Goal: Task Accomplishment & Management: Complete application form

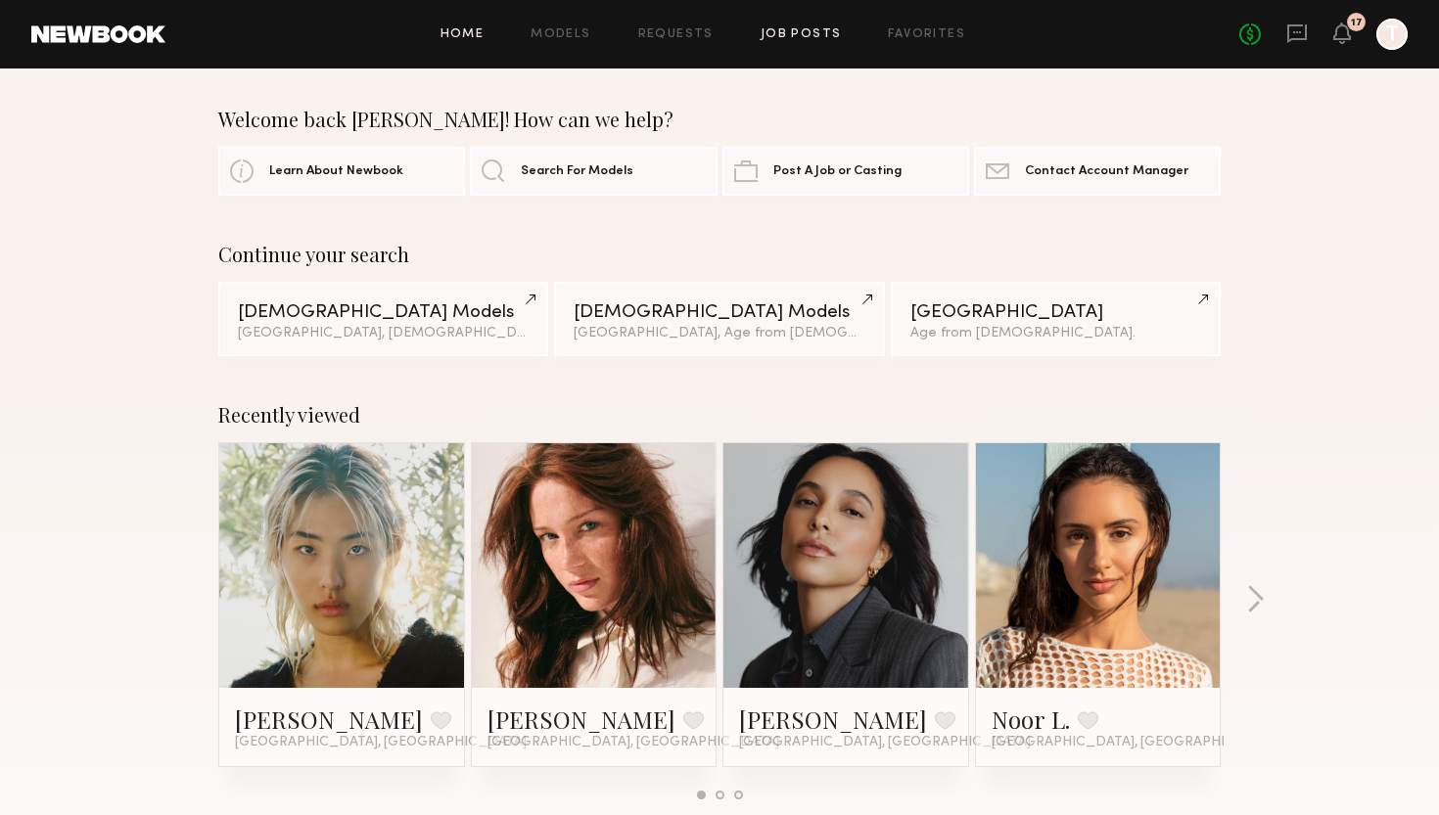
click at [769, 32] on link "Job Posts" at bounding box center [800, 34] width 81 height 13
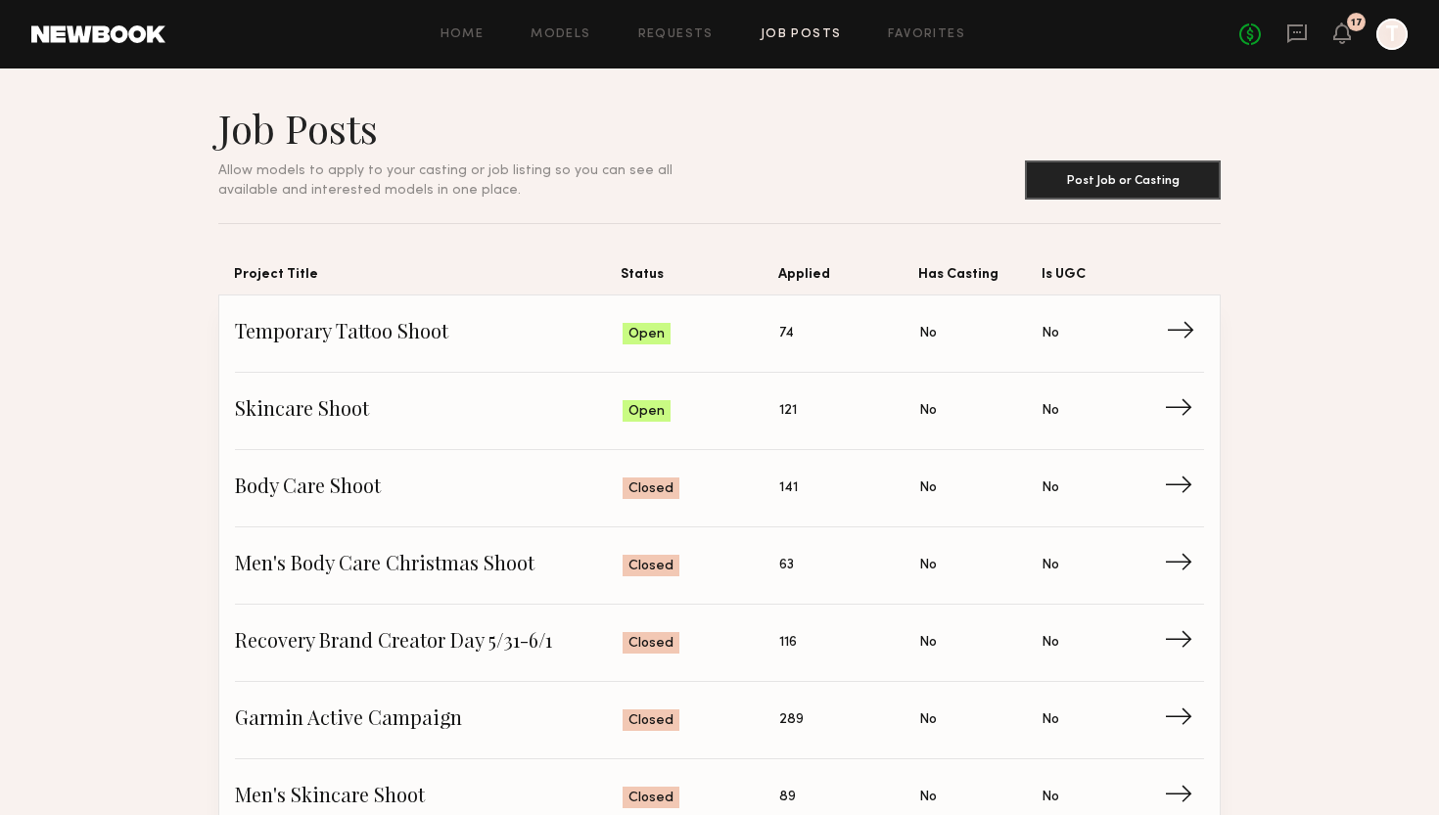
click at [613, 332] on span "Temporary Tattoo Shoot" at bounding box center [429, 333] width 388 height 29
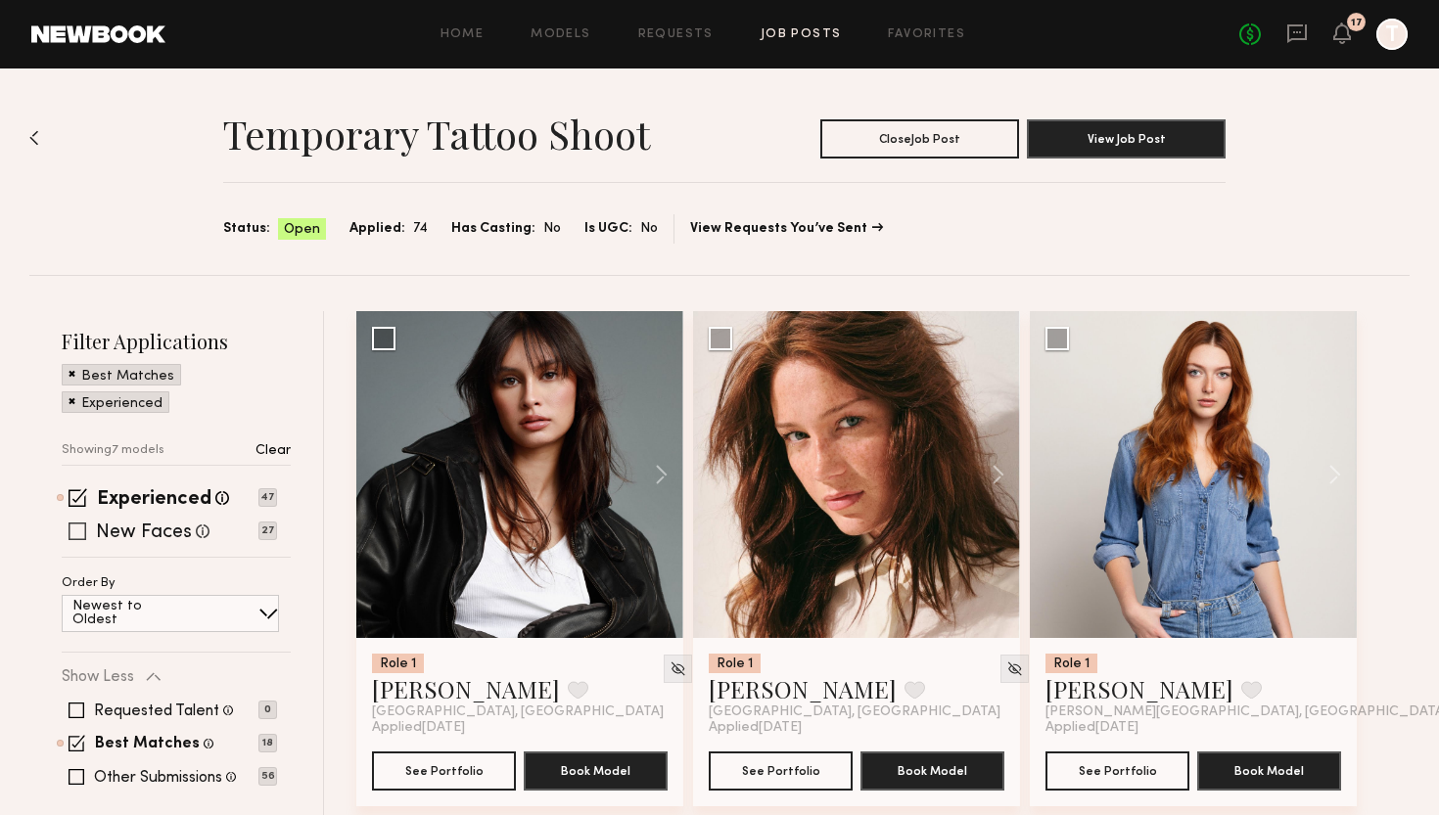
click at [165, 532] on label "New Faces" at bounding box center [144, 534] width 96 height 20
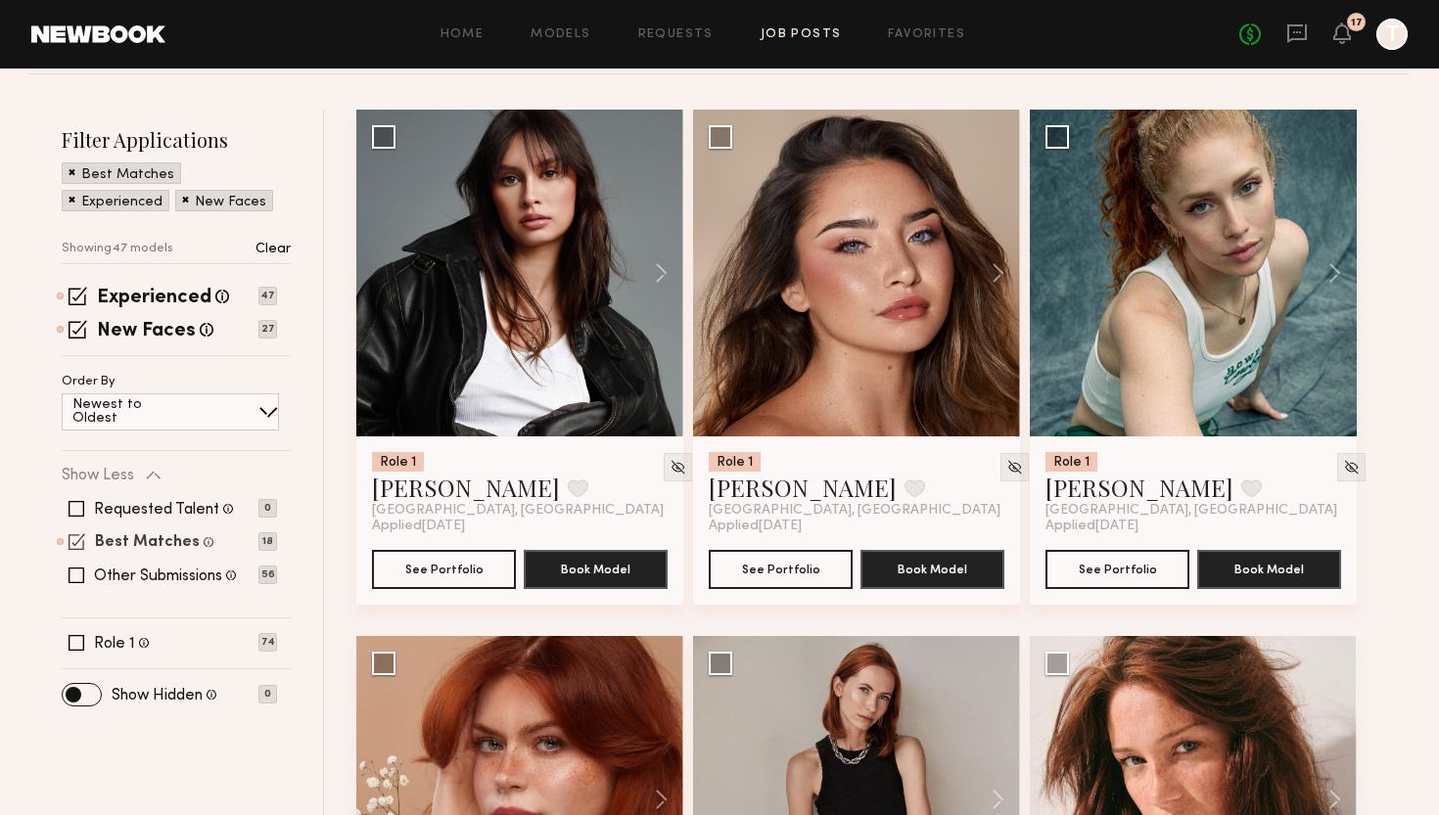
scroll to position [207, 0]
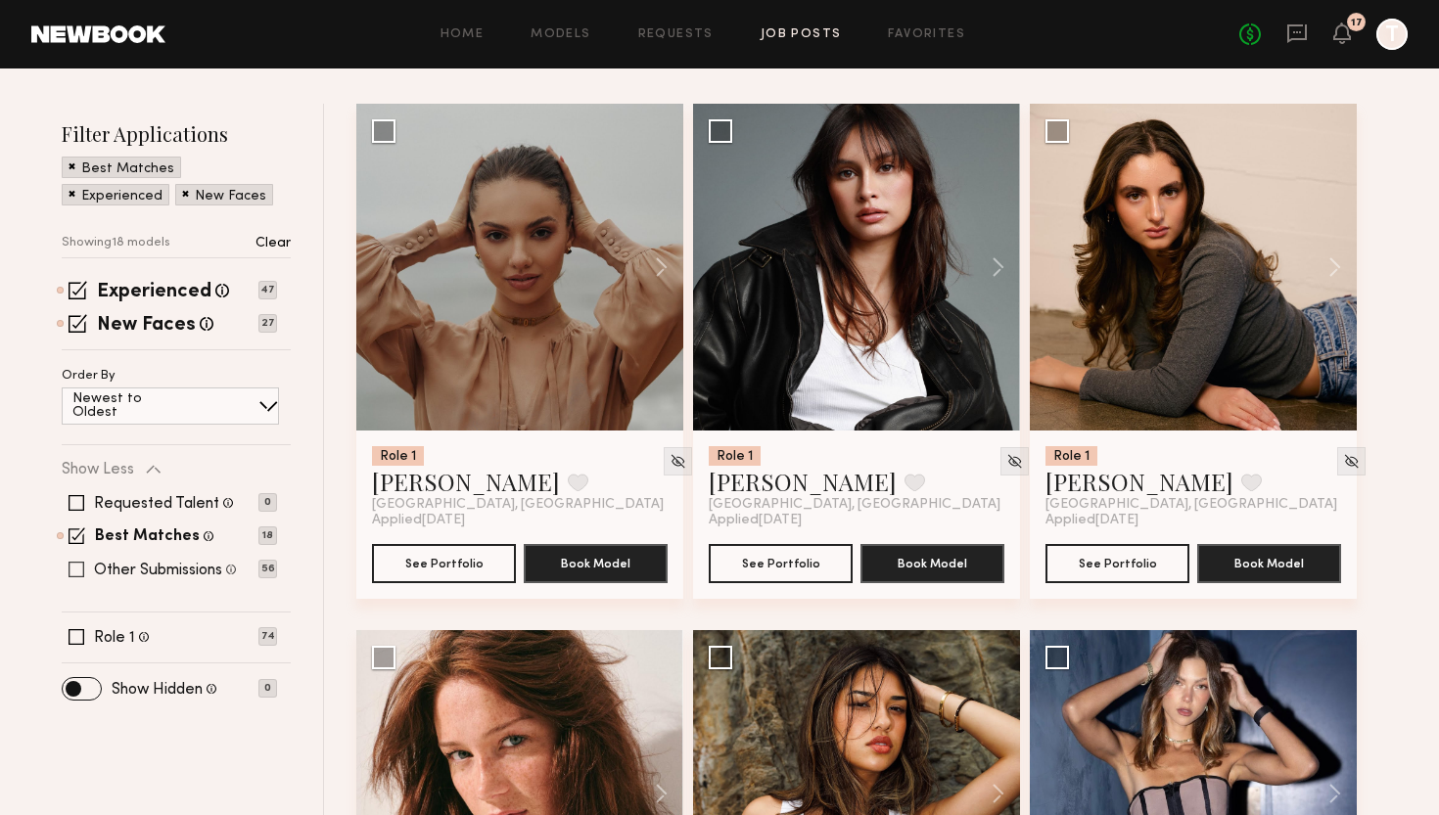
click at [139, 569] on label "Other Submissions" at bounding box center [158, 571] width 128 height 16
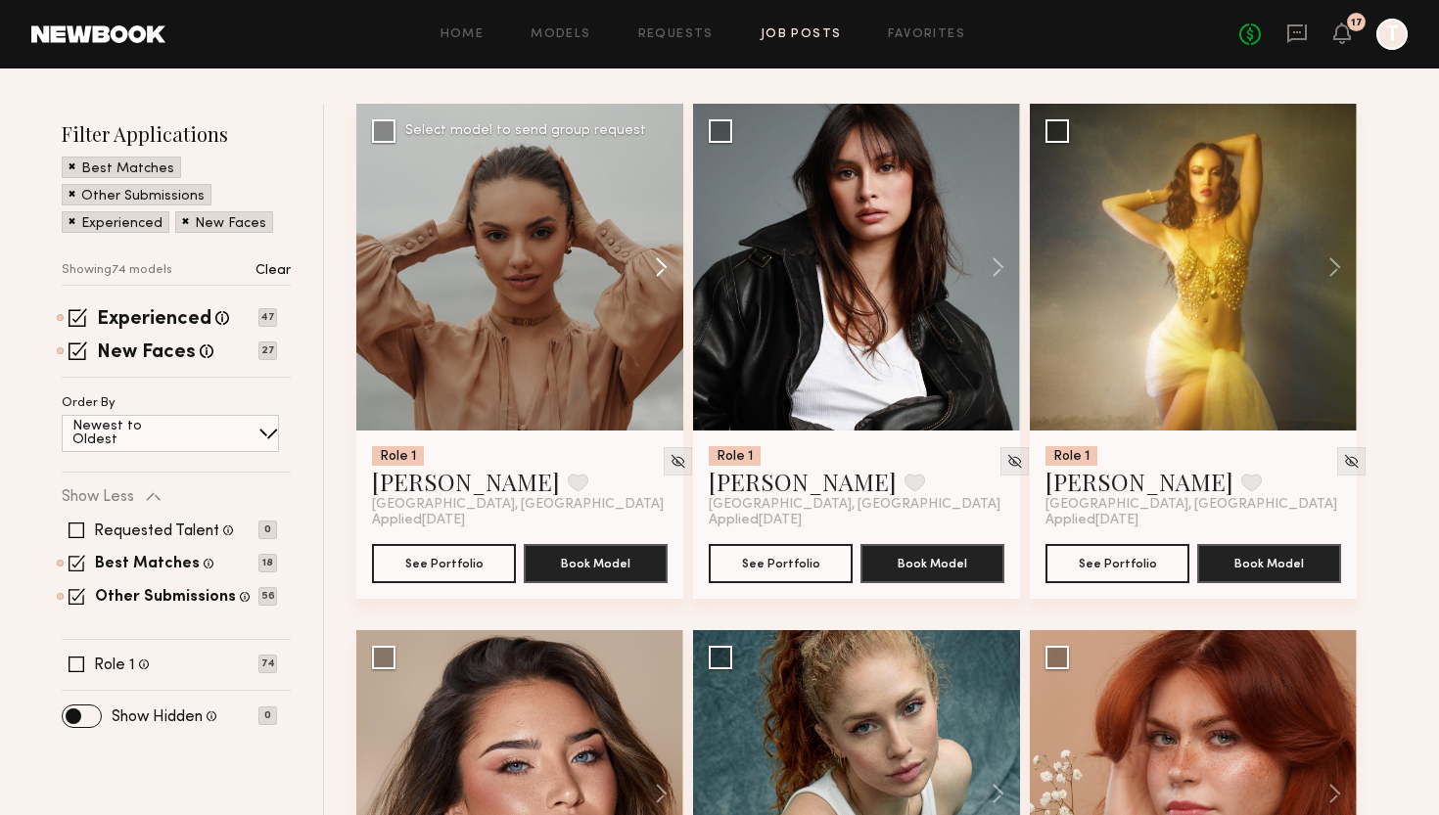
click at [663, 260] on button at bounding box center [652, 267] width 63 height 327
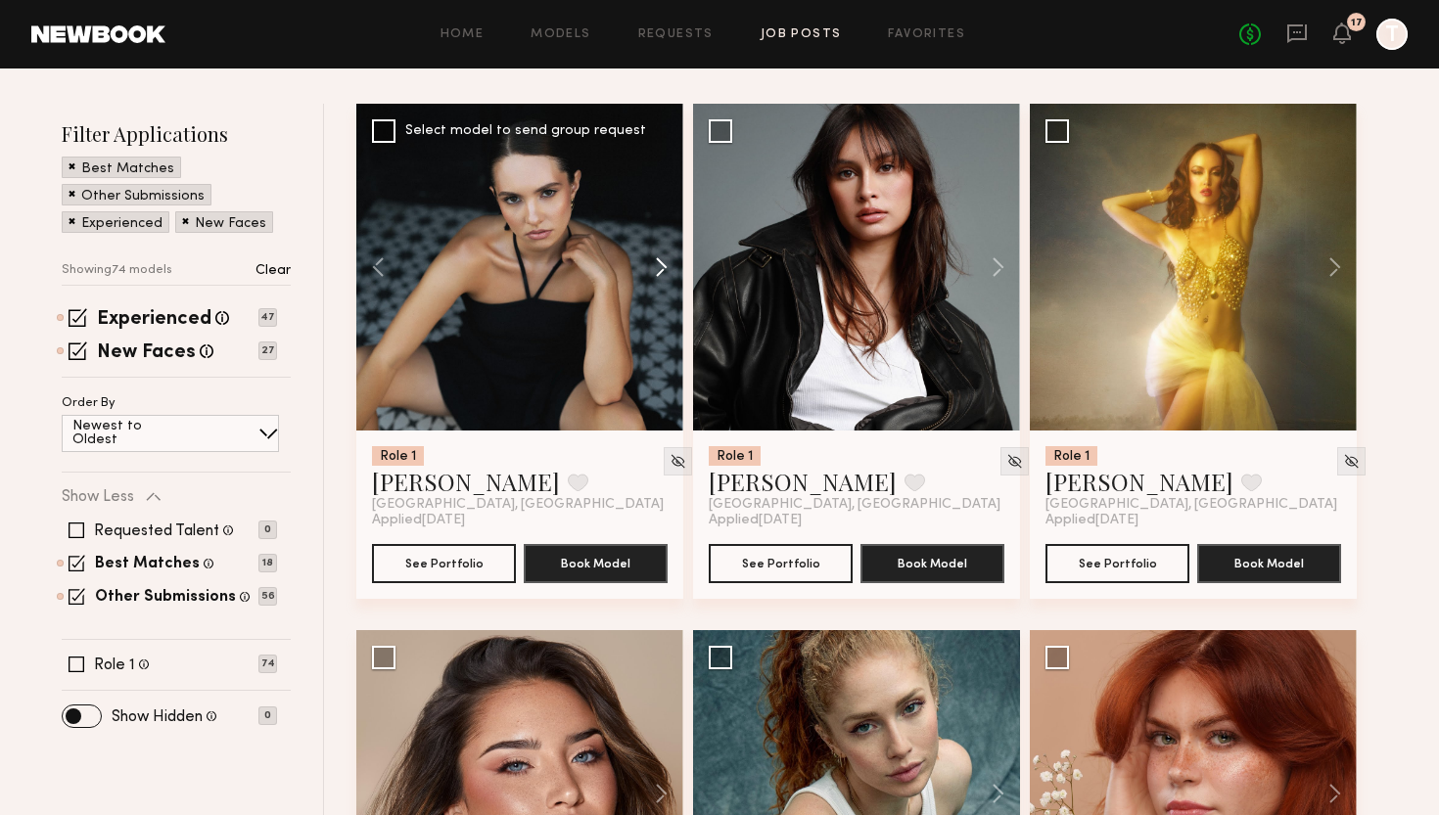
click at [663, 260] on button at bounding box center [652, 267] width 63 height 327
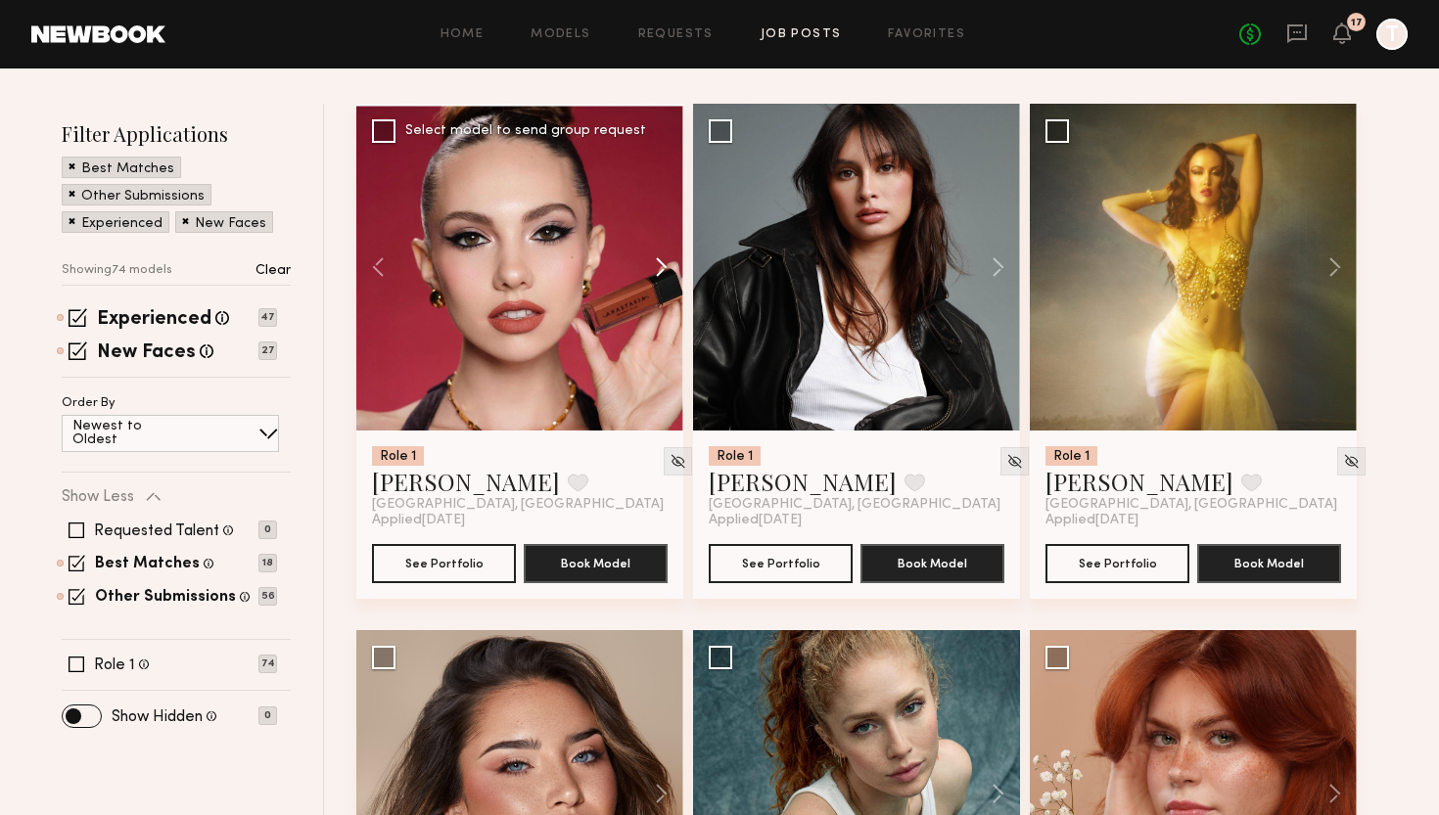
click at [663, 260] on button at bounding box center [652, 267] width 63 height 327
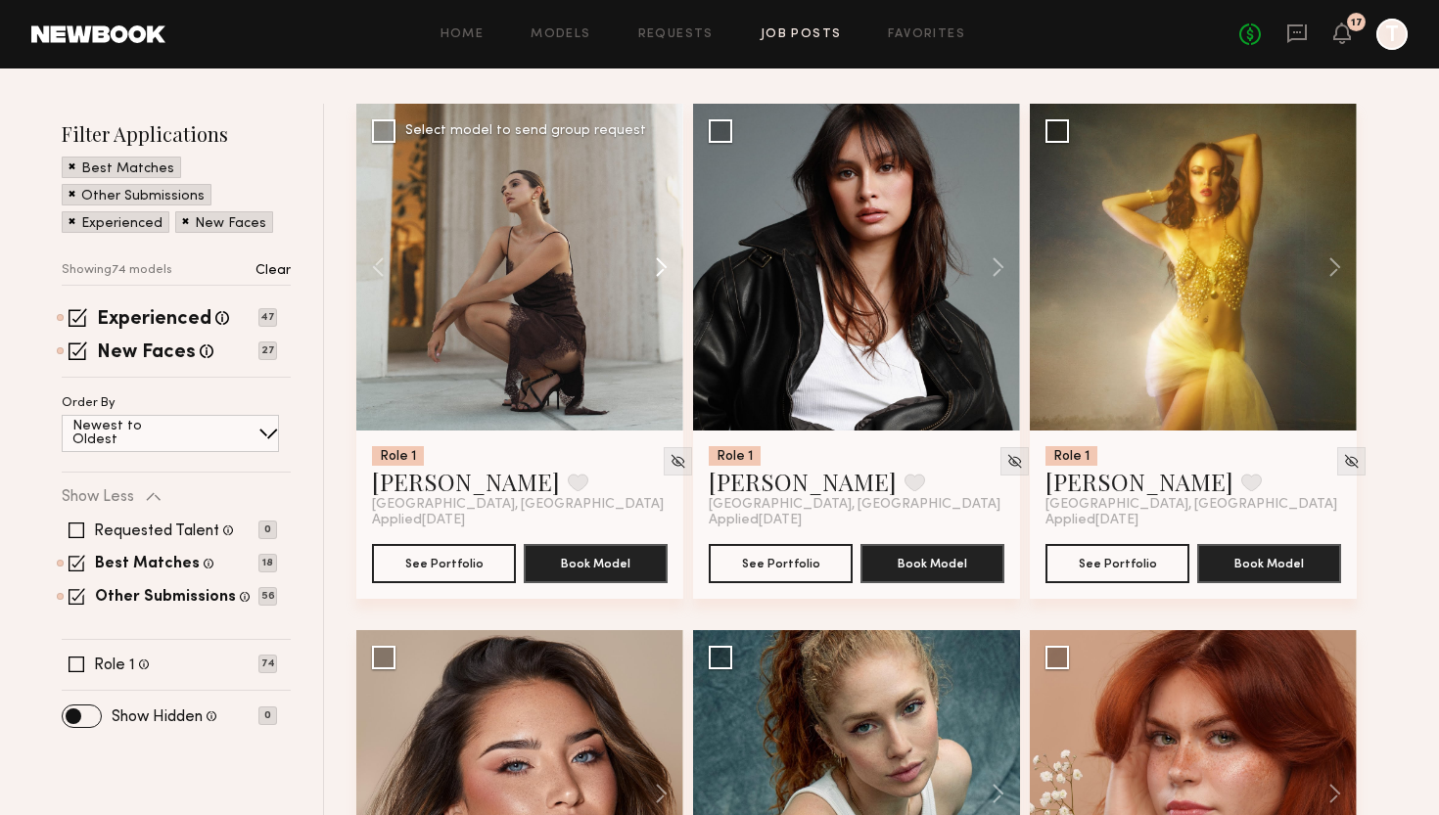
click at [663, 260] on button at bounding box center [652, 267] width 63 height 327
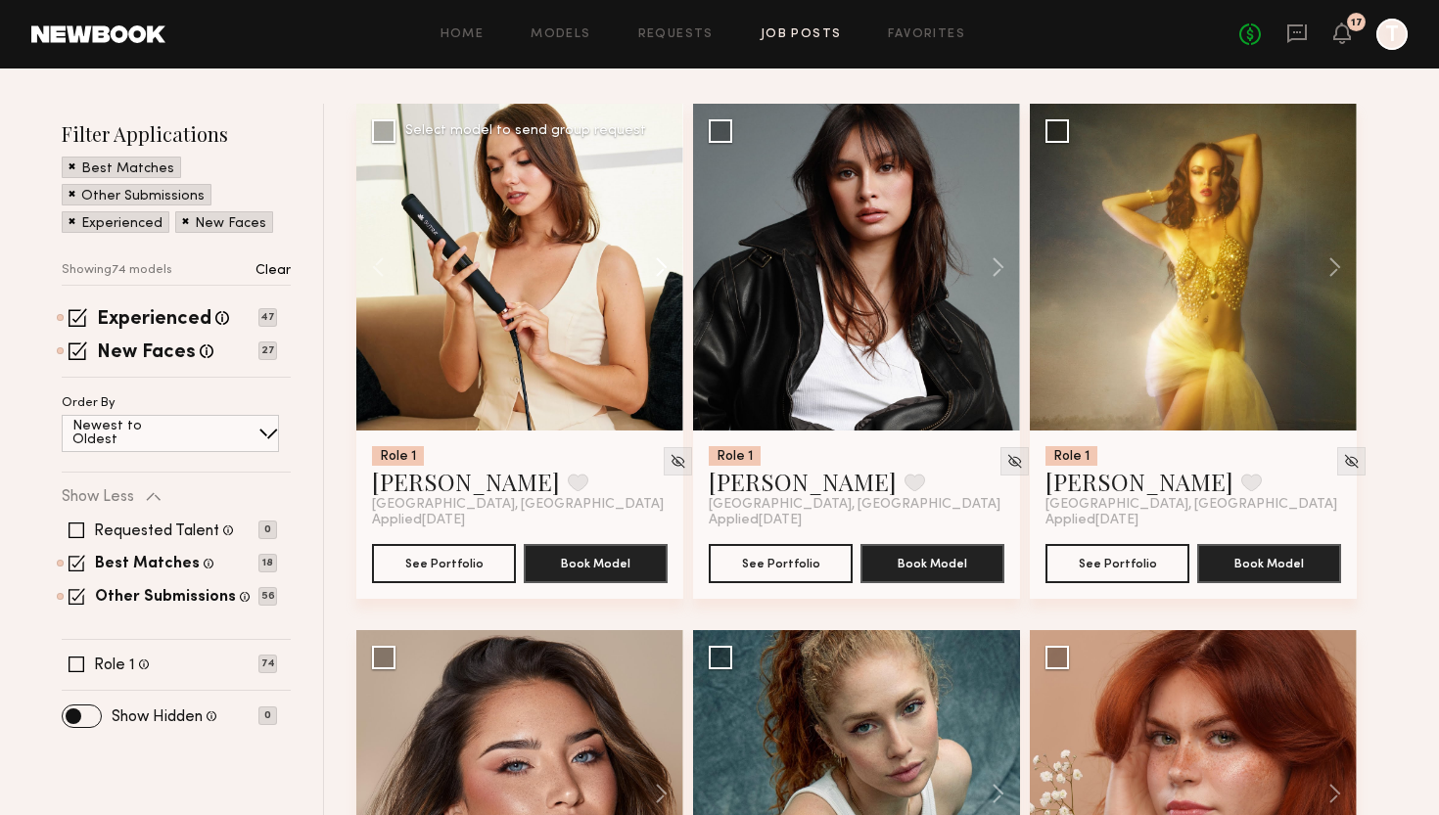
click at [663, 260] on button at bounding box center [652, 267] width 63 height 327
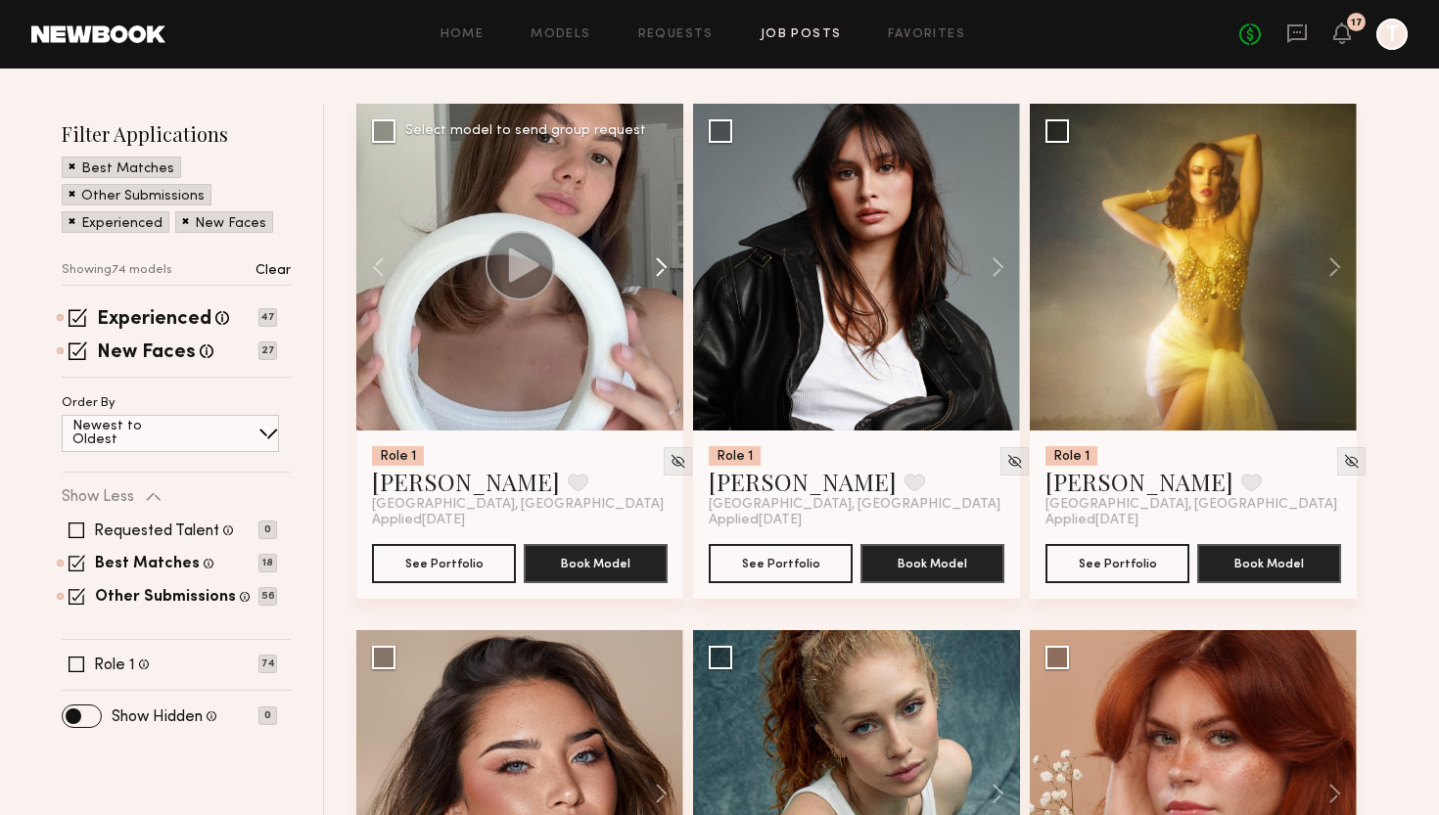
click at [663, 260] on button at bounding box center [652, 267] width 63 height 327
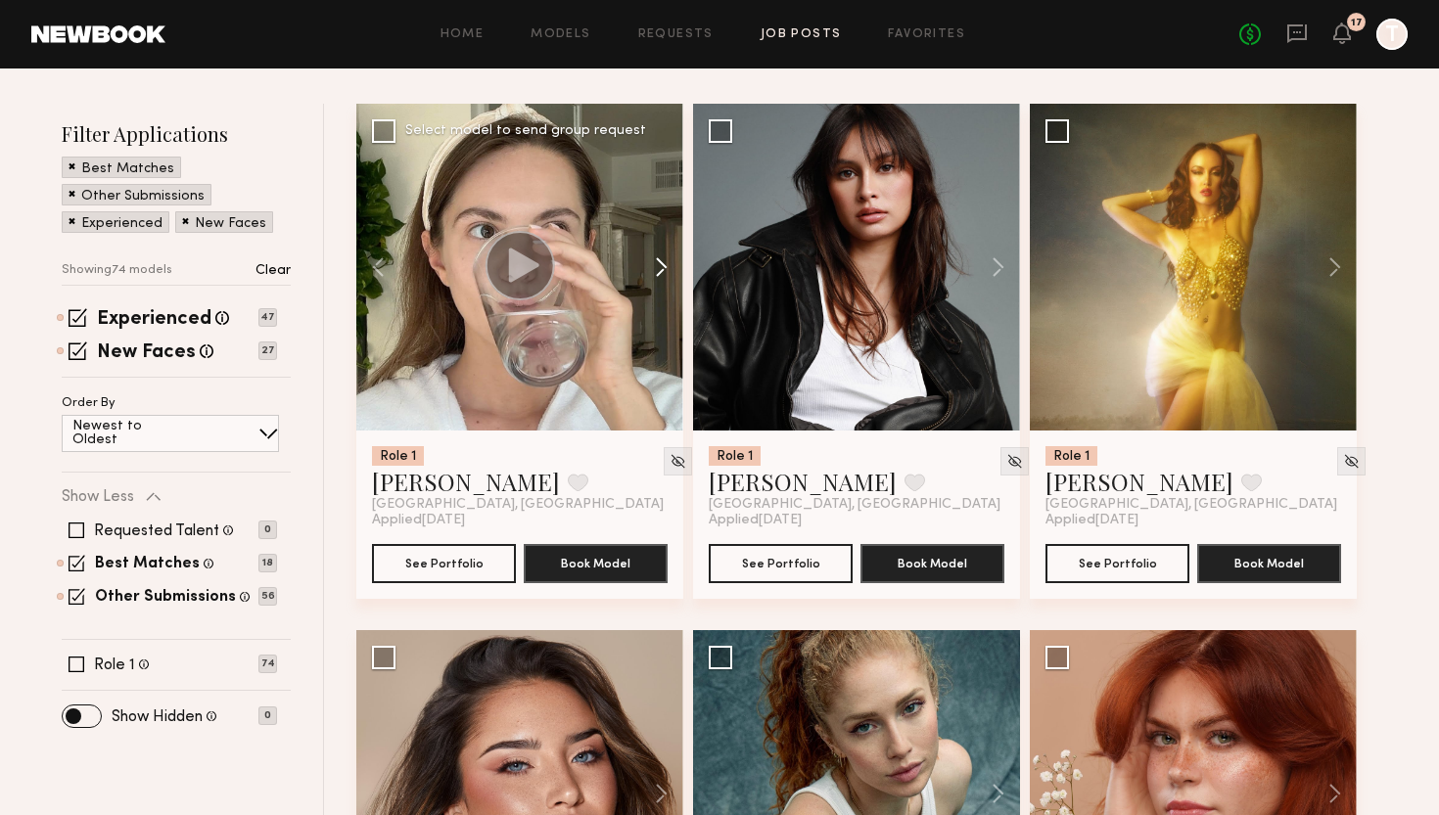
click at [663, 260] on button at bounding box center [652, 267] width 63 height 327
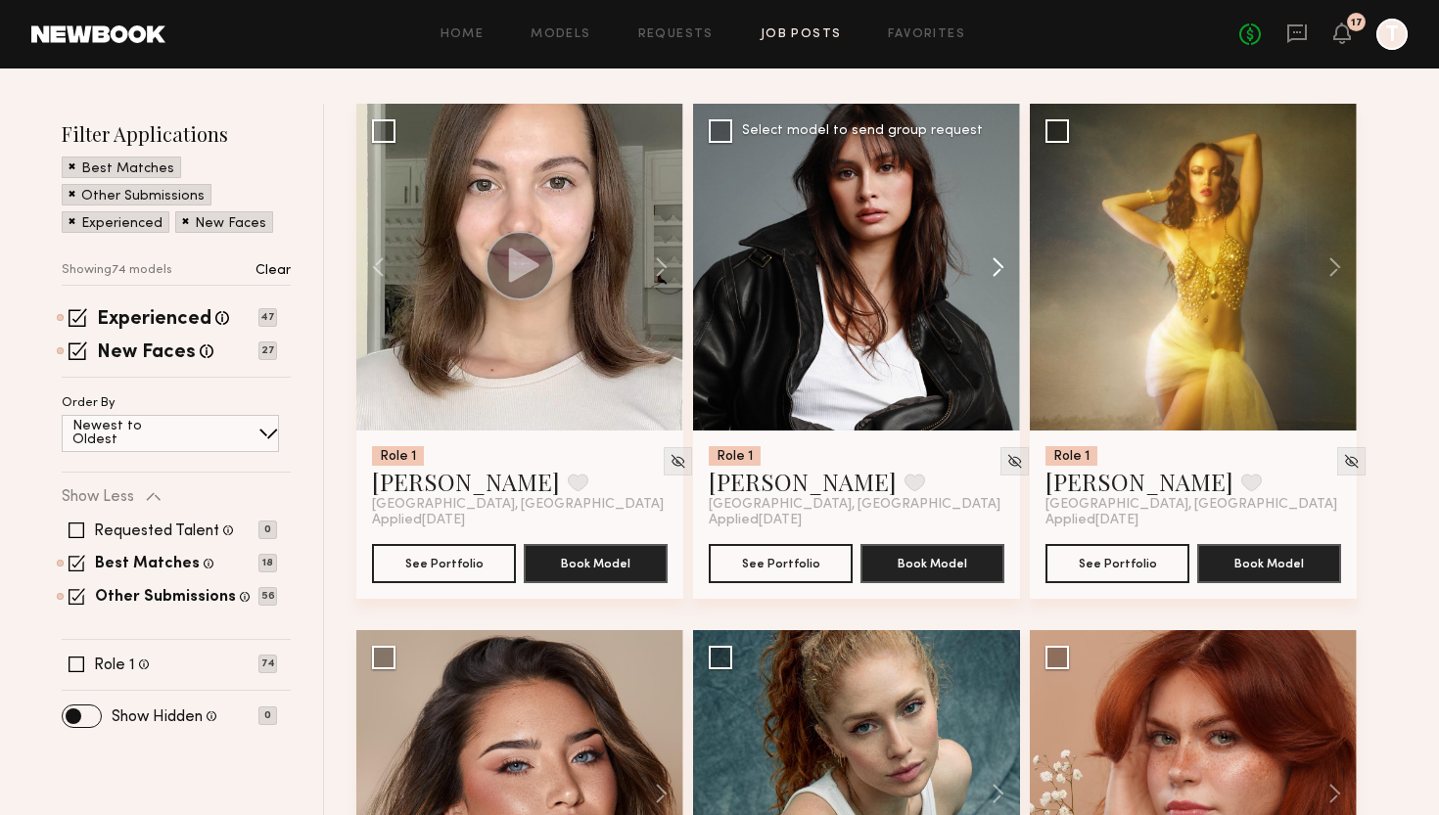
click at [993, 267] on button at bounding box center [988, 267] width 63 height 327
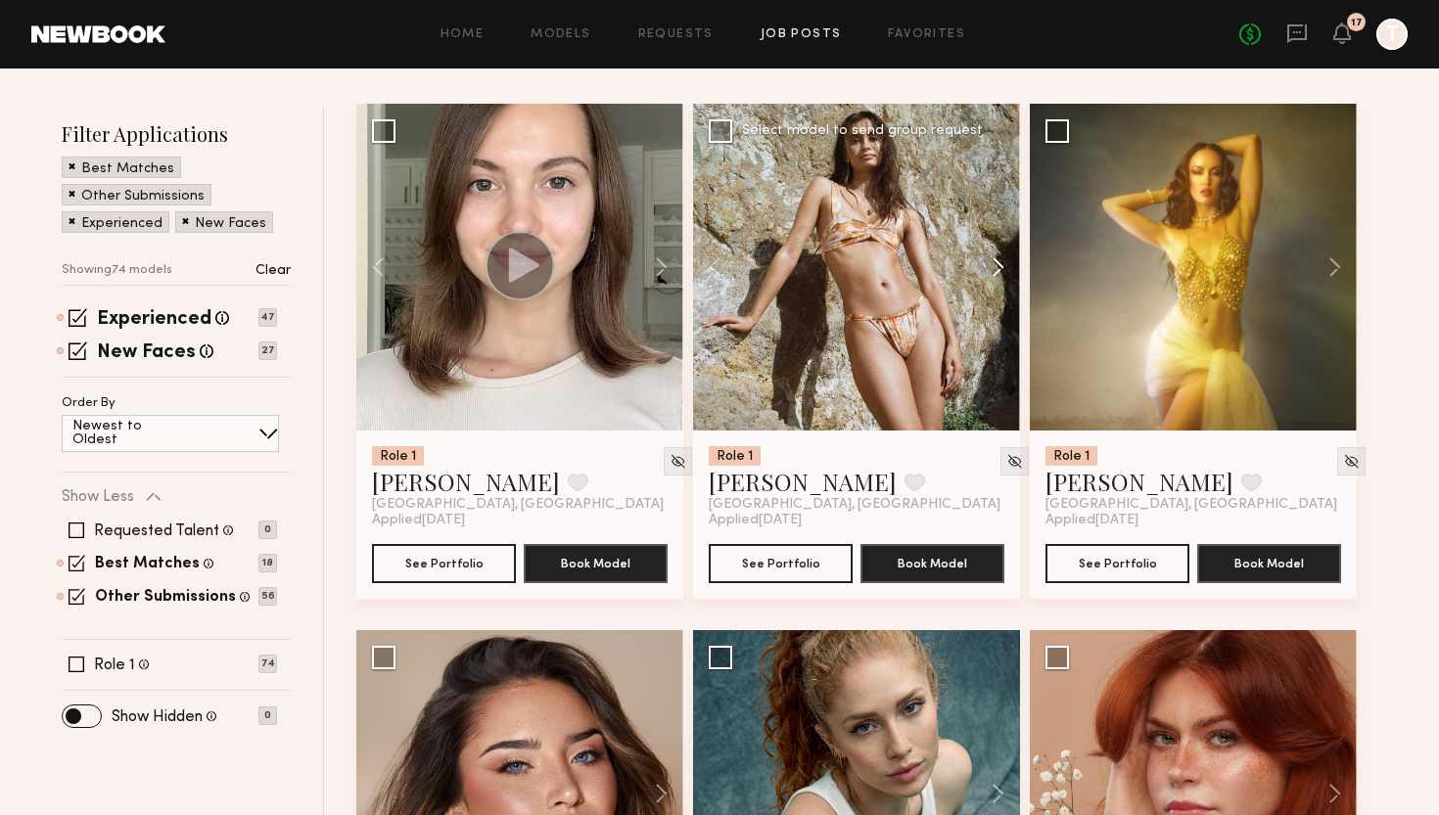
click at [993, 267] on button at bounding box center [988, 267] width 63 height 327
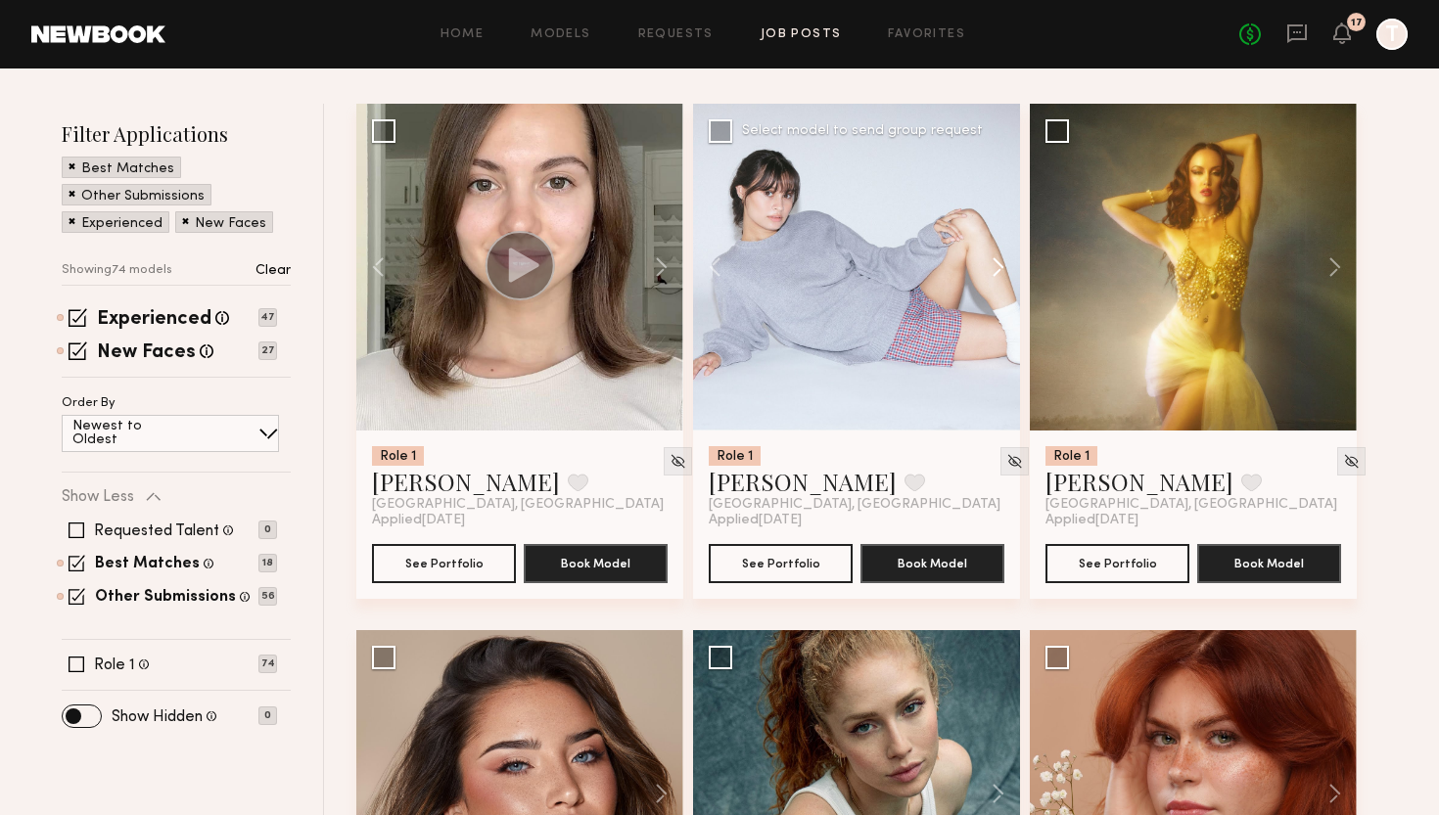
click at [993, 267] on button at bounding box center [988, 267] width 63 height 327
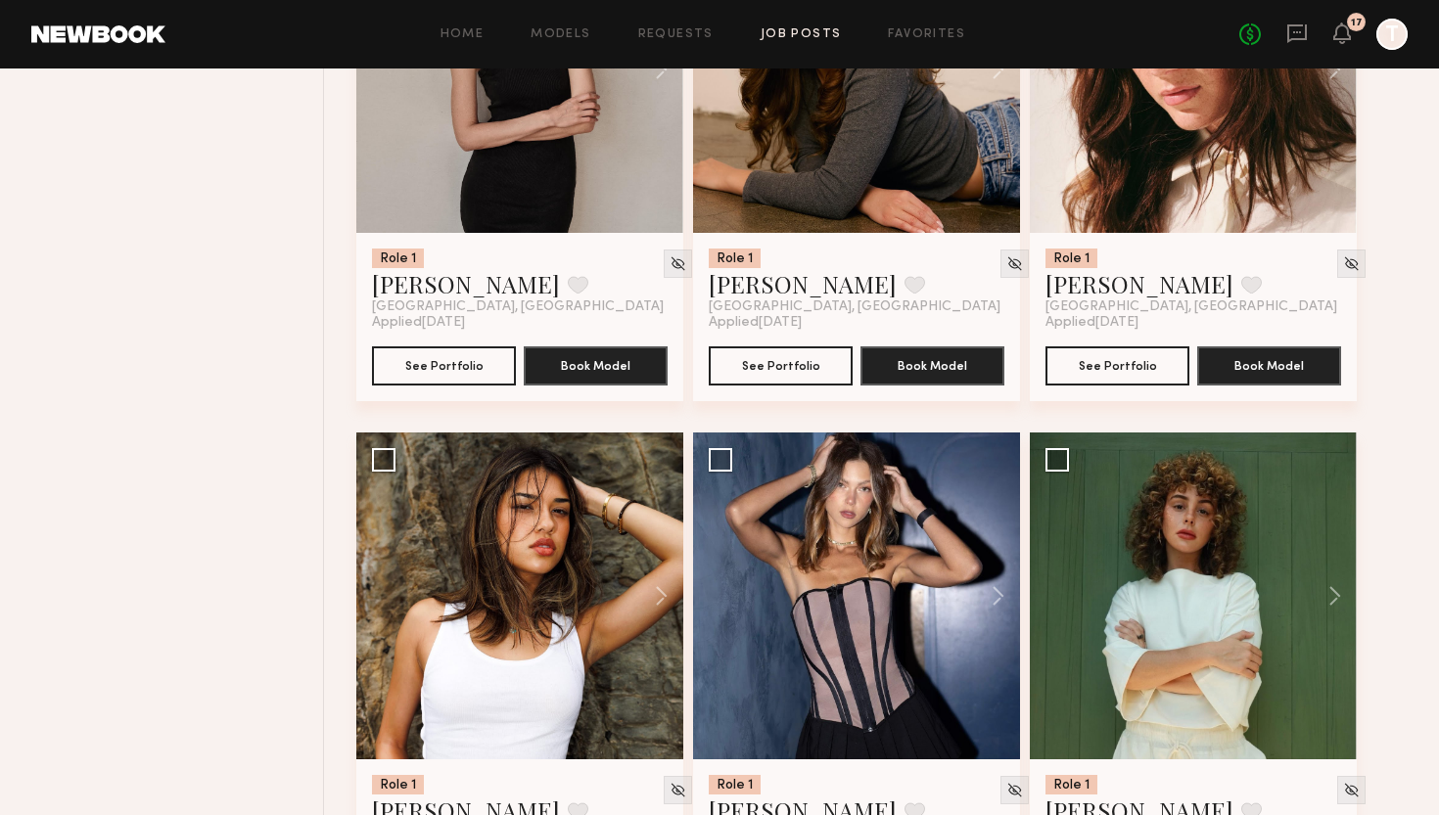
scroll to position [1460, 0]
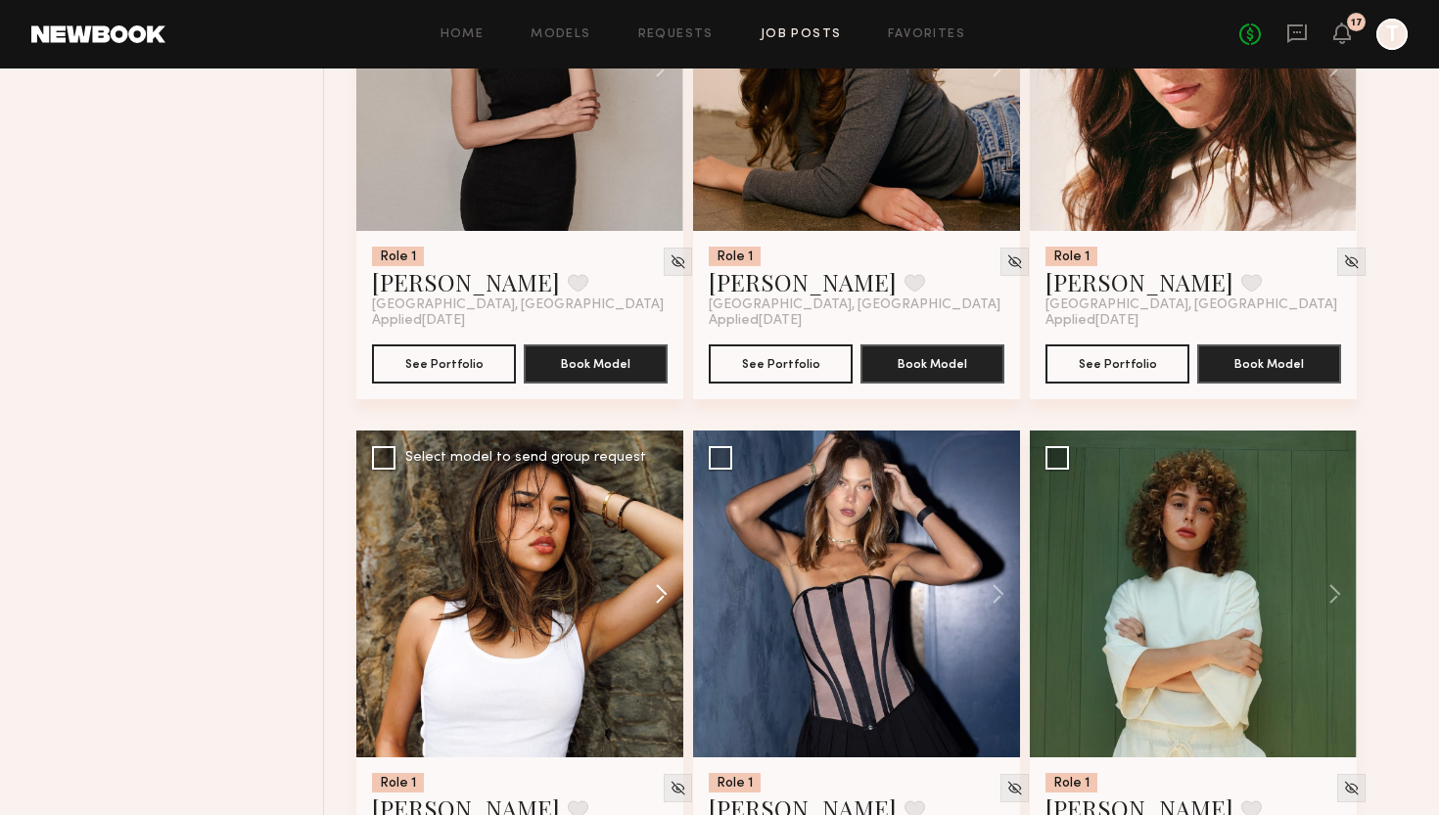
click at [651, 596] on button at bounding box center [652, 594] width 63 height 327
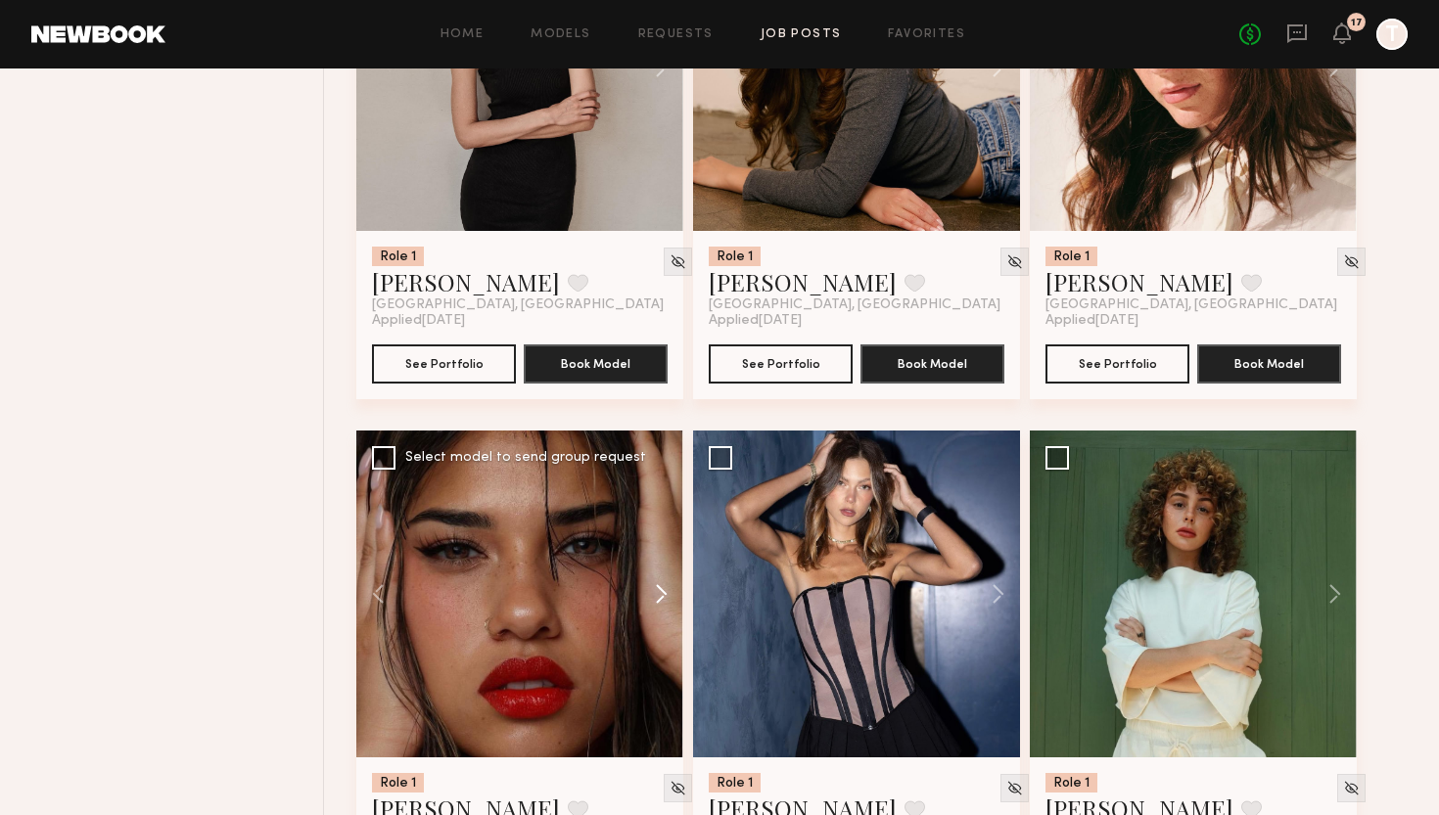
click at [651, 596] on button at bounding box center [652, 594] width 63 height 327
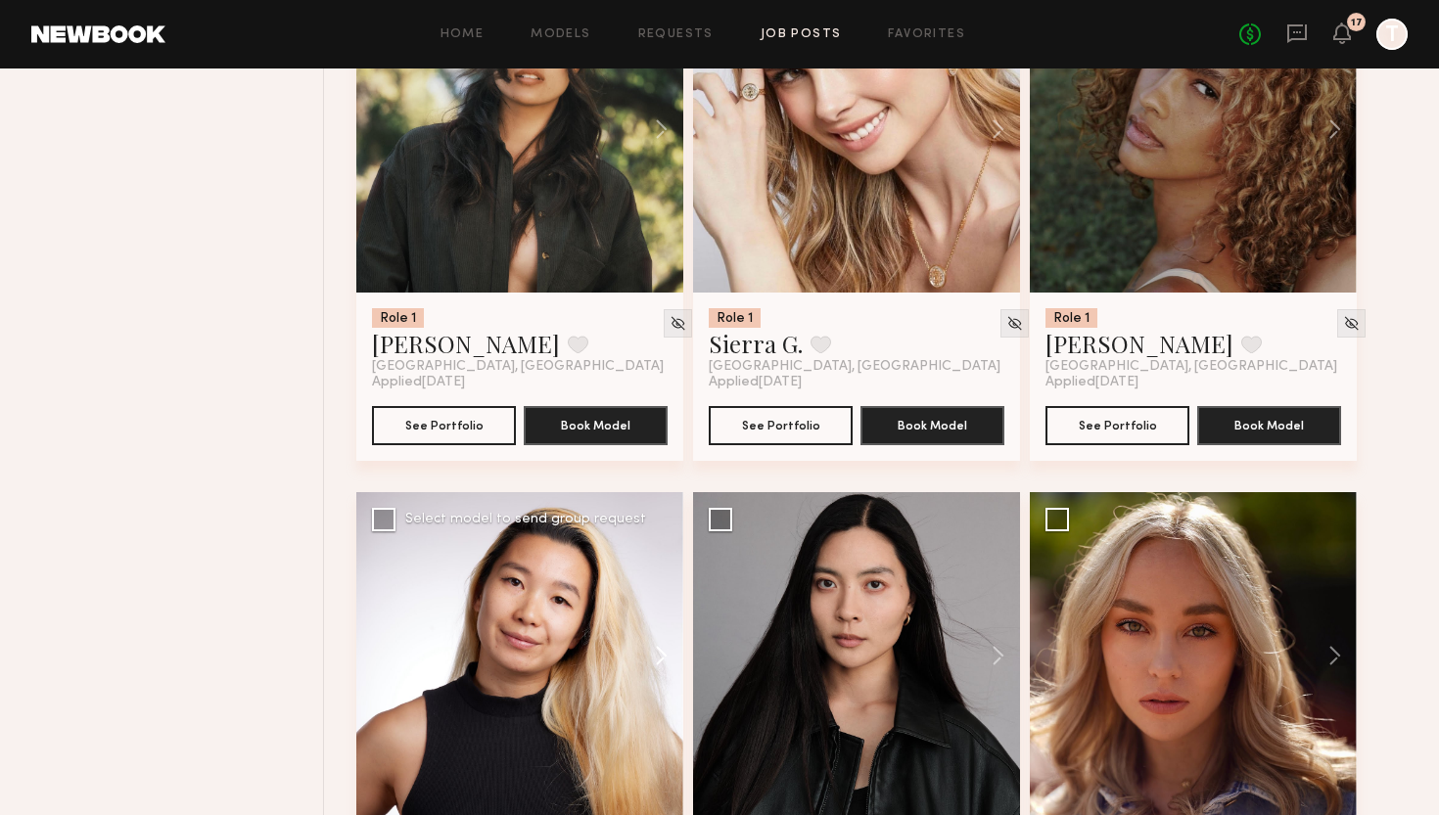
scroll to position [2410, 0]
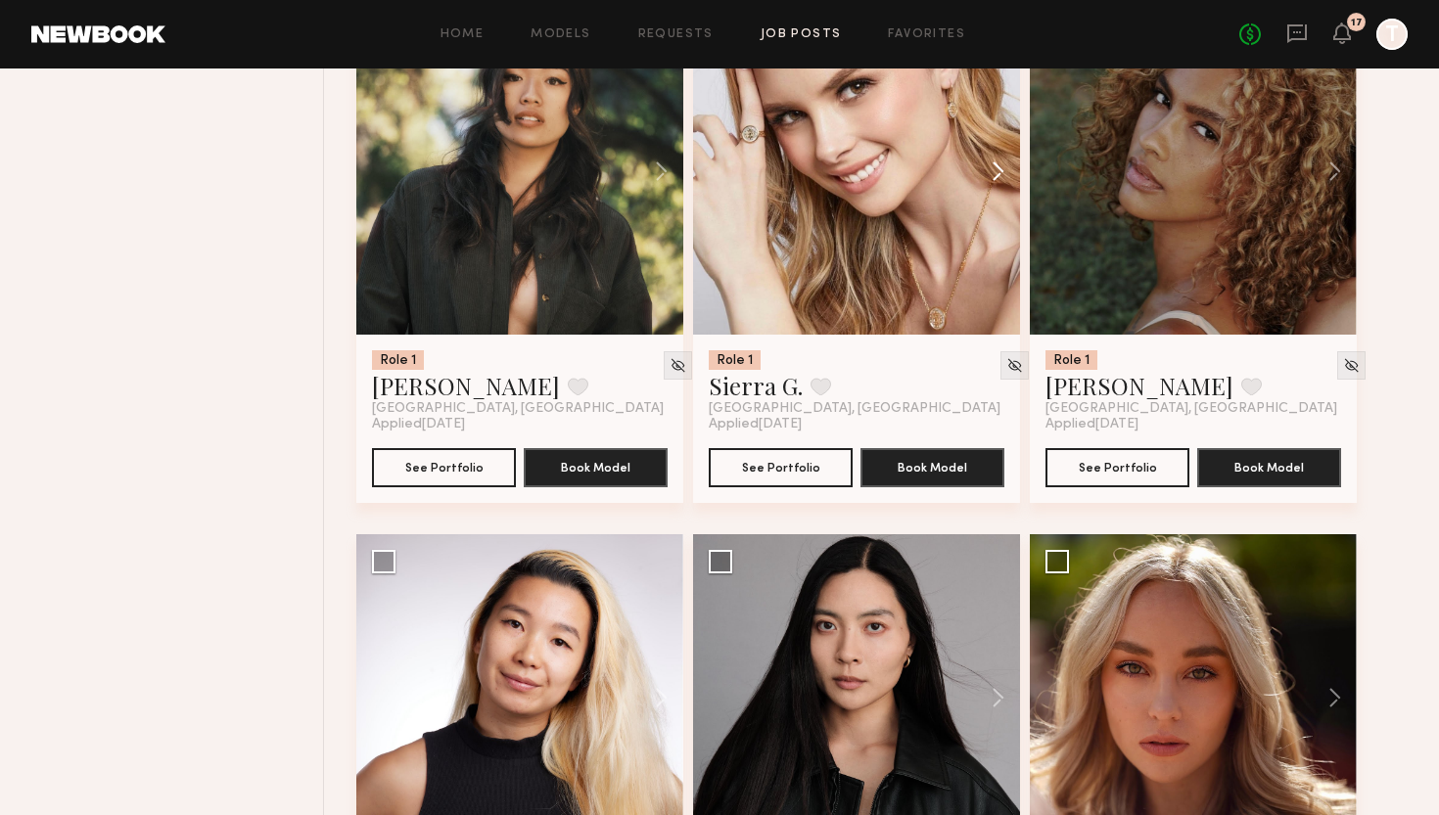
click at [990, 175] on button at bounding box center [988, 171] width 63 height 327
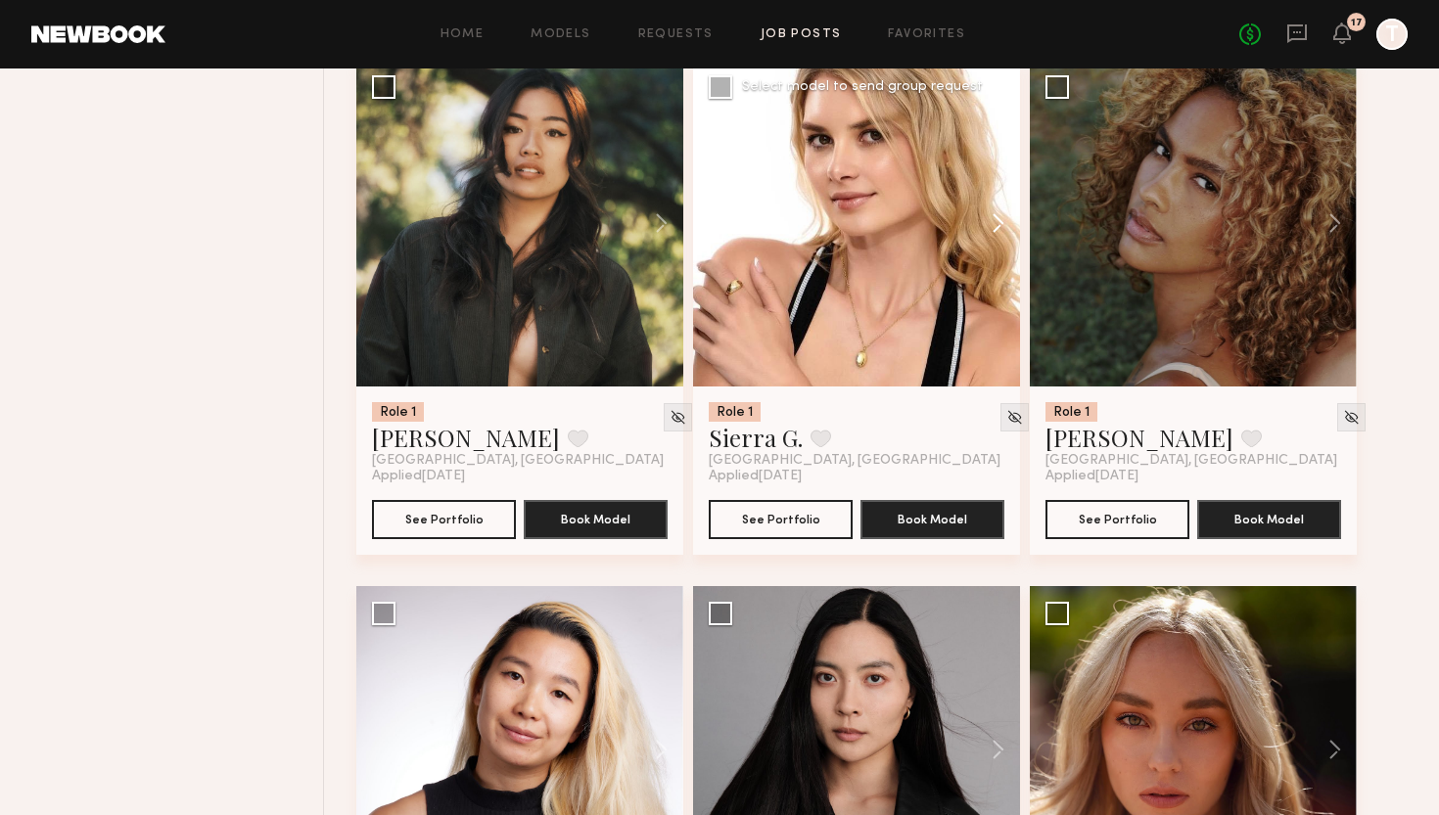
scroll to position [2347, 0]
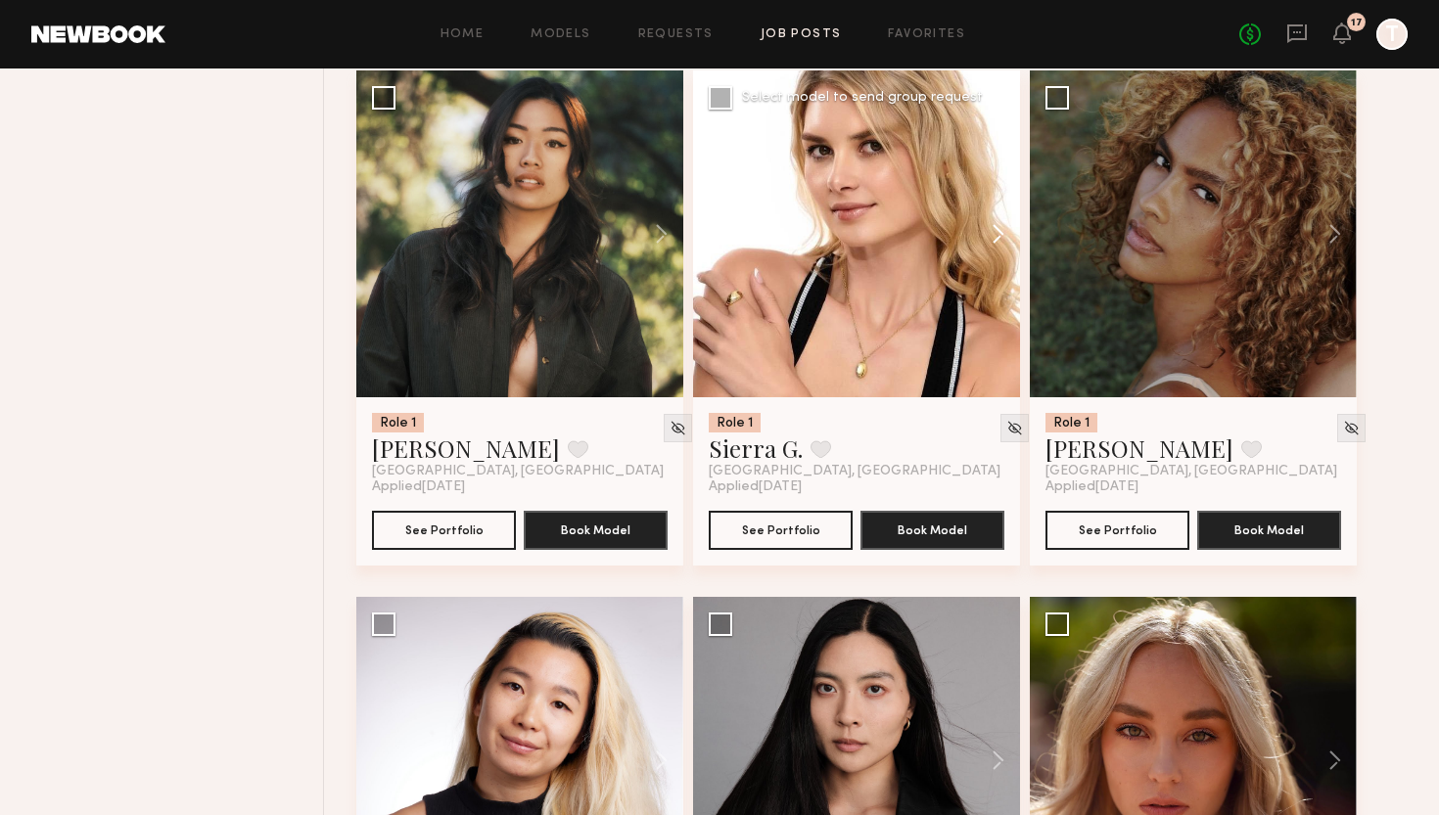
click at [994, 207] on button at bounding box center [988, 233] width 63 height 327
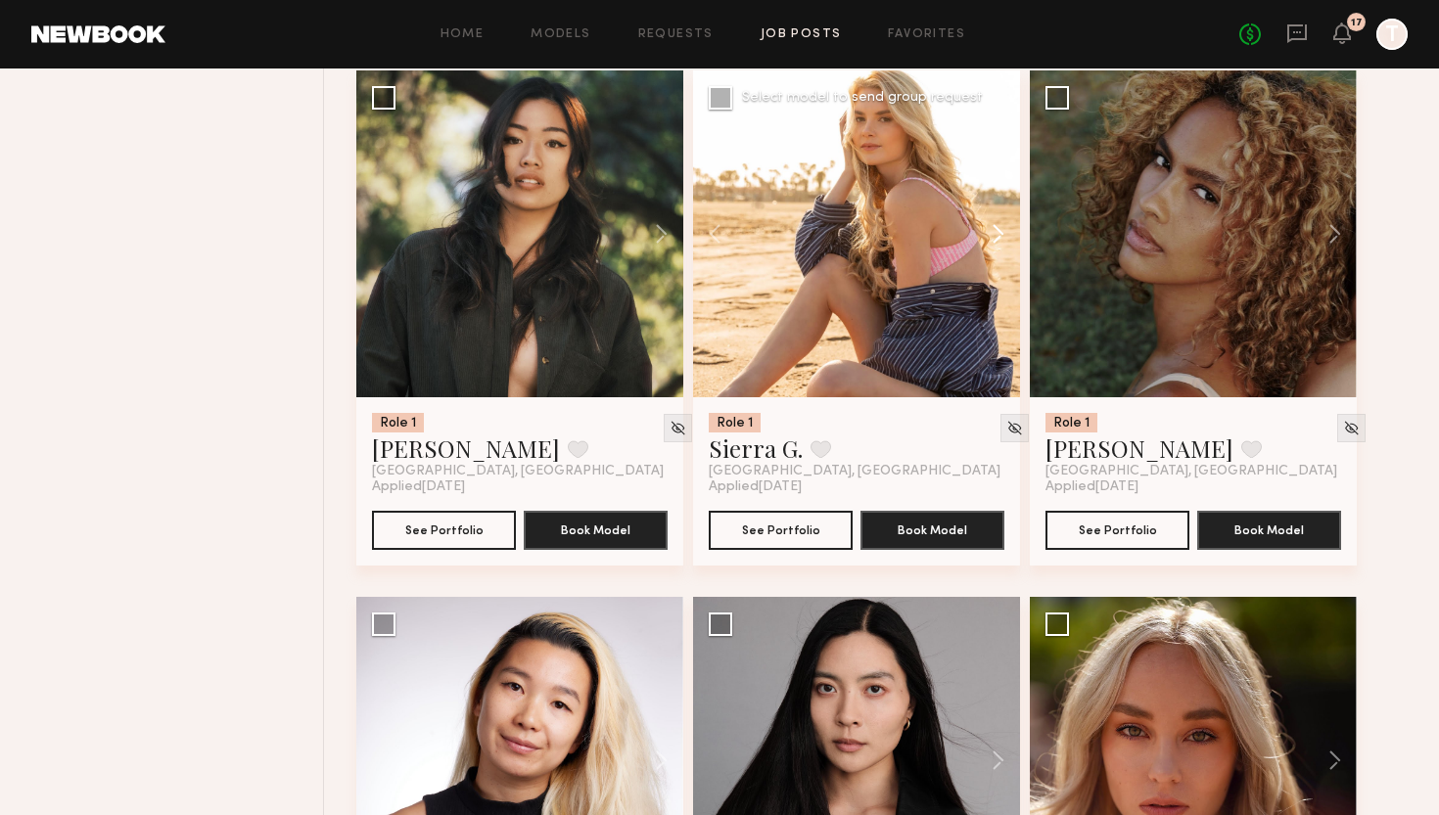
click at [994, 207] on button at bounding box center [988, 233] width 63 height 327
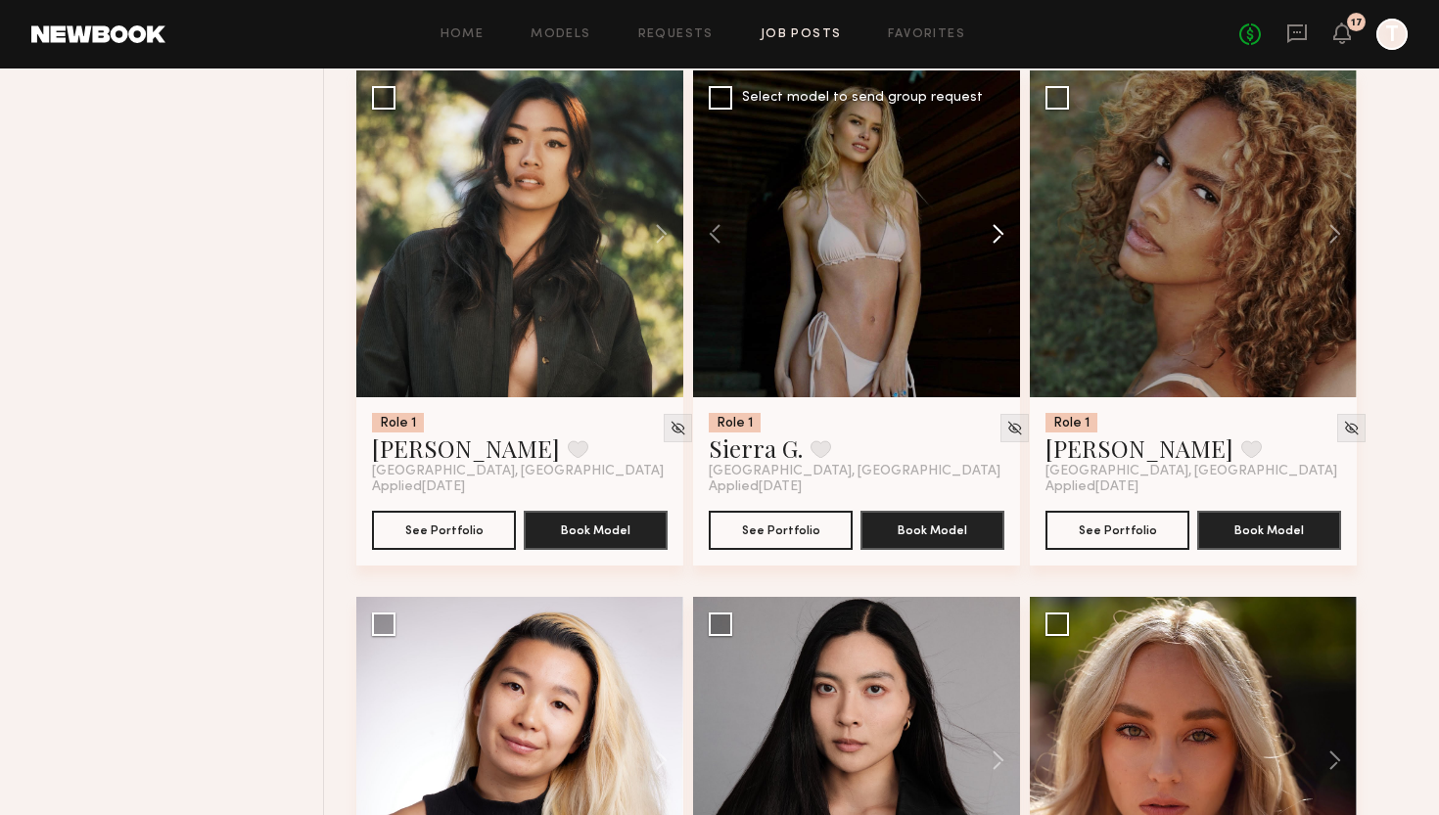
click at [994, 207] on button at bounding box center [988, 233] width 63 height 327
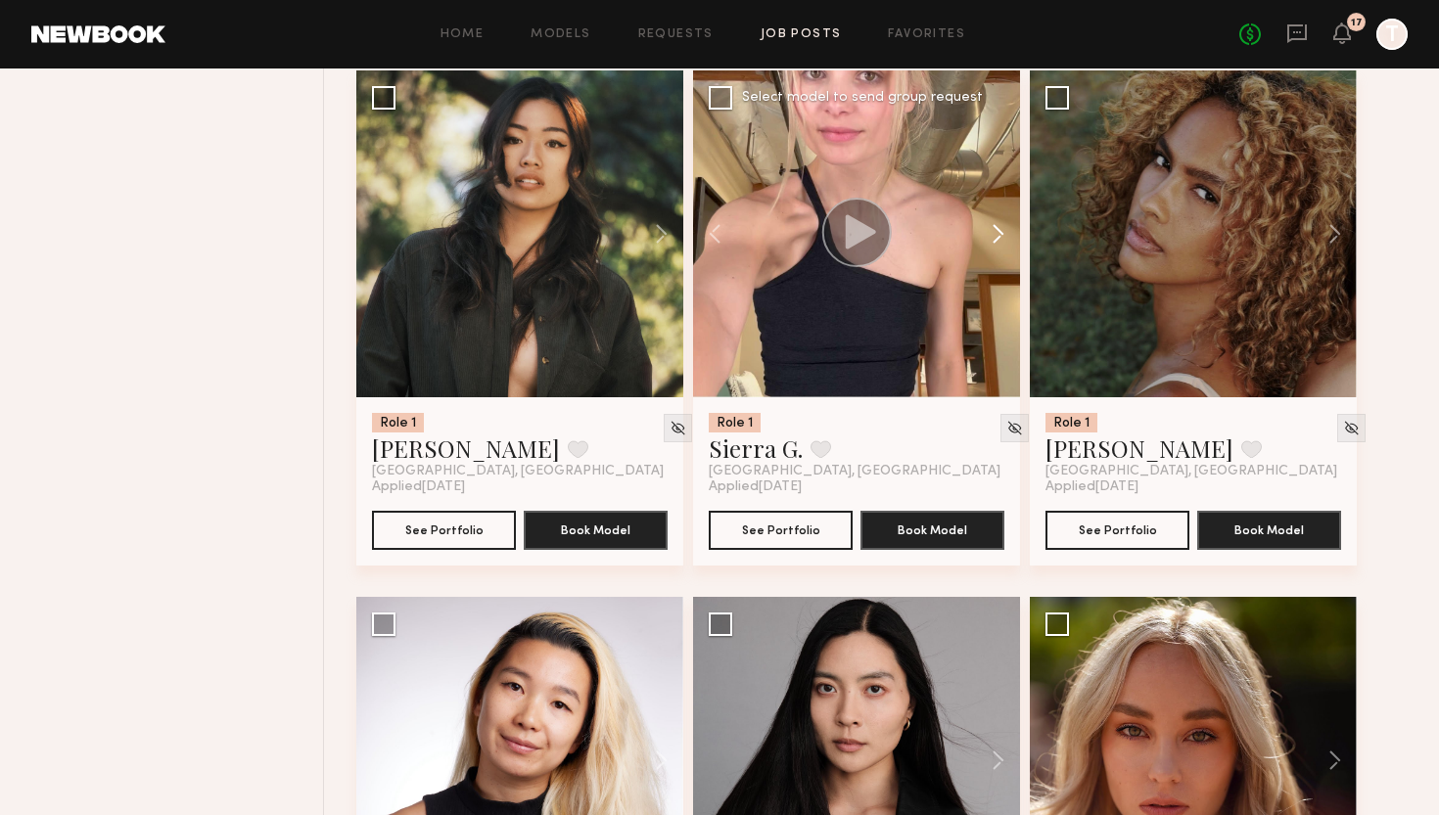
click at [994, 207] on button at bounding box center [988, 233] width 63 height 327
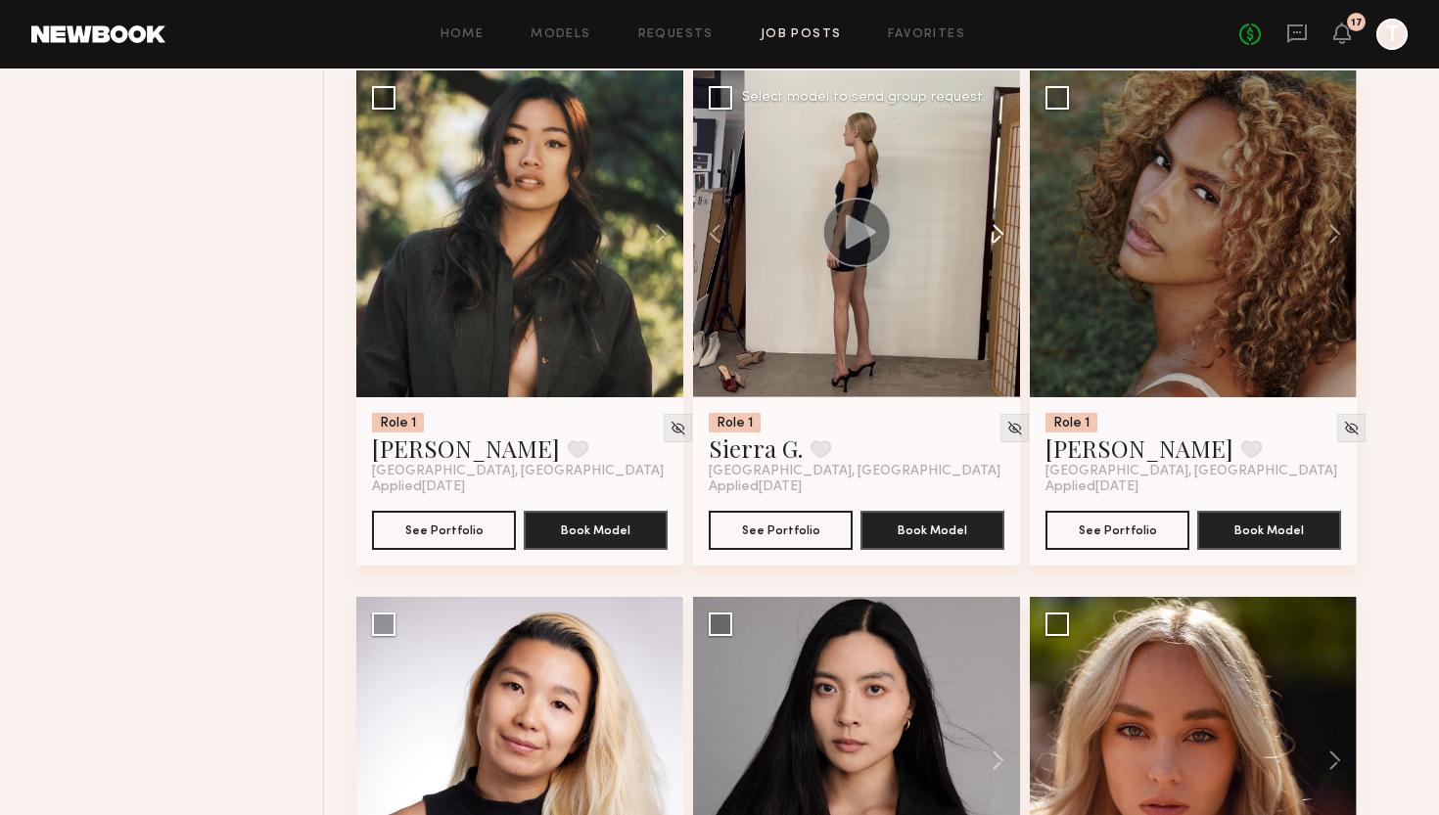
scroll to position [2360, 0]
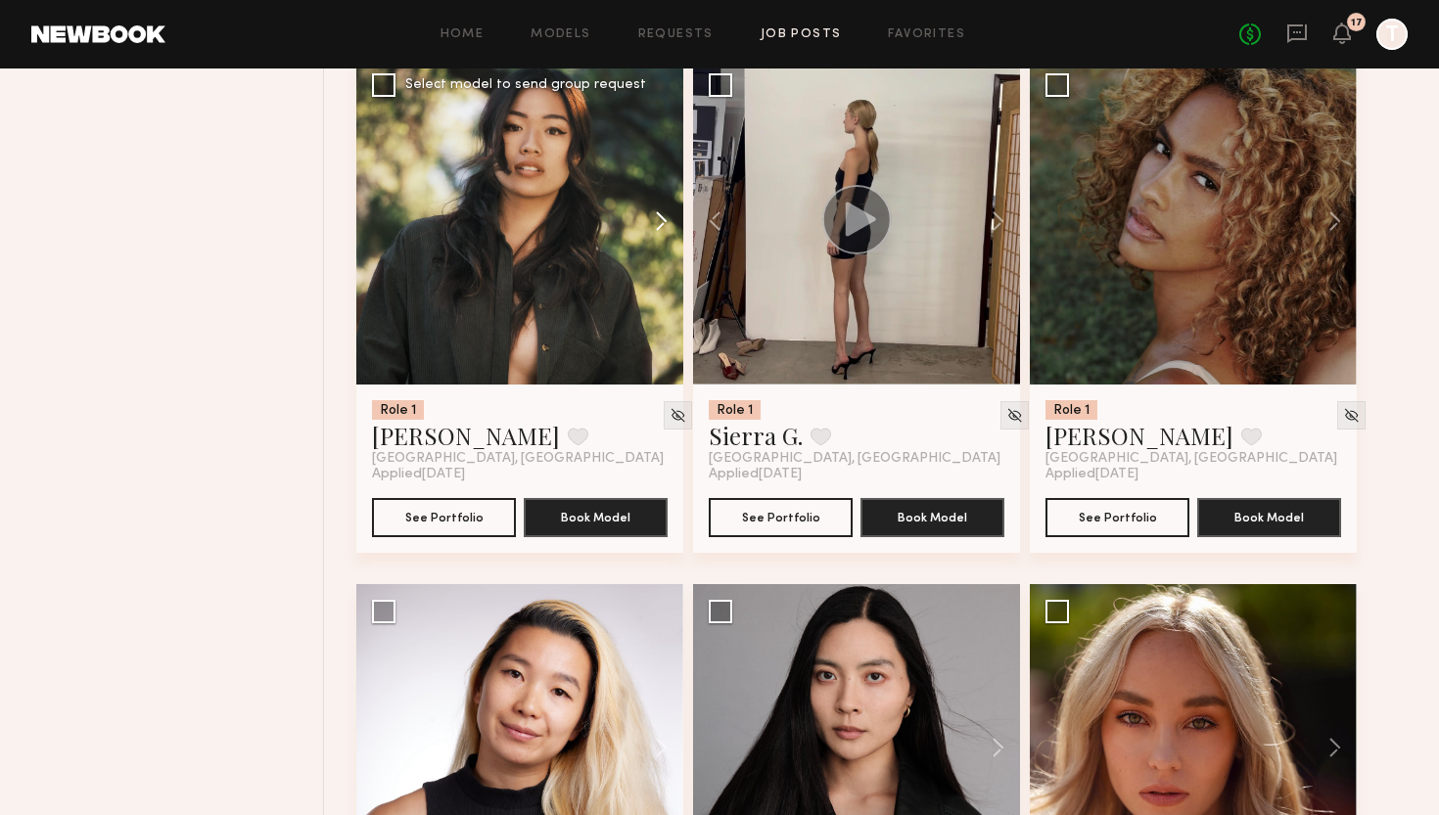
click at [659, 239] on button at bounding box center [652, 221] width 63 height 327
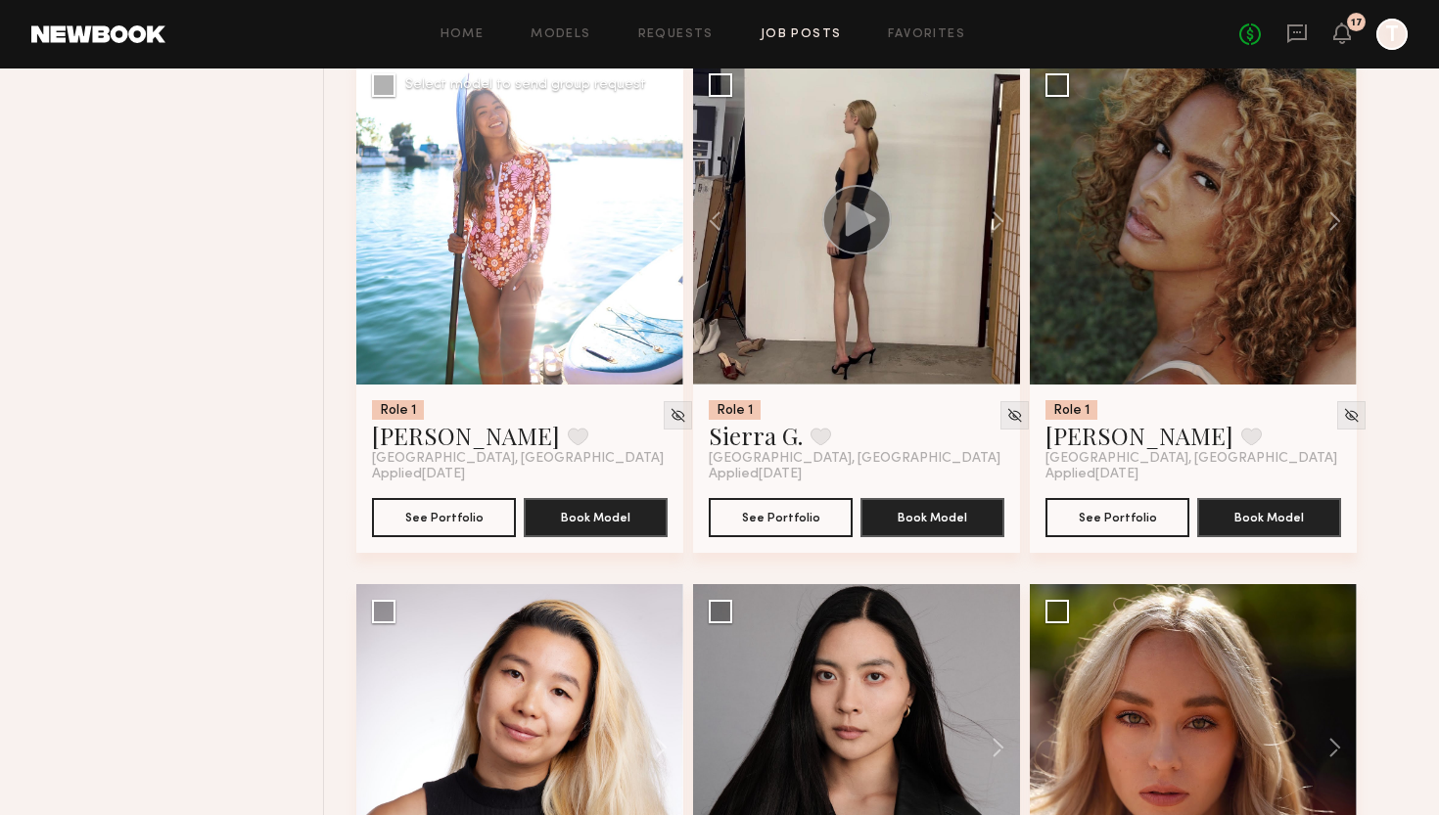
click at [659, 239] on button at bounding box center [652, 221] width 63 height 327
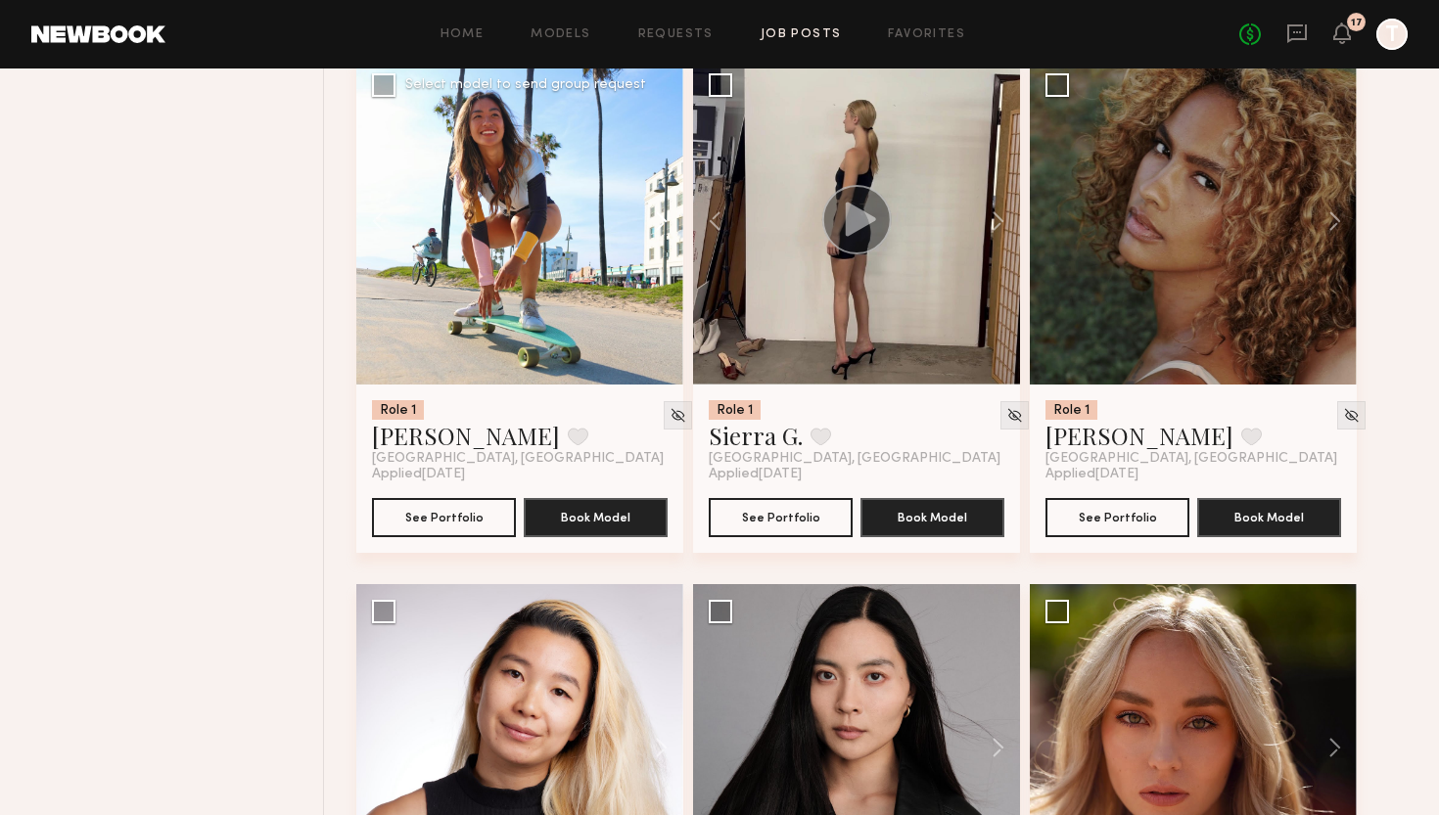
click at [659, 239] on button at bounding box center [652, 221] width 63 height 327
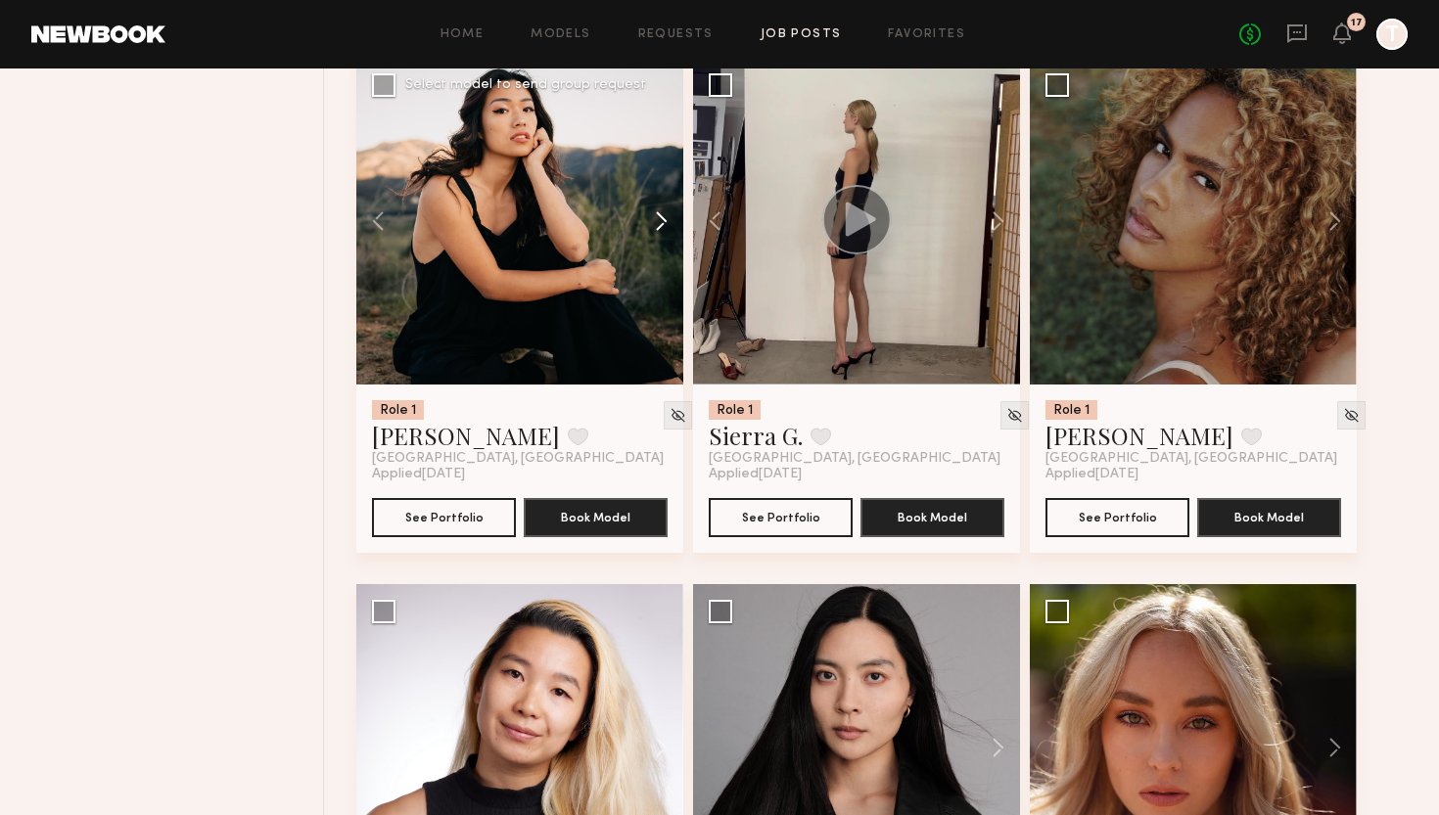
click at [659, 239] on button at bounding box center [652, 221] width 63 height 327
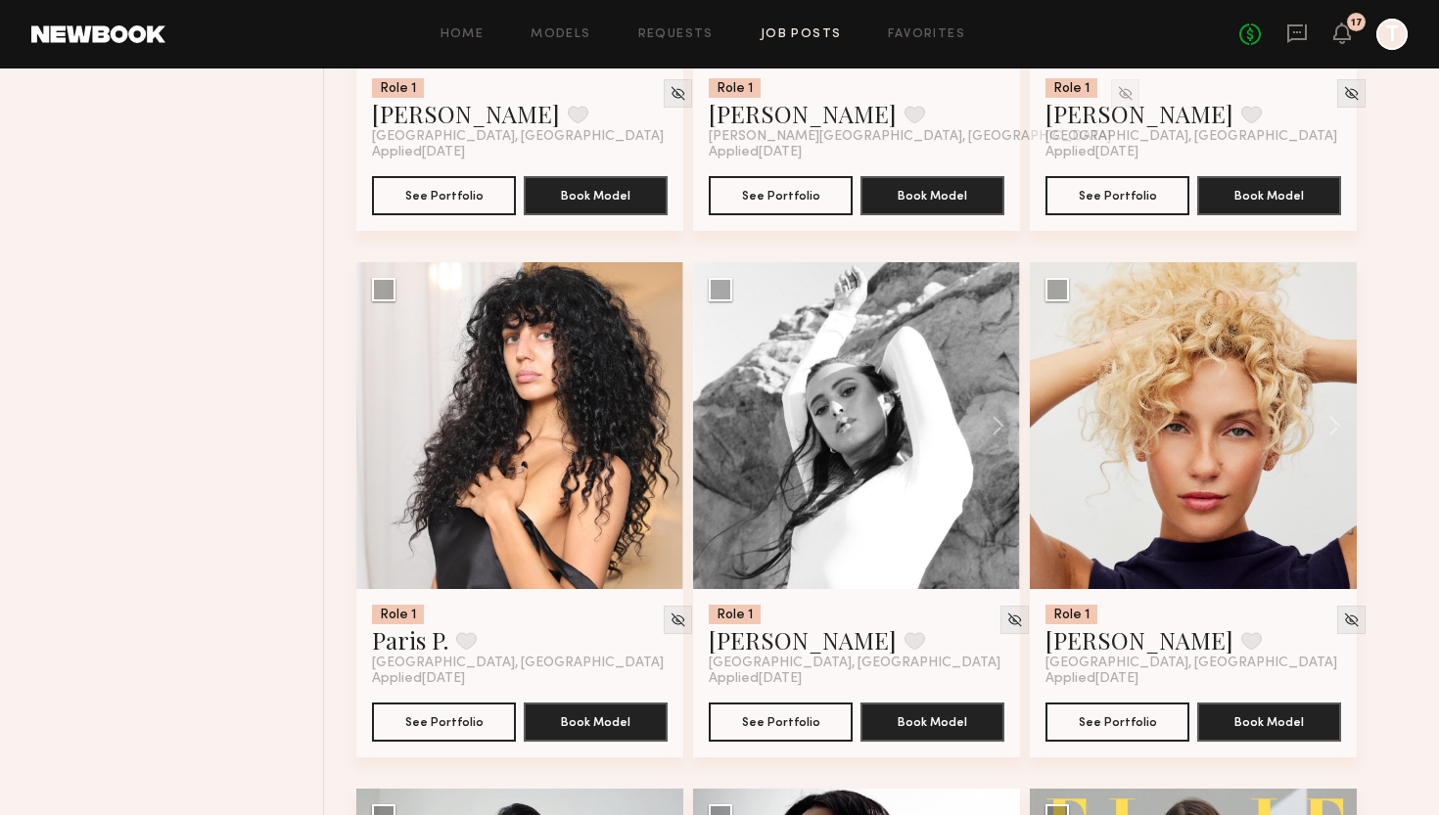
scroll to position [4286, 0]
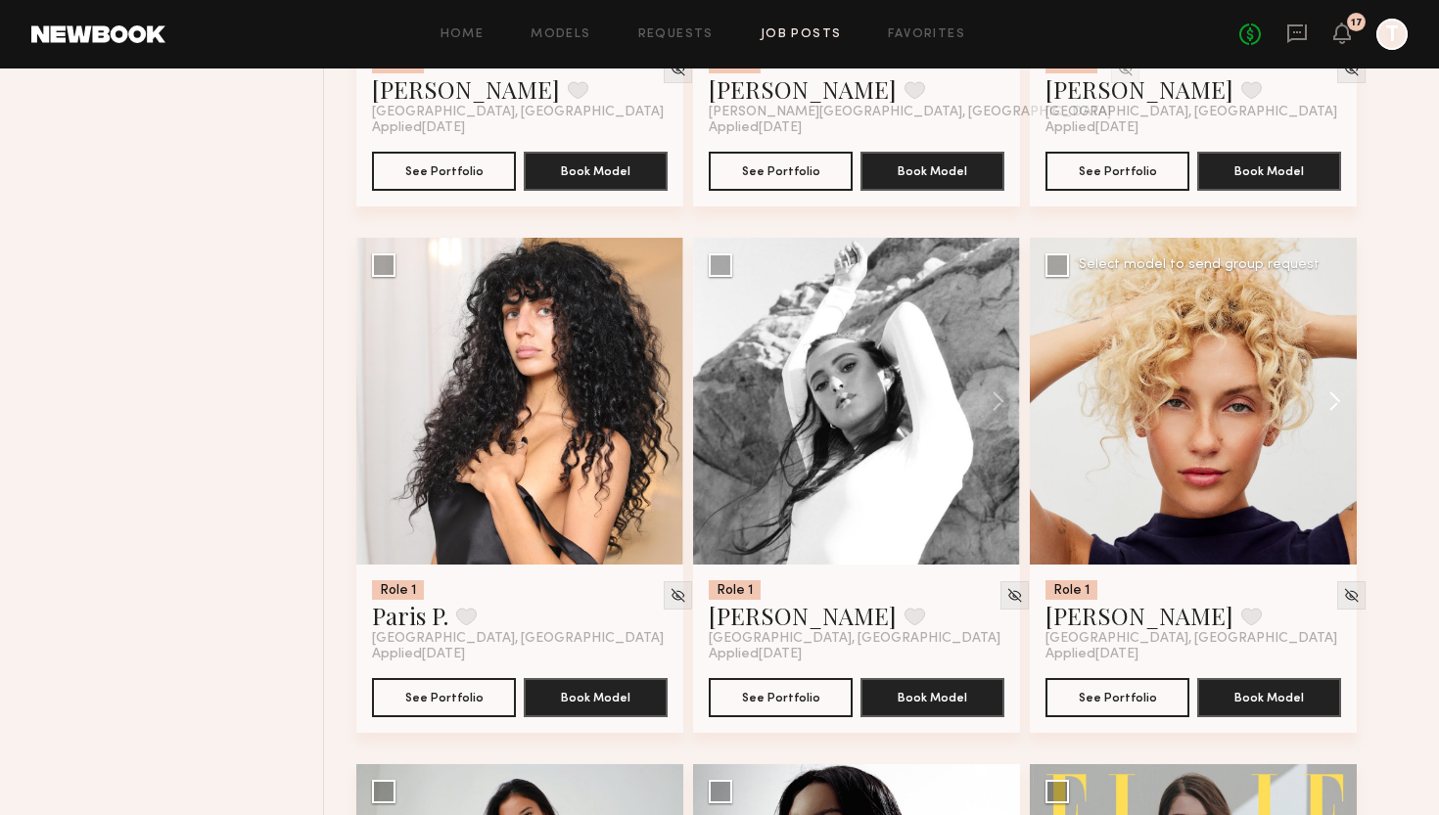
click at [1335, 404] on button at bounding box center [1325, 401] width 63 height 327
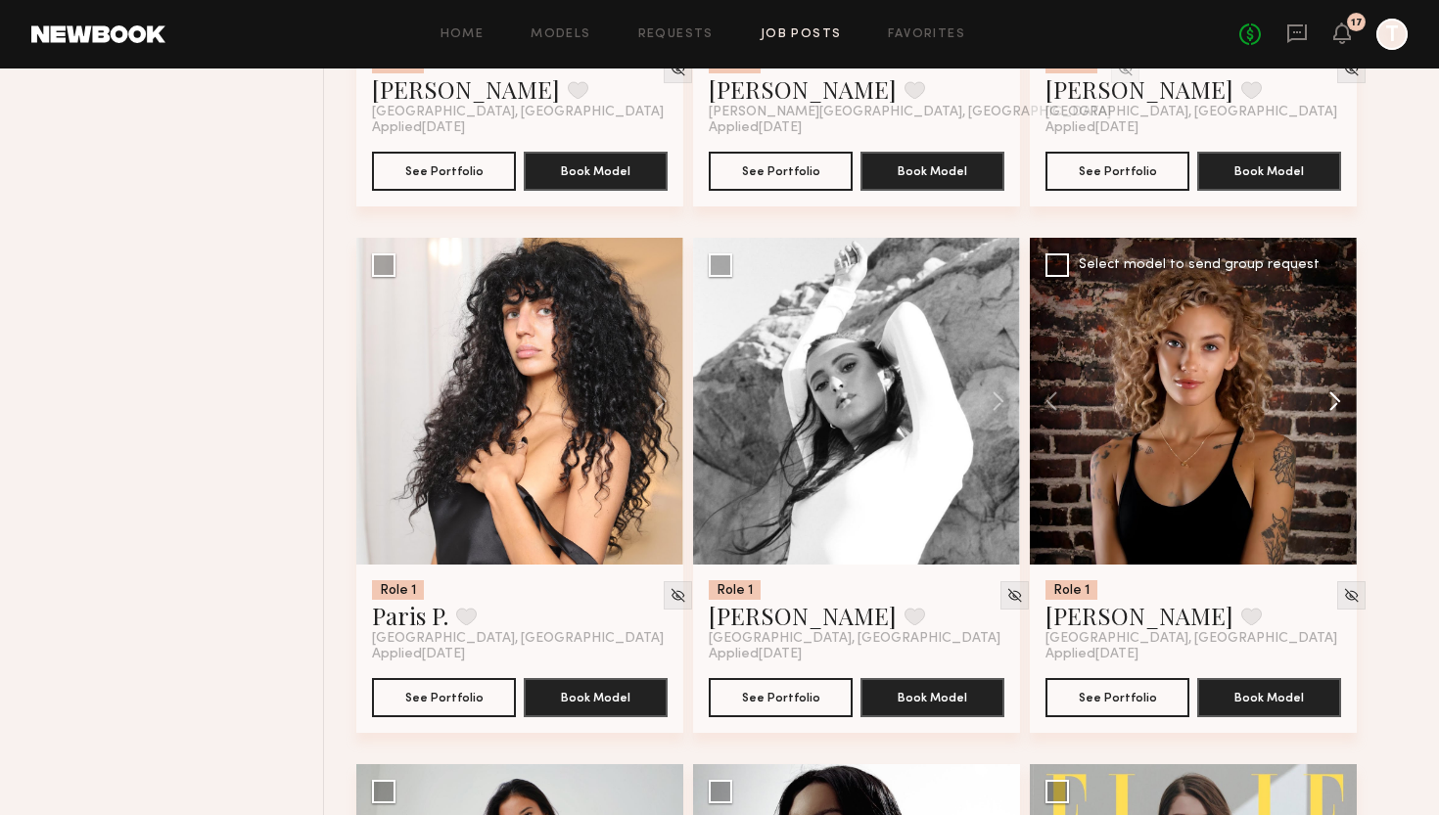
click at [1335, 404] on button at bounding box center [1325, 401] width 63 height 327
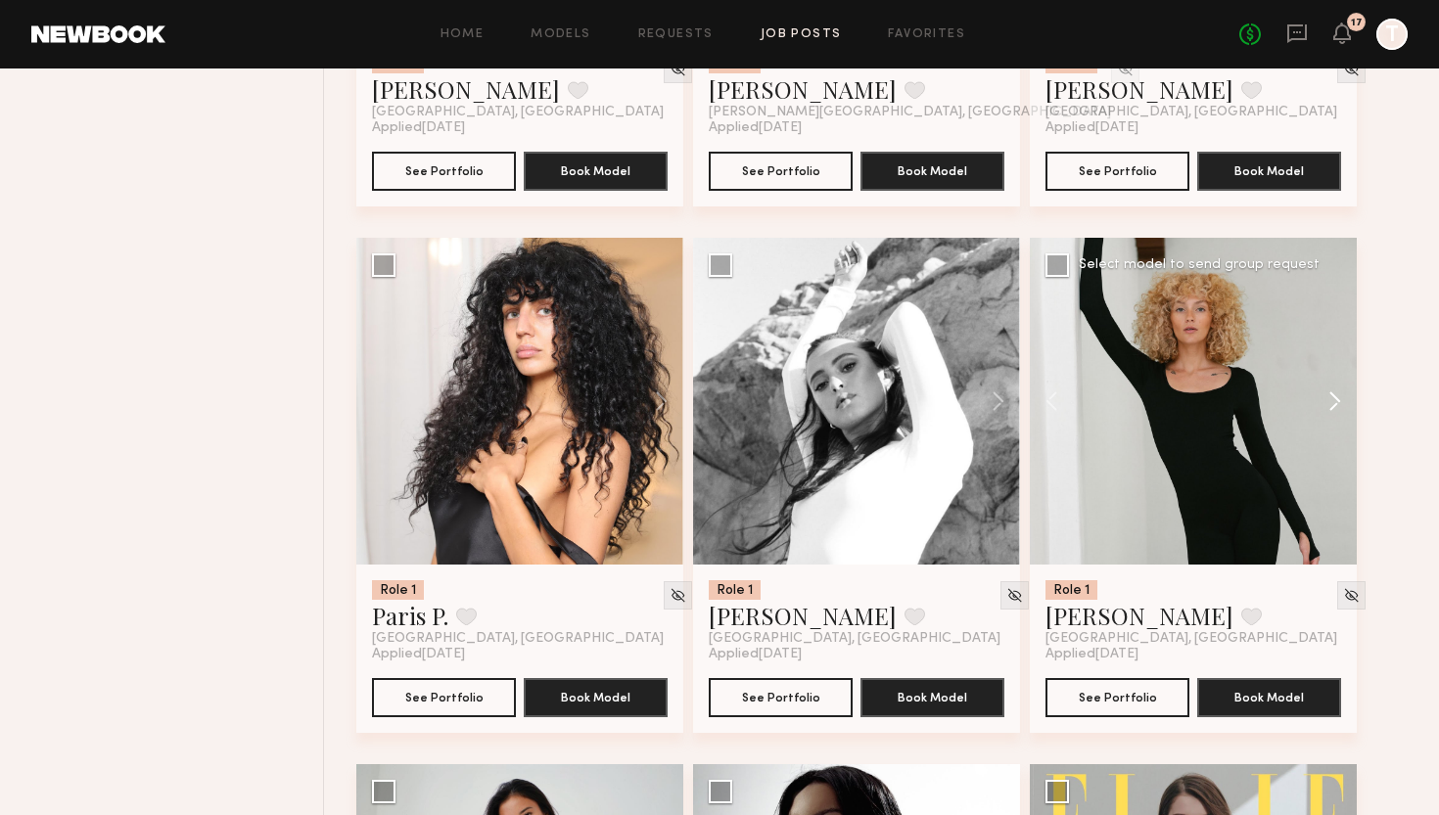
click at [1336, 405] on button at bounding box center [1325, 401] width 63 height 327
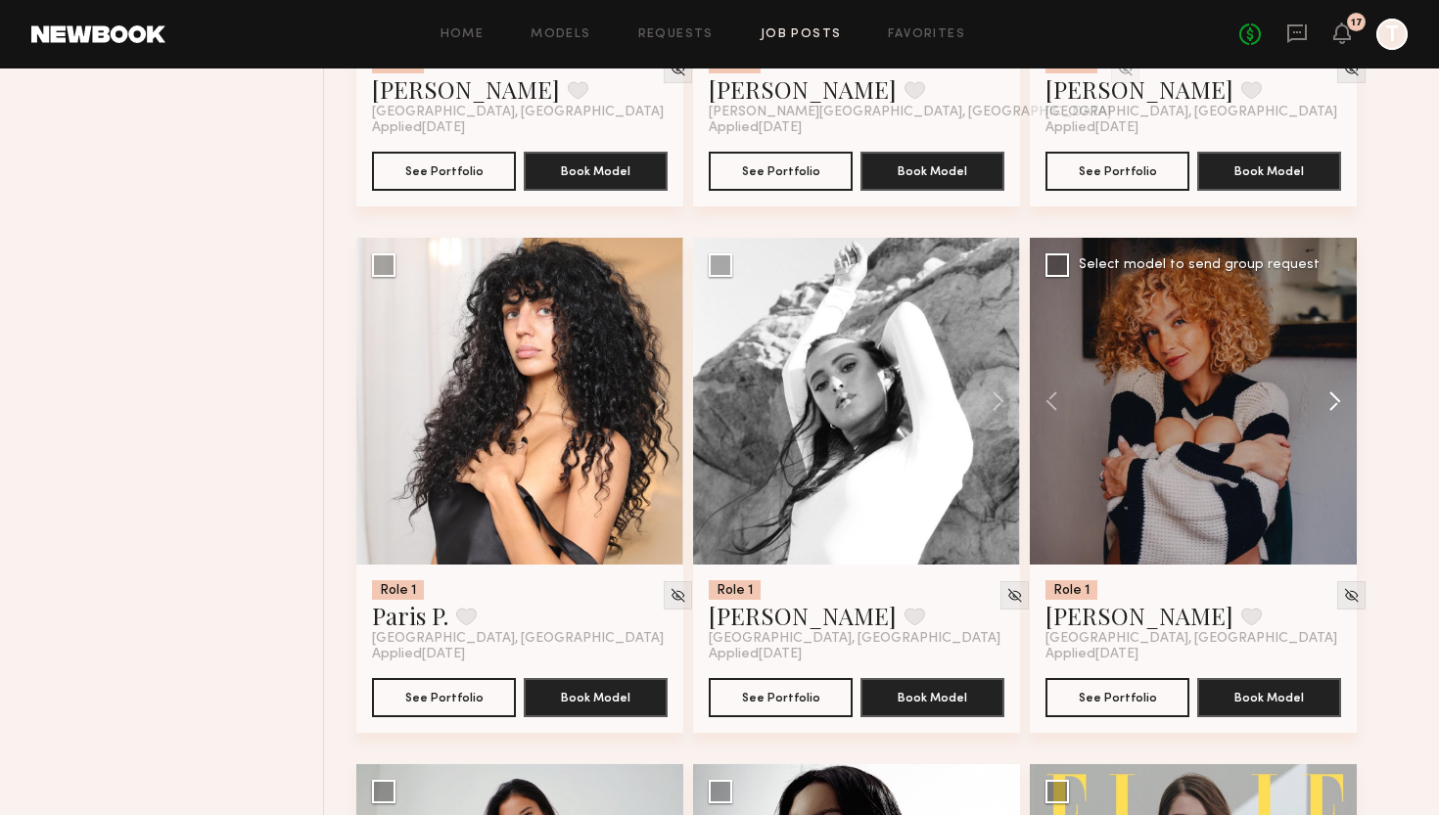
click at [1336, 406] on button at bounding box center [1325, 401] width 63 height 327
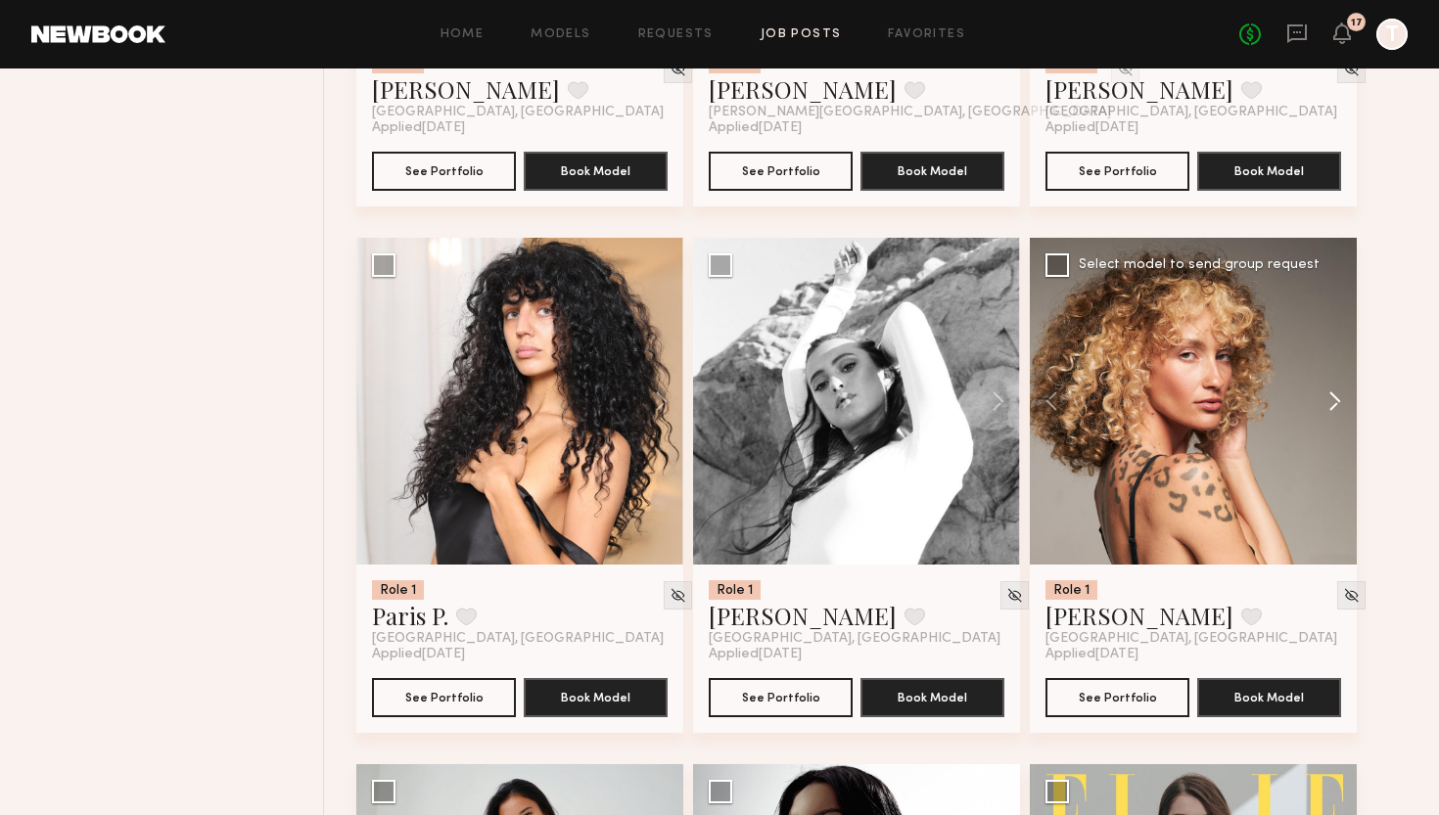
click at [1336, 406] on button at bounding box center [1325, 401] width 63 height 327
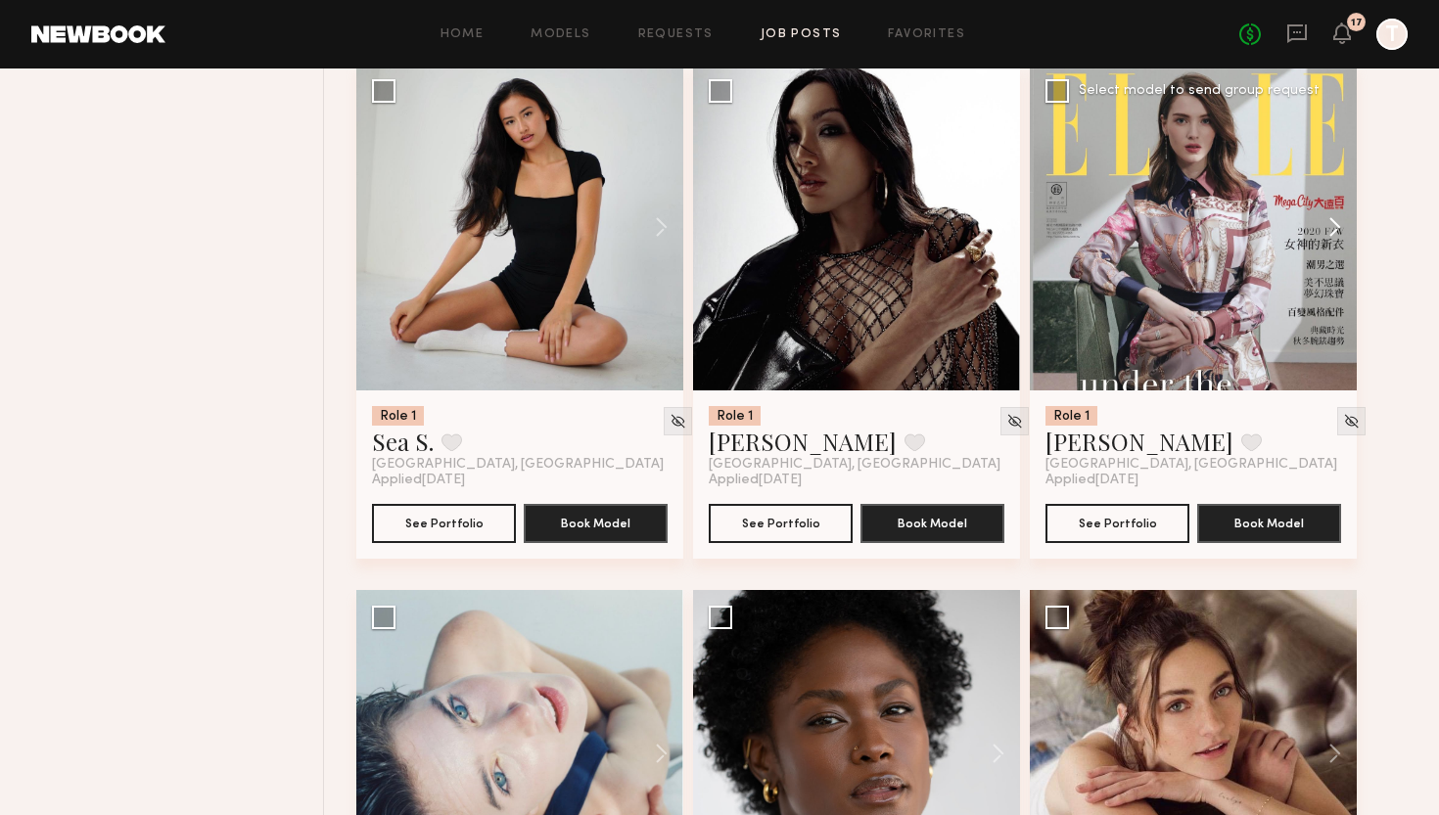
scroll to position [4984, 0]
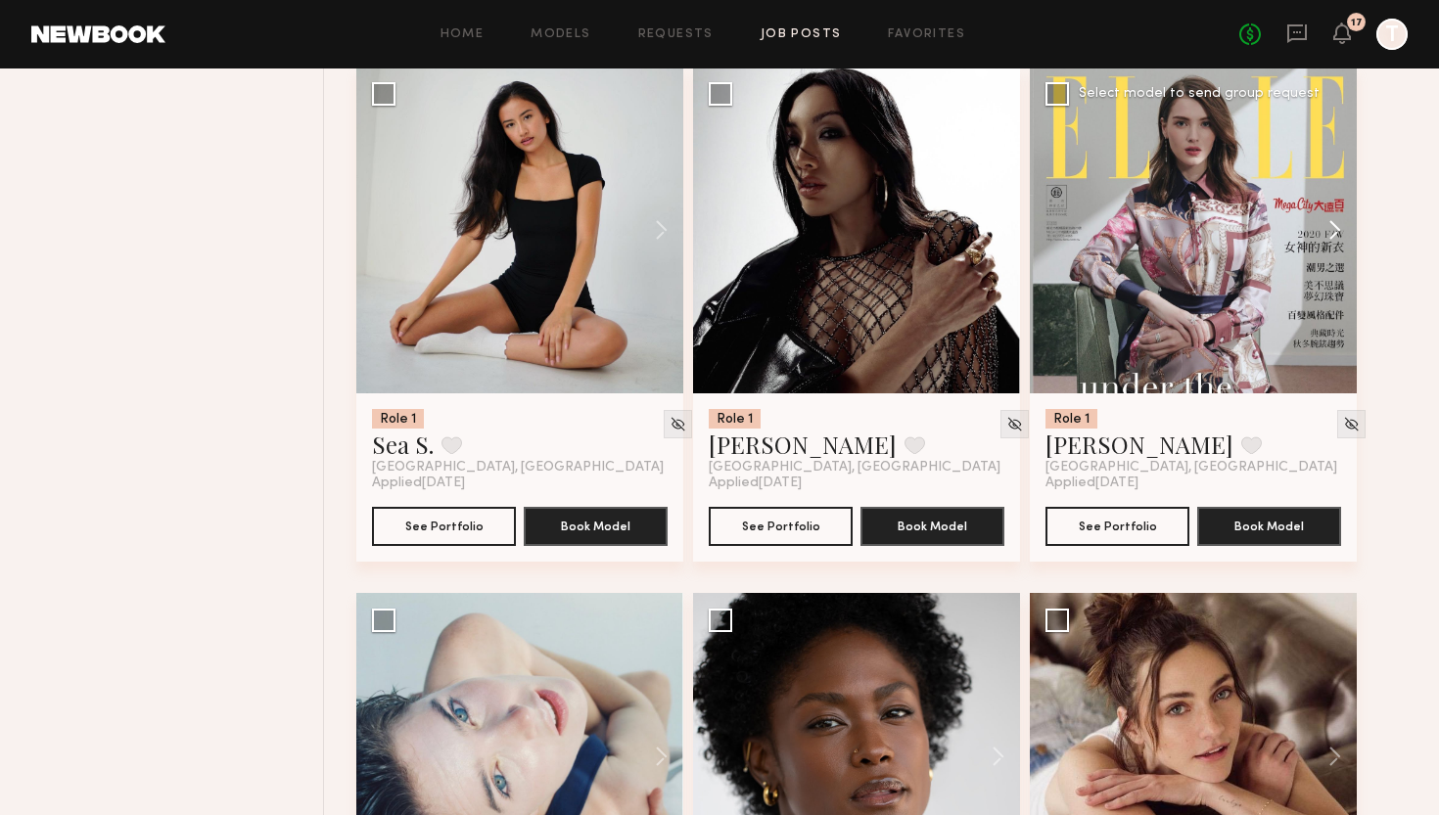
click at [1327, 227] on button at bounding box center [1325, 230] width 63 height 327
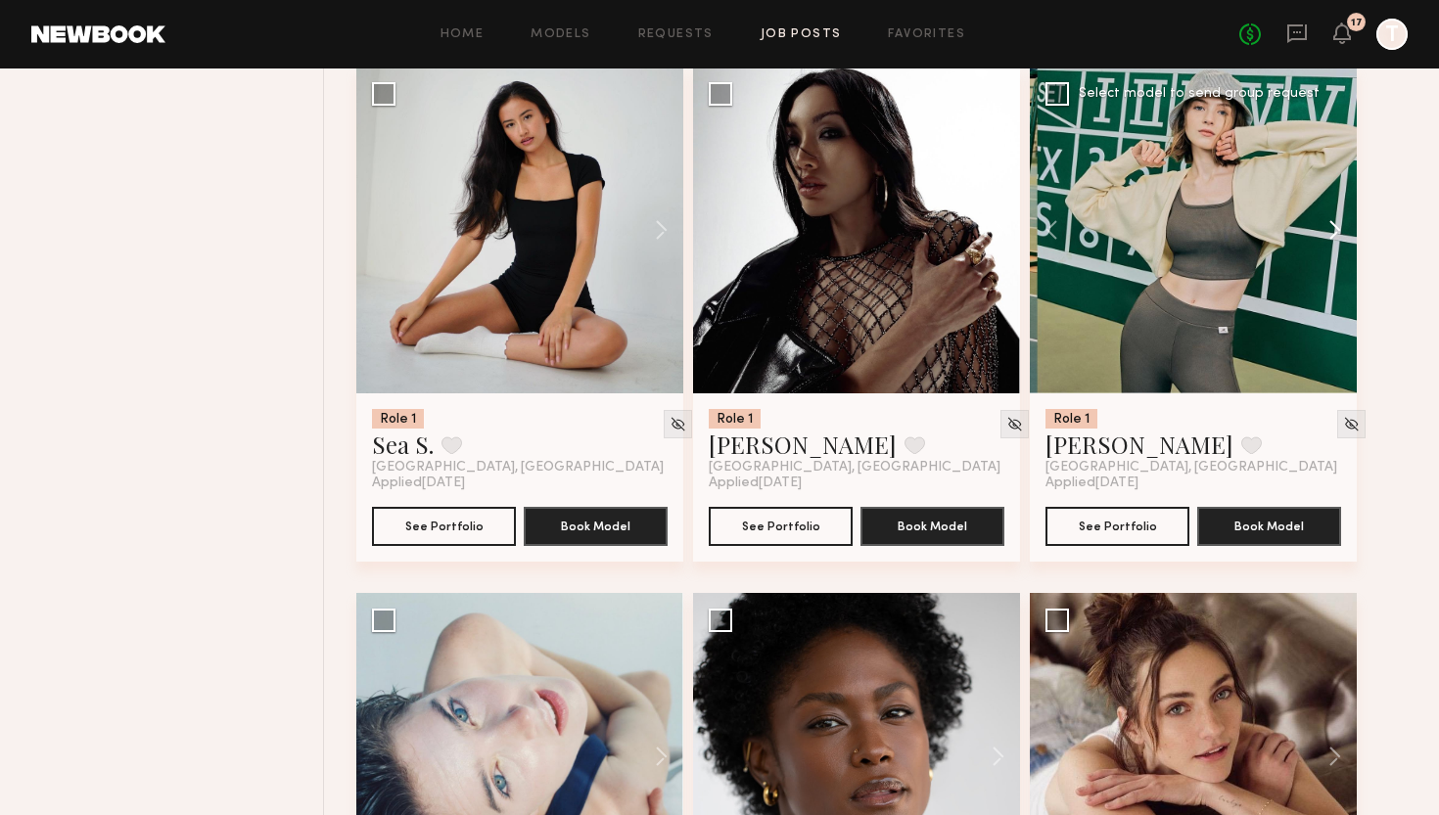
click at [1327, 227] on button at bounding box center [1325, 230] width 63 height 327
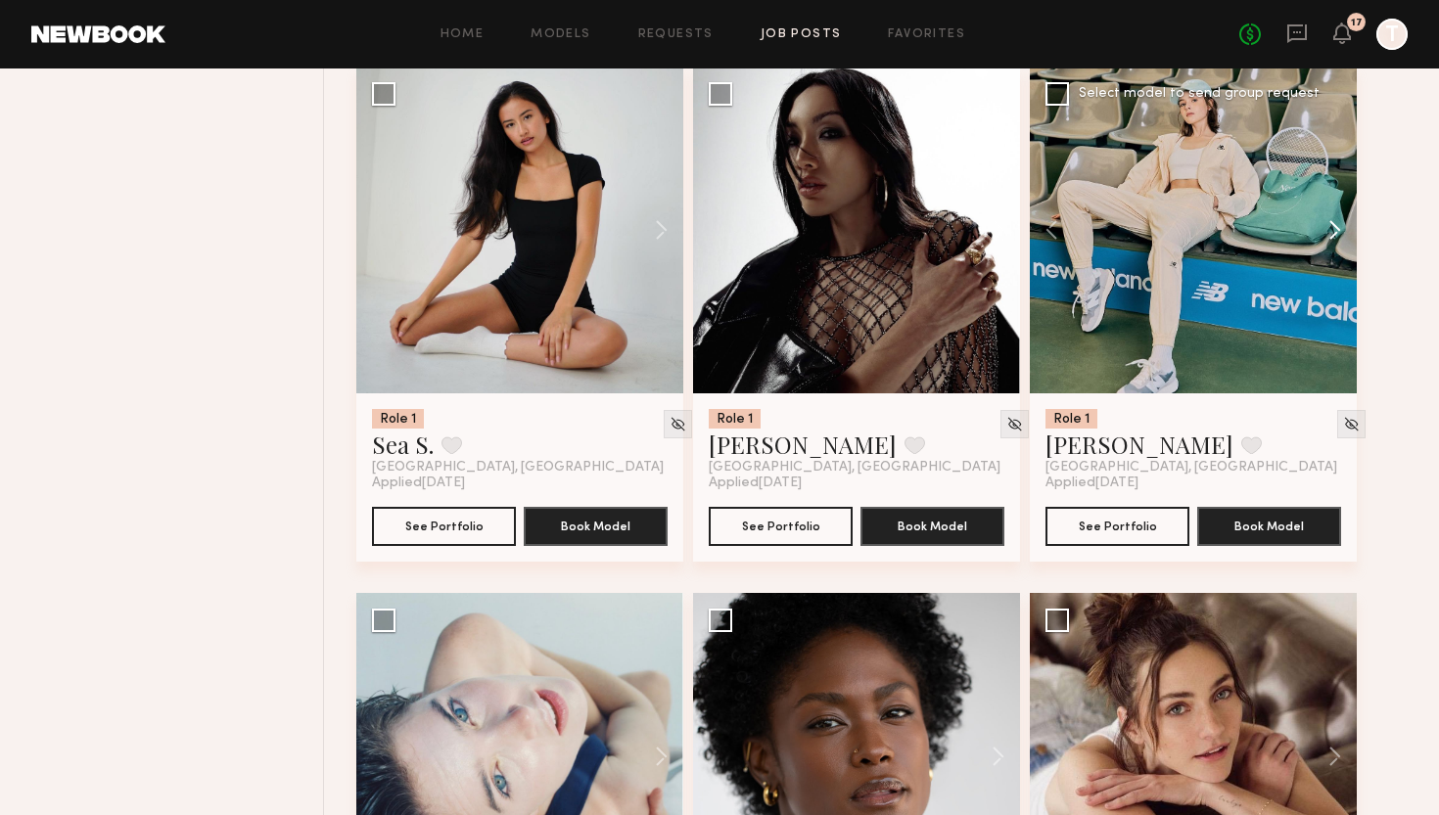
click at [1327, 227] on button at bounding box center [1325, 230] width 63 height 327
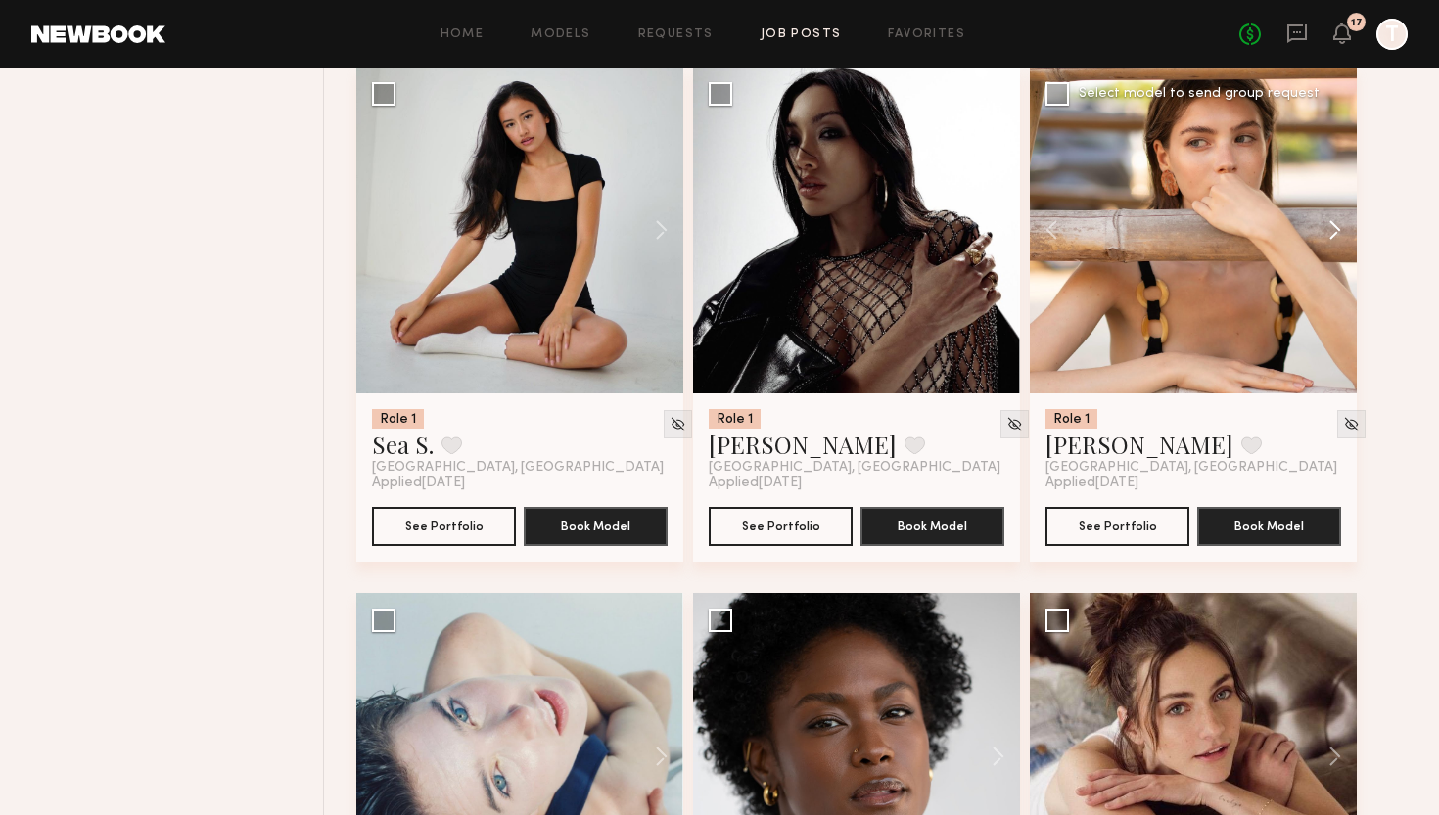
click at [1327, 227] on button at bounding box center [1325, 230] width 63 height 327
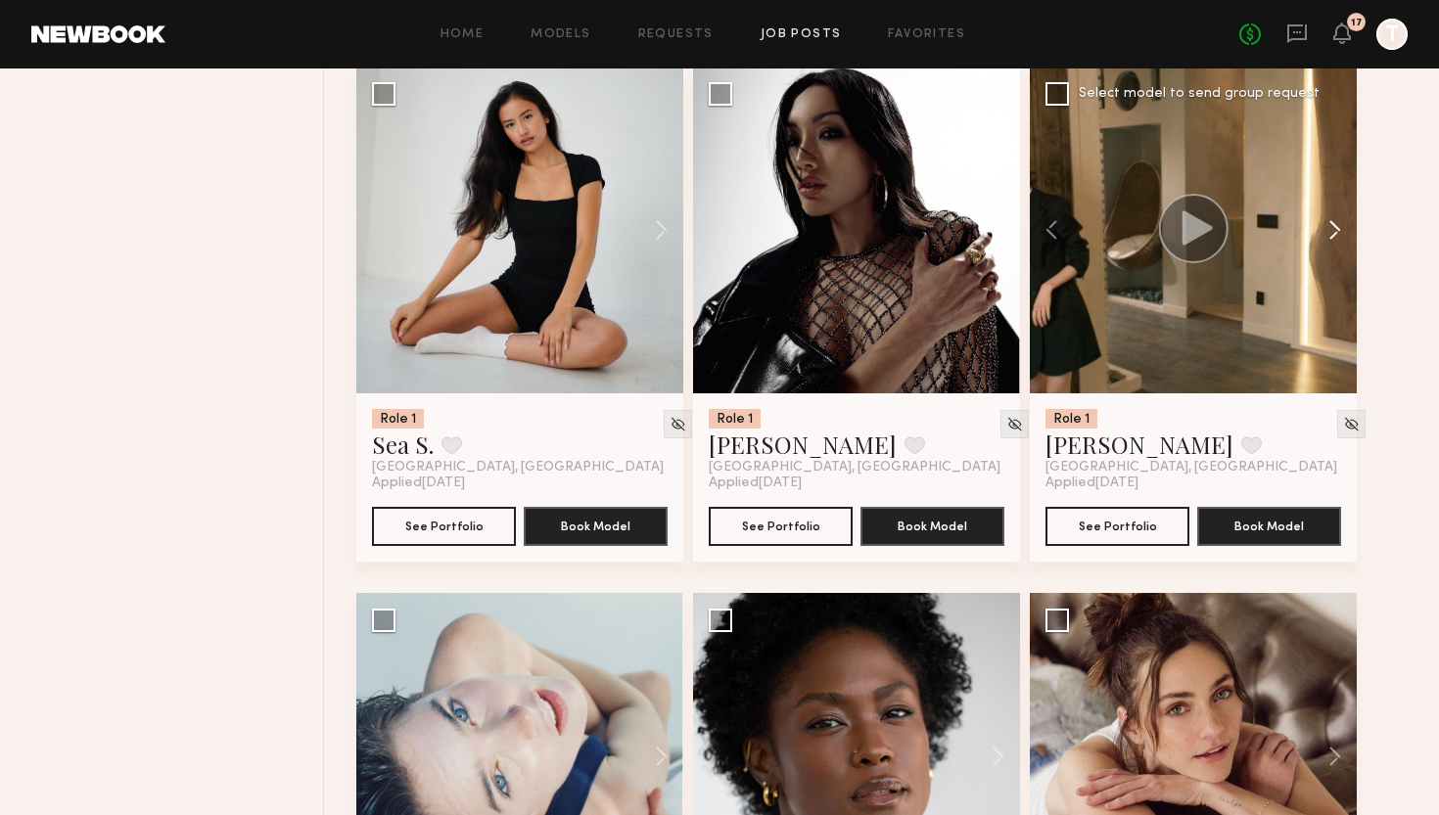
click at [1327, 227] on button at bounding box center [1325, 230] width 63 height 327
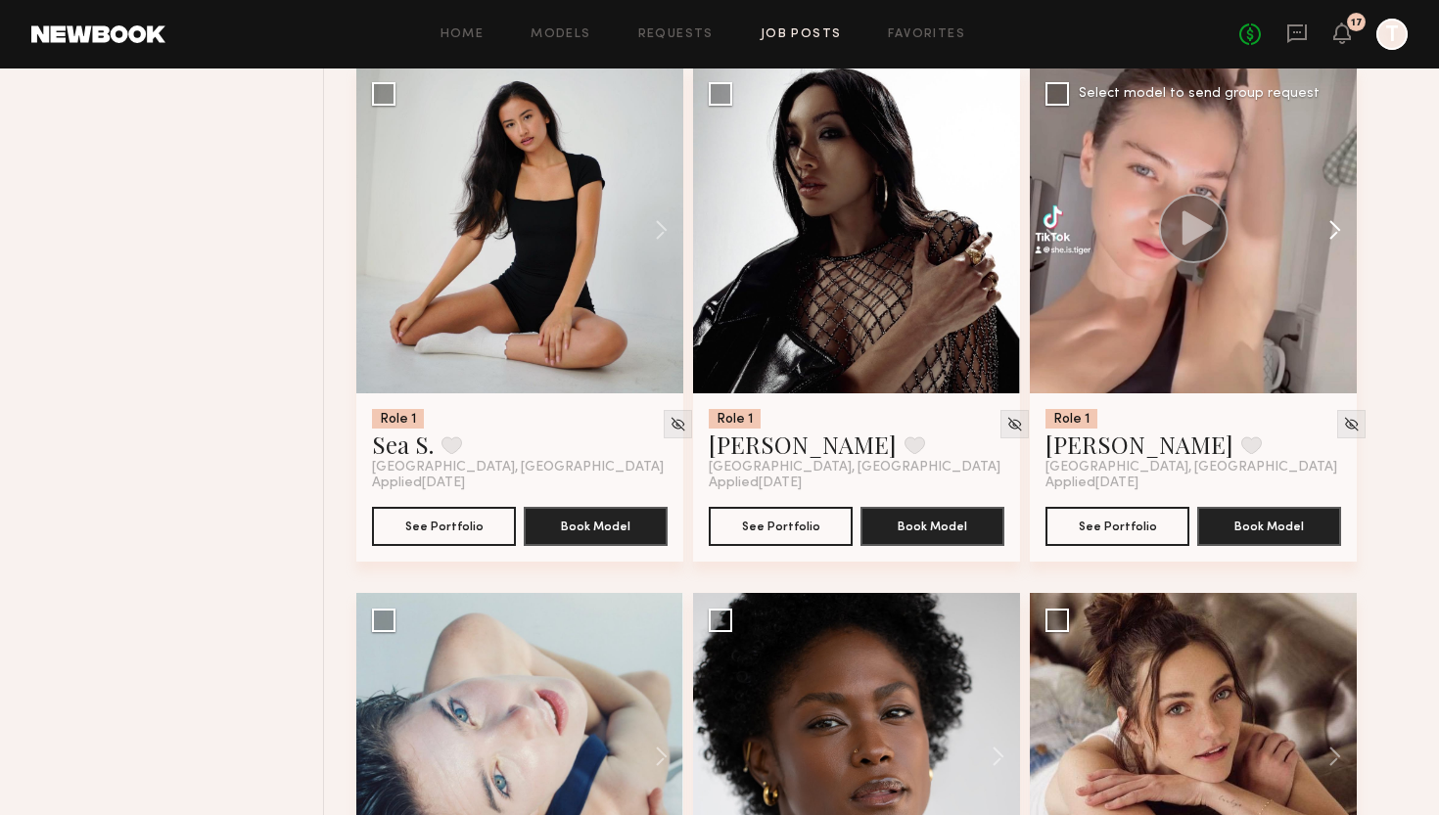
click at [1327, 227] on button at bounding box center [1325, 230] width 63 height 327
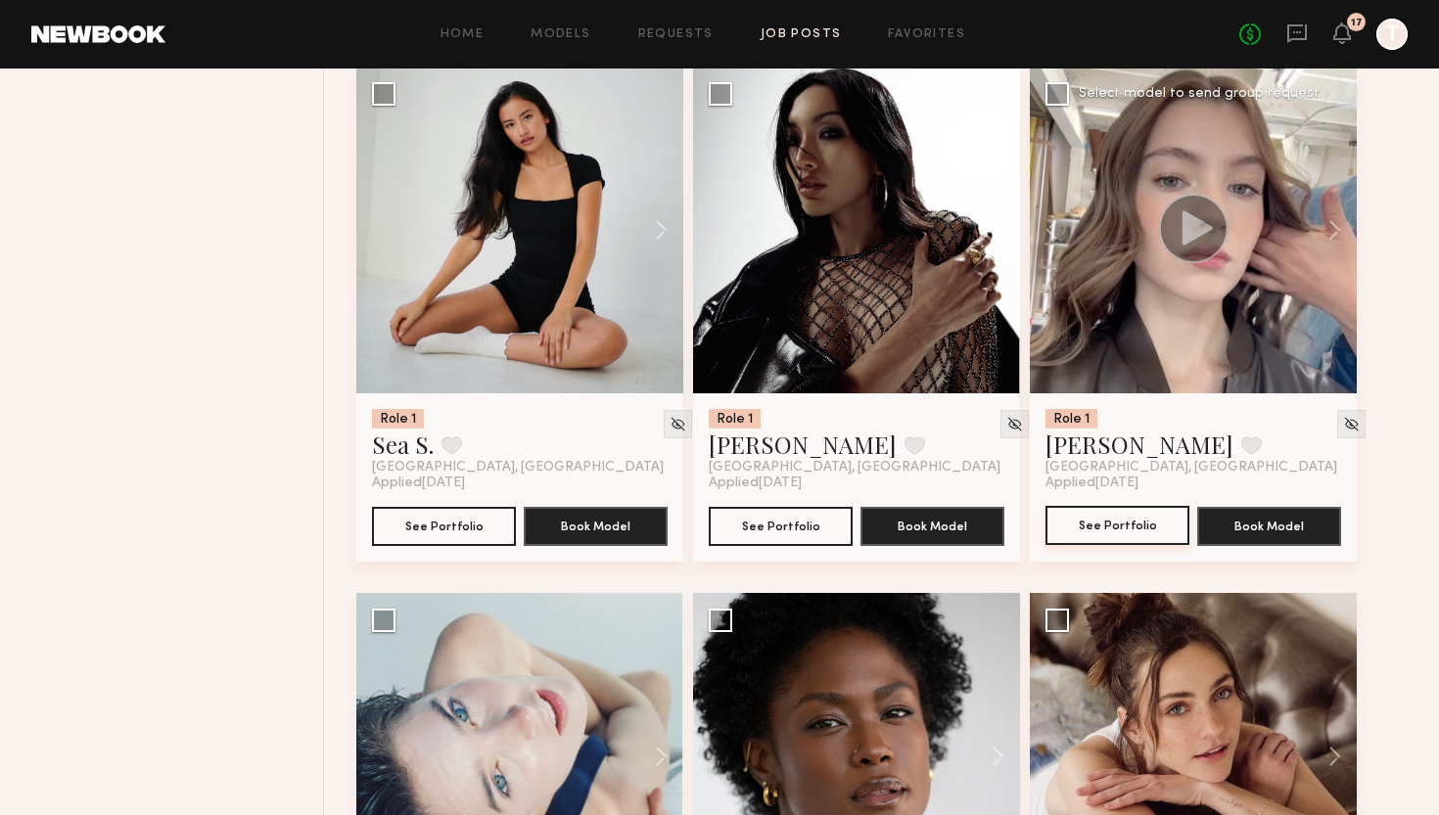
click at [1128, 518] on button "See Portfolio" at bounding box center [1117, 525] width 144 height 39
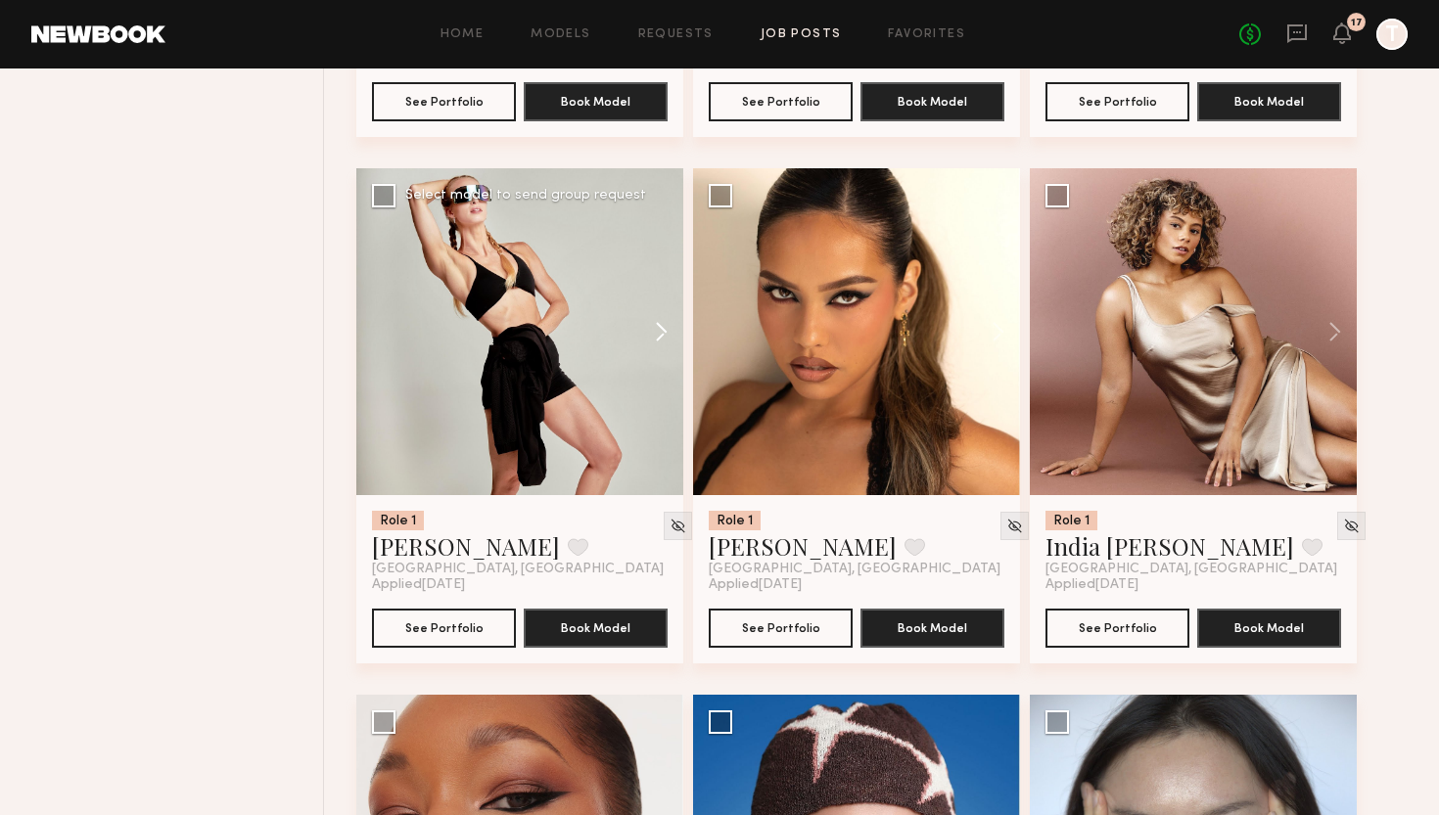
scroll to position [6465, 0]
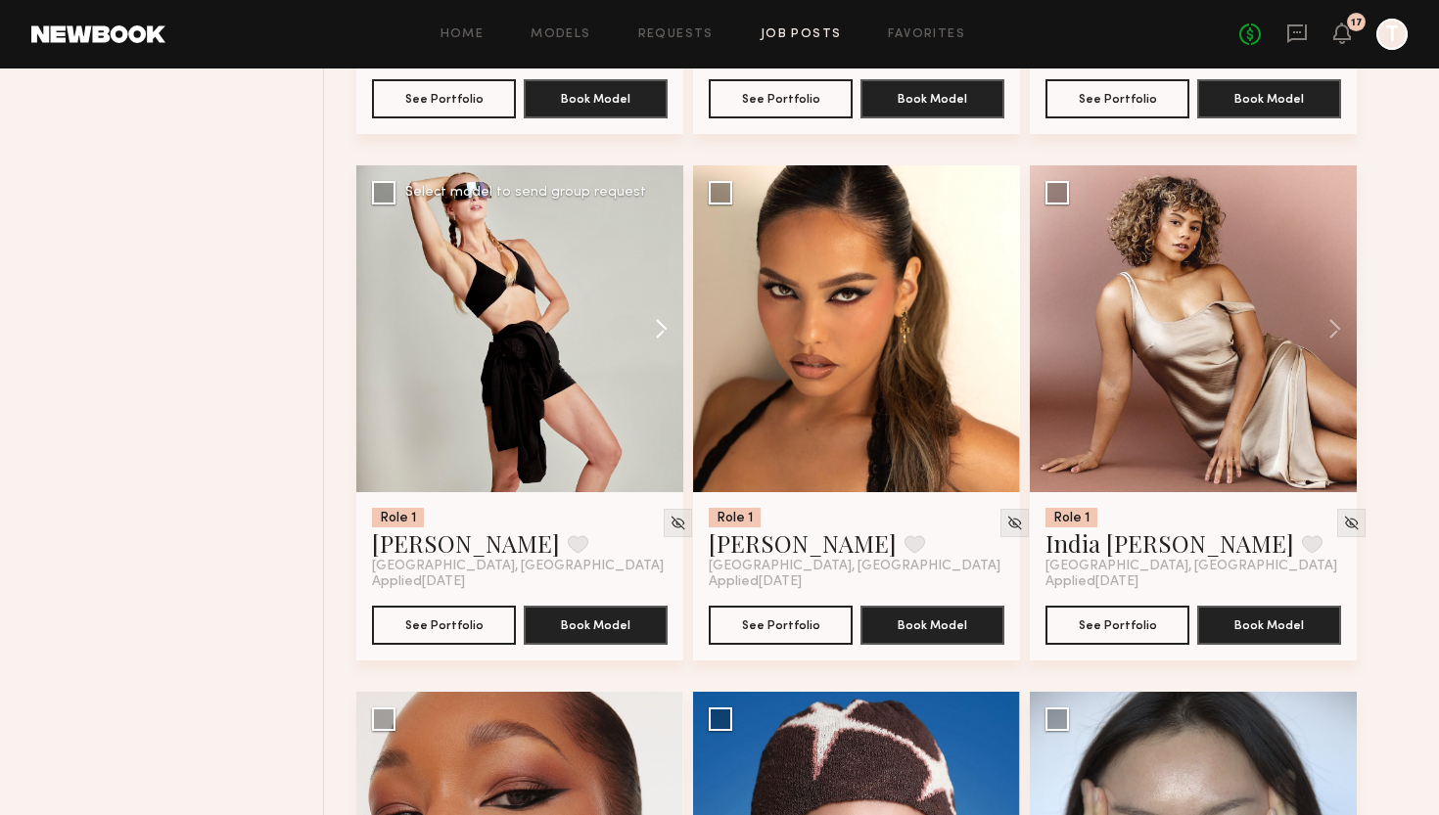
click at [658, 327] on button at bounding box center [652, 328] width 63 height 327
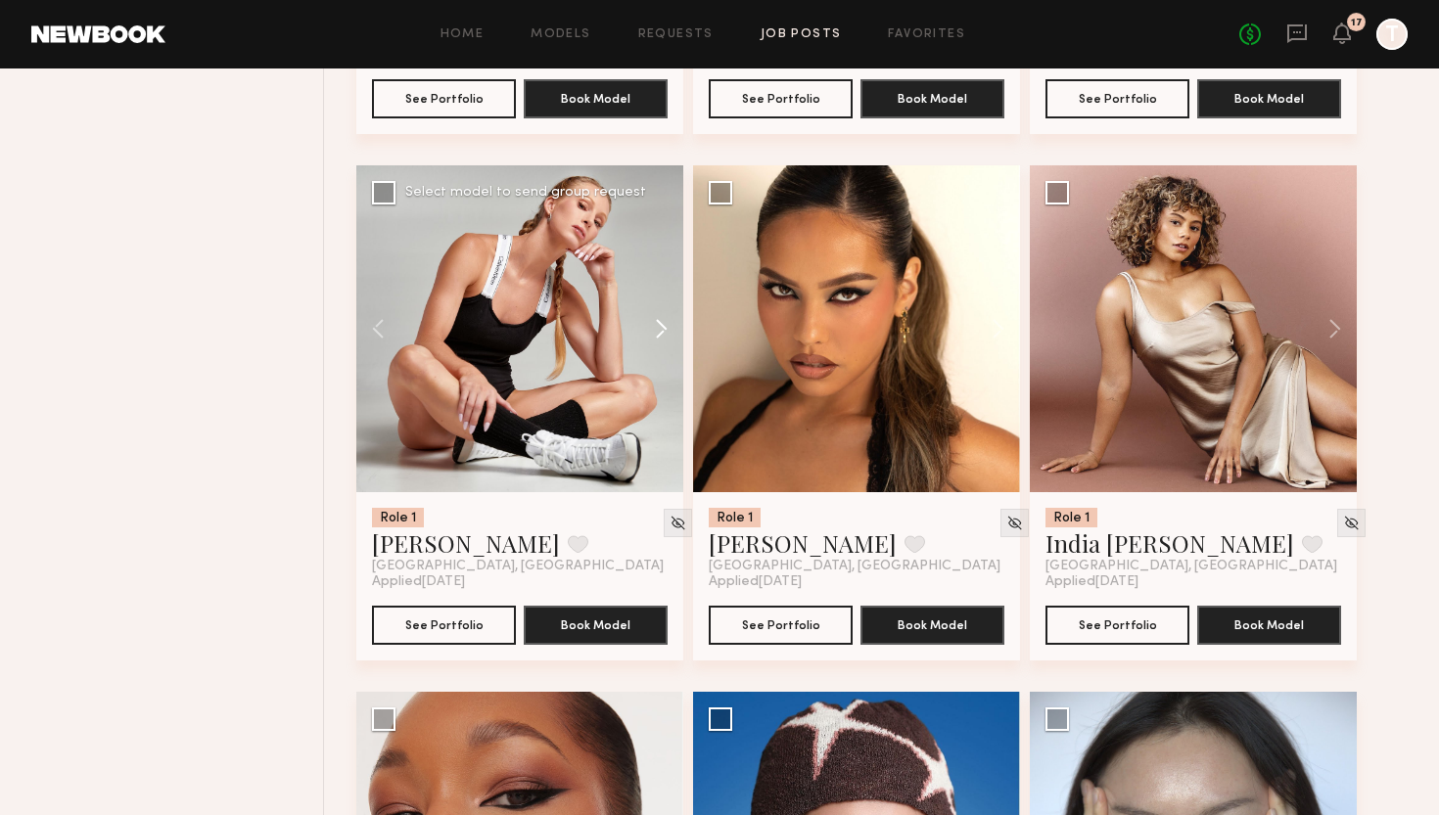
click at [658, 327] on button at bounding box center [652, 328] width 63 height 327
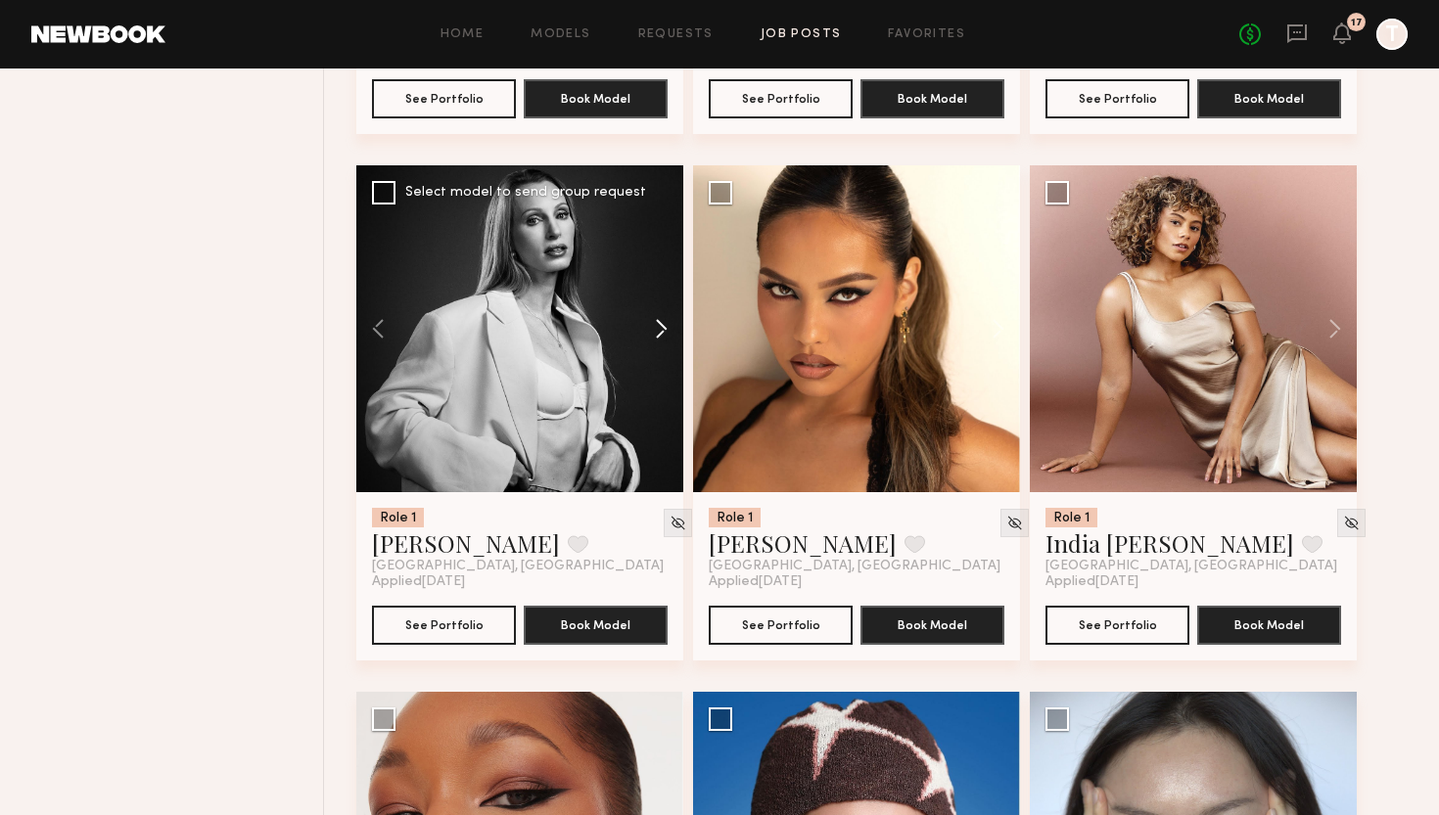
click at [658, 327] on button at bounding box center [652, 328] width 63 height 327
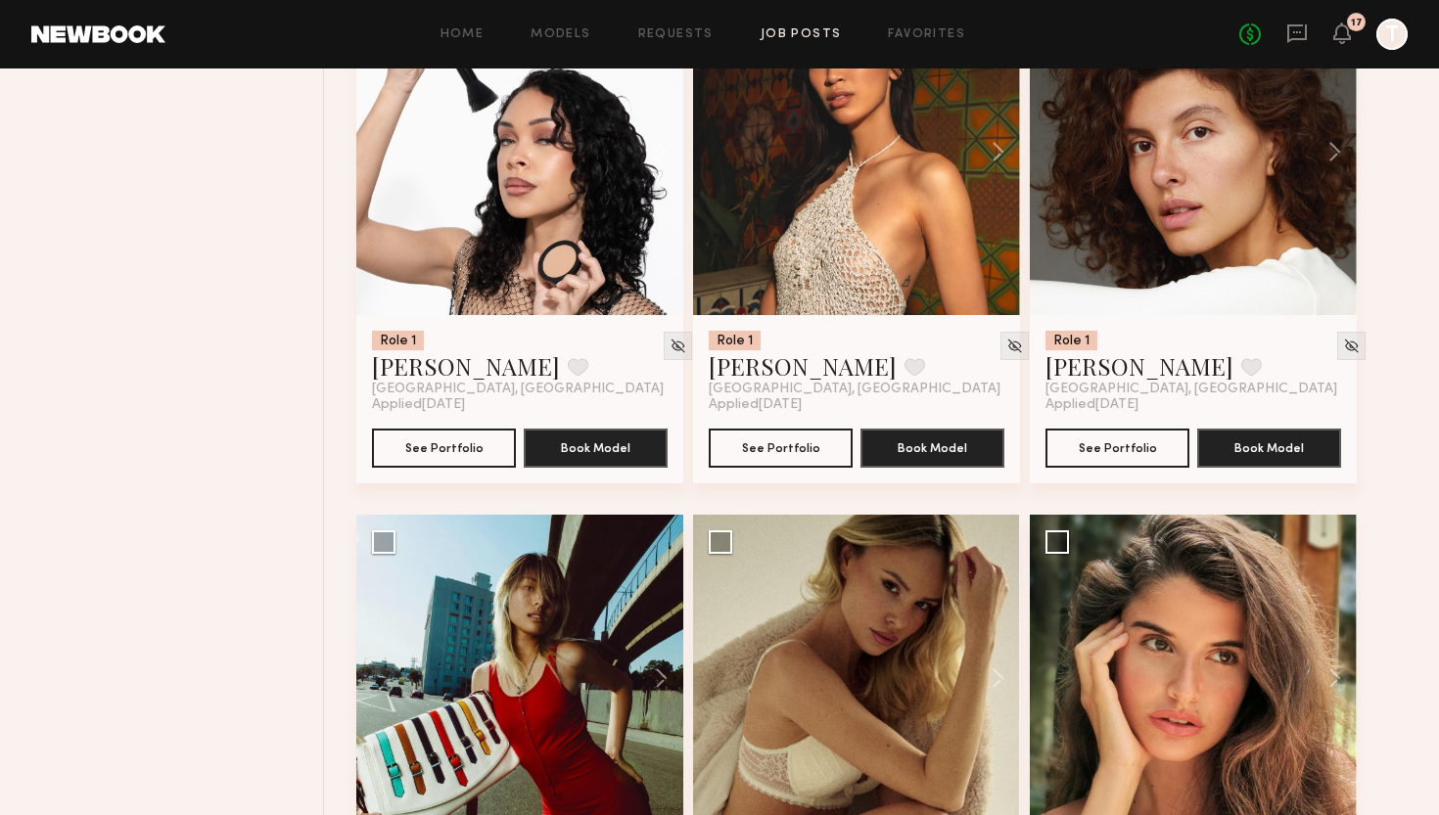
scroll to position [8225, 0]
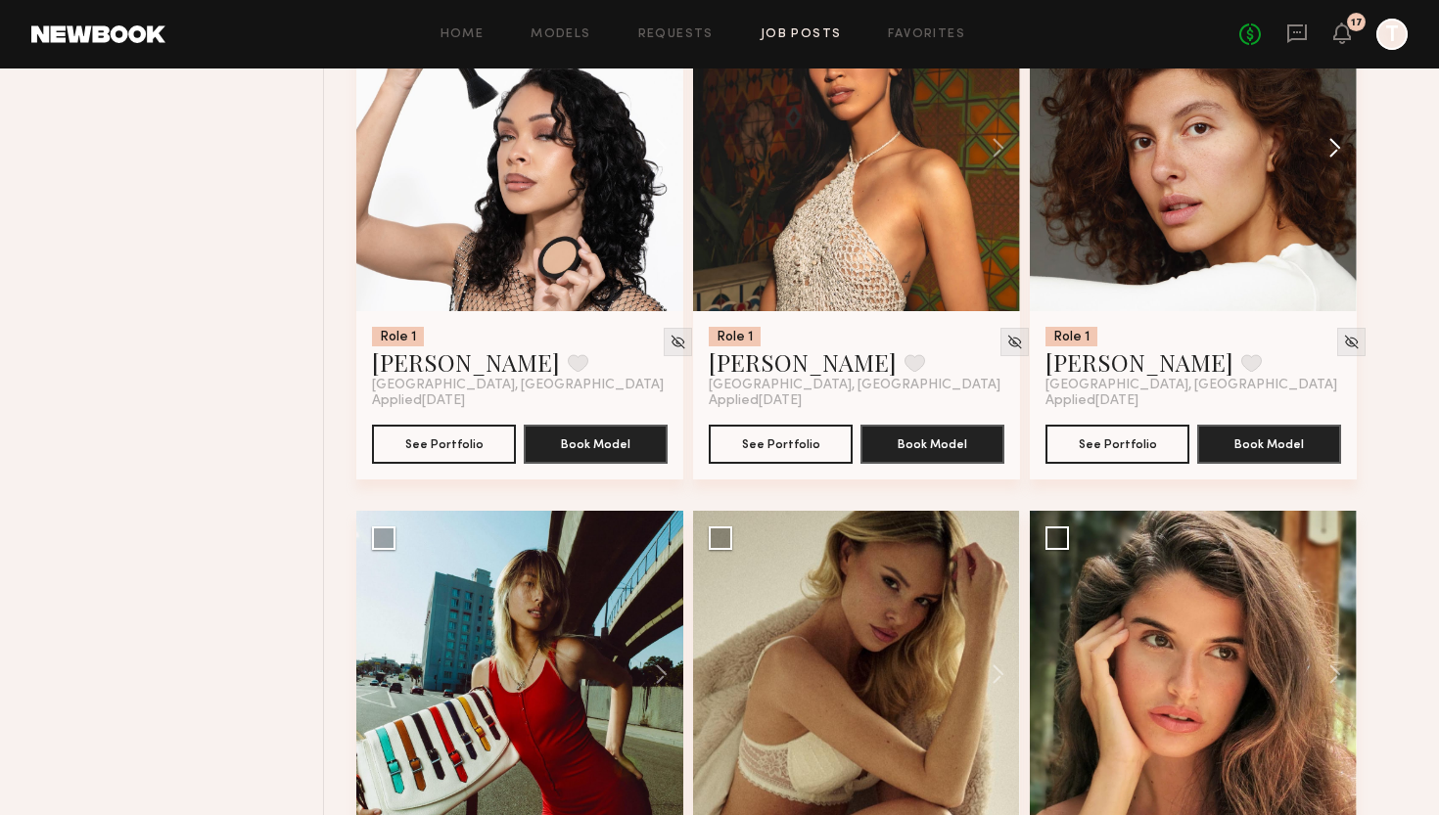
click at [1330, 152] on button at bounding box center [1325, 147] width 63 height 327
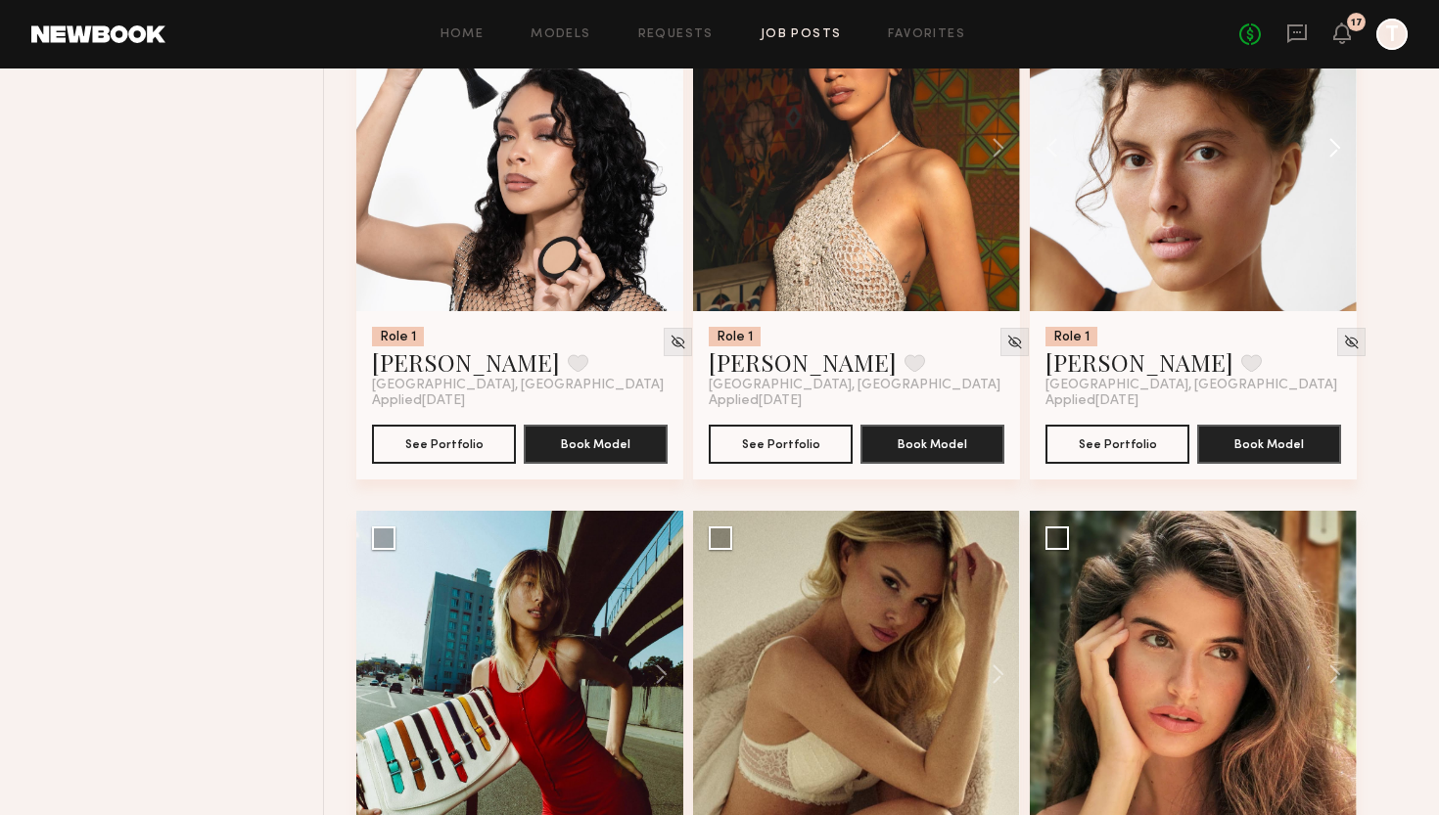
click at [1330, 152] on button at bounding box center [1325, 147] width 63 height 327
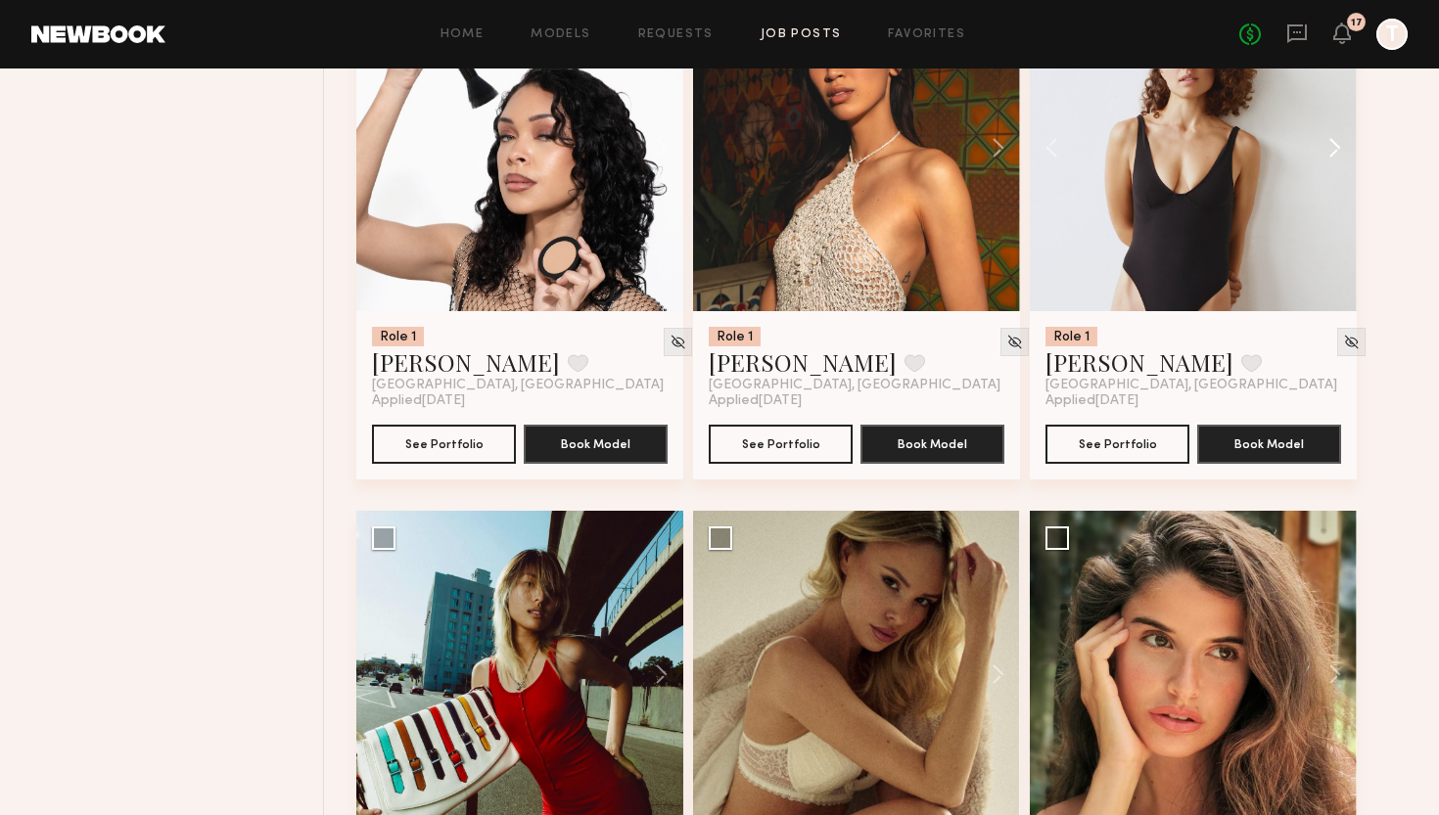
click at [1330, 152] on button at bounding box center [1325, 147] width 63 height 327
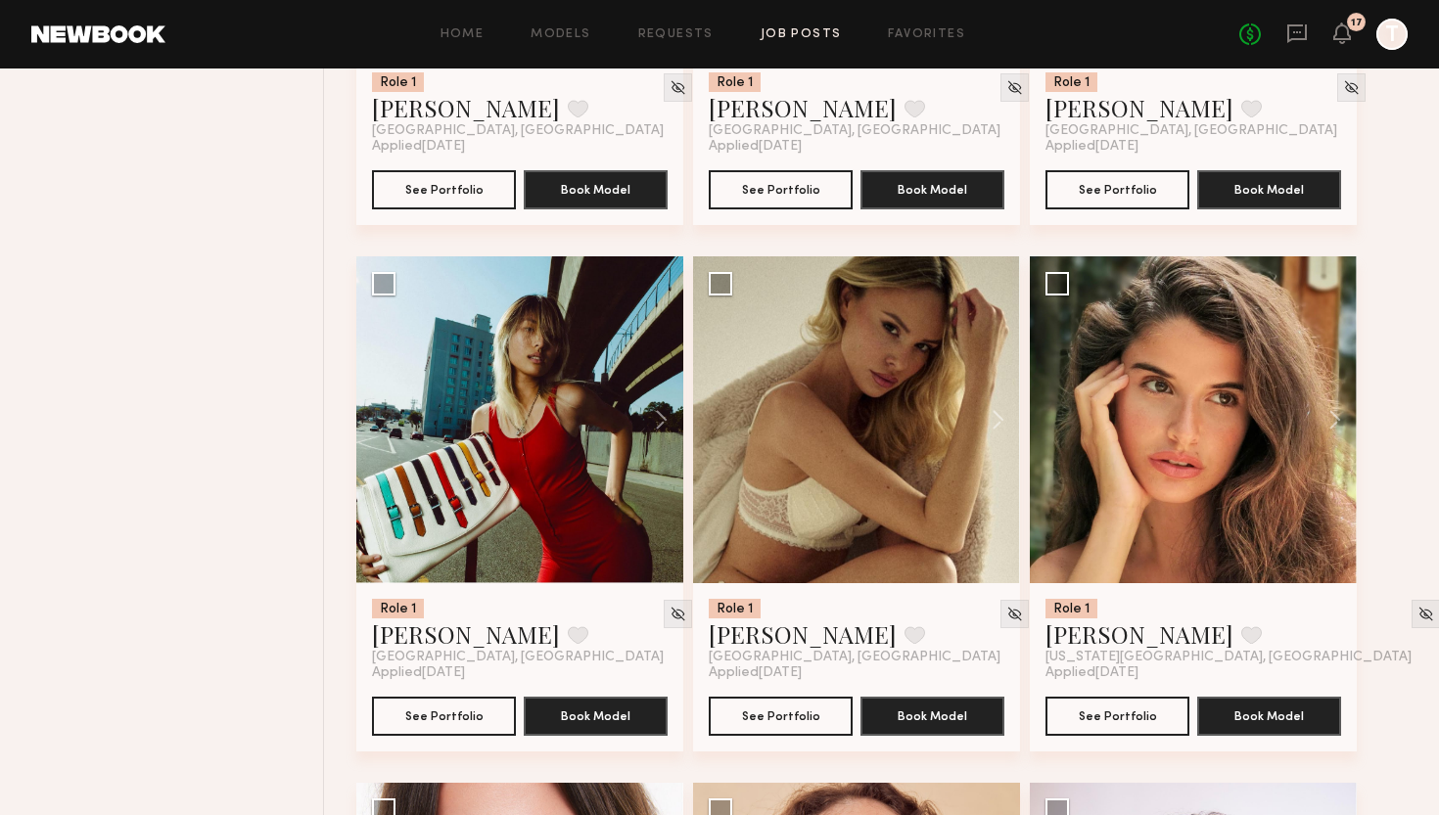
scroll to position [8504, 0]
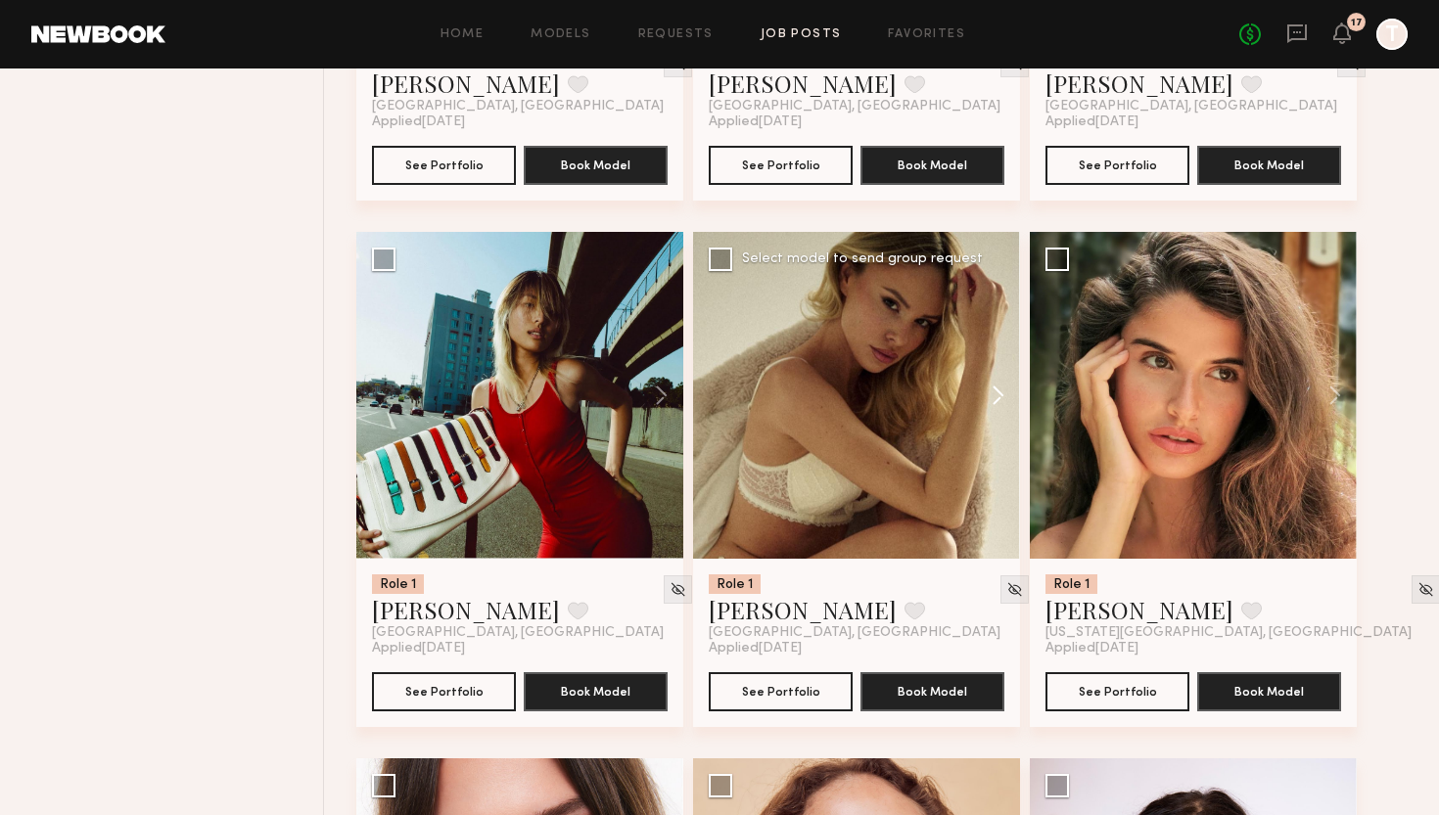
click at [1000, 394] on button at bounding box center [988, 395] width 63 height 327
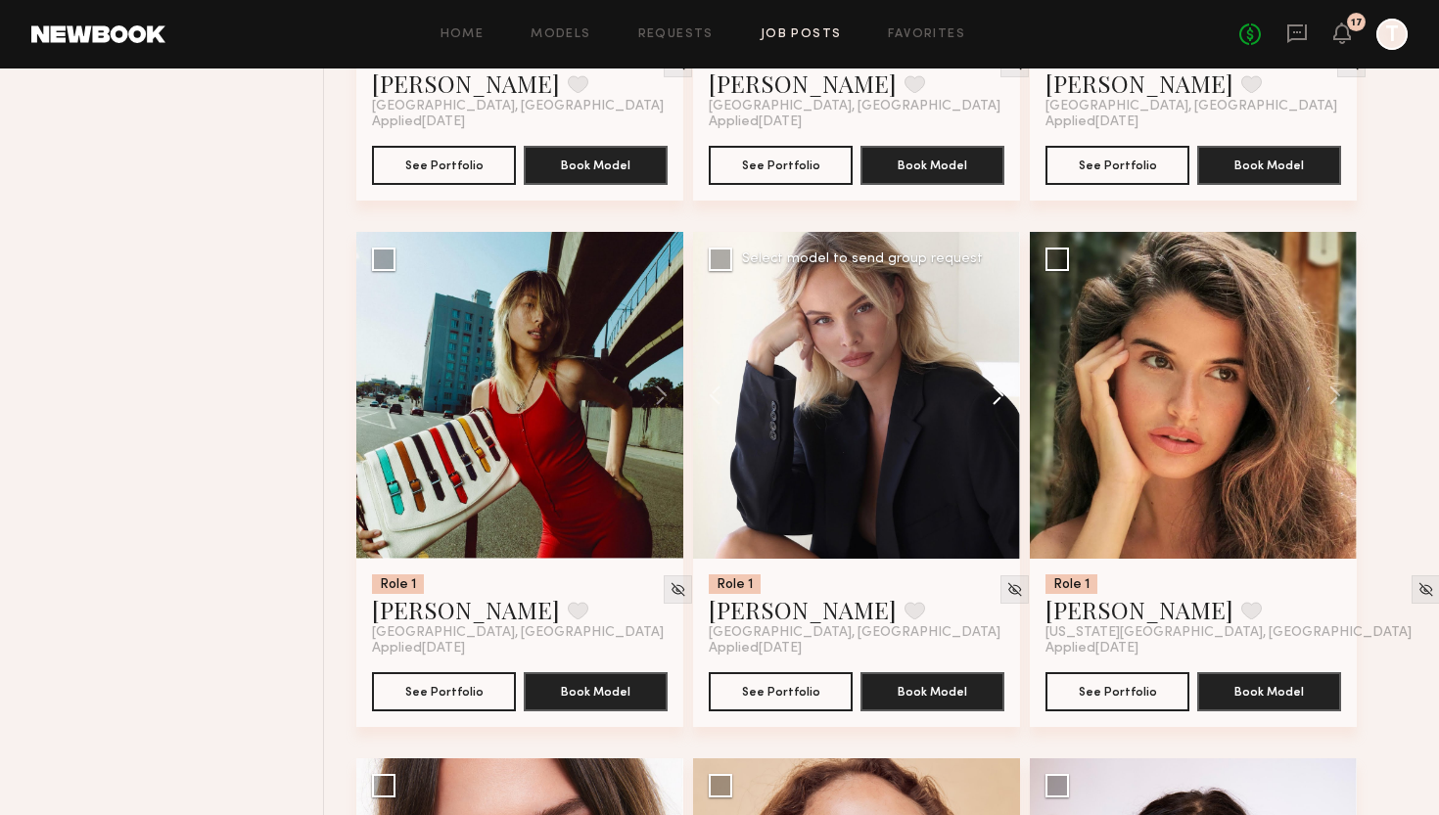
click at [1000, 394] on button at bounding box center [988, 395] width 63 height 327
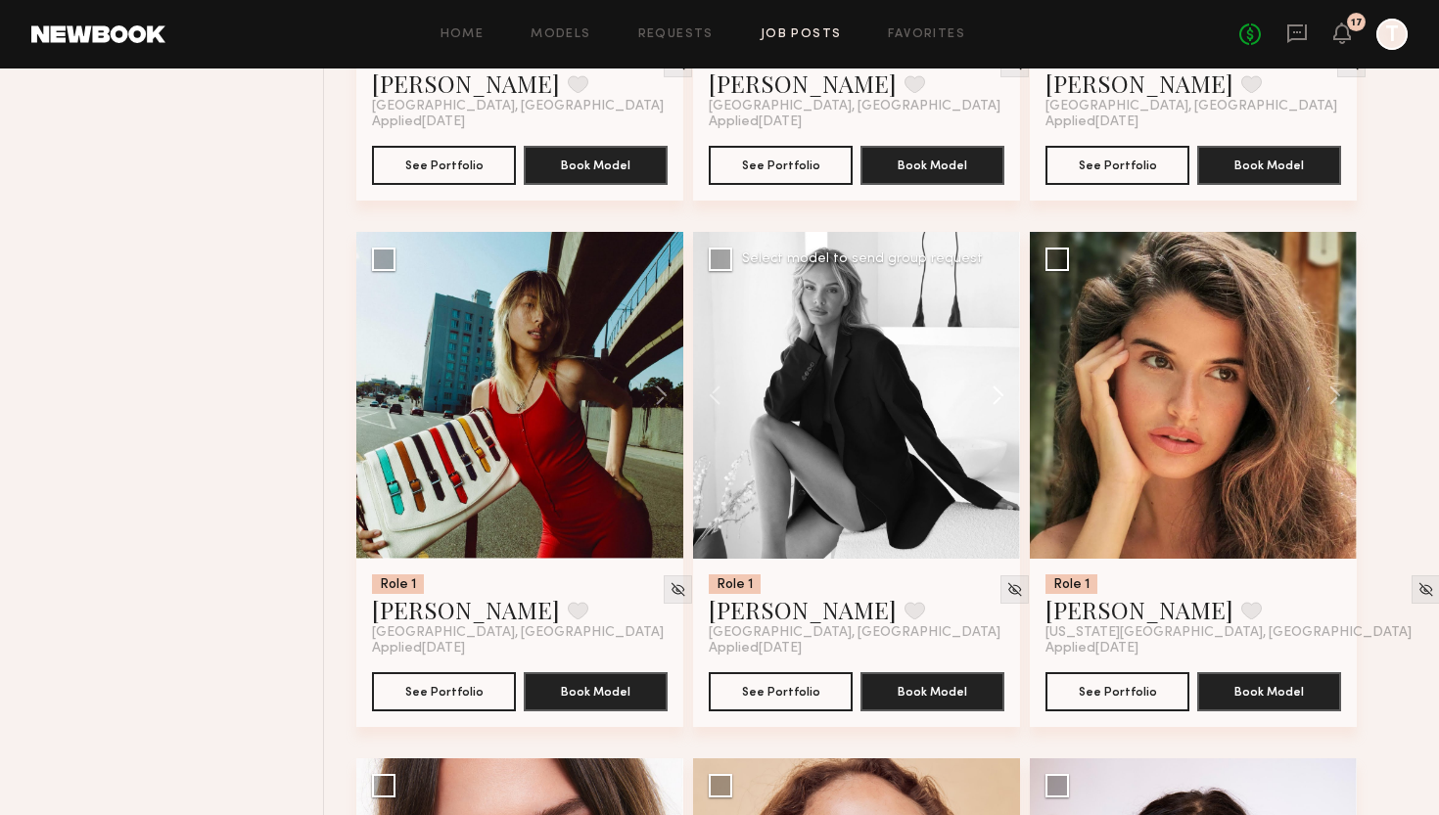
click at [1000, 394] on button at bounding box center [988, 395] width 63 height 327
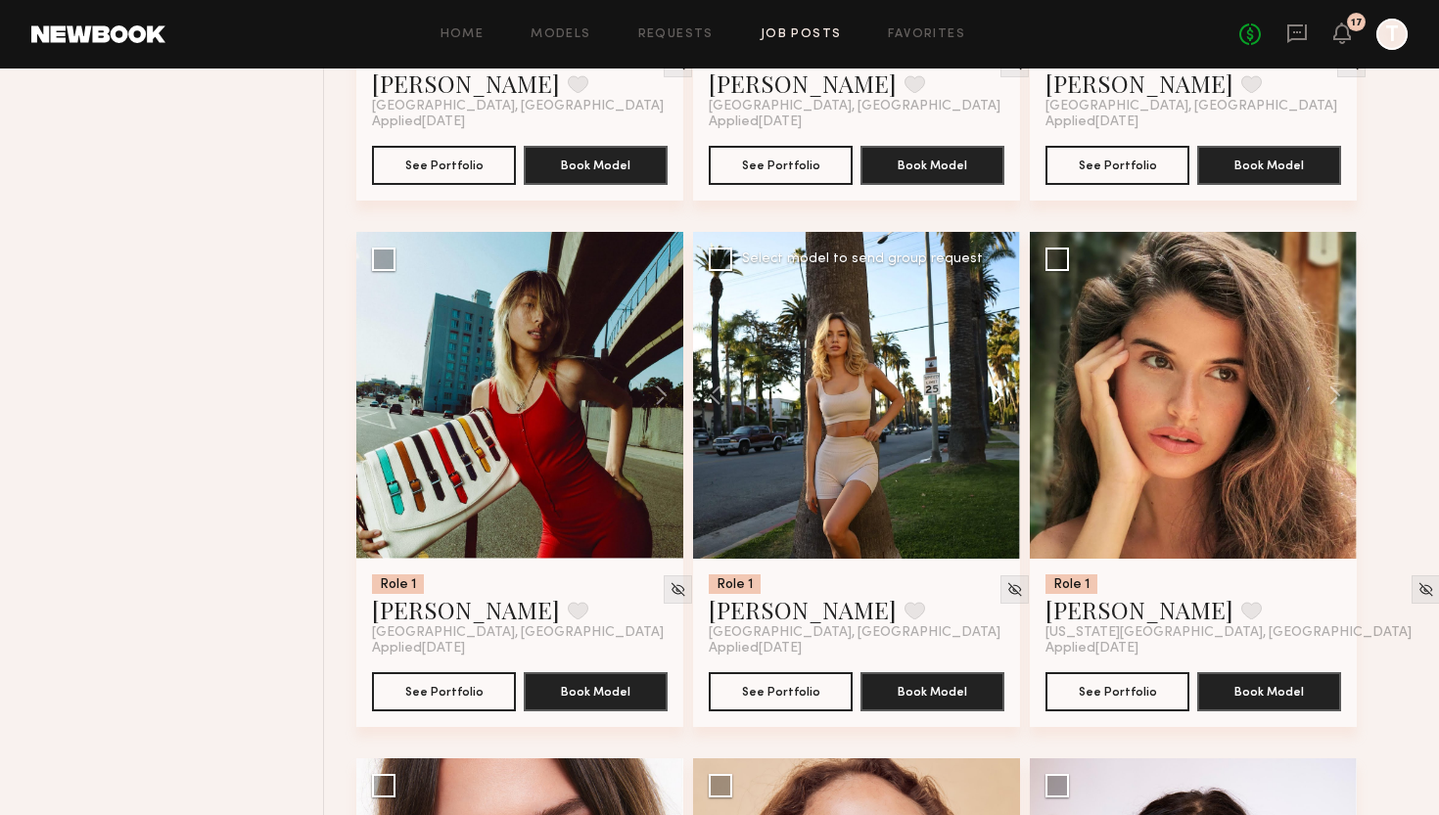
click at [1000, 394] on button at bounding box center [988, 395] width 63 height 327
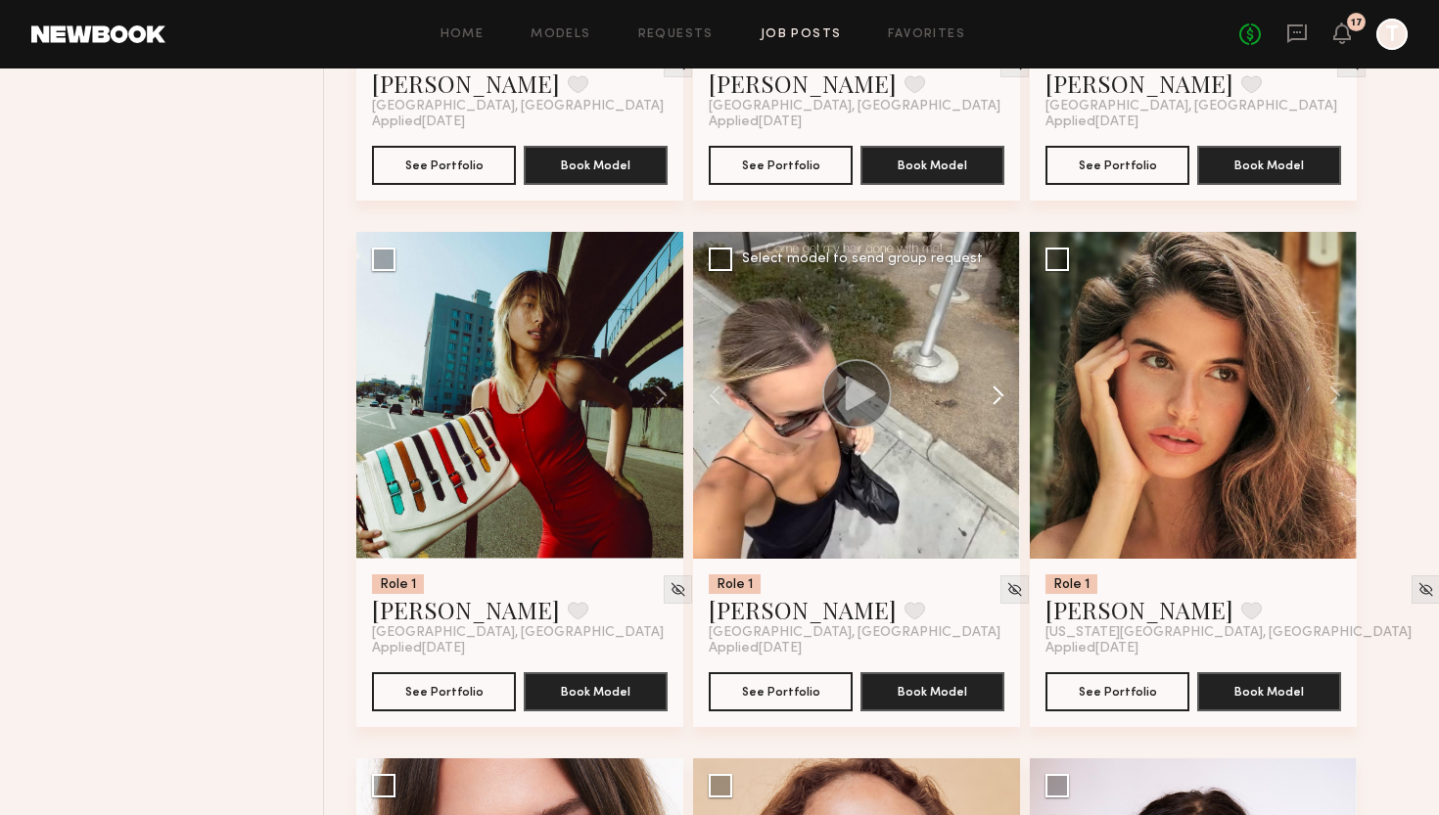
click at [1000, 394] on button at bounding box center [988, 395] width 63 height 327
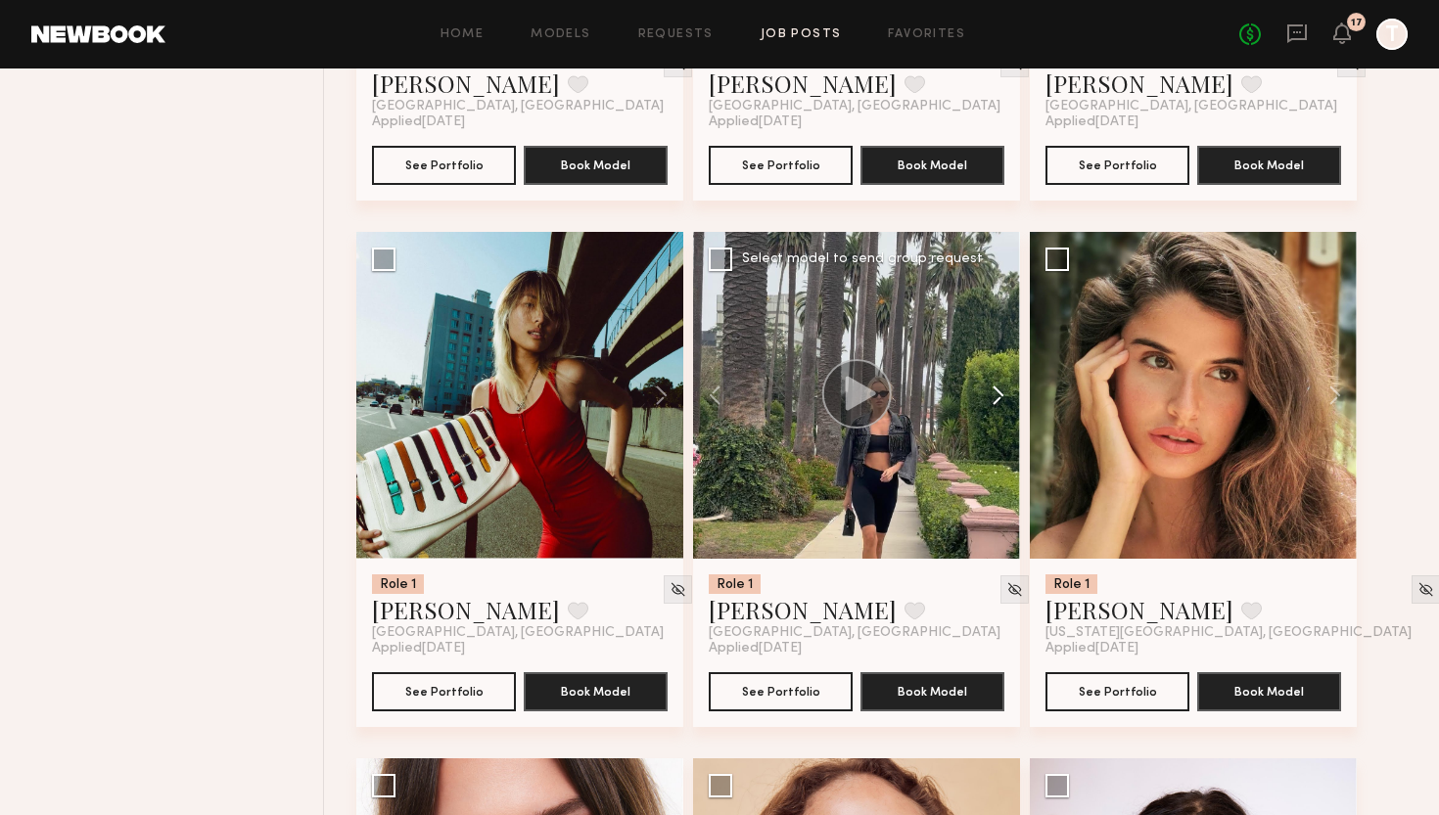
click at [1000, 394] on button at bounding box center [988, 395] width 63 height 327
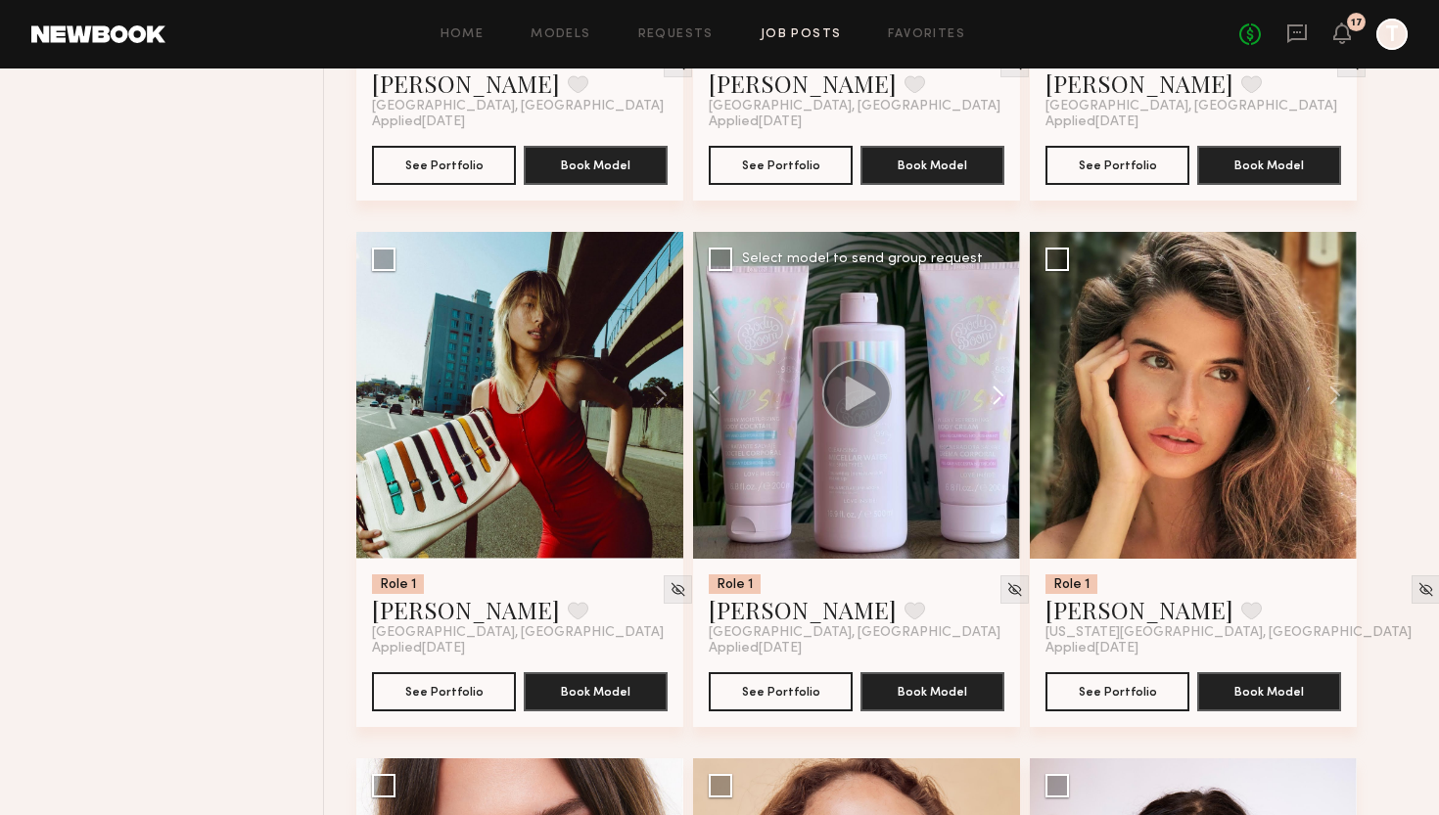
click at [1000, 394] on button at bounding box center [988, 395] width 63 height 327
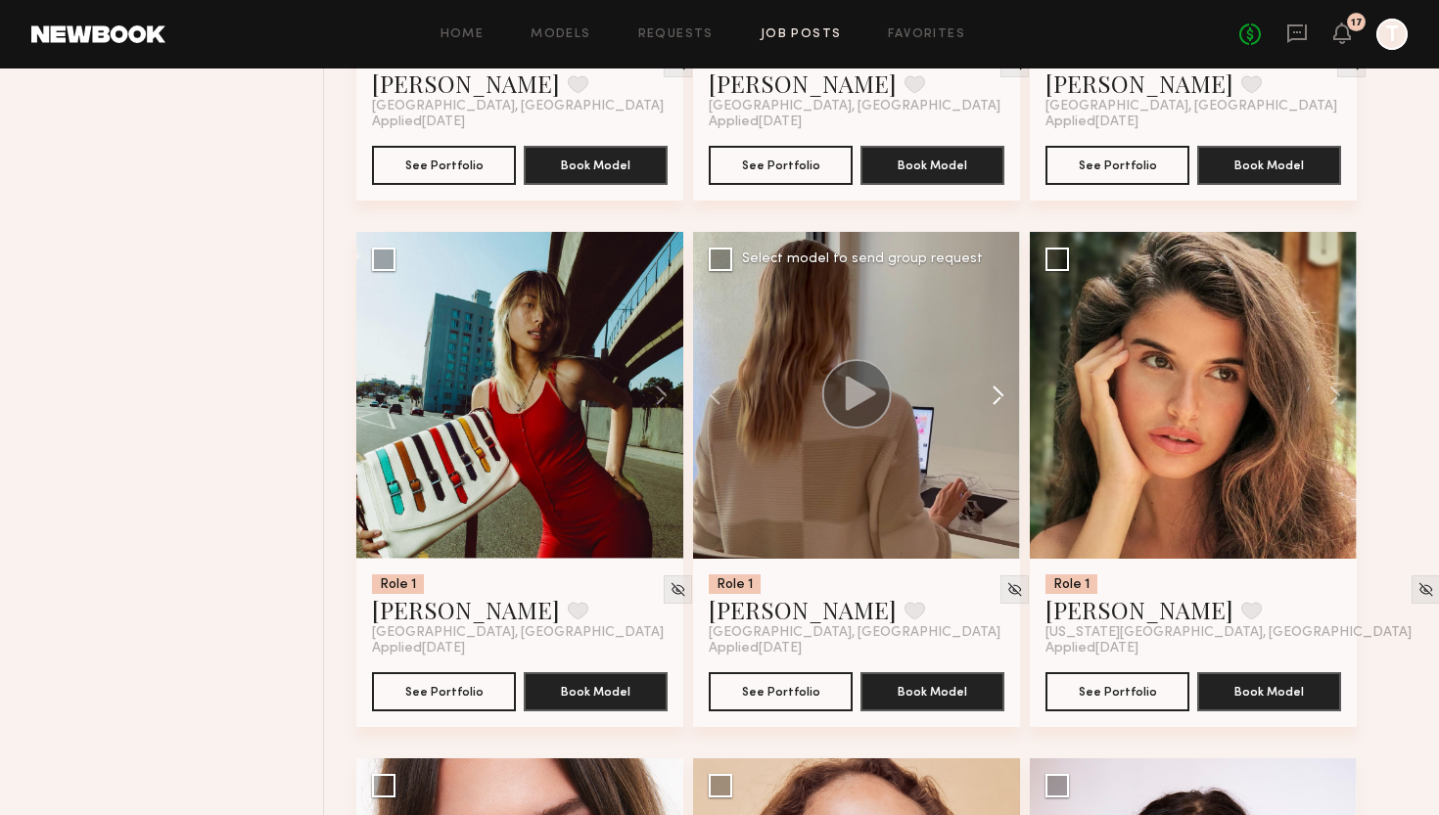
click at [1000, 394] on button at bounding box center [988, 395] width 63 height 327
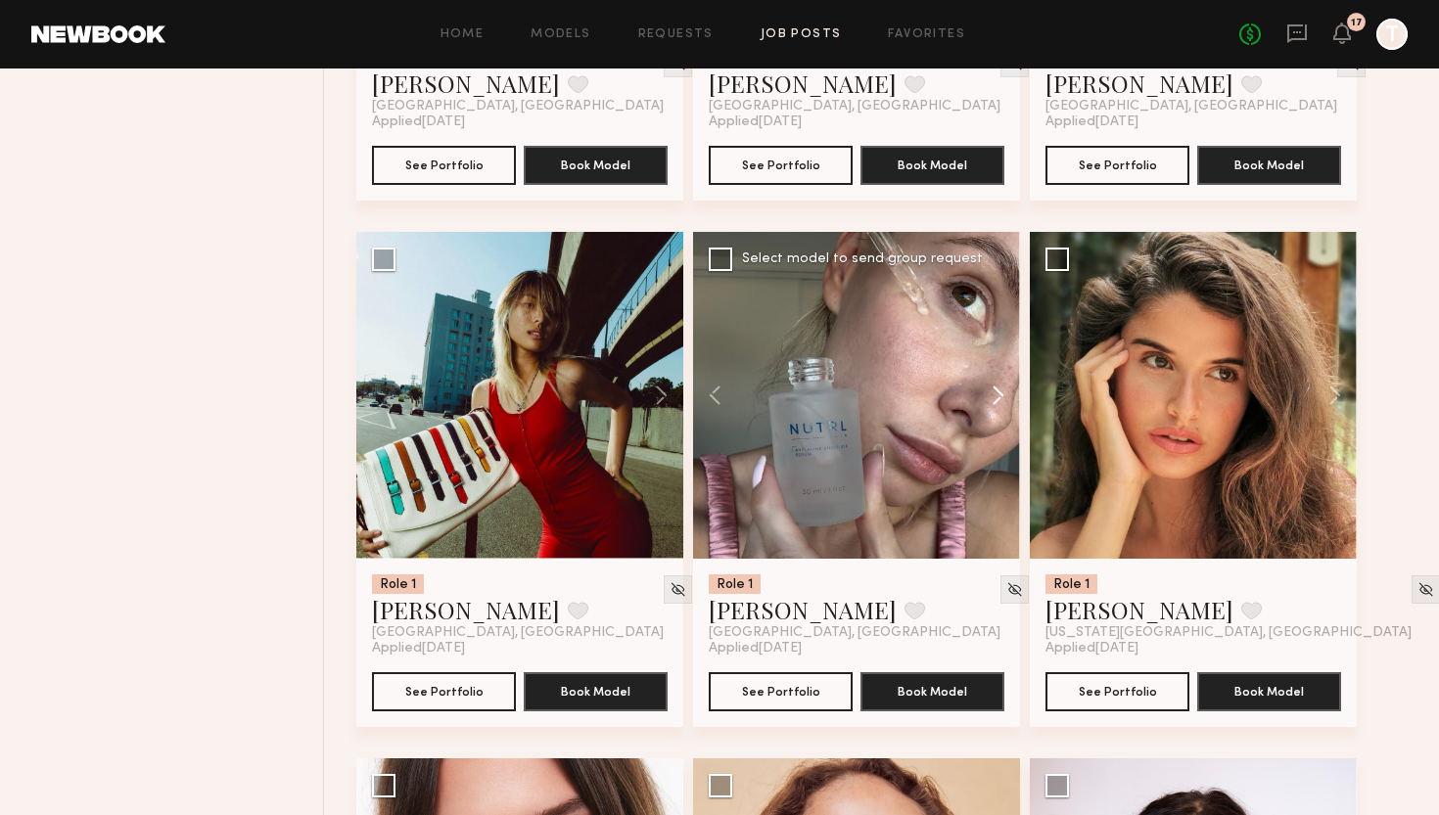
click at [1000, 394] on button at bounding box center [988, 395] width 63 height 327
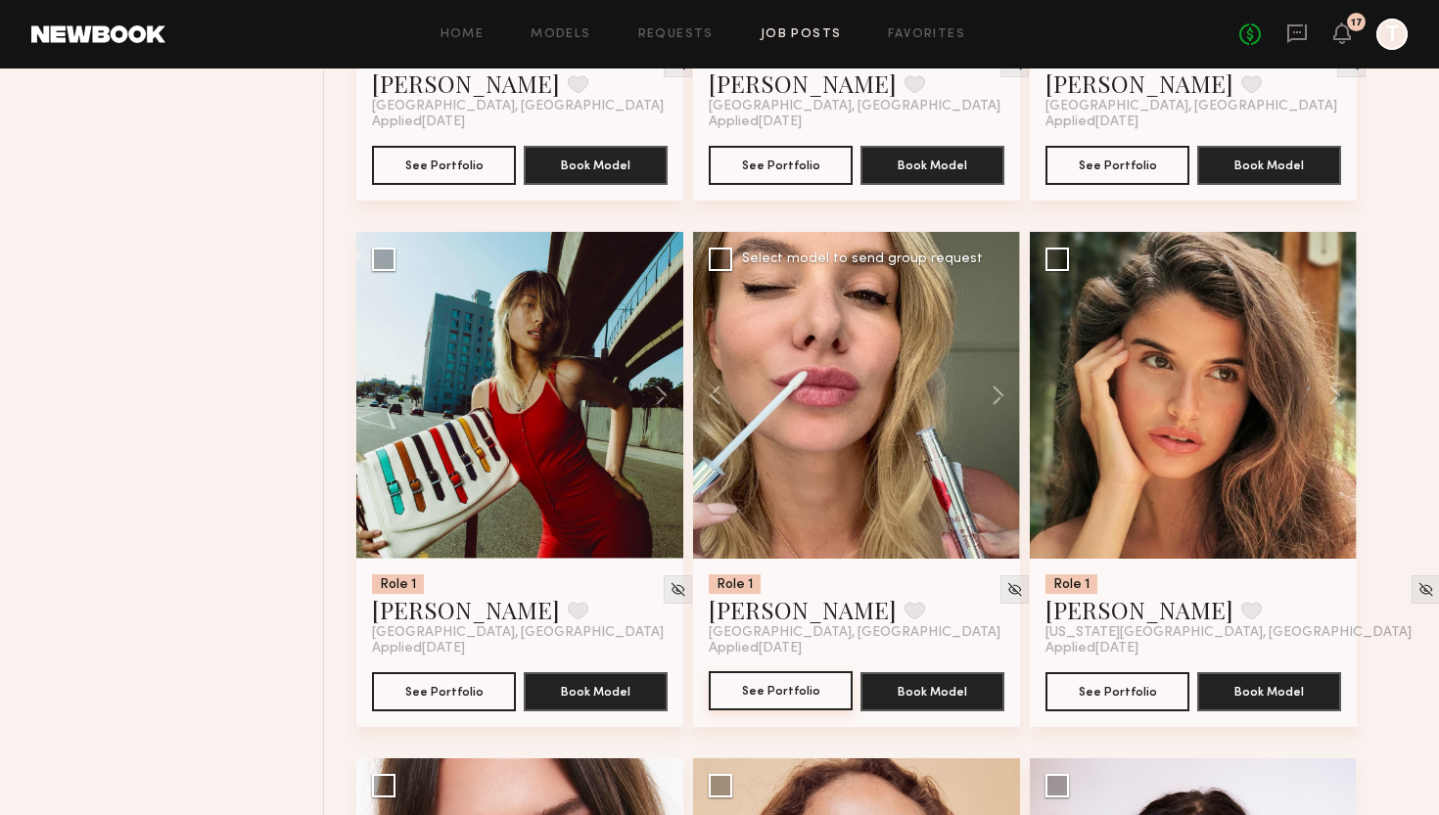
click at [778, 683] on button "See Portfolio" at bounding box center [781, 690] width 144 height 39
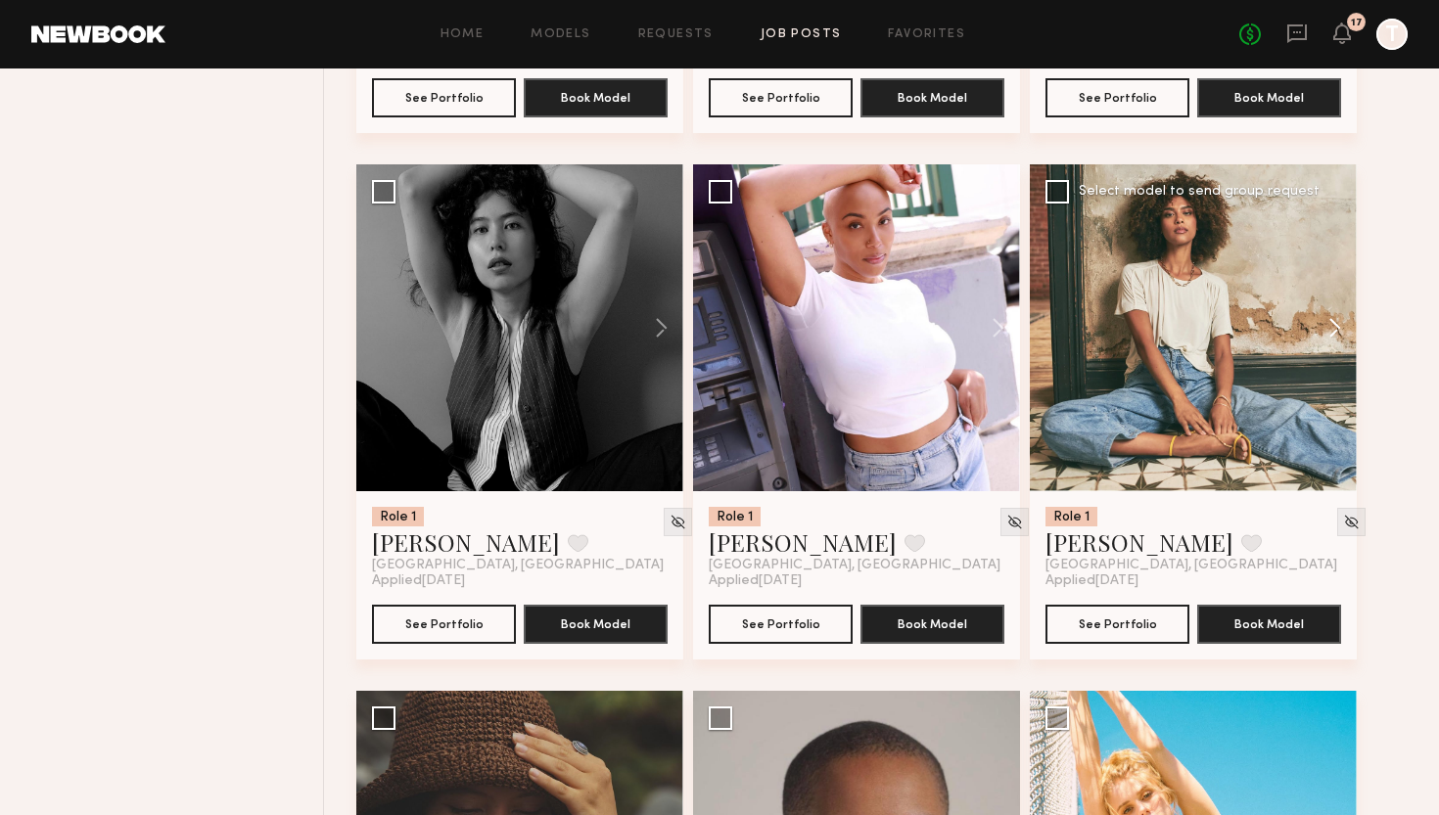
scroll to position [10646, 0]
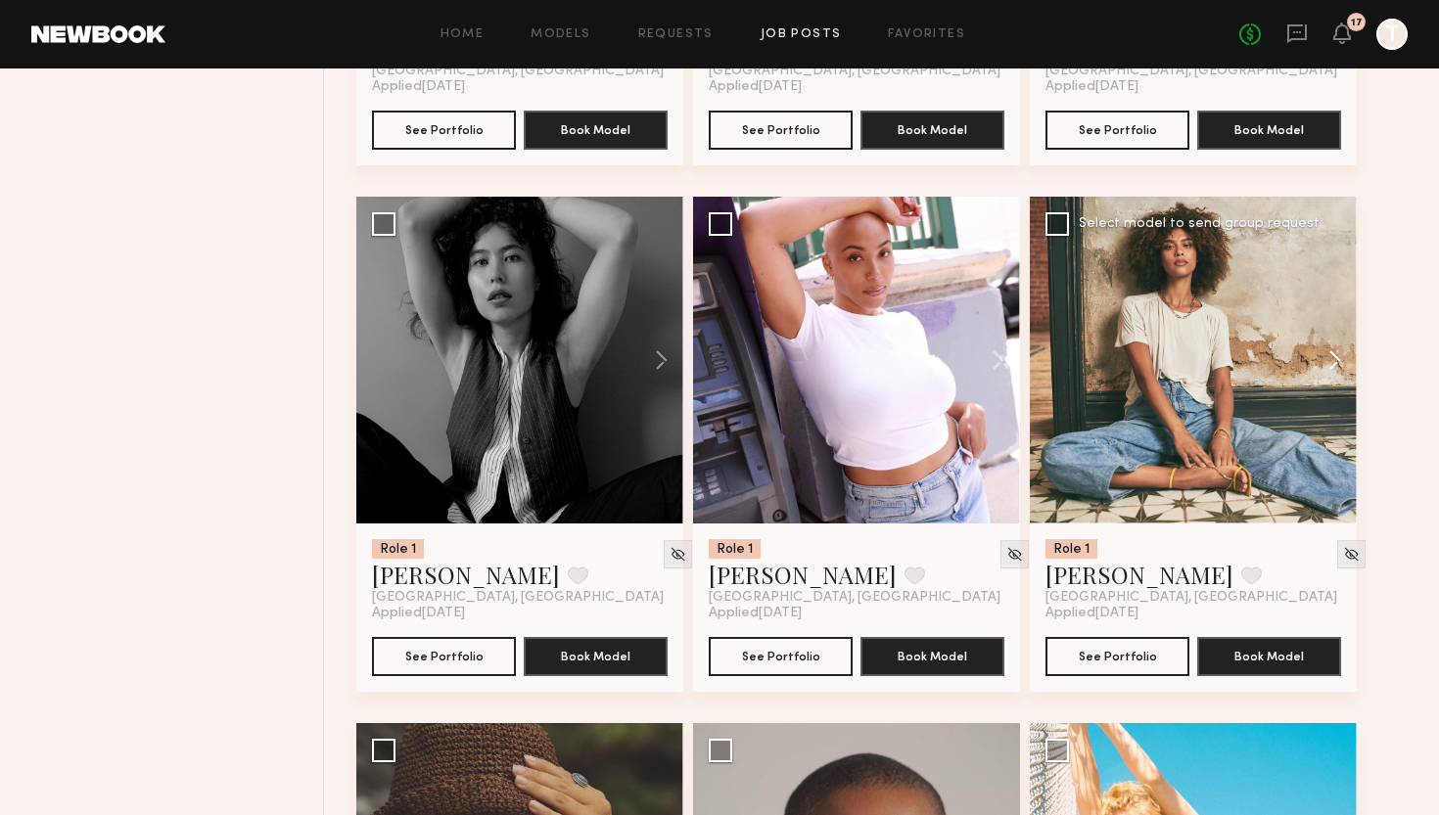
click at [1340, 364] on button at bounding box center [1325, 360] width 63 height 327
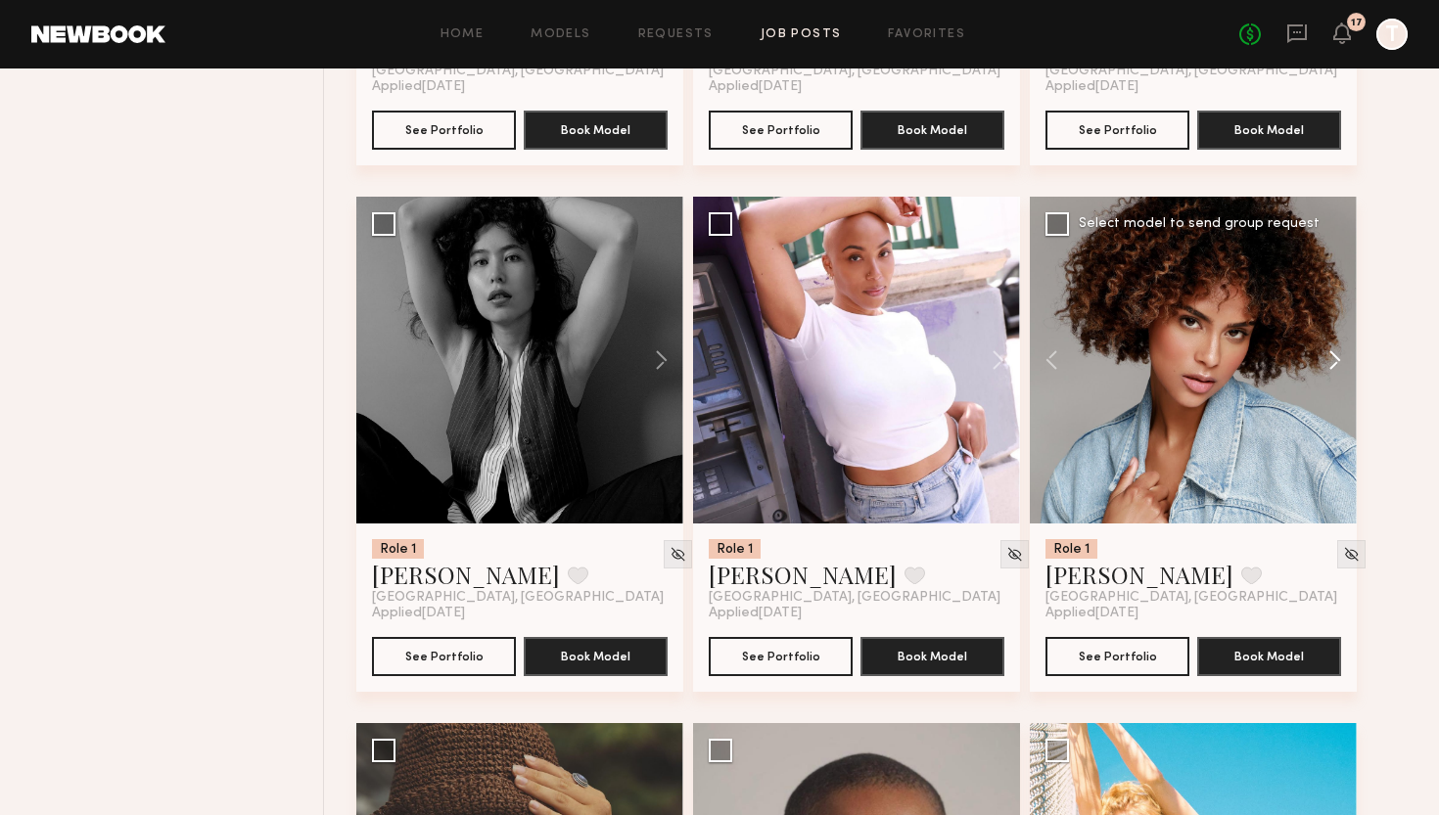
click at [1340, 364] on button at bounding box center [1325, 360] width 63 height 327
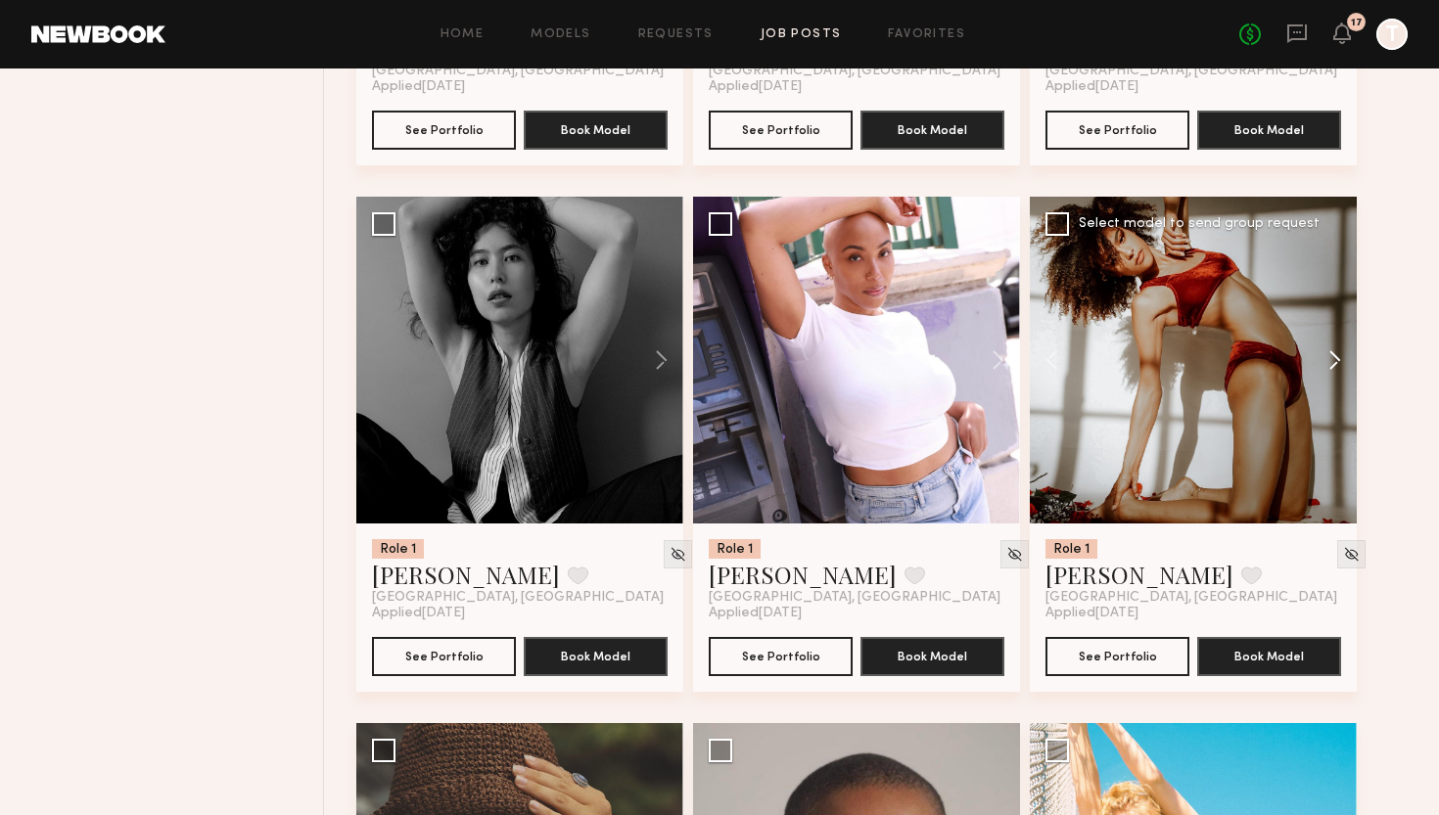
click at [1340, 364] on button at bounding box center [1325, 360] width 63 height 327
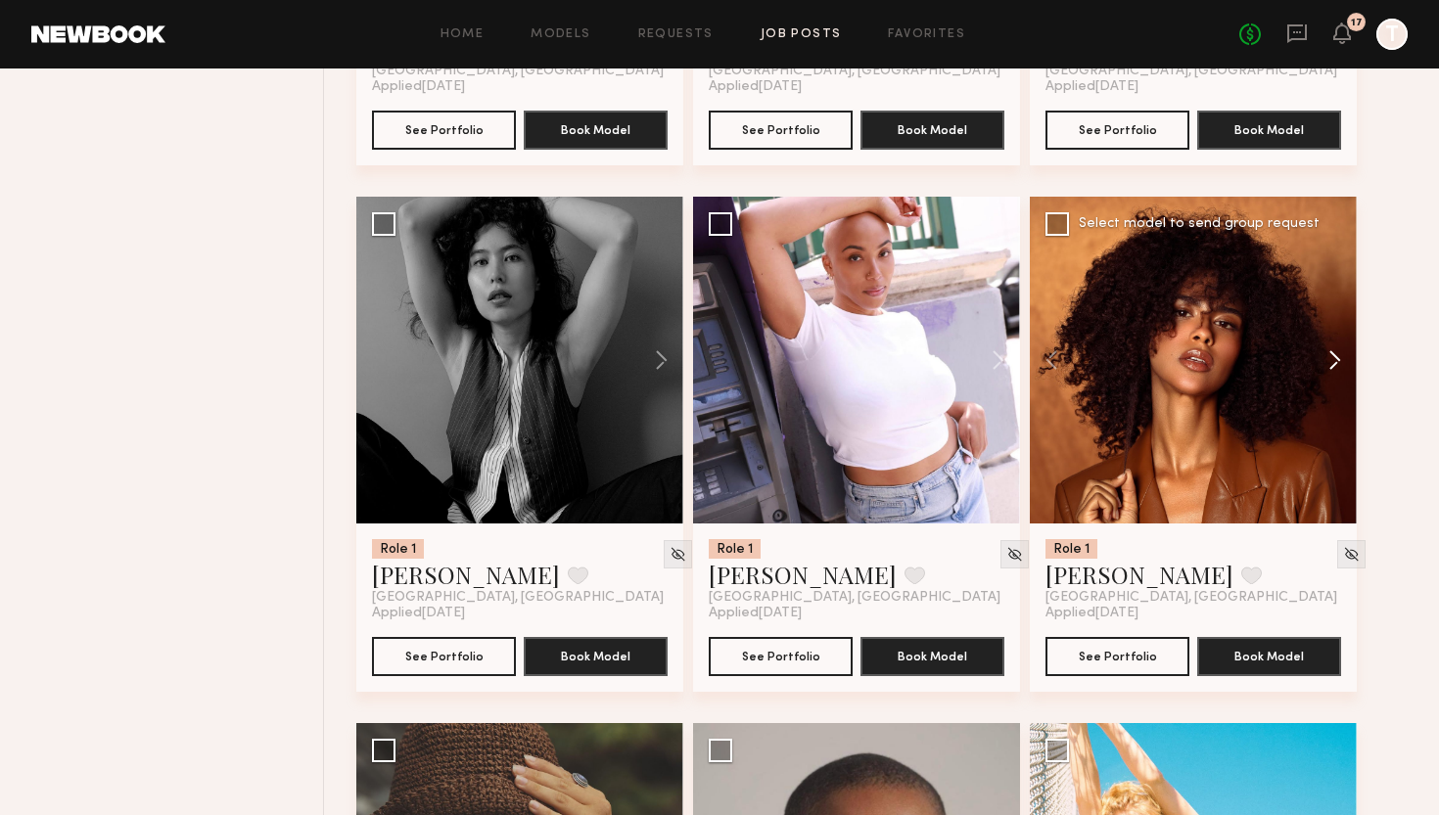
click at [1340, 364] on button at bounding box center [1325, 360] width 63 height 327
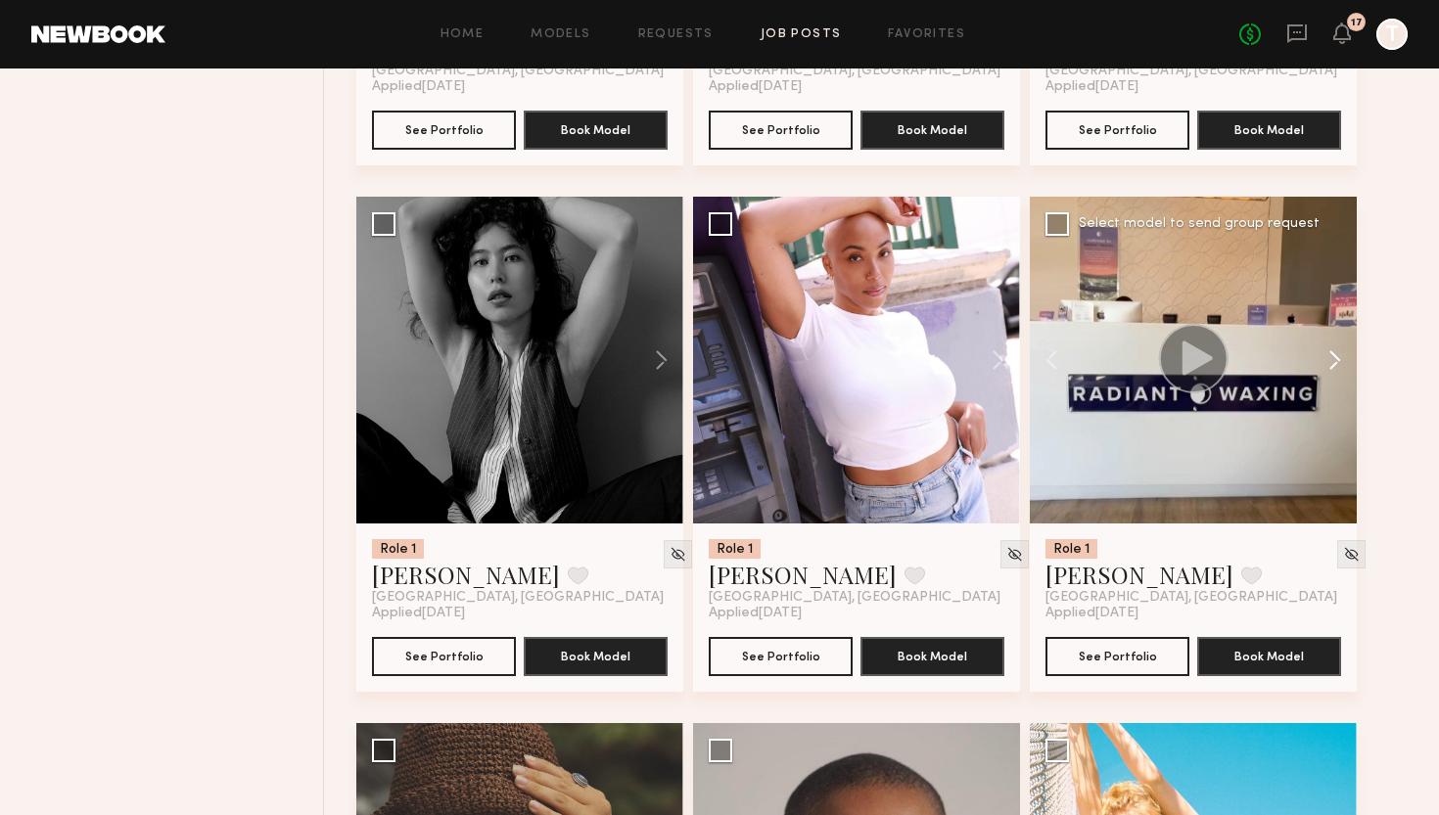
click at [1340, 364] on button at bounding box center [1325, 360] width 63 height 327
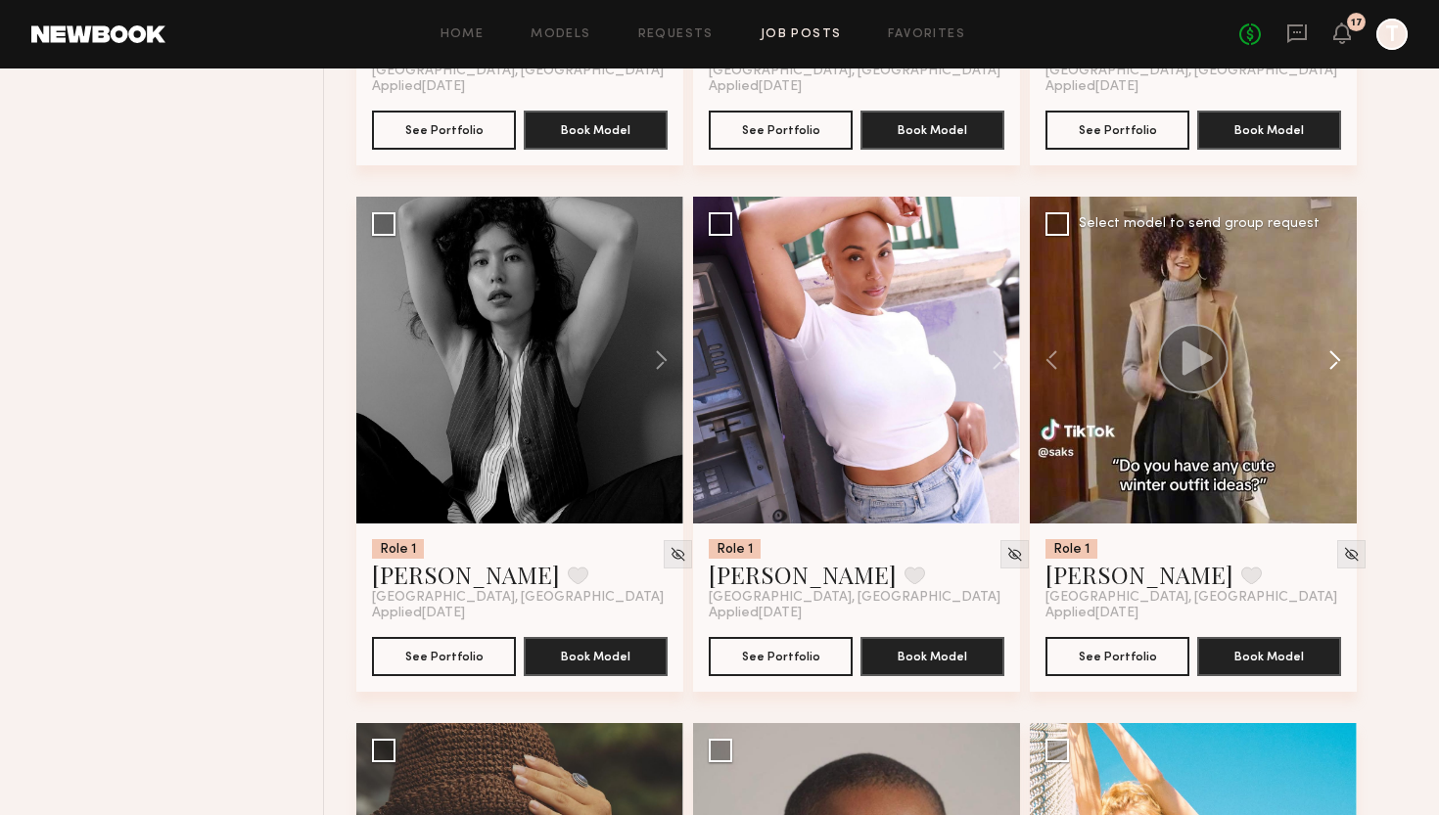
scroll to position [10682, 0]
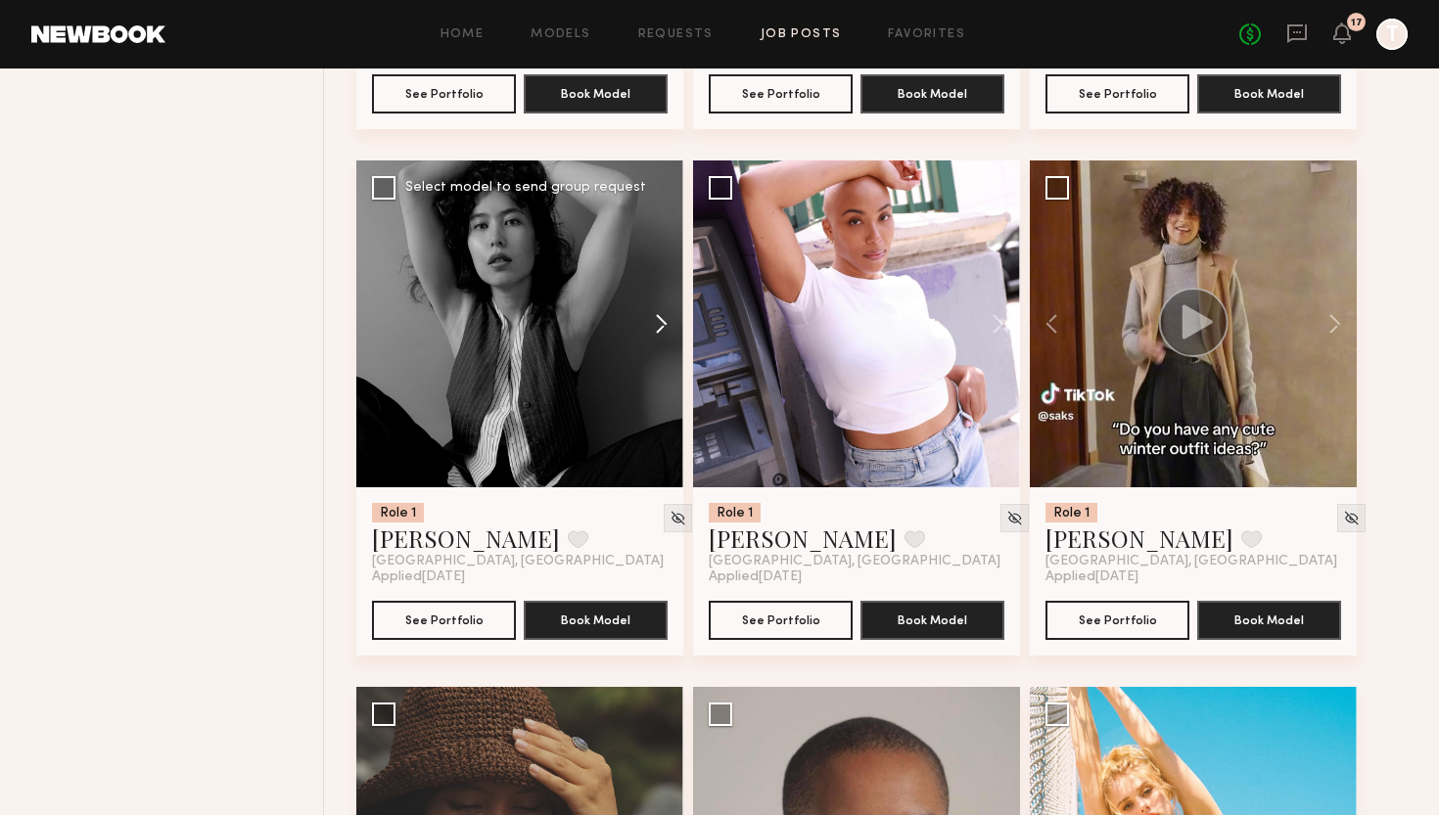
click at [670, 330] on button at bounding box center [652, 324] width 63 height 327
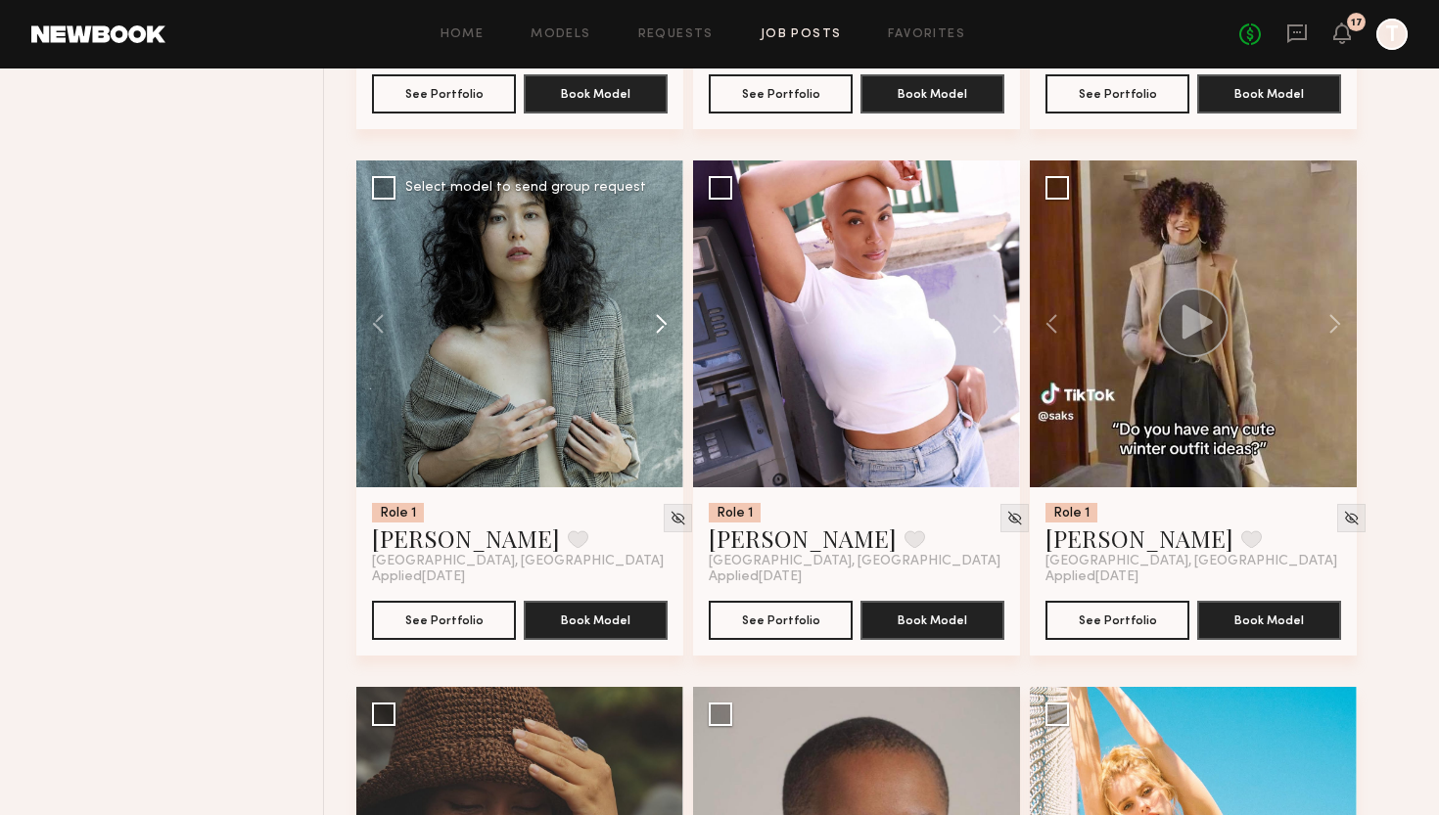
click at [670, 330] on button at bounding box center [652, 324] width 63 height 327
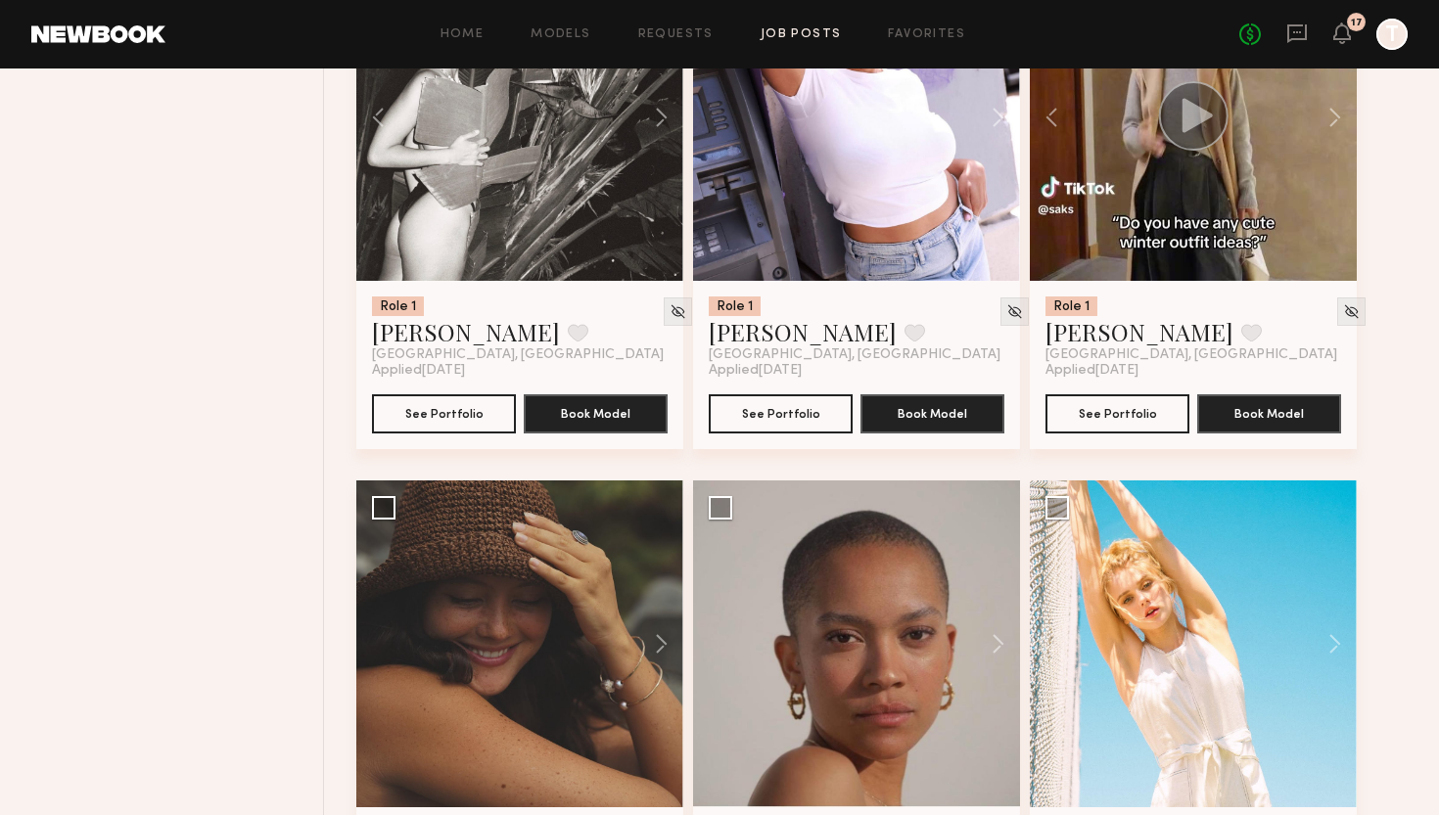
scroll to position [10946, 0]
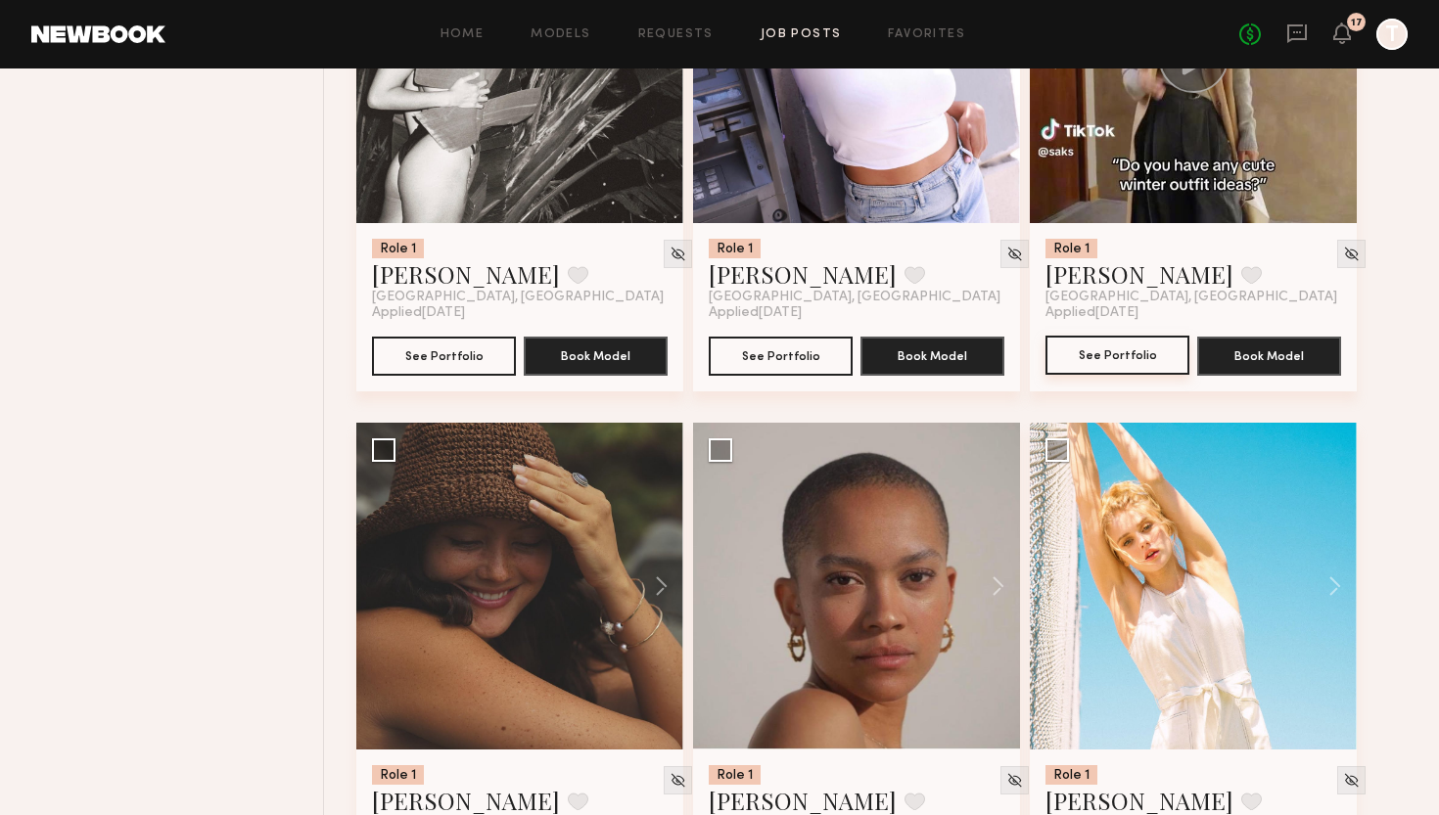
click at [1109, 350] on button "See Portfolio" at bounding box center [1117, 355] width 144 height 39
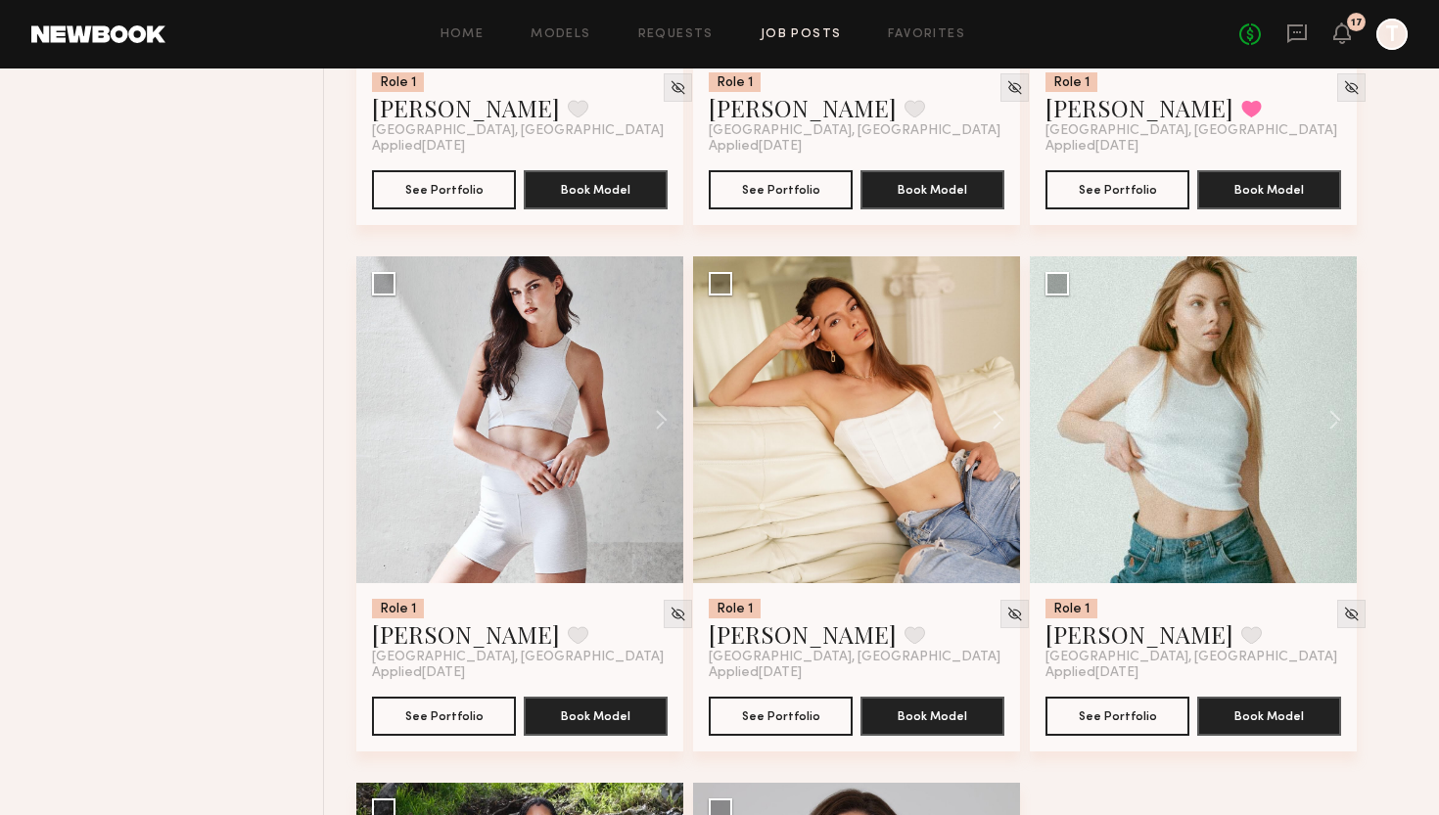
scroll to position [12167, 0]
click at [990, 434] on button at bounding box center [988, 418] width 63 height 327
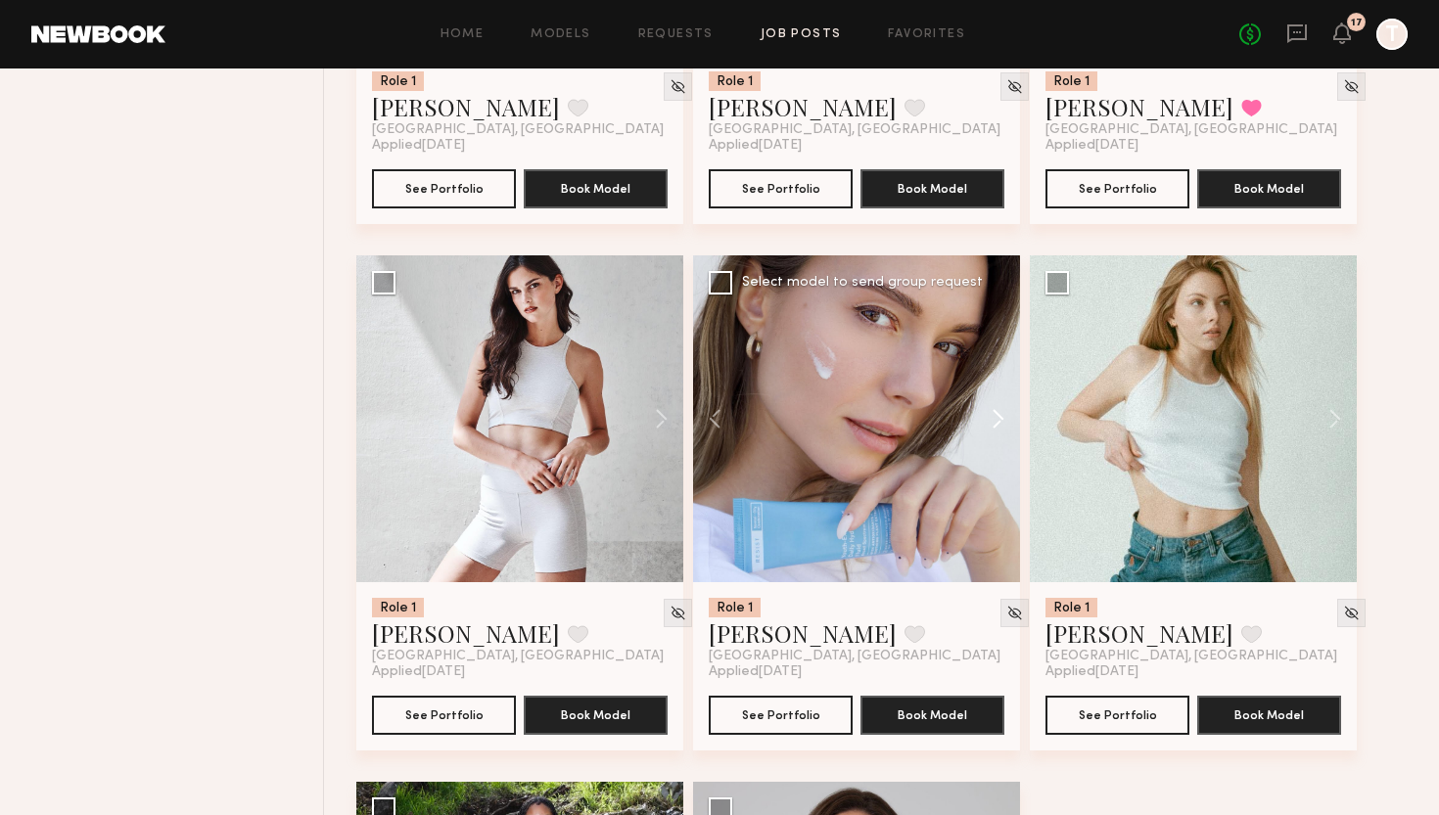
click at [990, 434] on button at bounding box center [988, 418] width 63 height 327
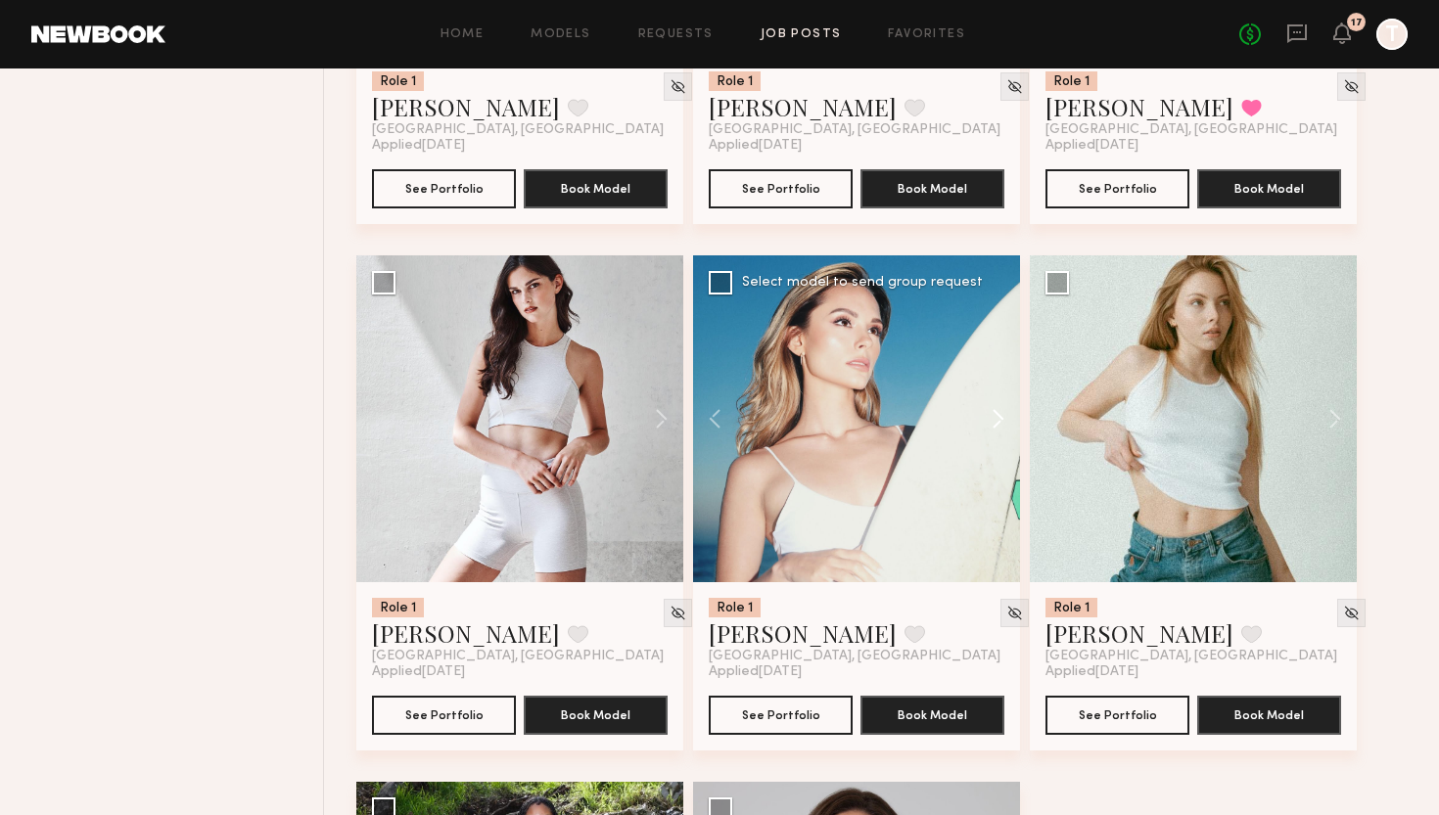
click at [990, 434] on button at bounding box center [988, 418] width 63 height 327
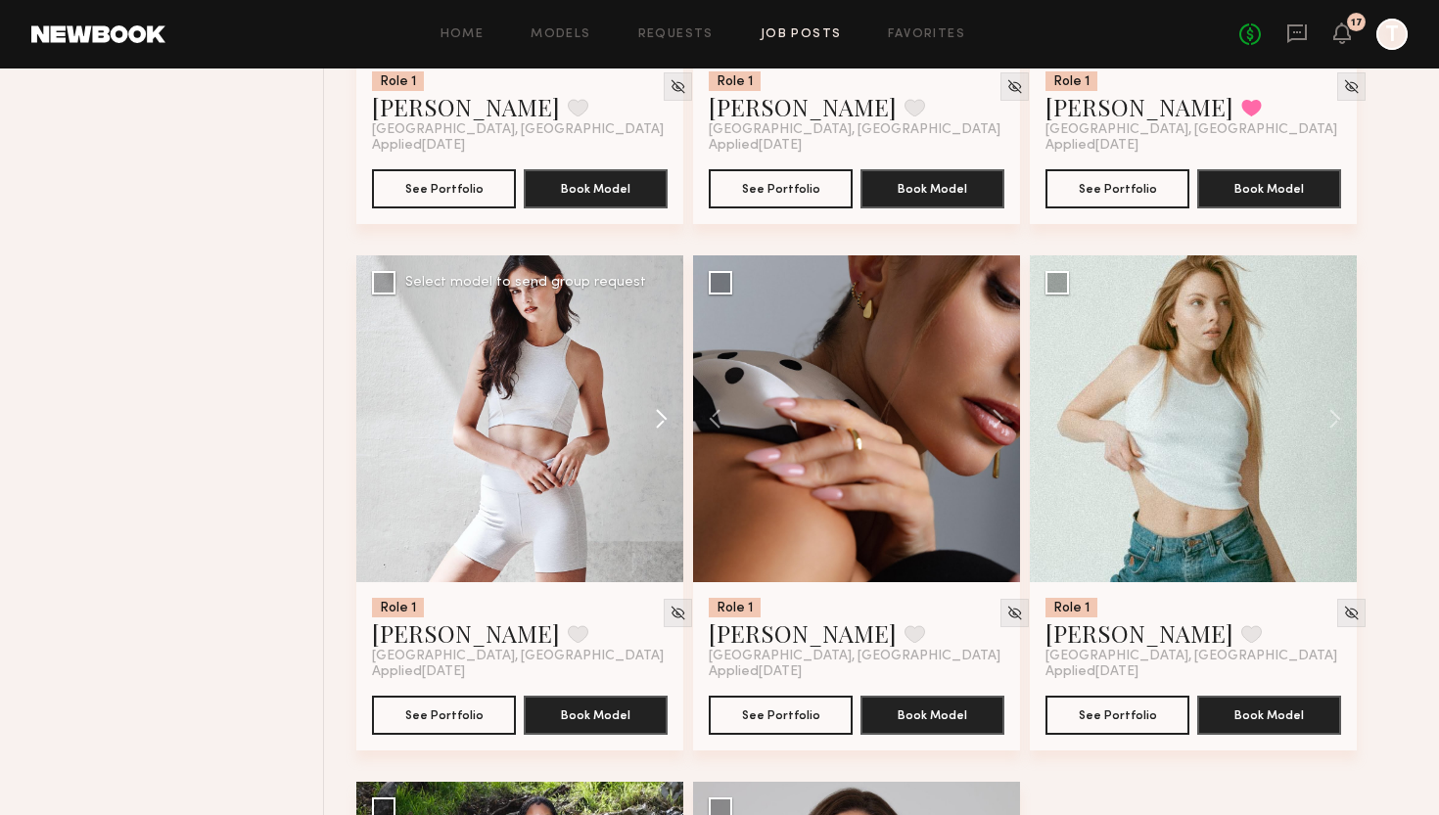
click at [659, 433] on button at bounding box center [652, 418] width 63 height 327
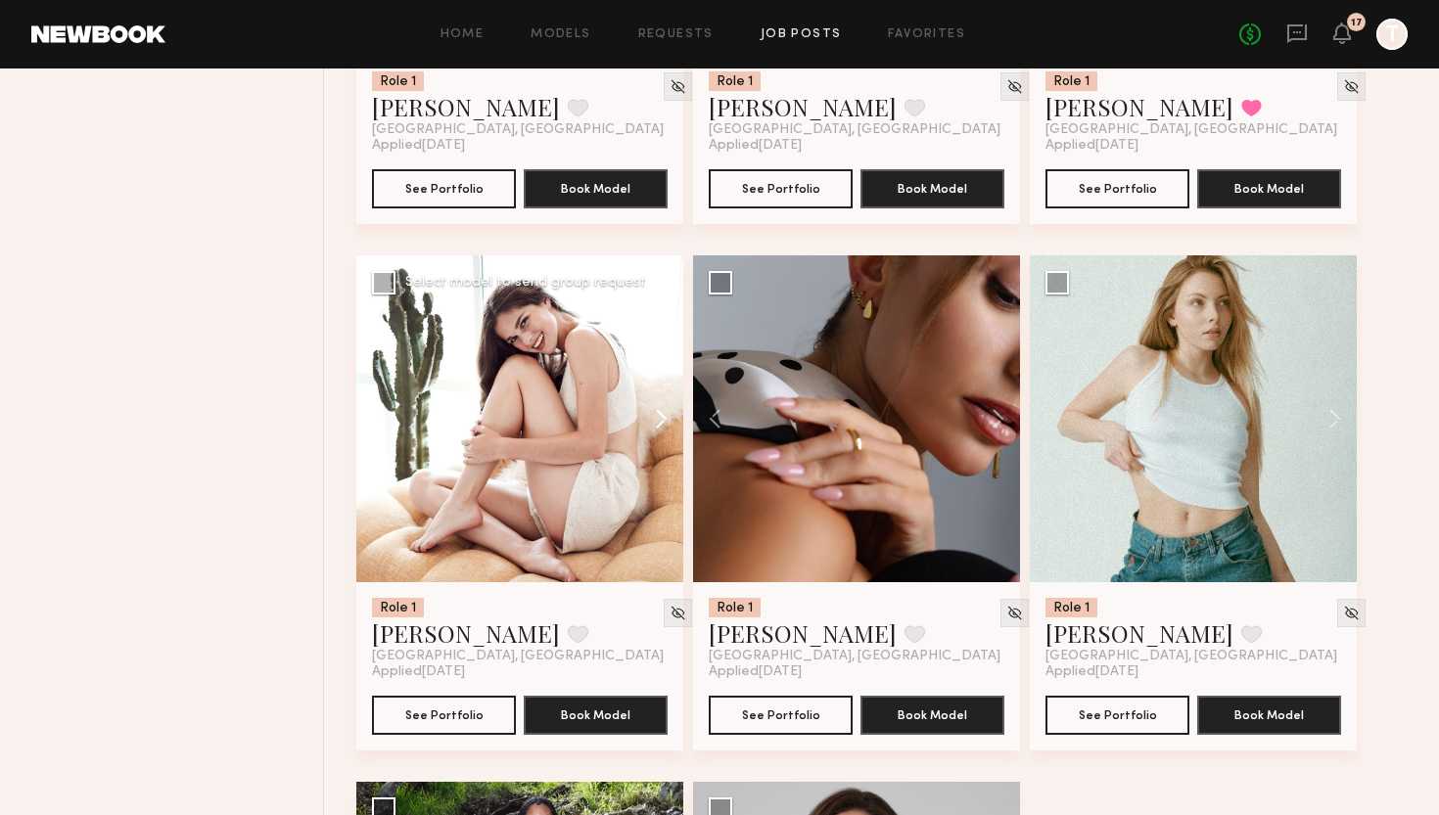
click at [659, 433] on button at bounding box center [652, 418] width 63 height 327
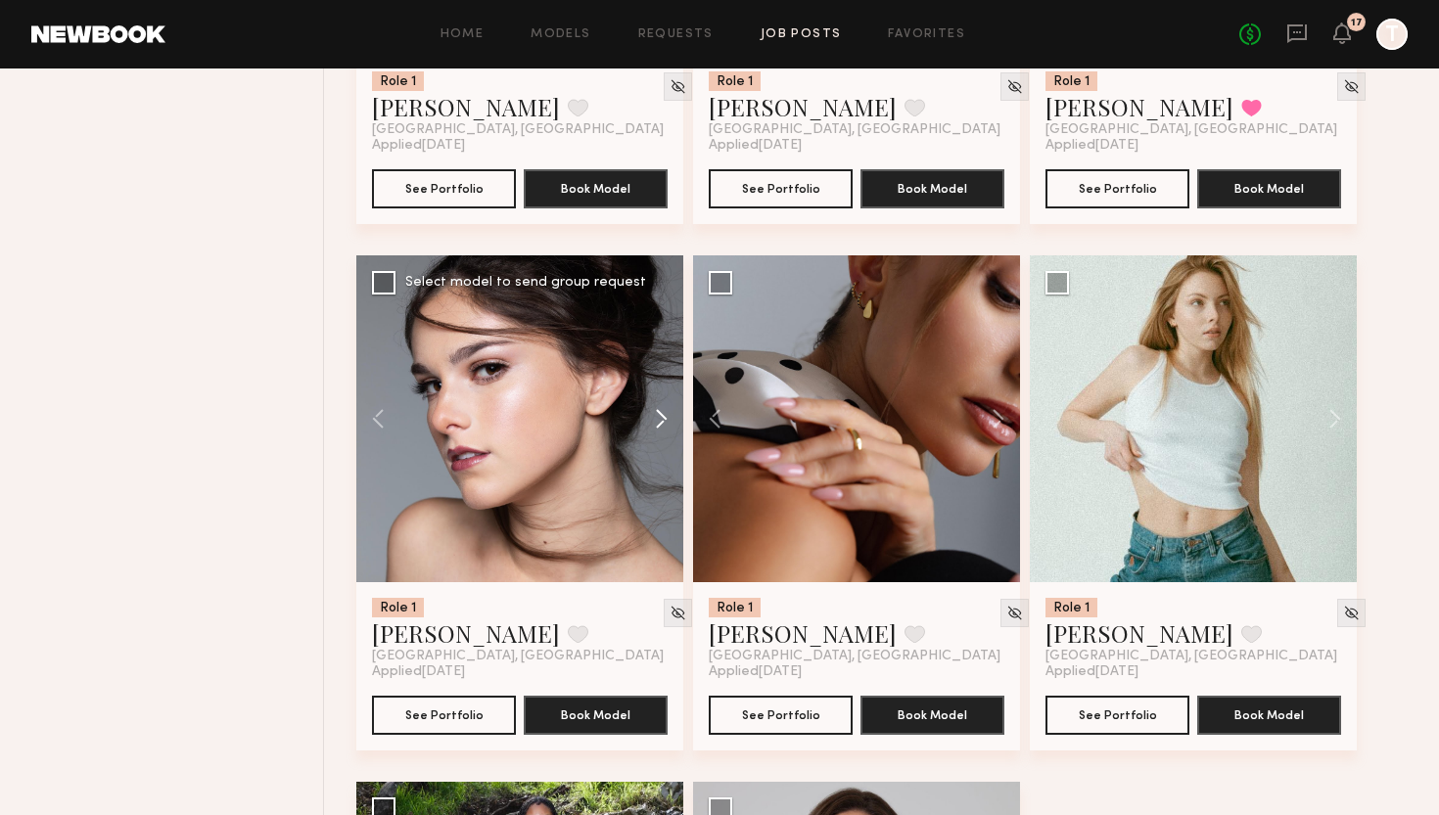
click at [659, 433] on button at bounding box center [652, 418] width 63 height 327
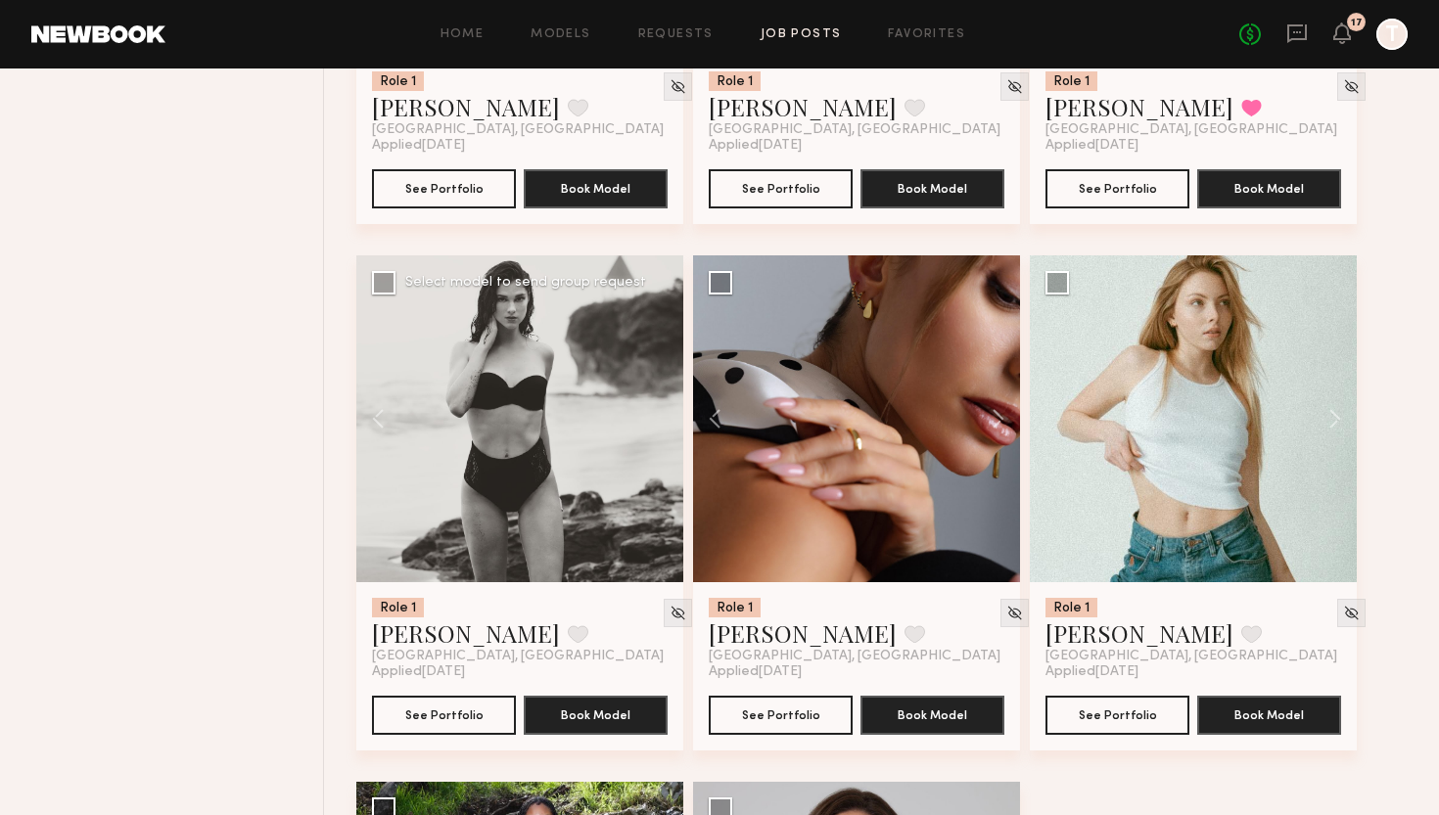
click at [659, 433] on div at bounding box center [519, 418] width 327 height 327
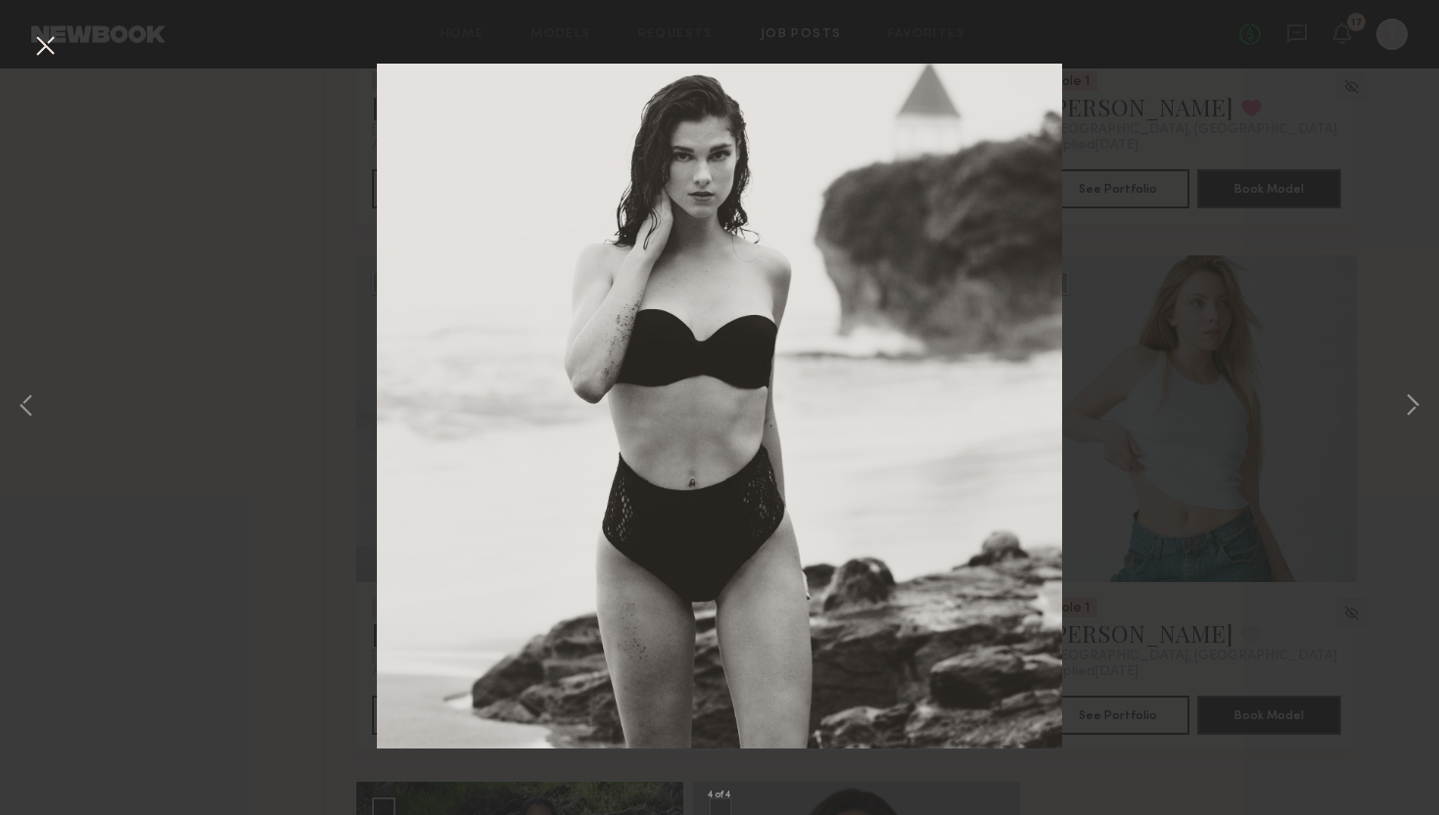
click at [53, 54] on button at bounding box center [44, 46] width 31 height 35
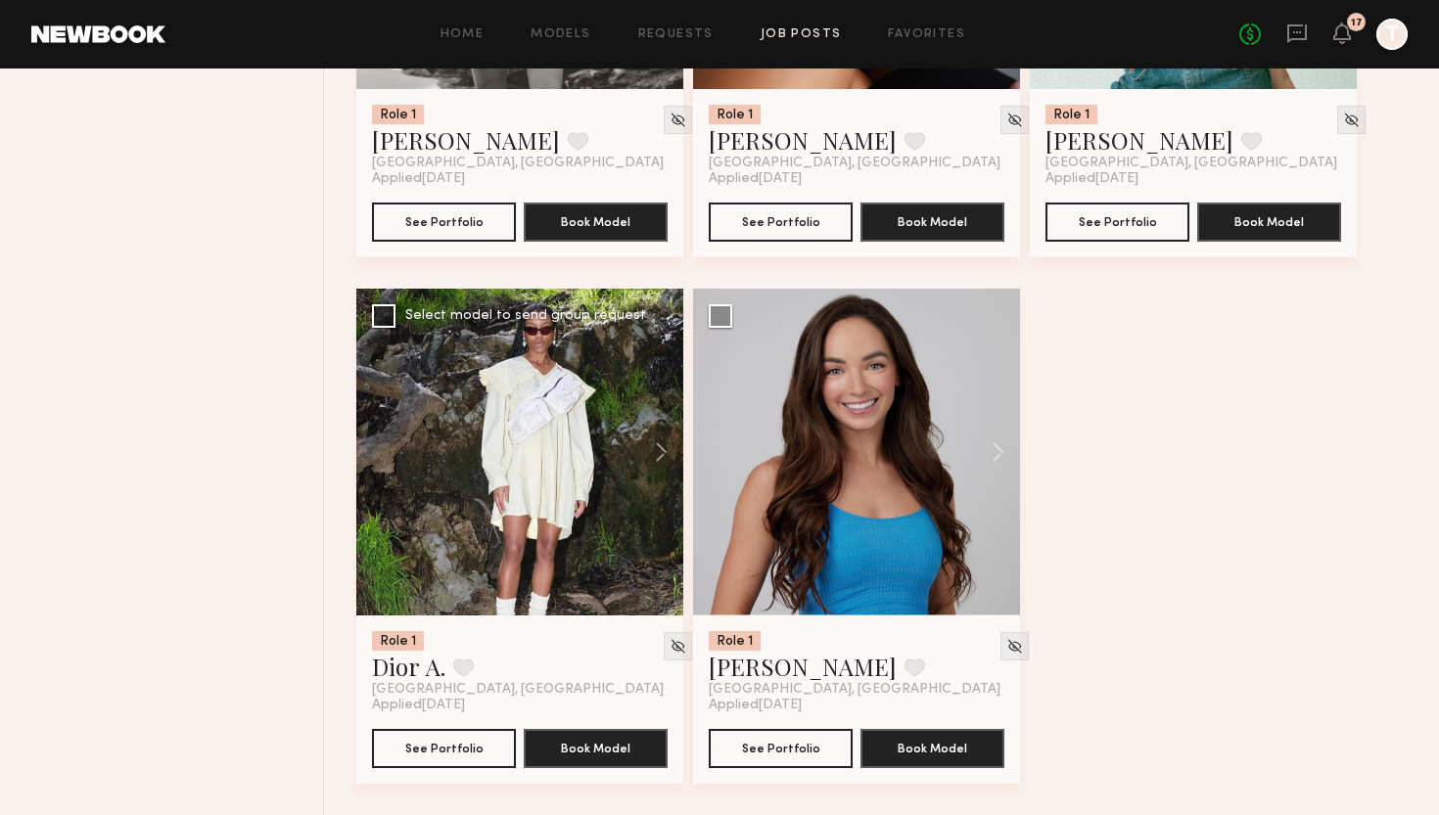
scroll to position [12660, 0]
click at [990, 448] on button at bounding box center [988, 452] width 63 height 327
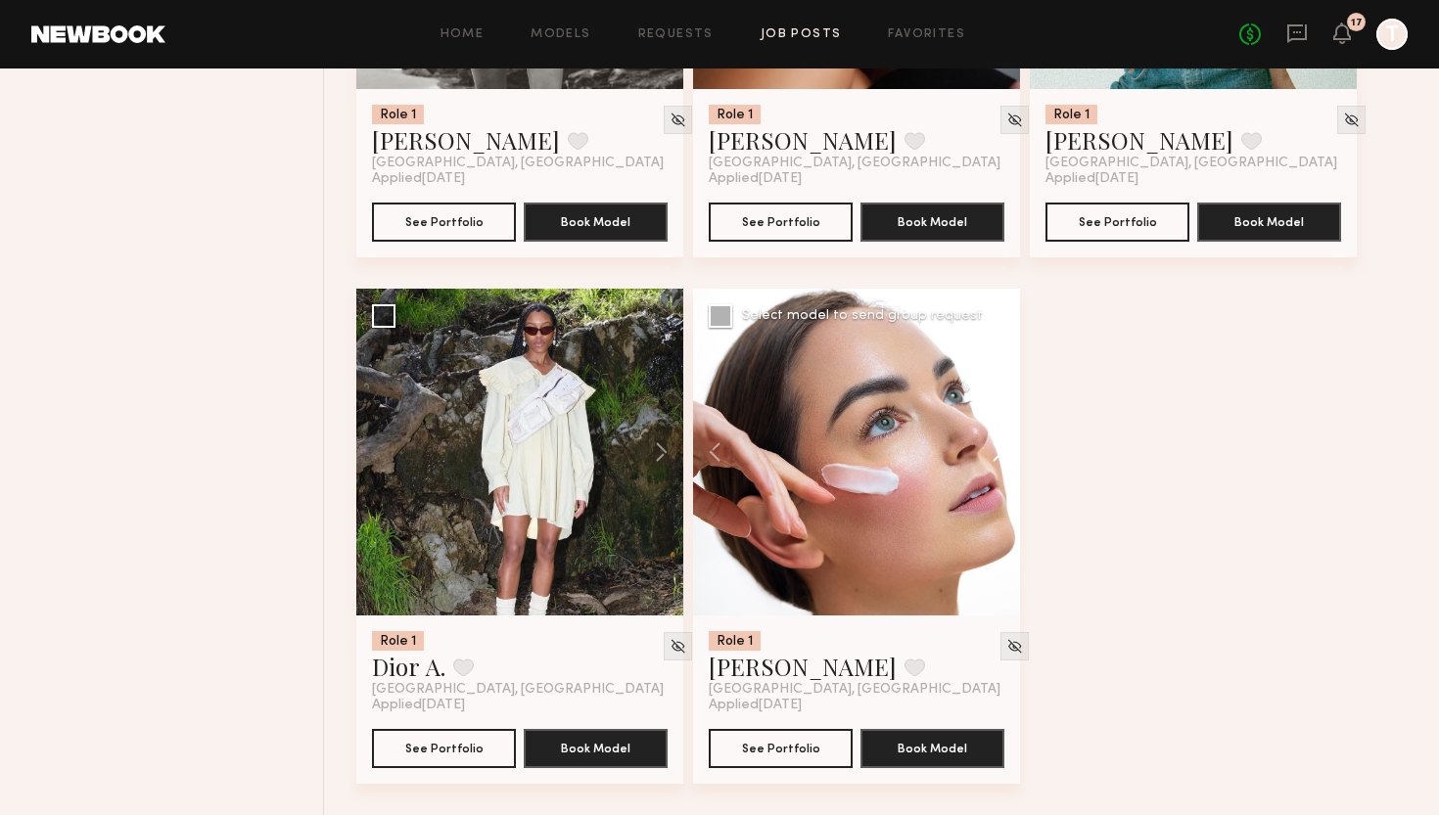
click at [990, 448] on button at bounding box center [988, 452] width 63 height 327
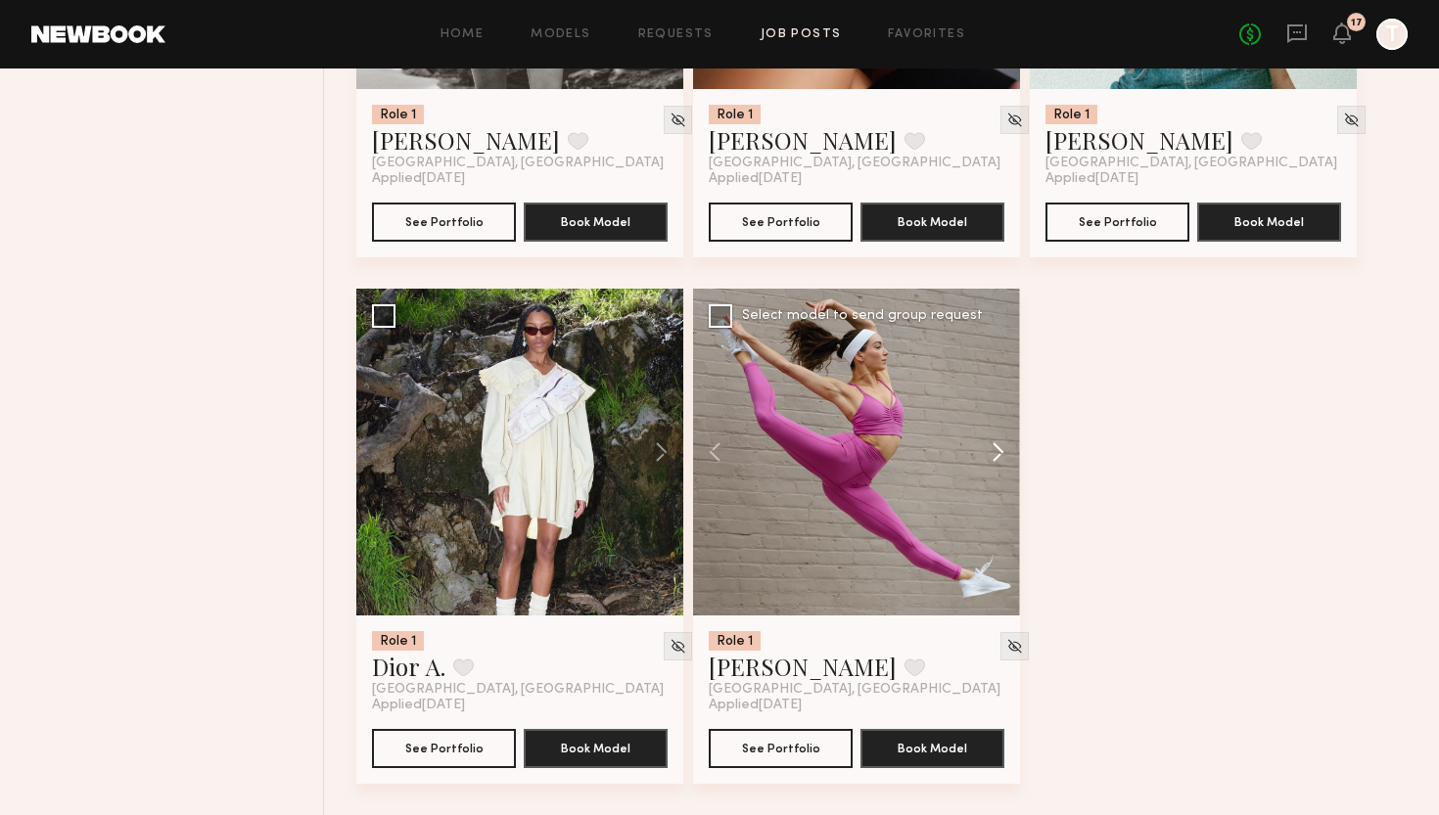
click at [990, 448] on button at bounding box center [988, 452] width 63 height 327
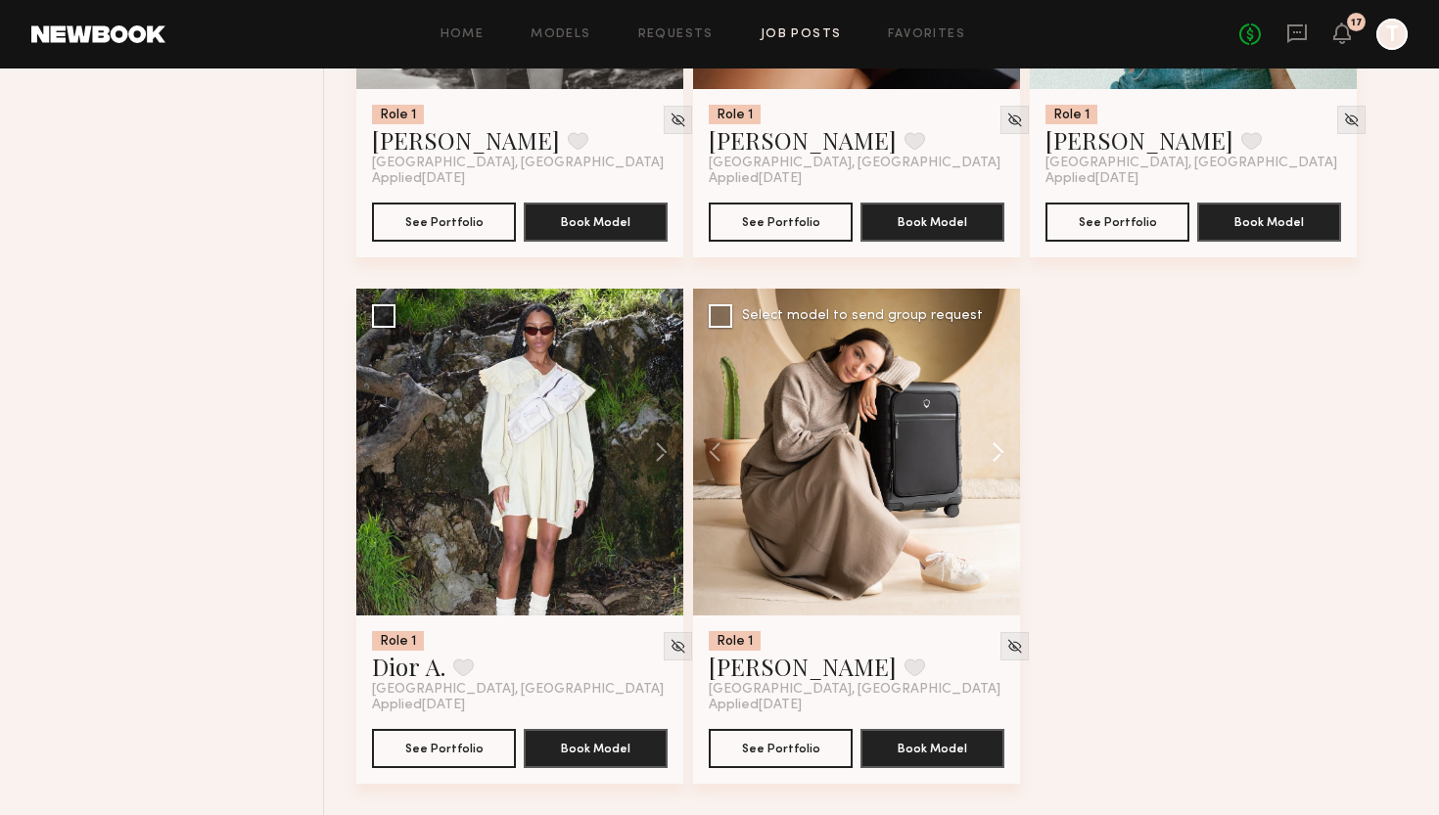
click at [990, 448] on button at bounding box center [988, 452] width 63 height 327
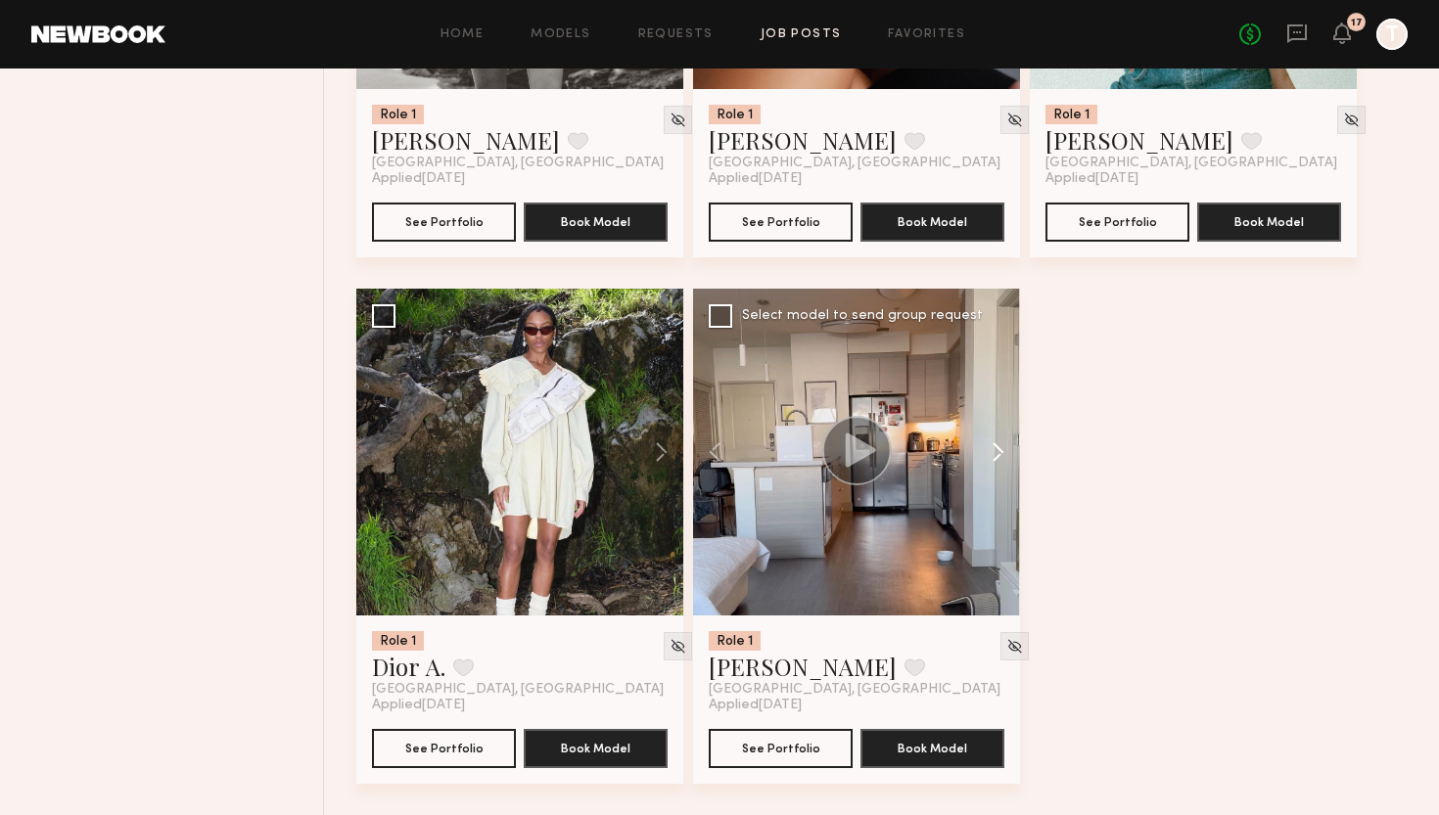
click at [990, 449] on button at bounding box center [988, 452] width 63 height 327
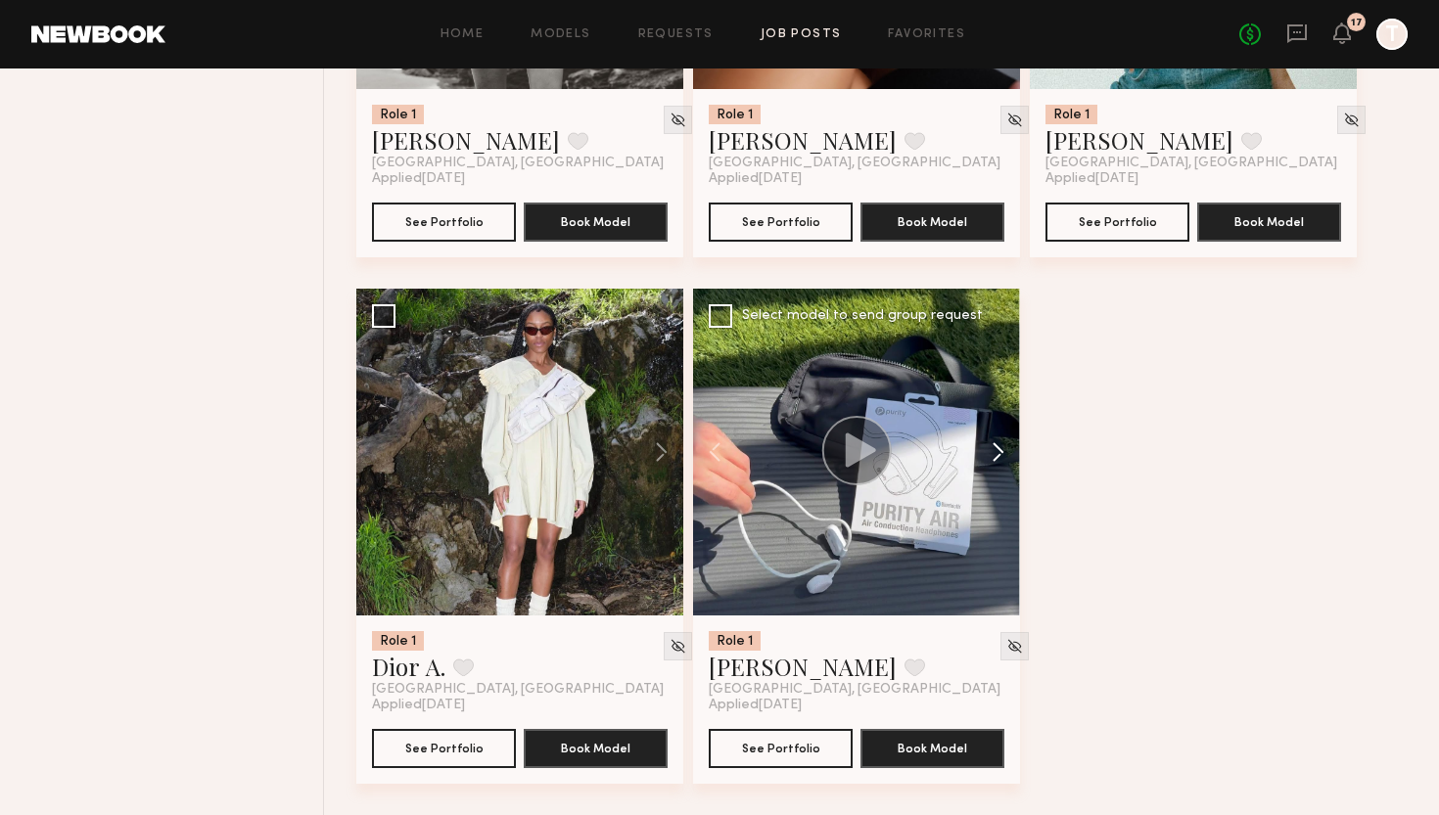
click at [990, 450] on button at bounding box center [988, 452] width 63 height 327
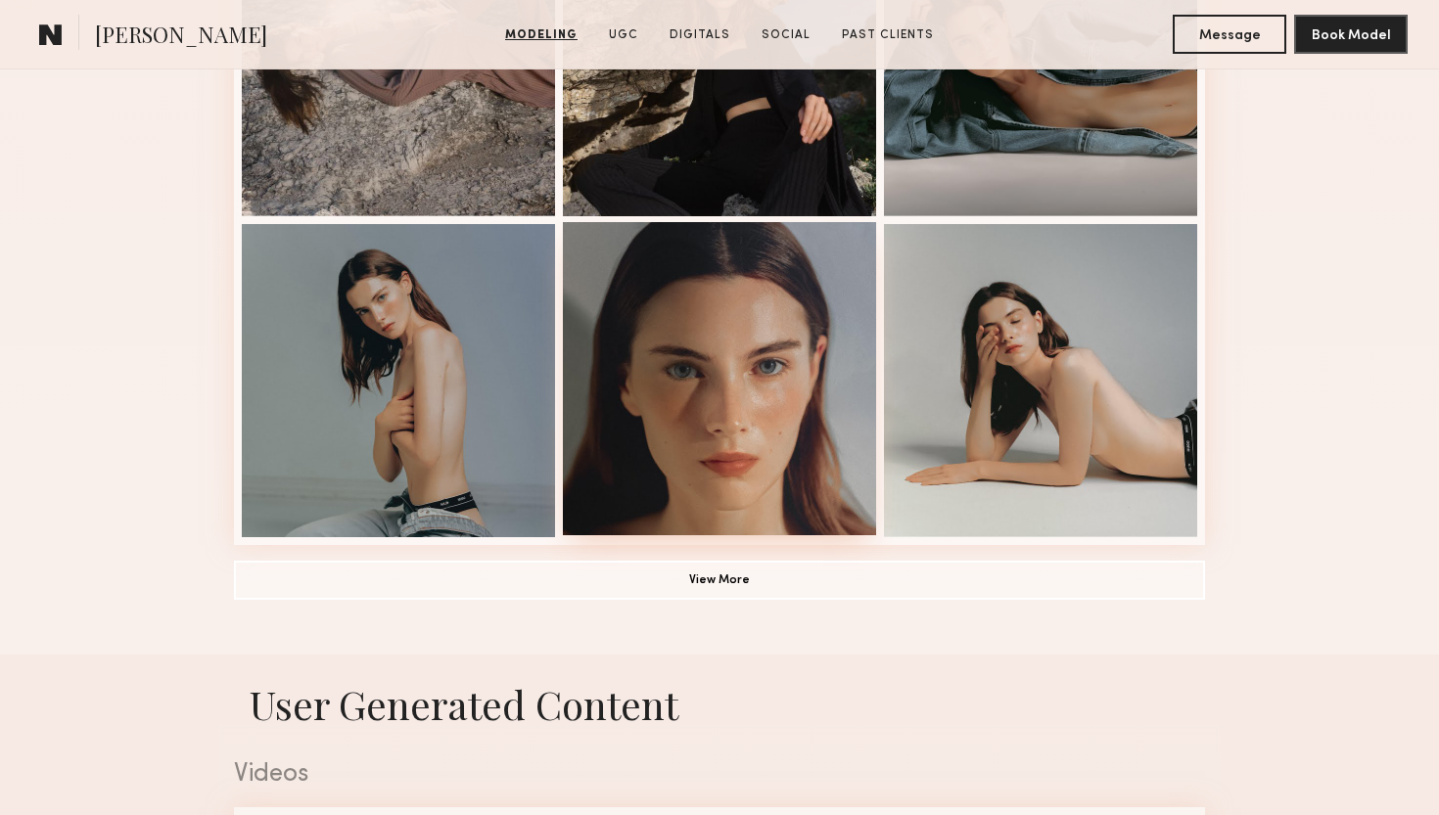
scroll to position [1325, 0]
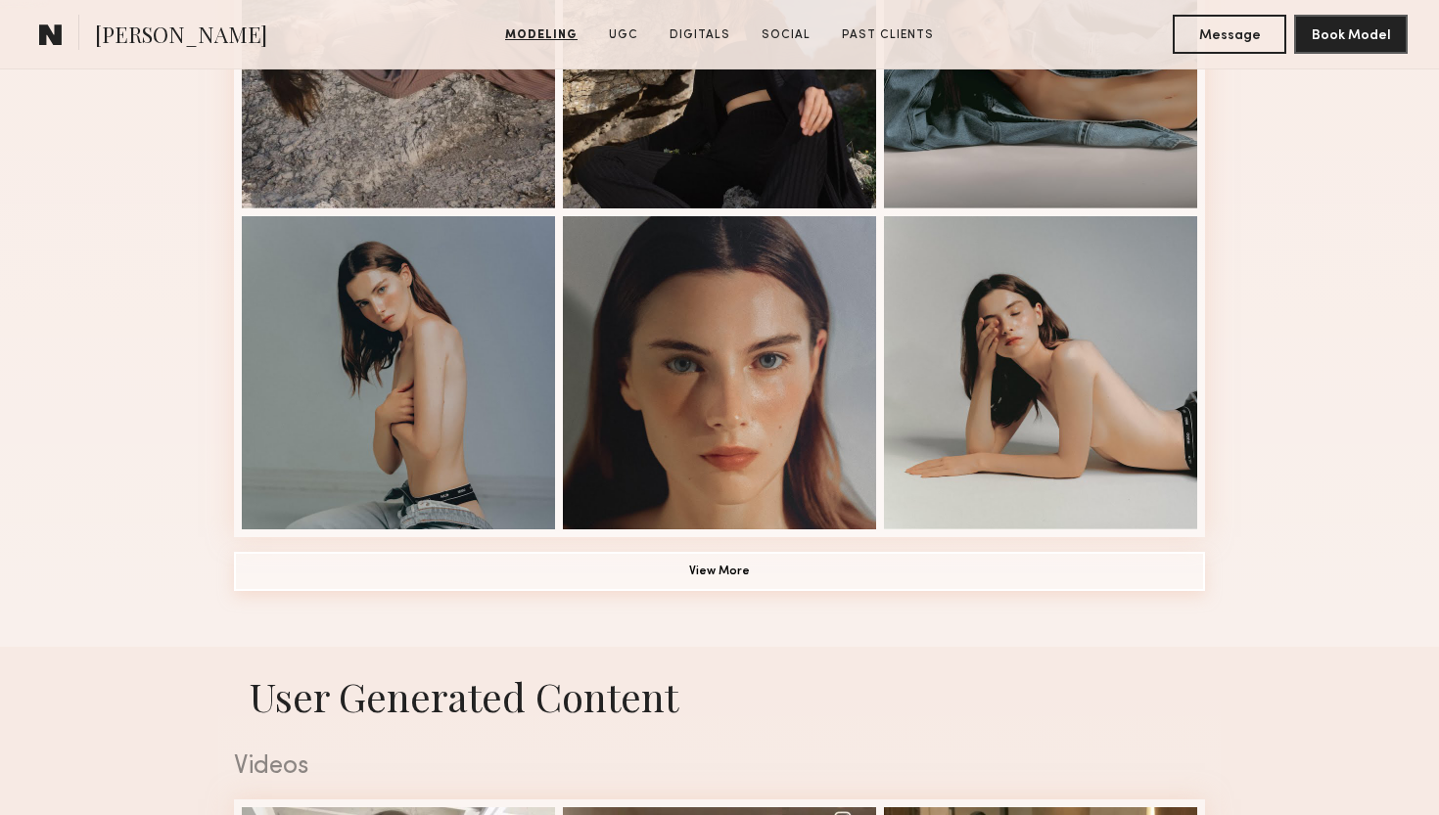
click at [719, 584] on button "View More" at bounding box center [719, 571] width 971 height 39
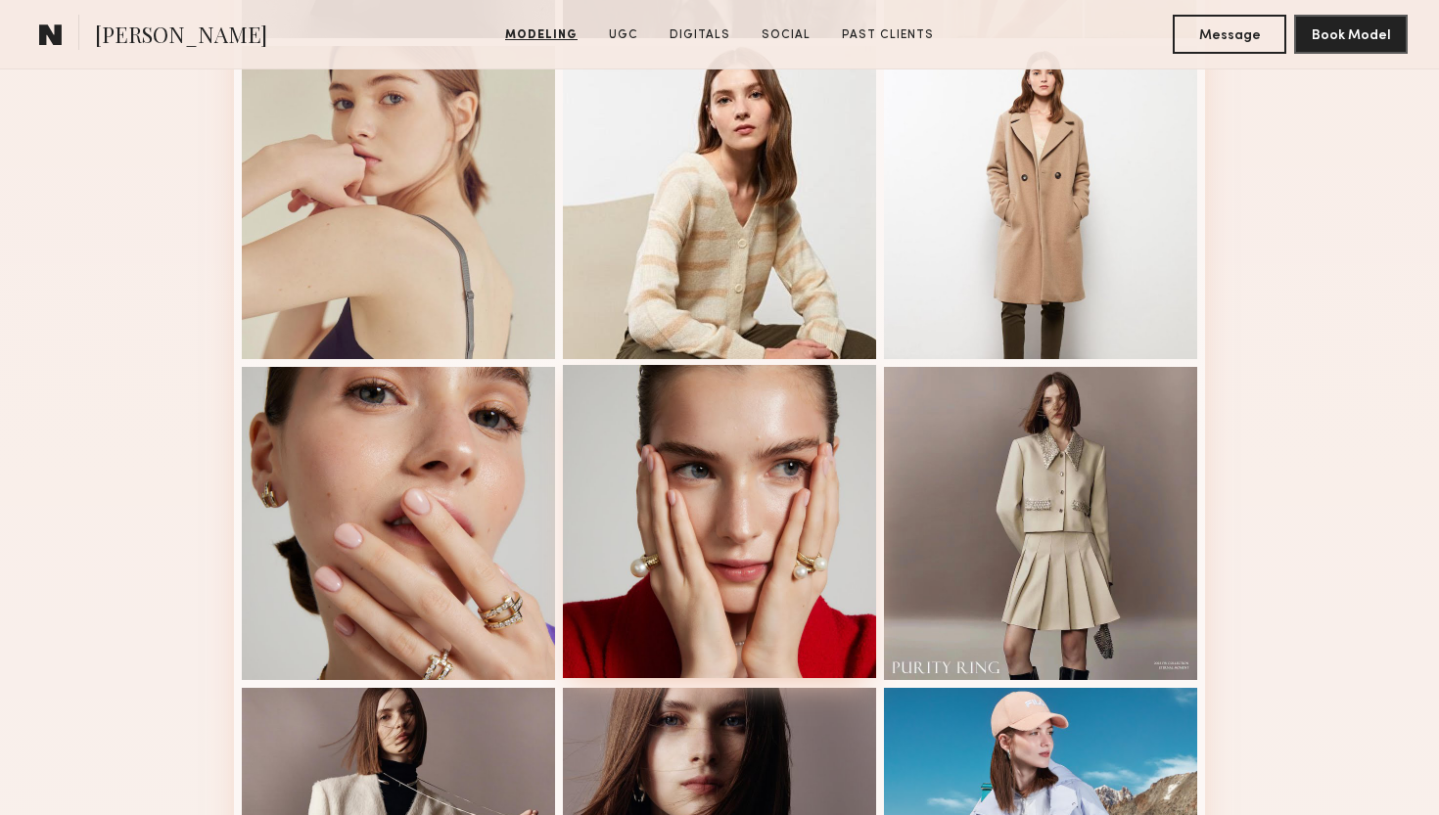
scroll to position [2130, 0]
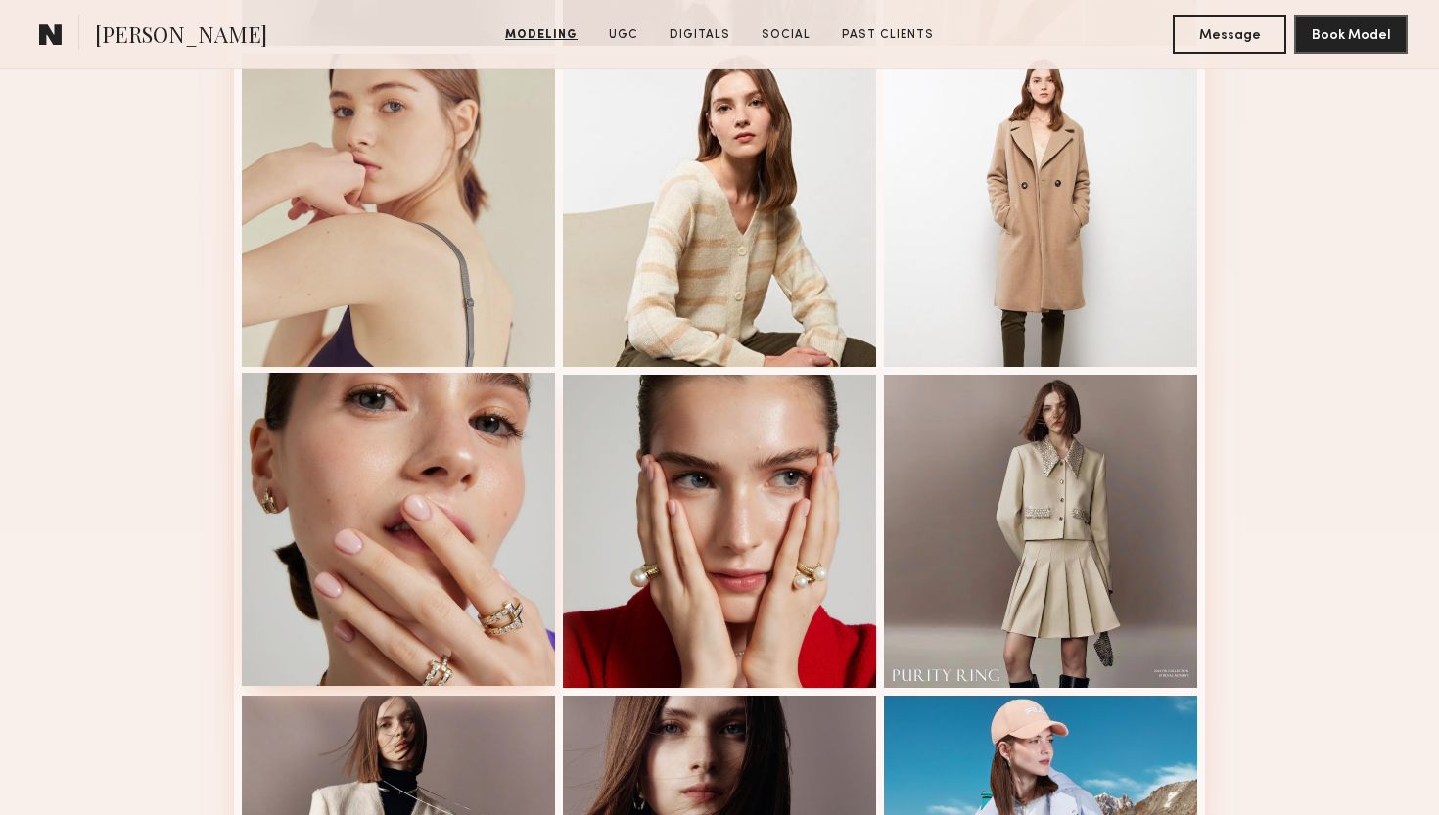
click at [472, 438] on div at bounding box center [398, 529] width 313 height 313
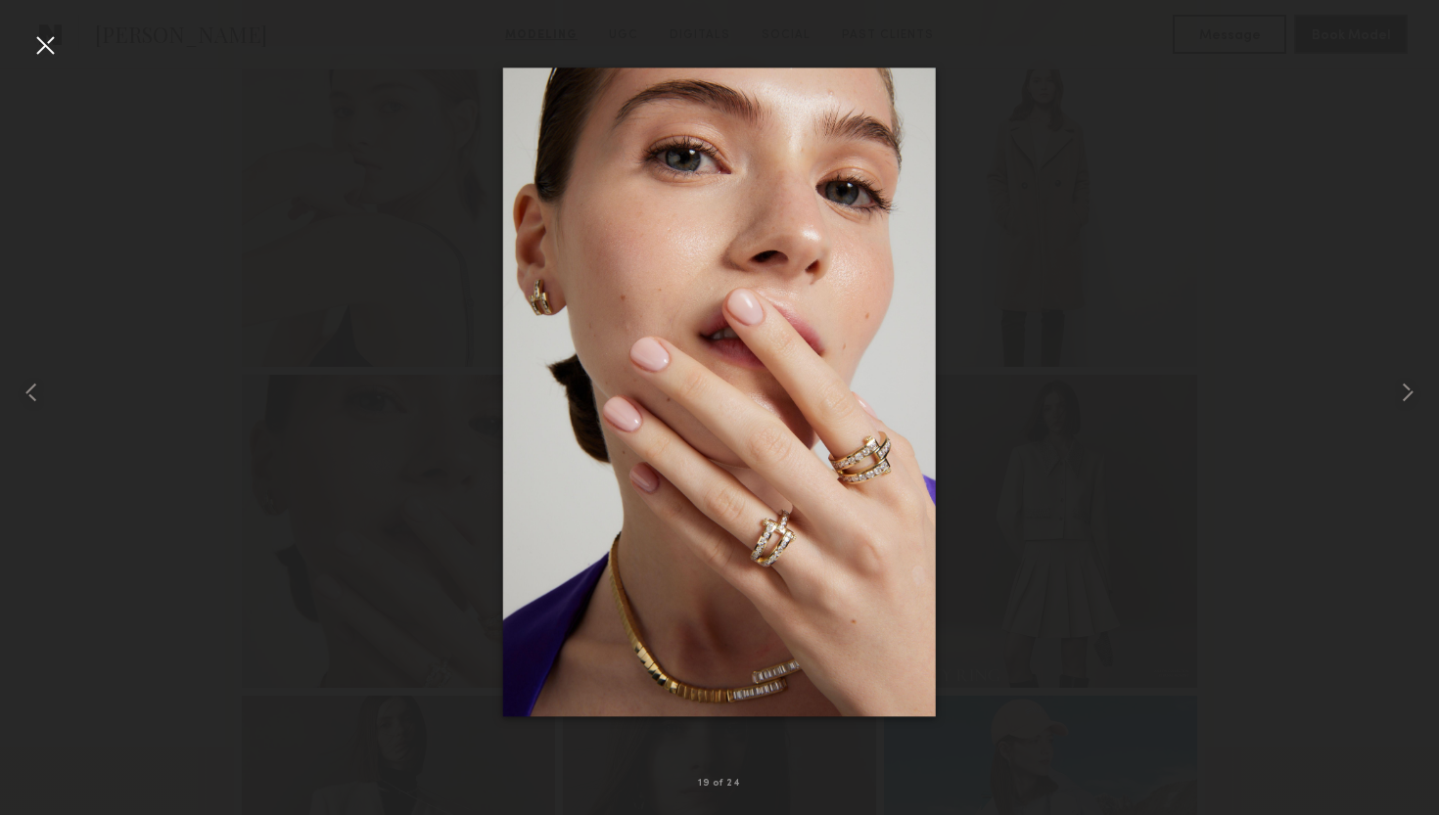
click at [36, 45] on div at bounding box center [44, 44] width 31 height 31
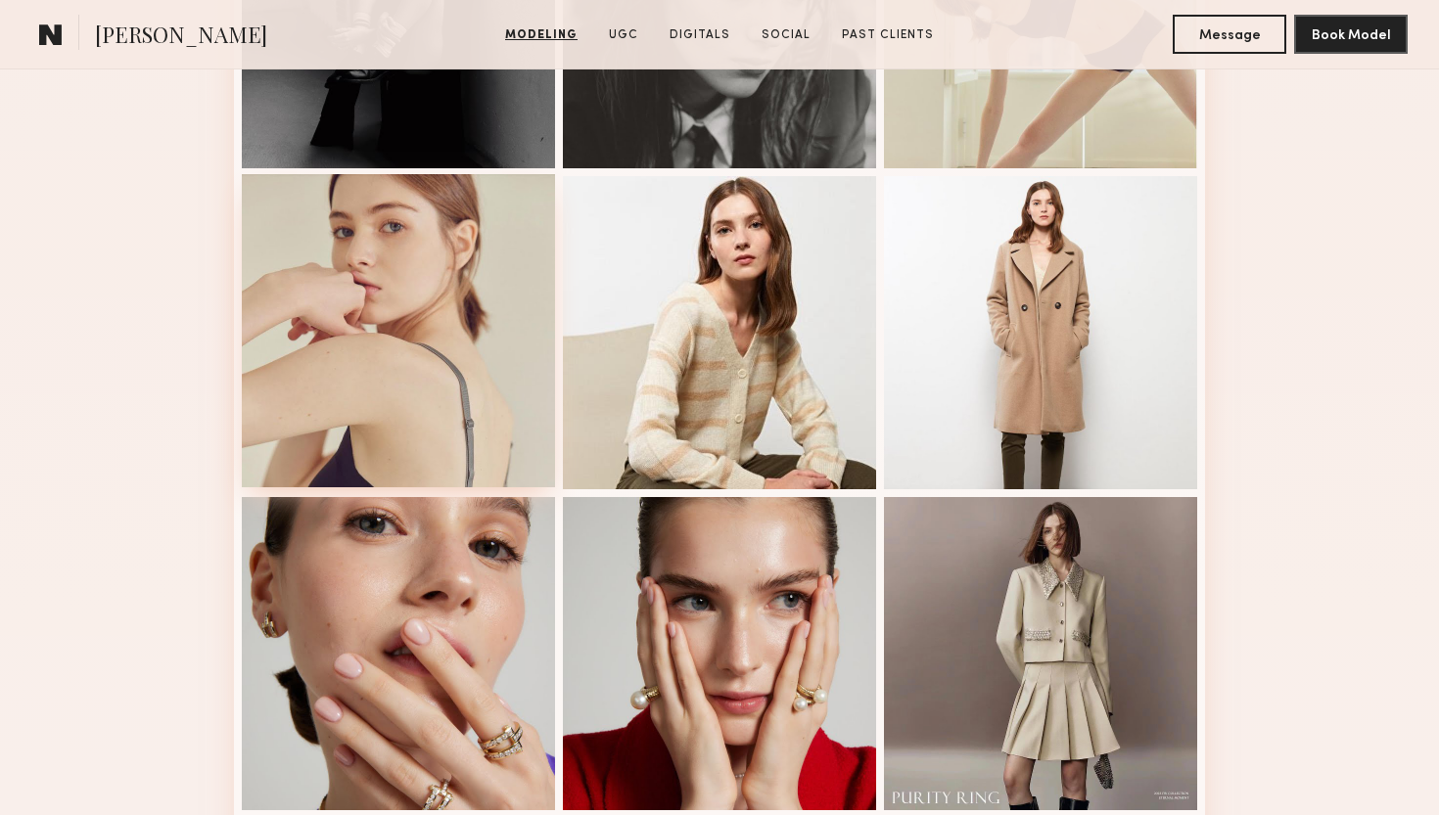
scroll to position [2003, 0]
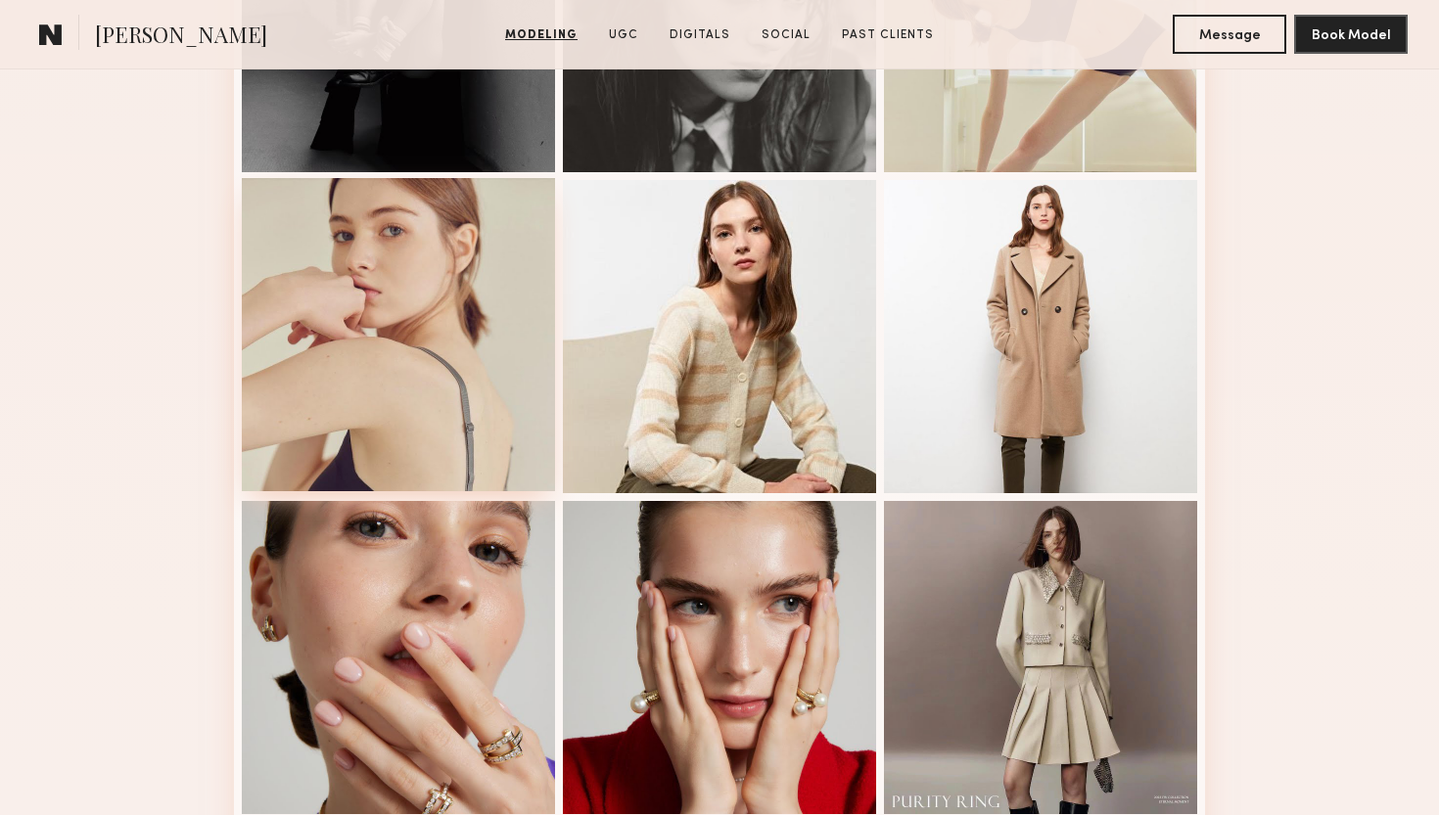
click at [375, 311] on div at bounding box center [398, 334] width 313 height 313
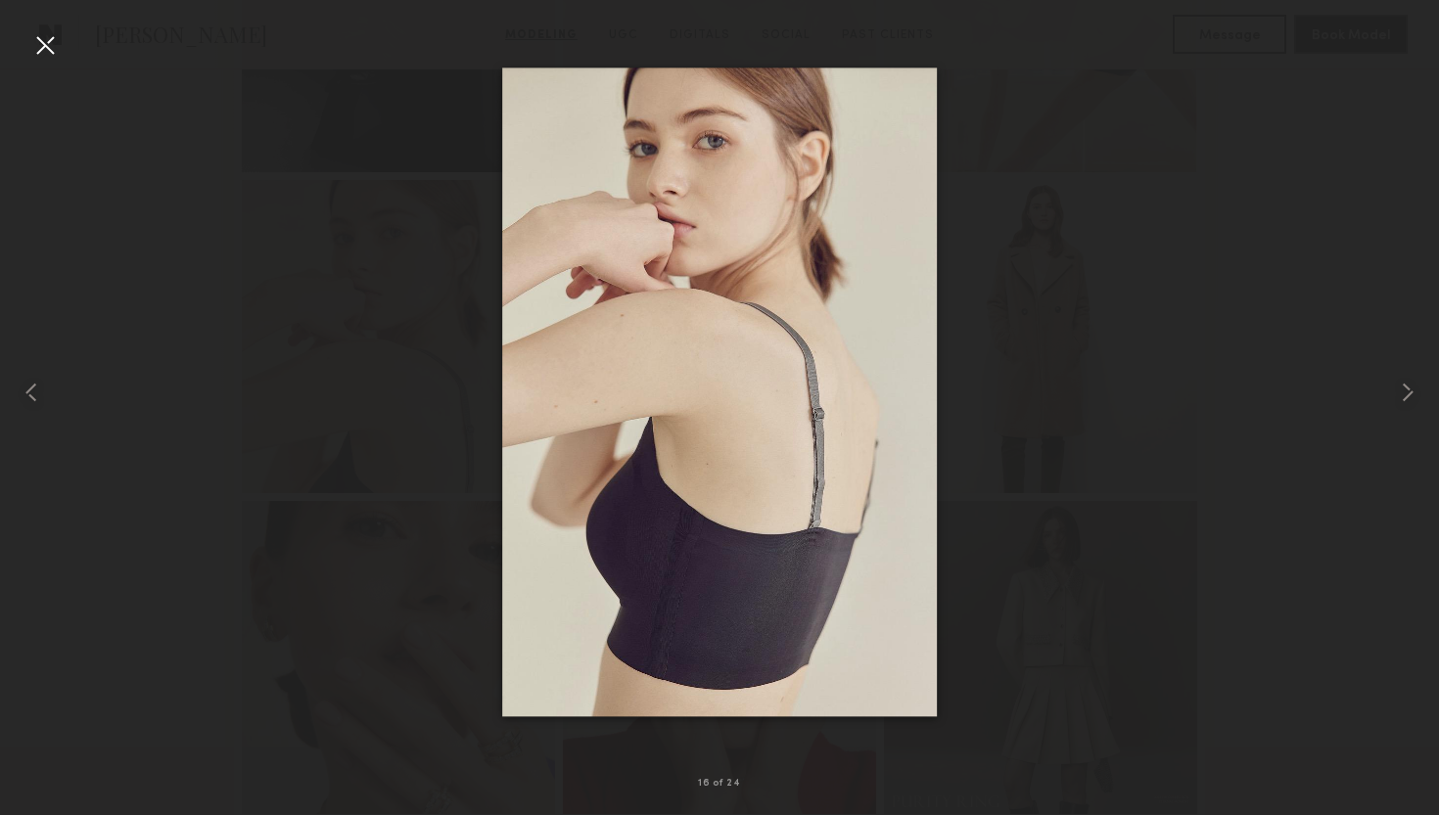
click at [48, 51] on div at bounding box center [44, 44] width 31 height 31
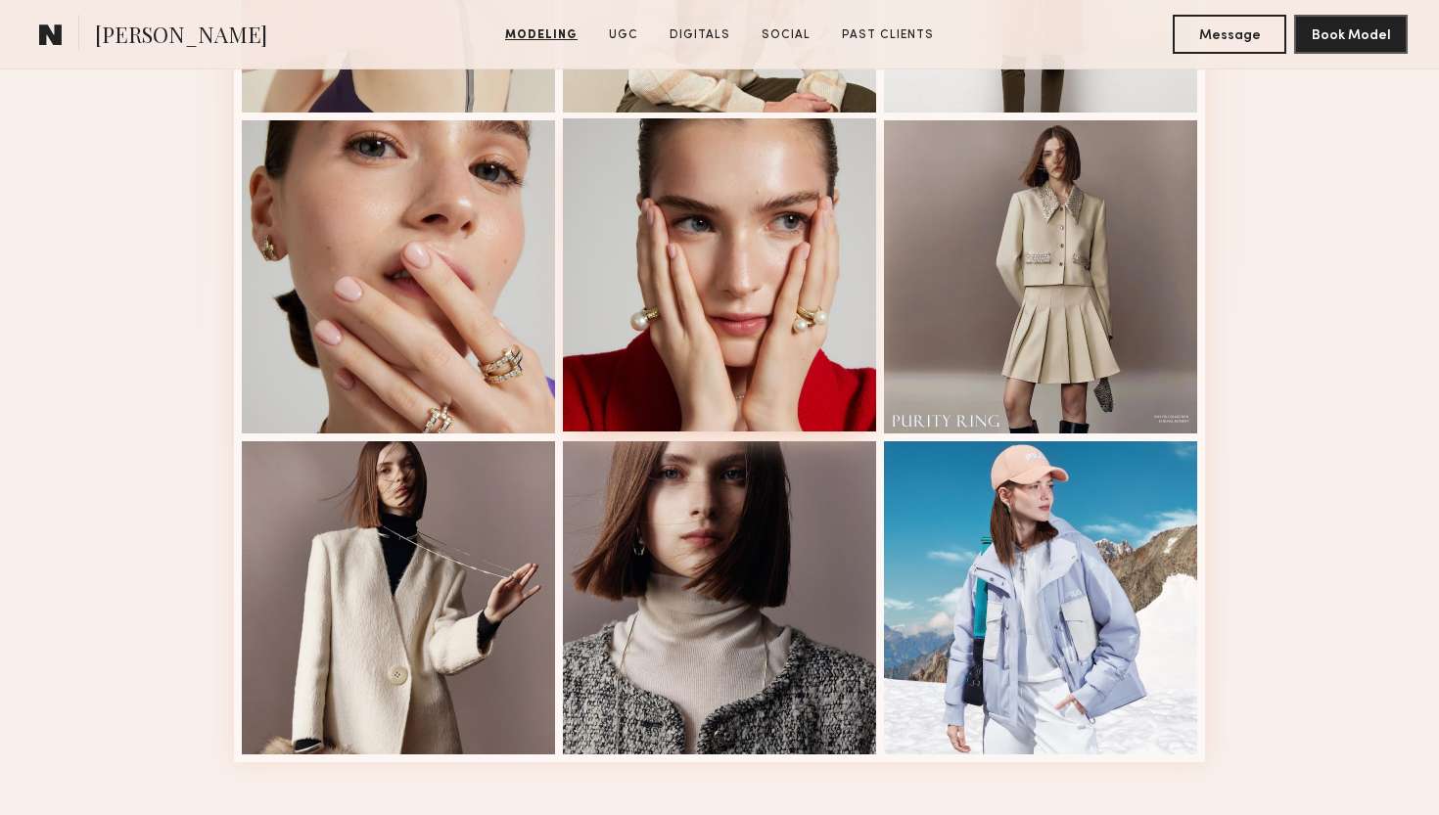
scroll to position [2389, 0]
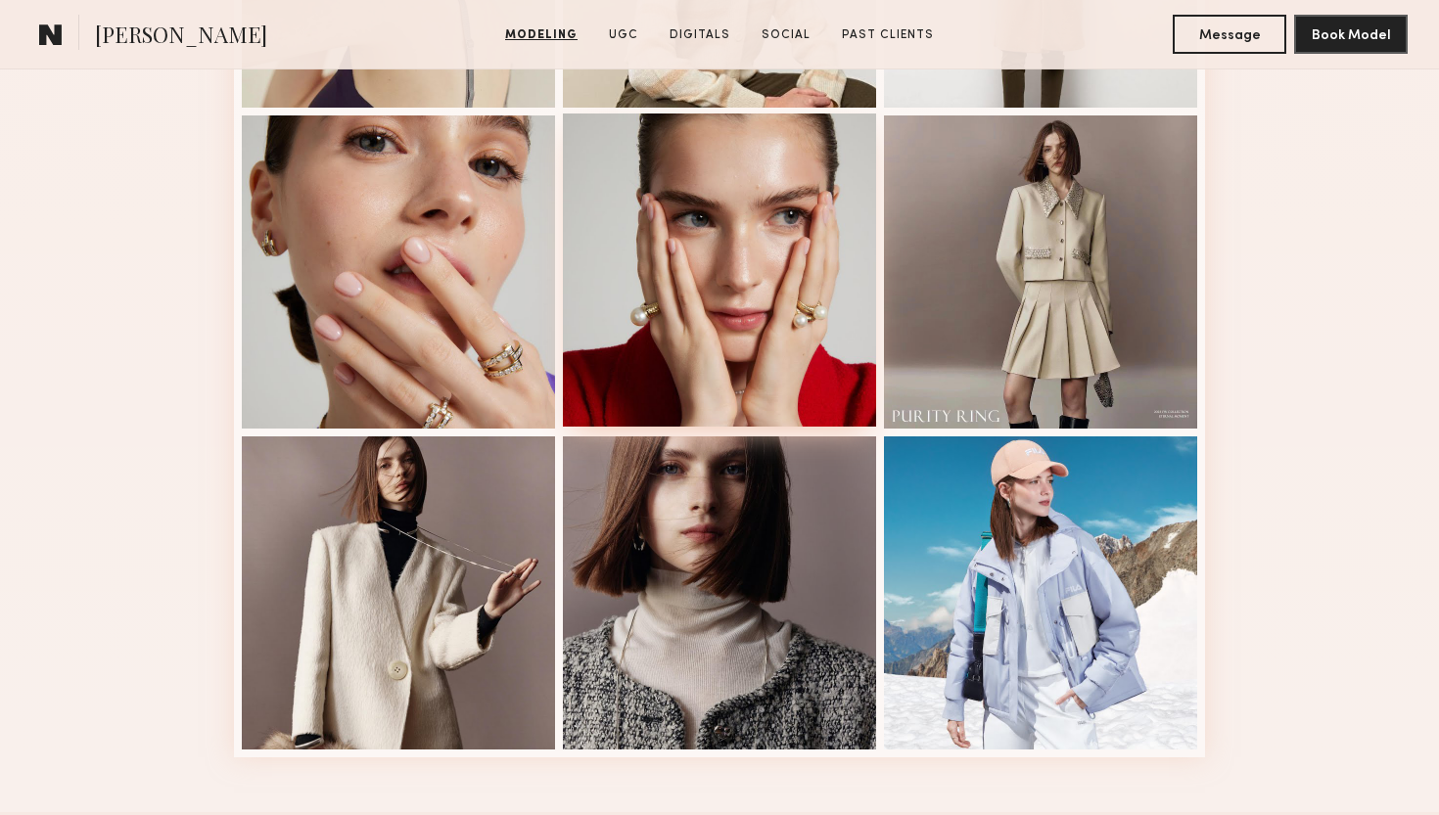
click at [736, 325] on div at bounding box center [719, 270] width 313 height 313
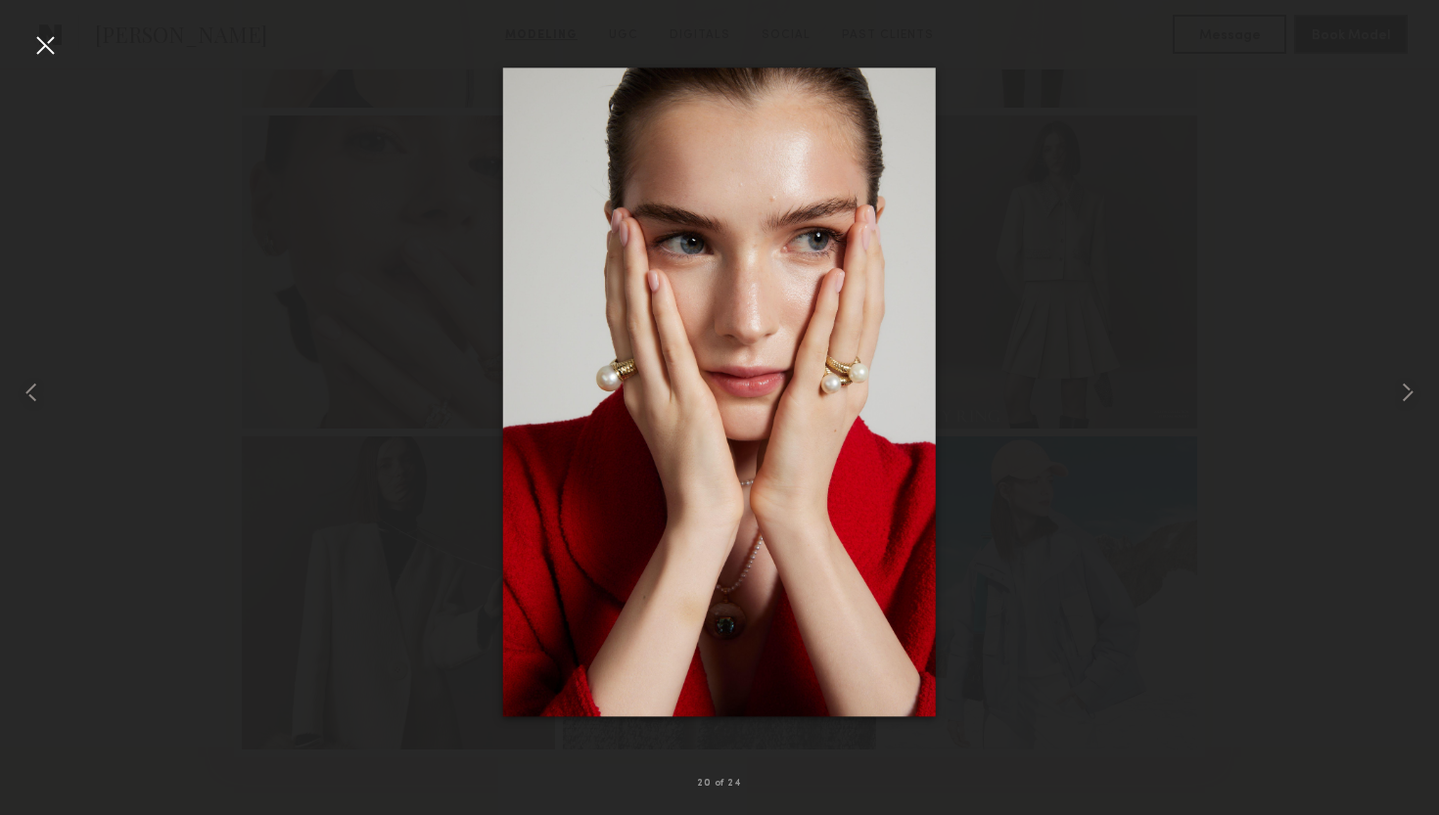
click at [44, 48] on div at bounding box center [44, 44] width 31 height 31
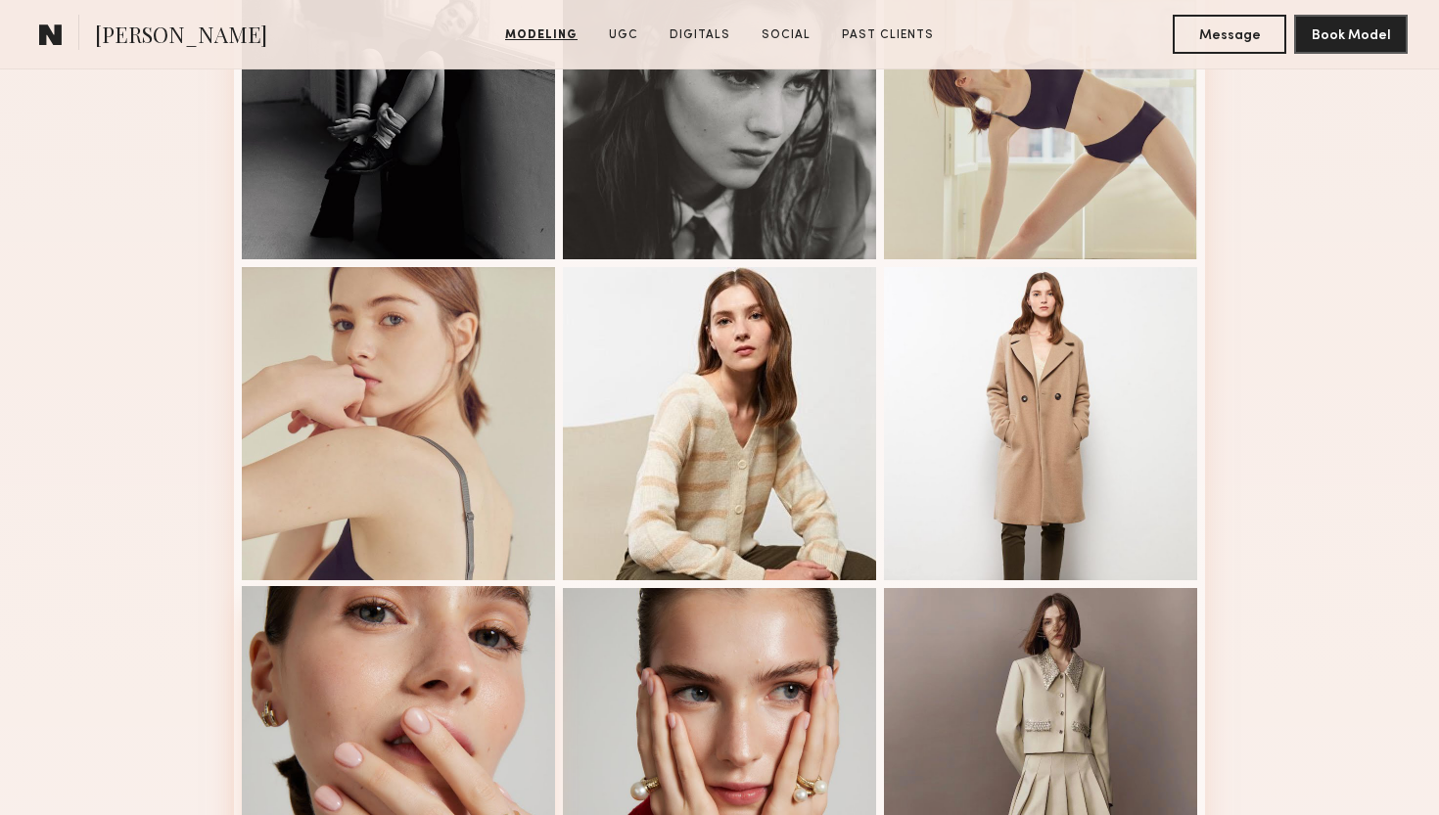
scroll to position [1912, 0]
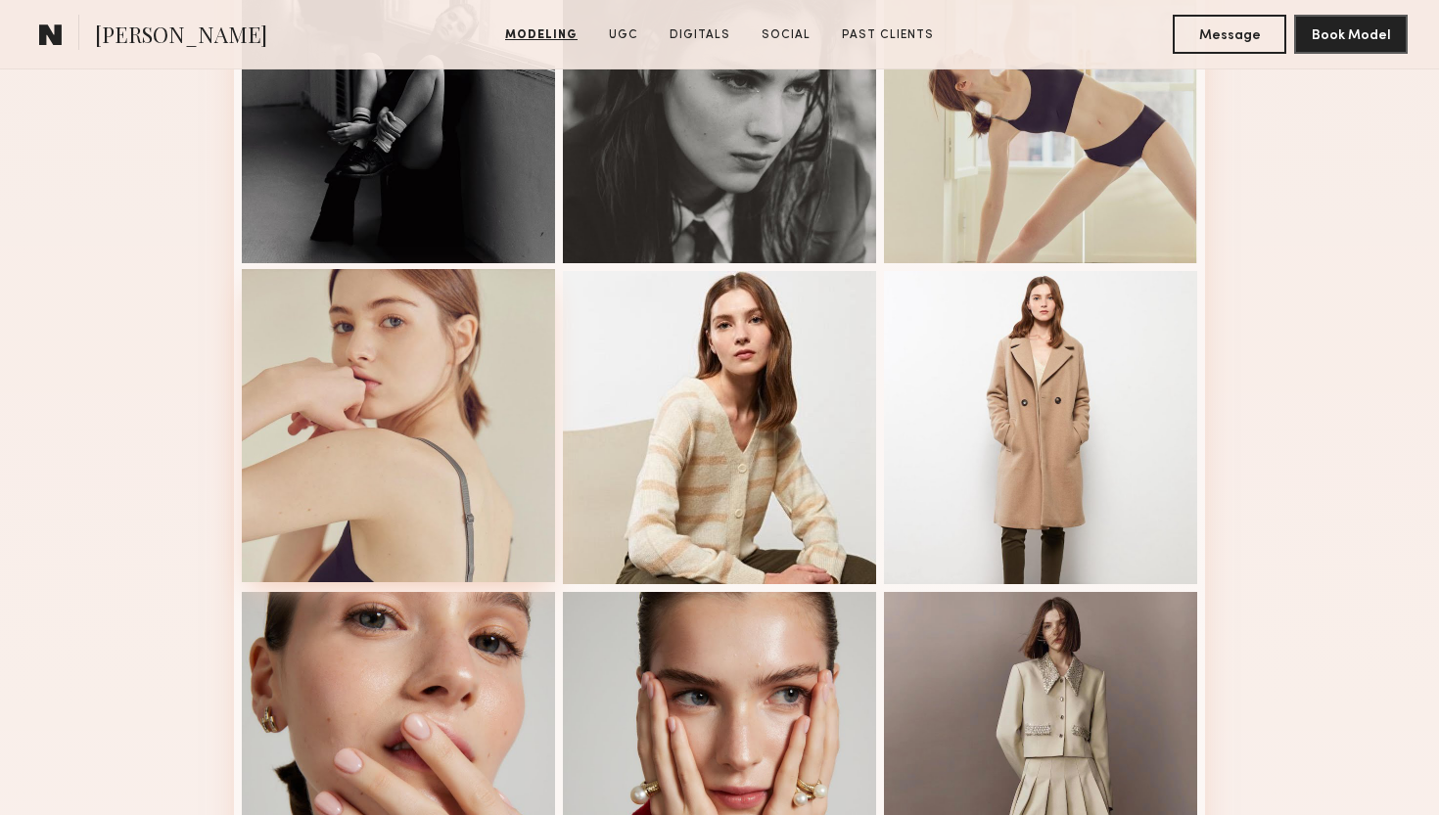
click at [433, 382] on div at bounding box center [398, 425] width 313 height 313
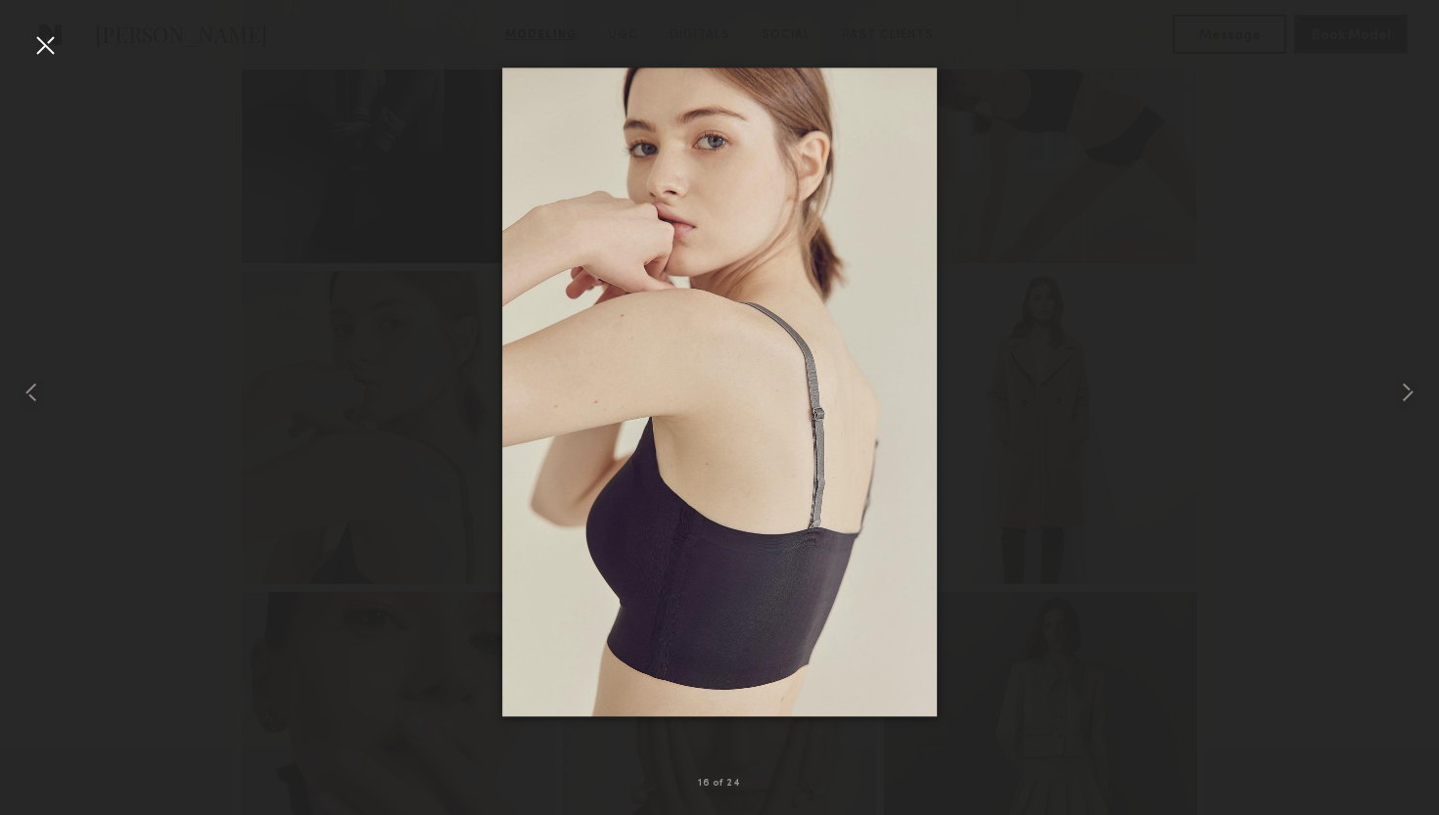
click at [49, 40] on div at bounding box center [44, 44] width 31 height 31
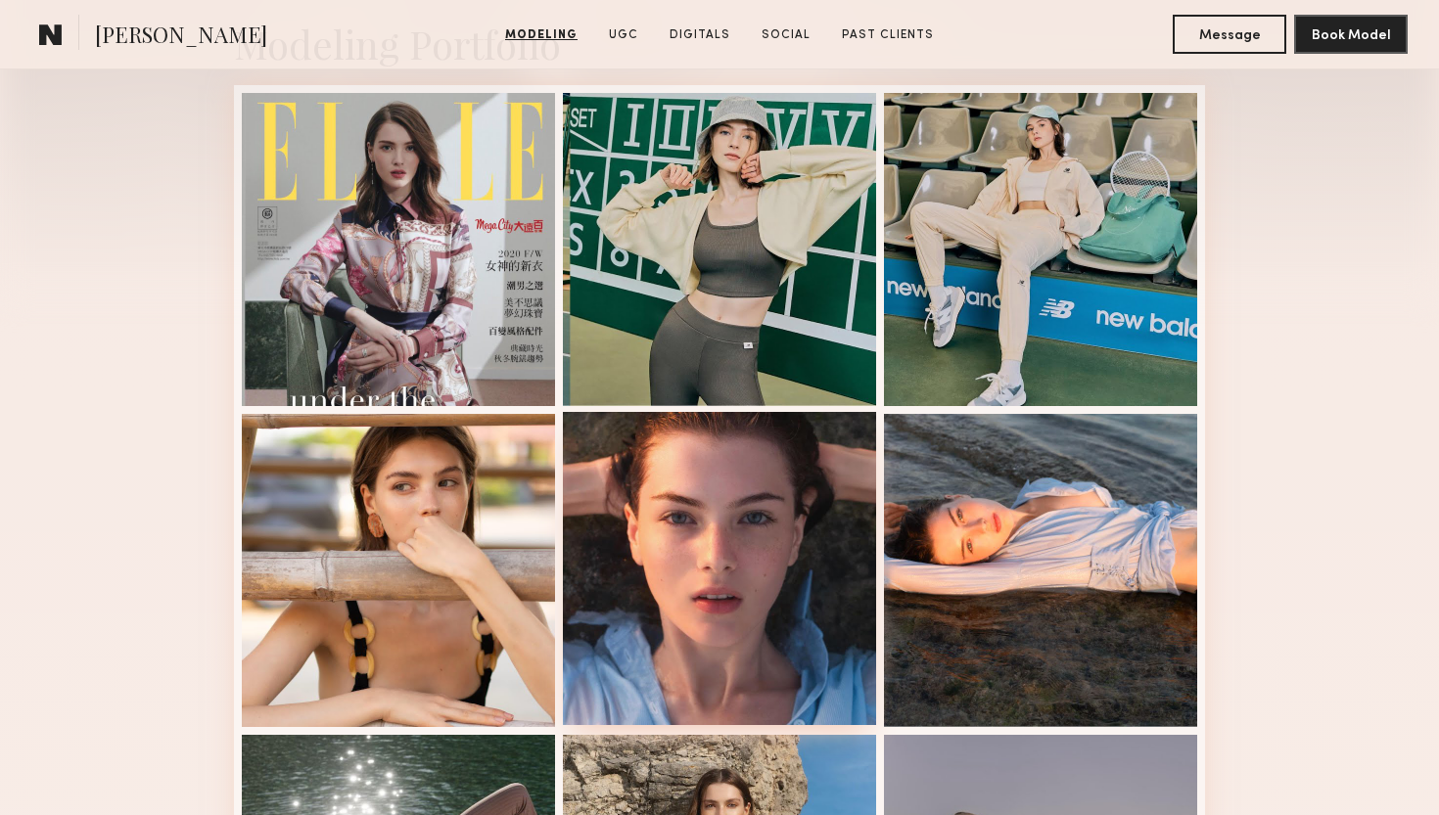
scroll to position [489, 0]
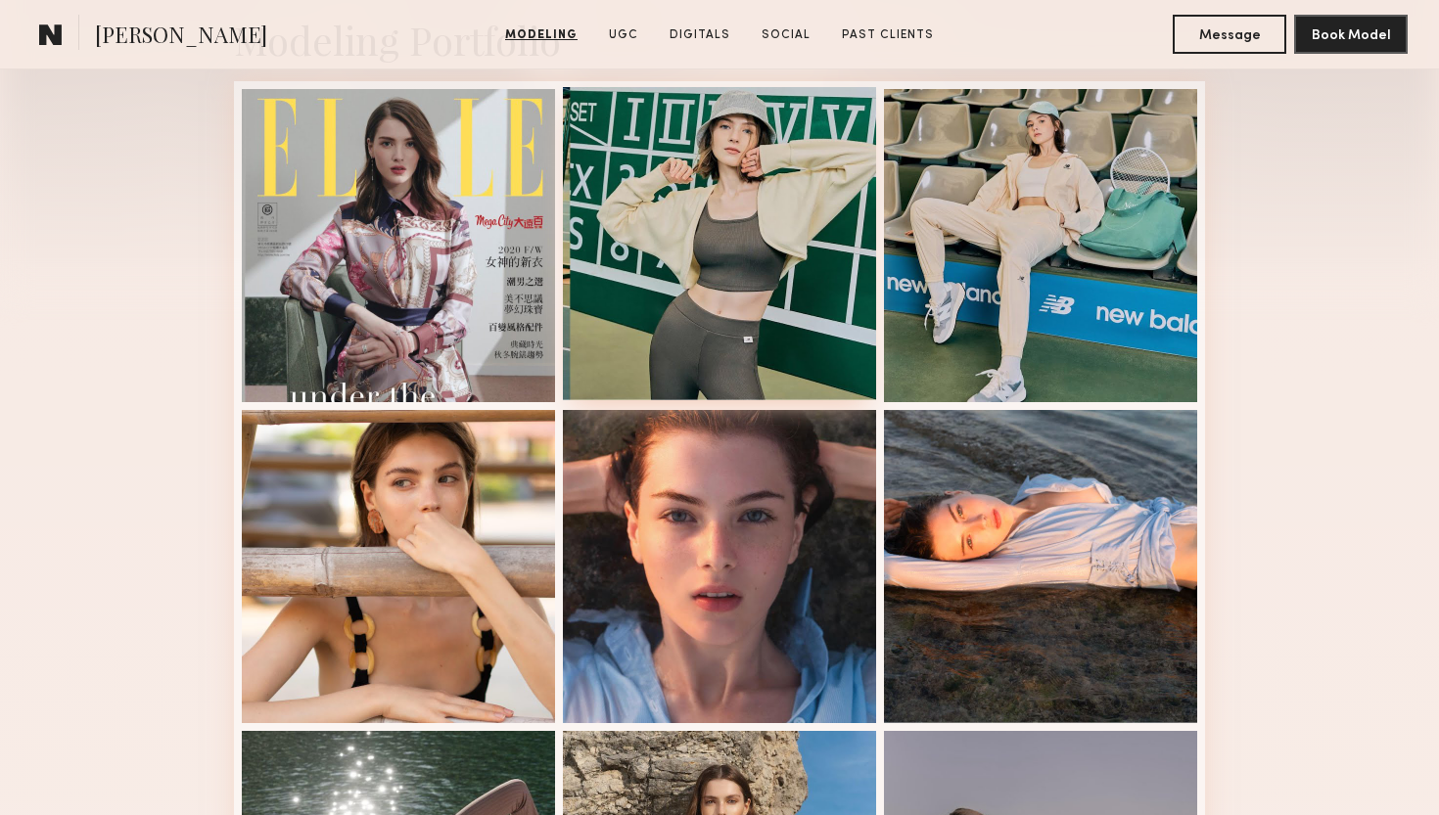
click at [780, 333] on div at bounding box center [719, 243] width 313 height 313
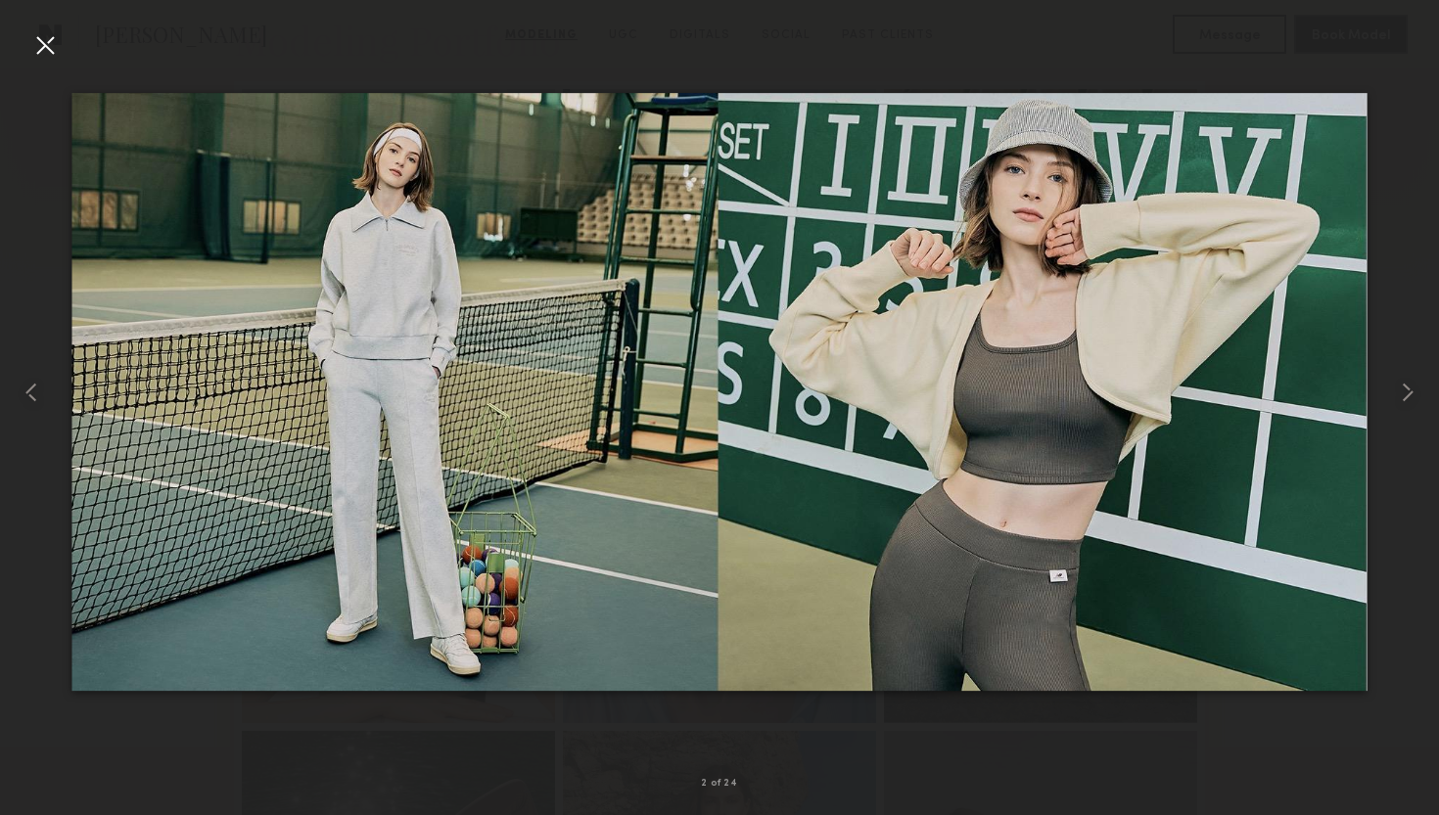
click at [45, 51] on div at bounding box center [44, 44] width 31 height 31
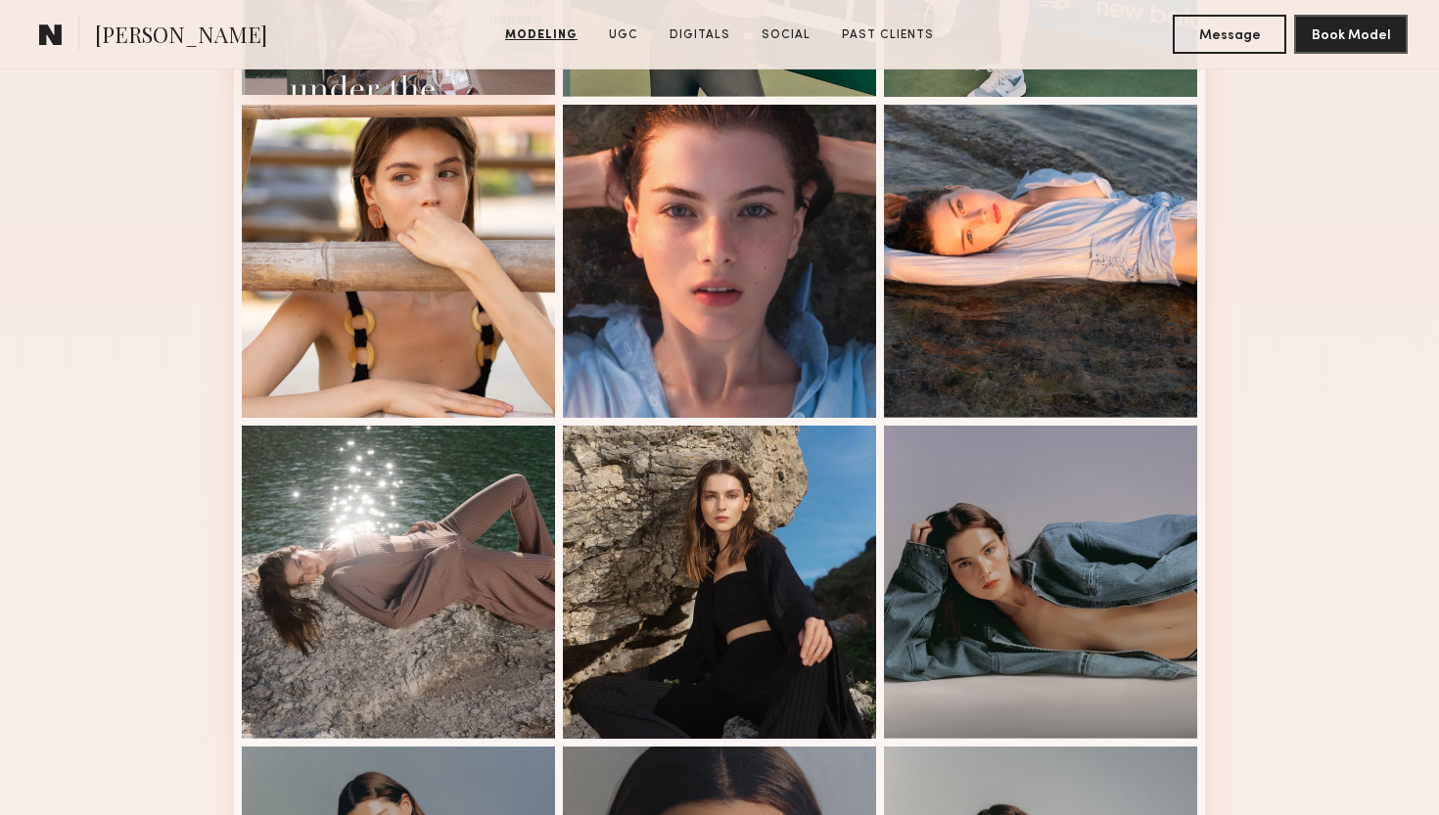
scroll to position [797, 0]
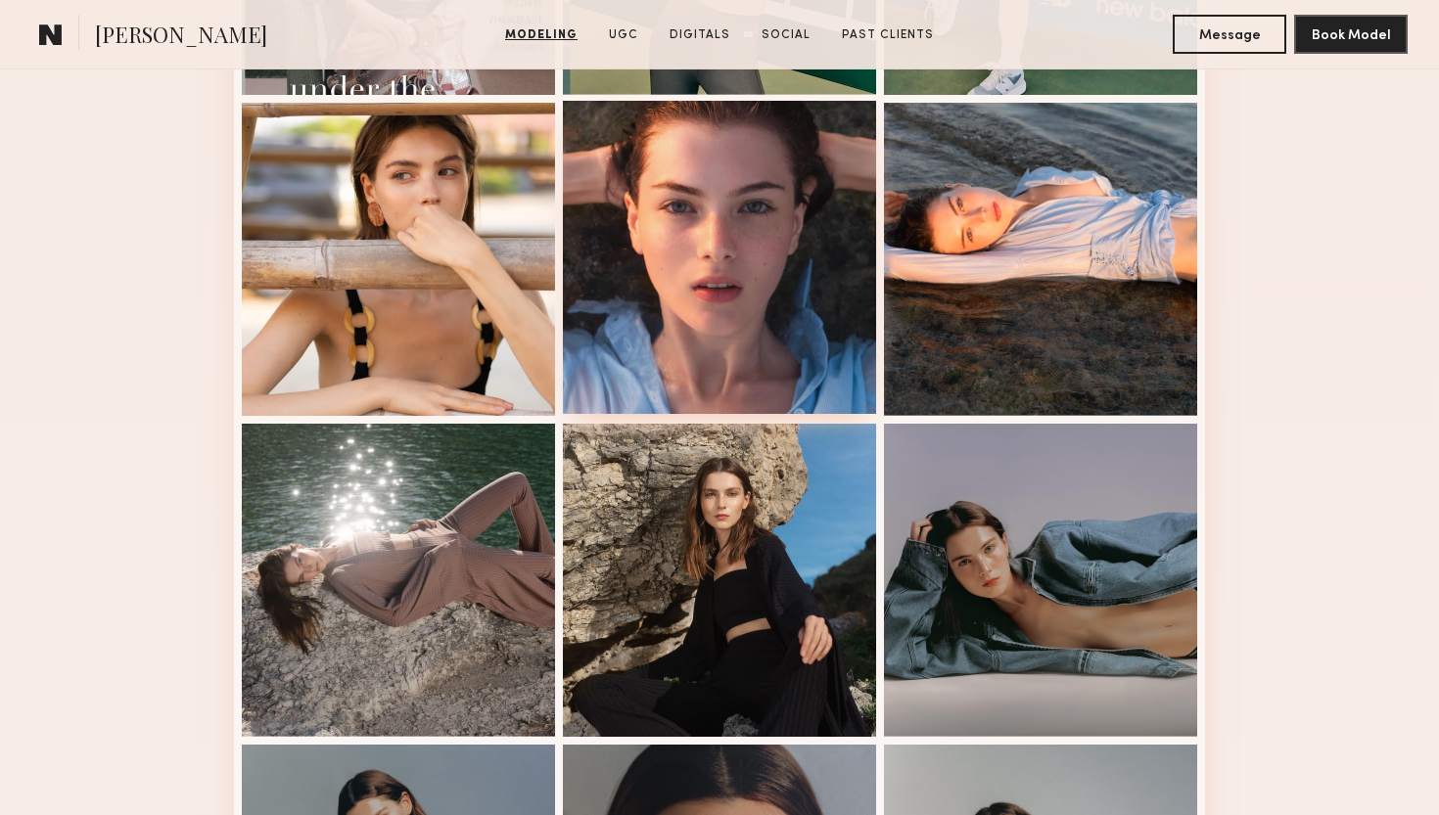
click at [648, 313] on div at bounding box center [719, 257] width 313 height 313
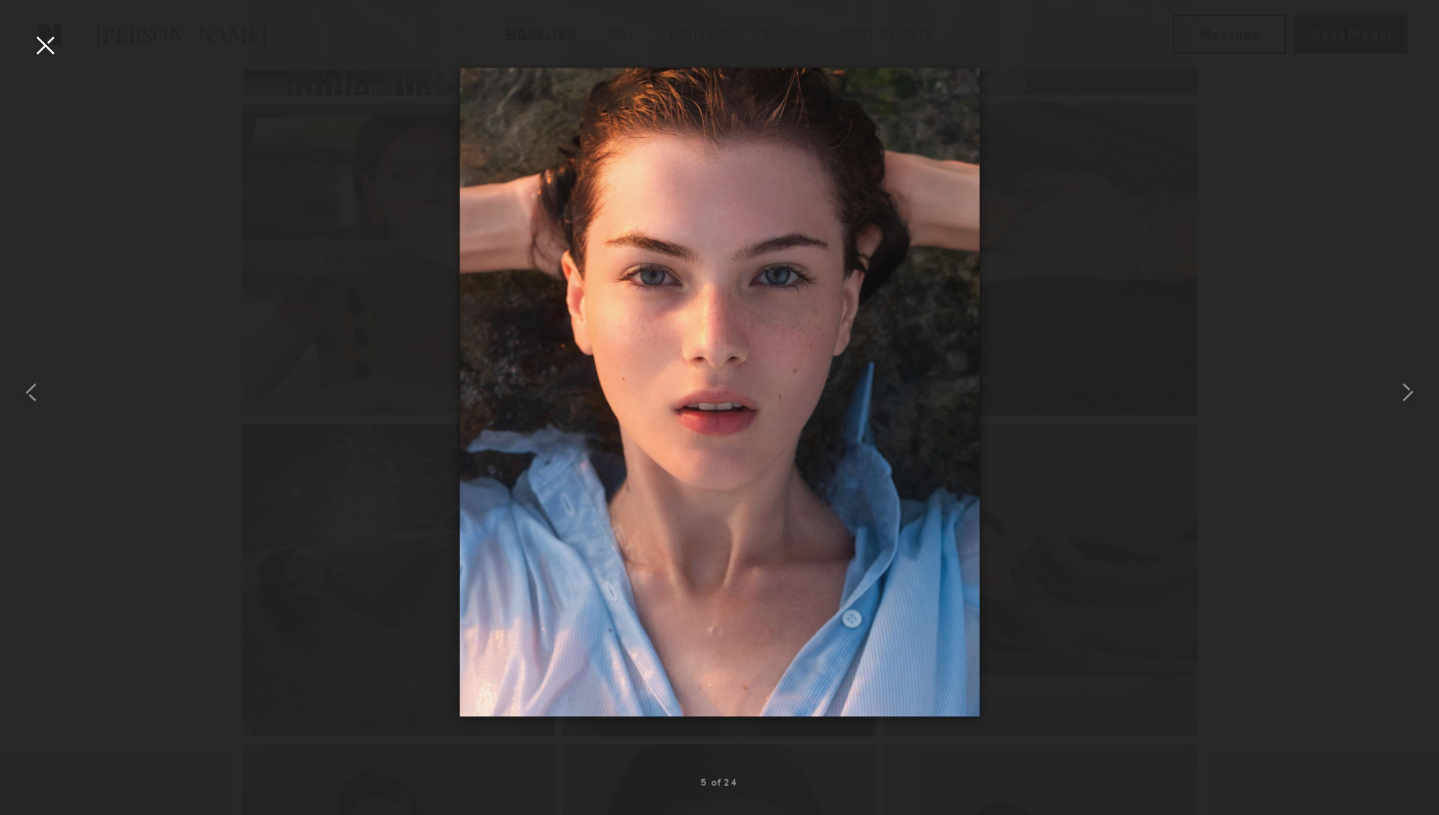
click at [45, 45] on div at bounding box center [44, 44] width 31 height 31
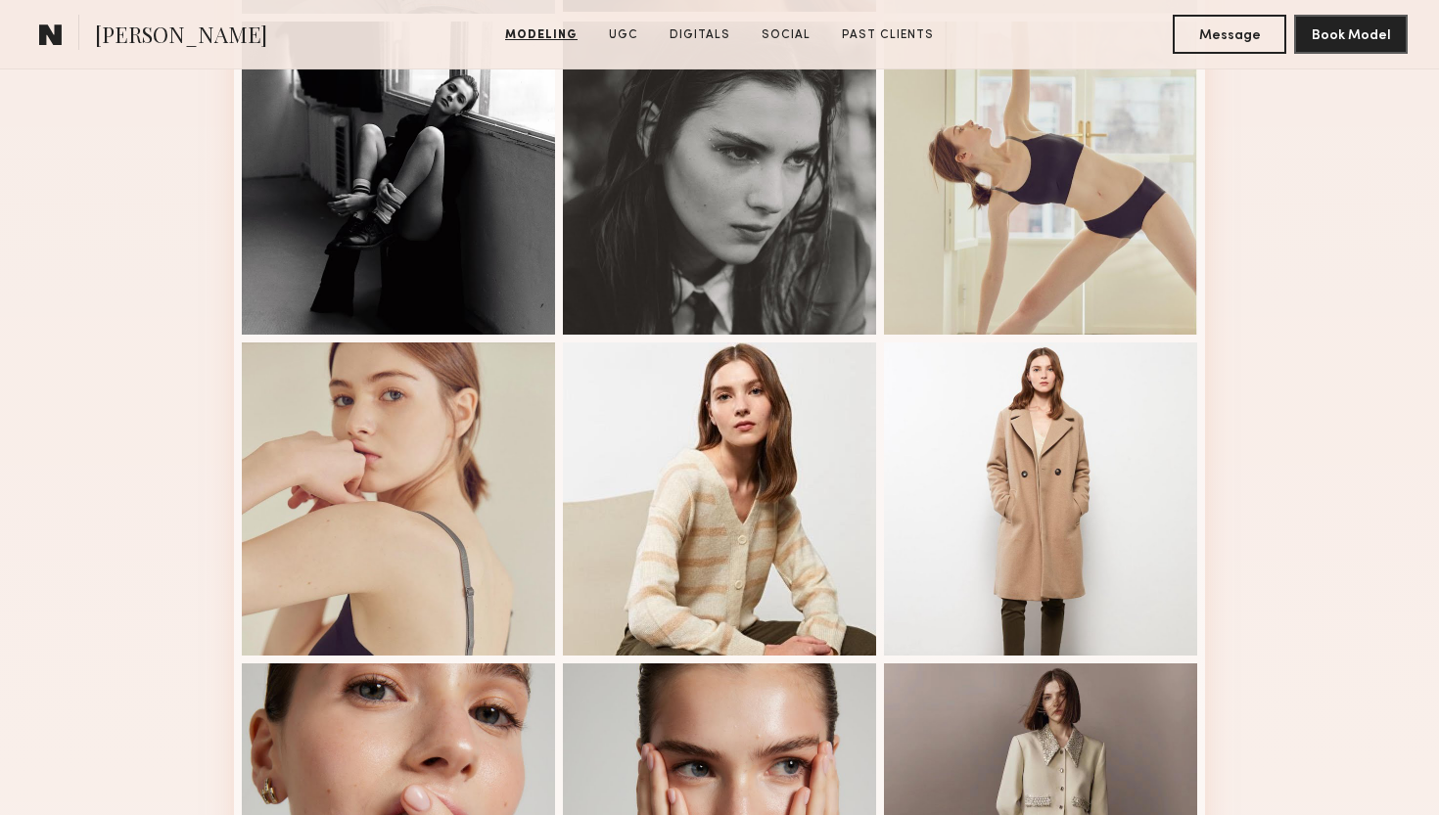
scroll to position [1856, 0]
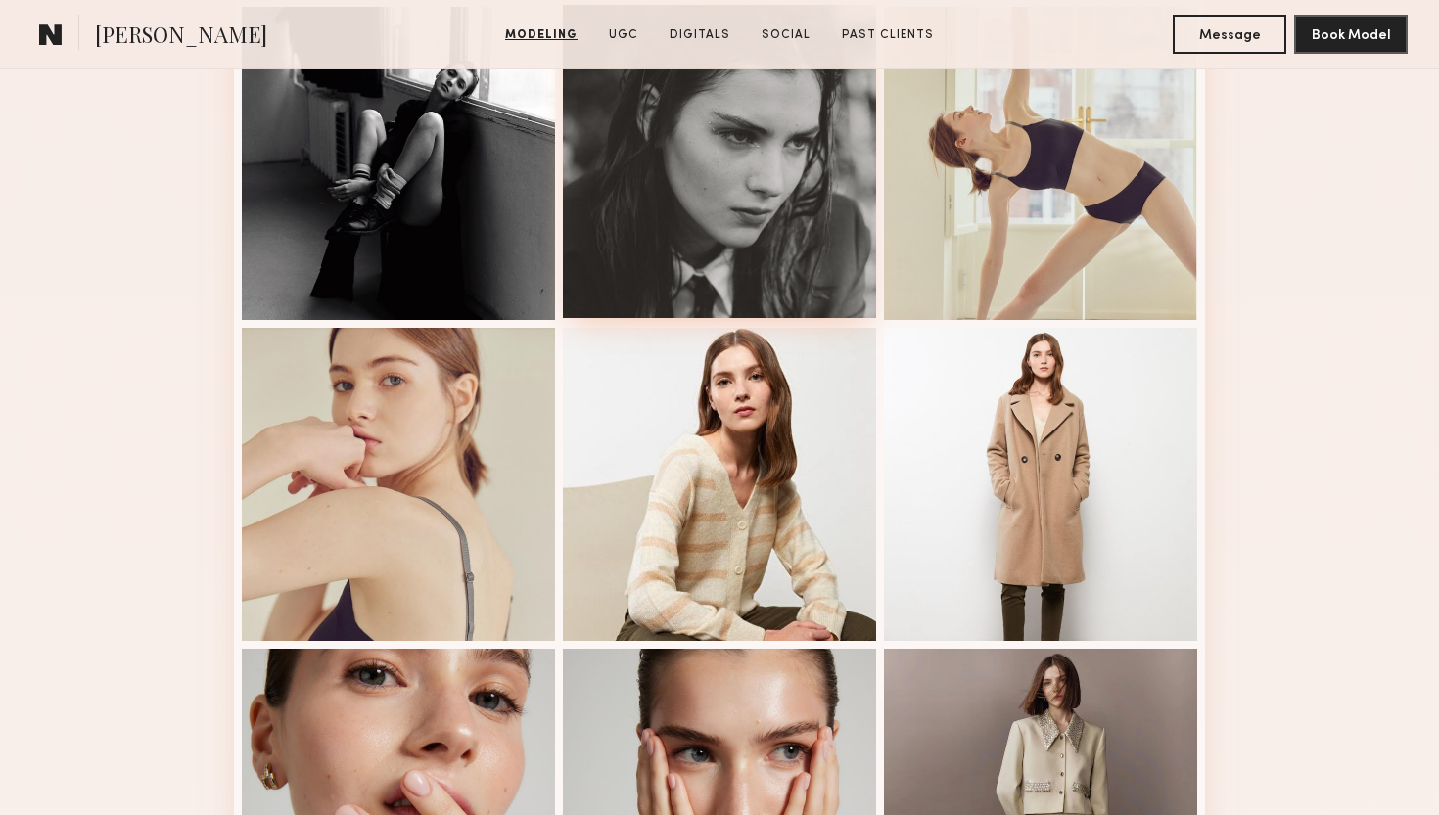
click at [766, 250] on div at bounding box center [719, 161] width 313 height 313
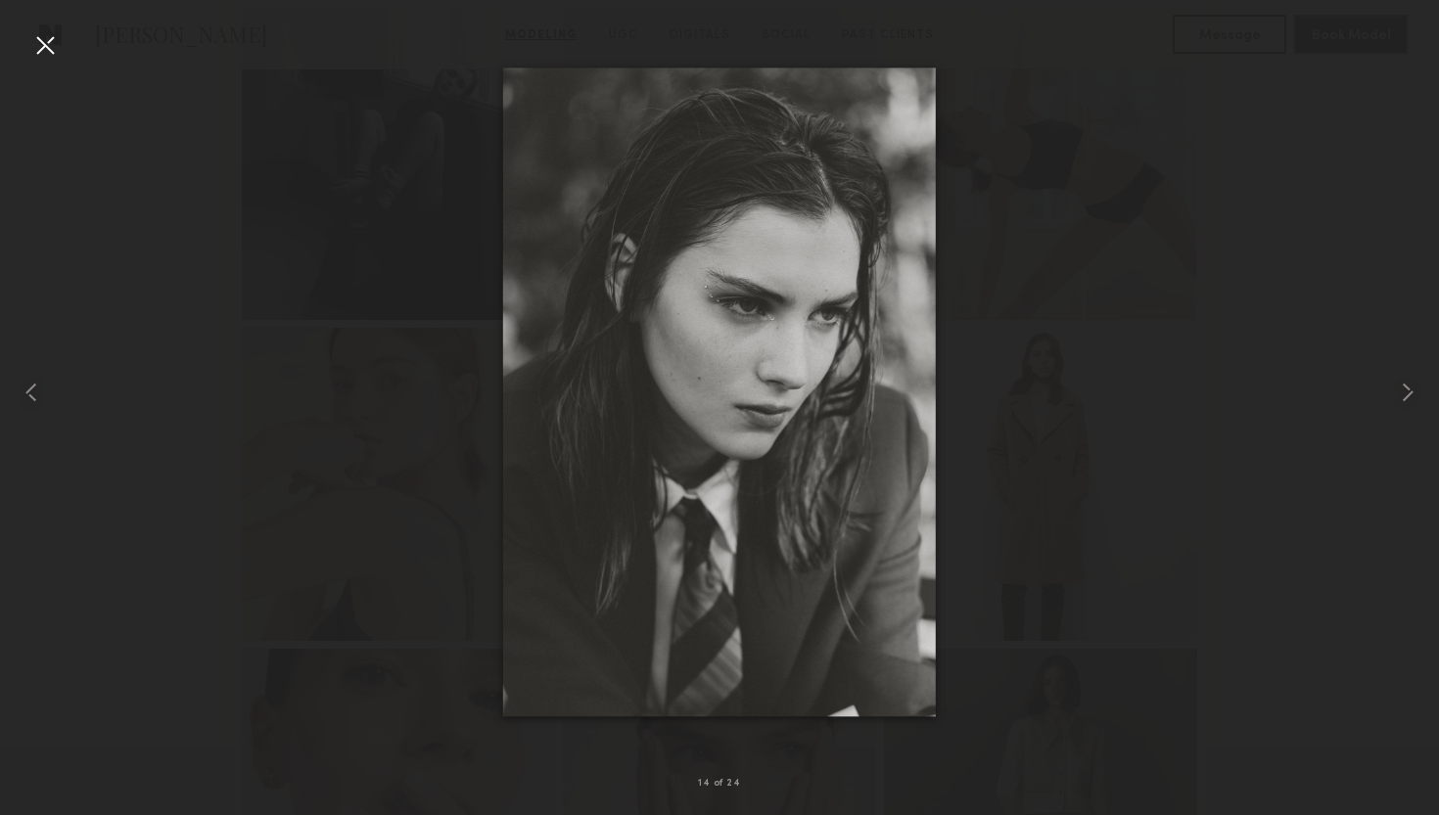
click at [50, 47] on div at bounding box center [44, 44] width 31 height 31
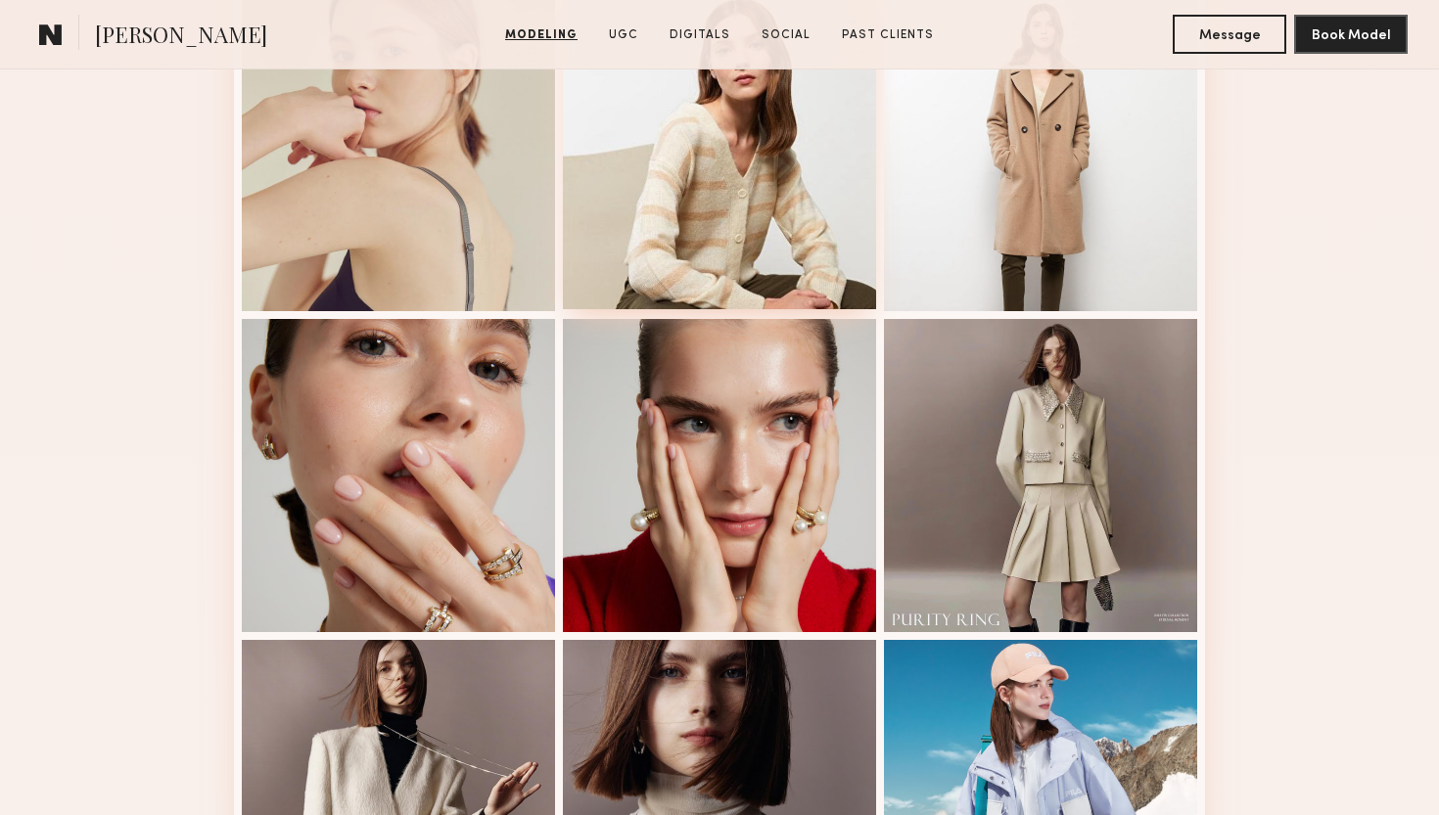
scroll to position [2206, 0]
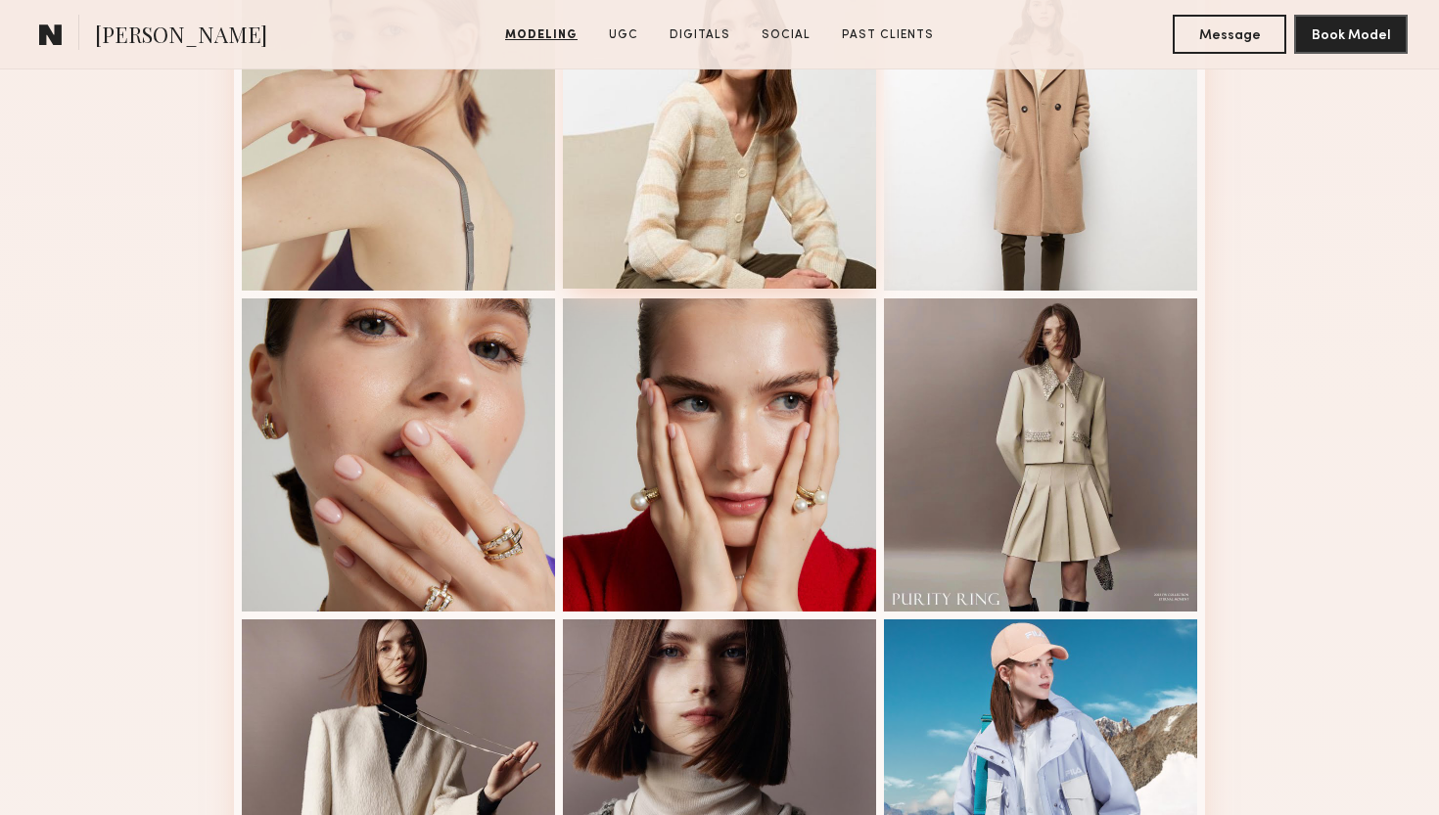
click at [715, 184] on div at bounding box center [719, 132] width 313 height 313
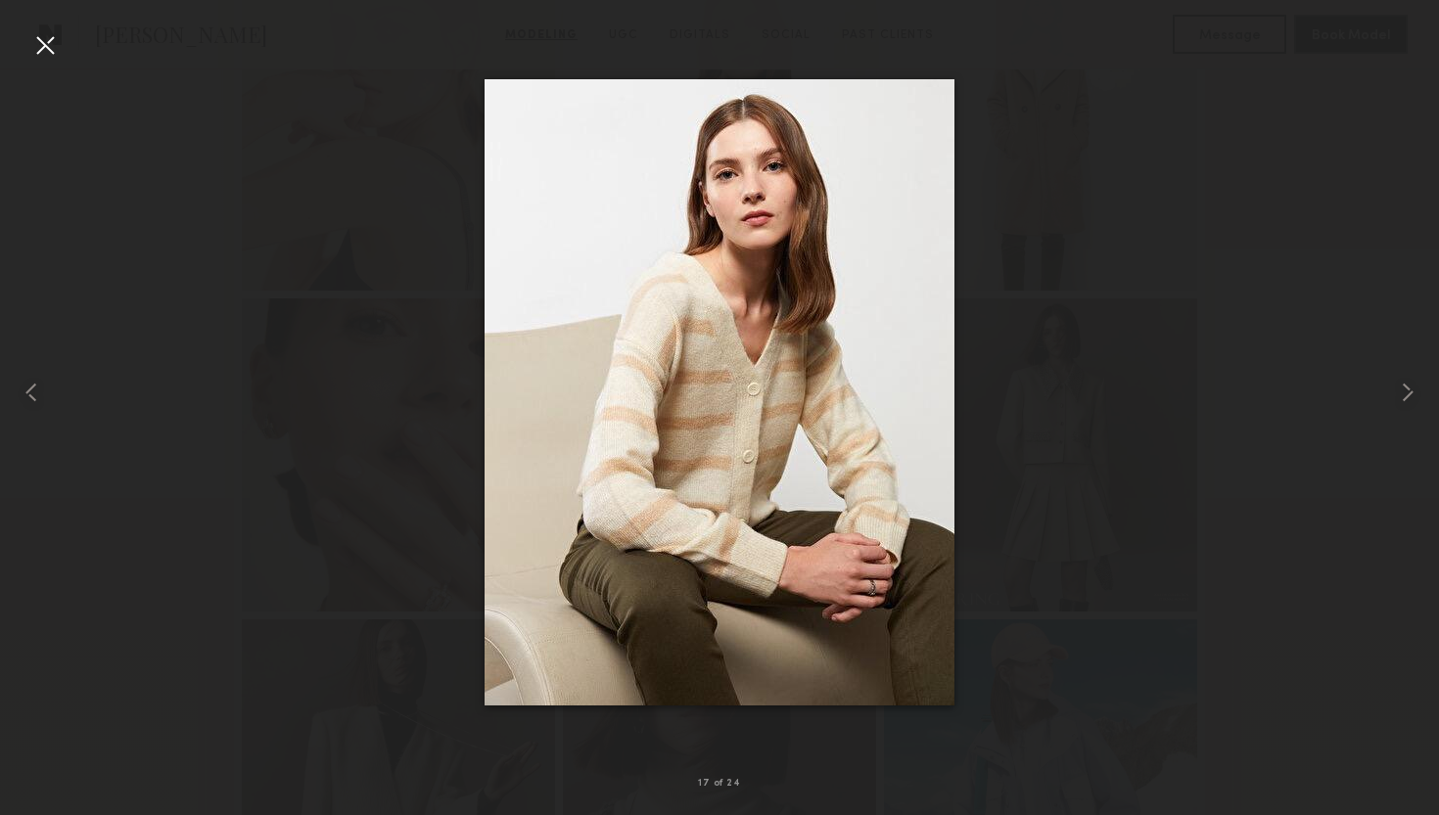
scroll to position [2119, 0]
click at [41, 51] on div at bounding box center [44, 44] width 31 height 31
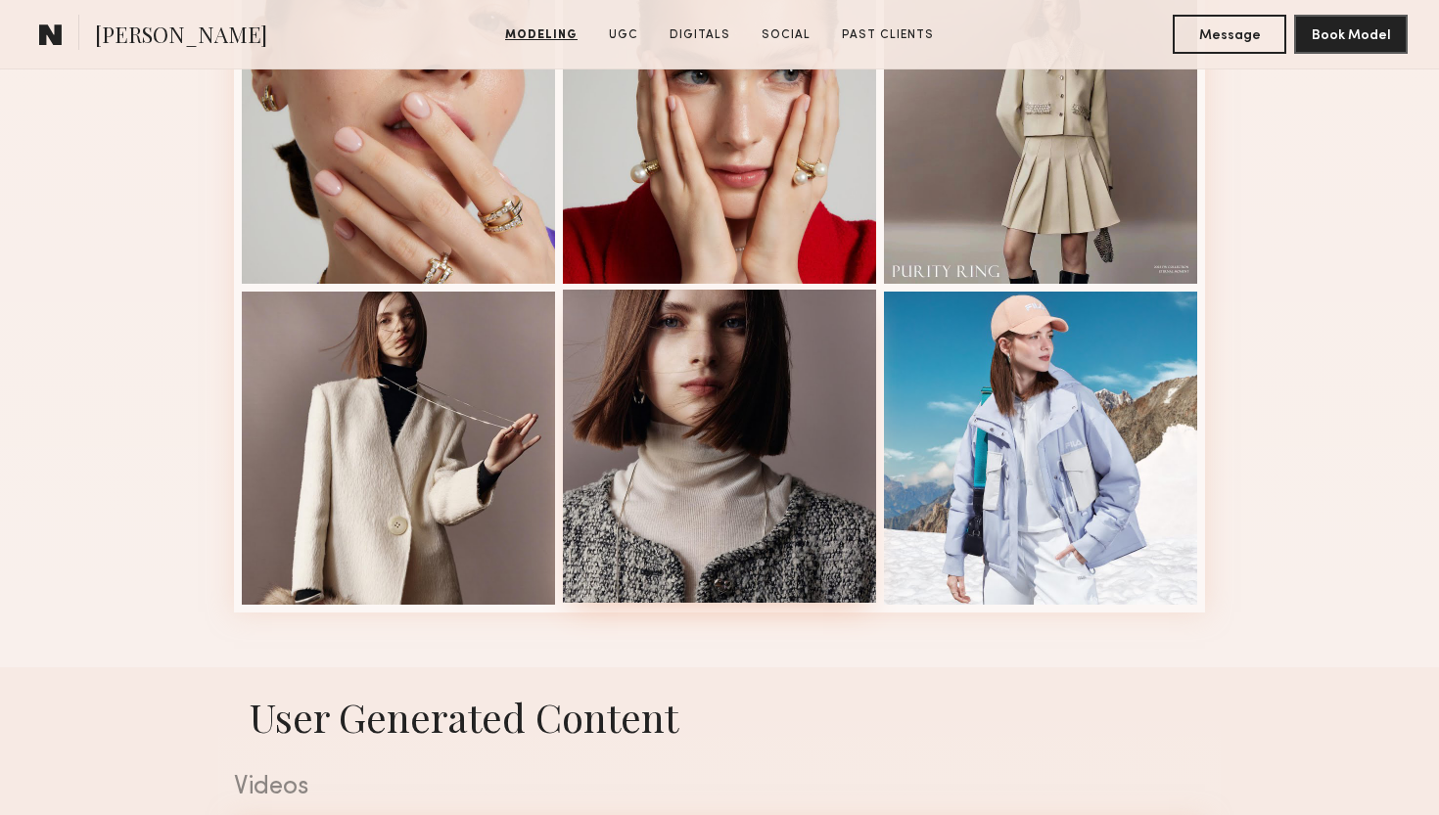
scroll to position [2503, 0]
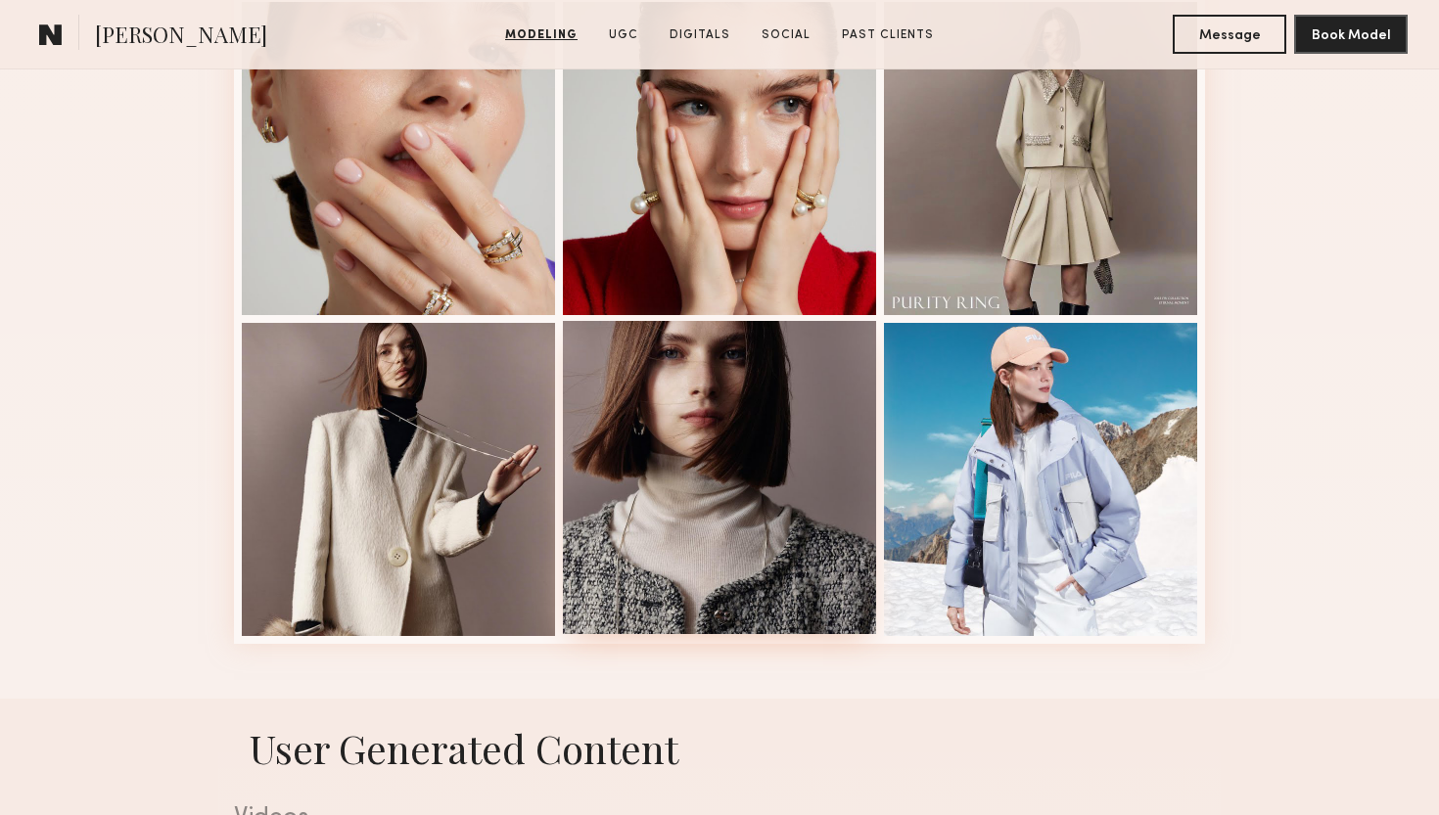
click at [705, 471] on div at bounding box center [719, 477] width 313 height 313
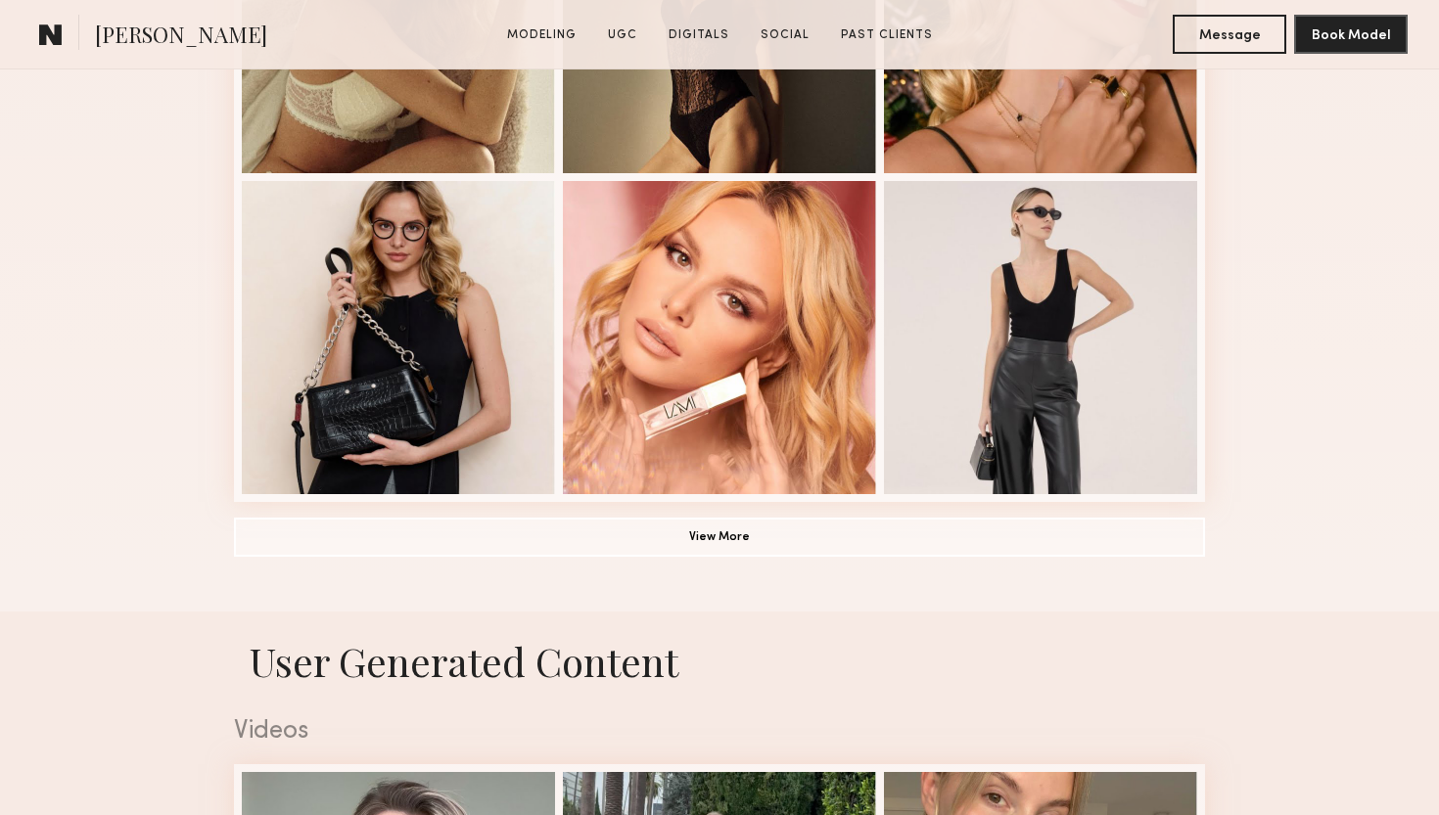
scroll to position [1056, 0]
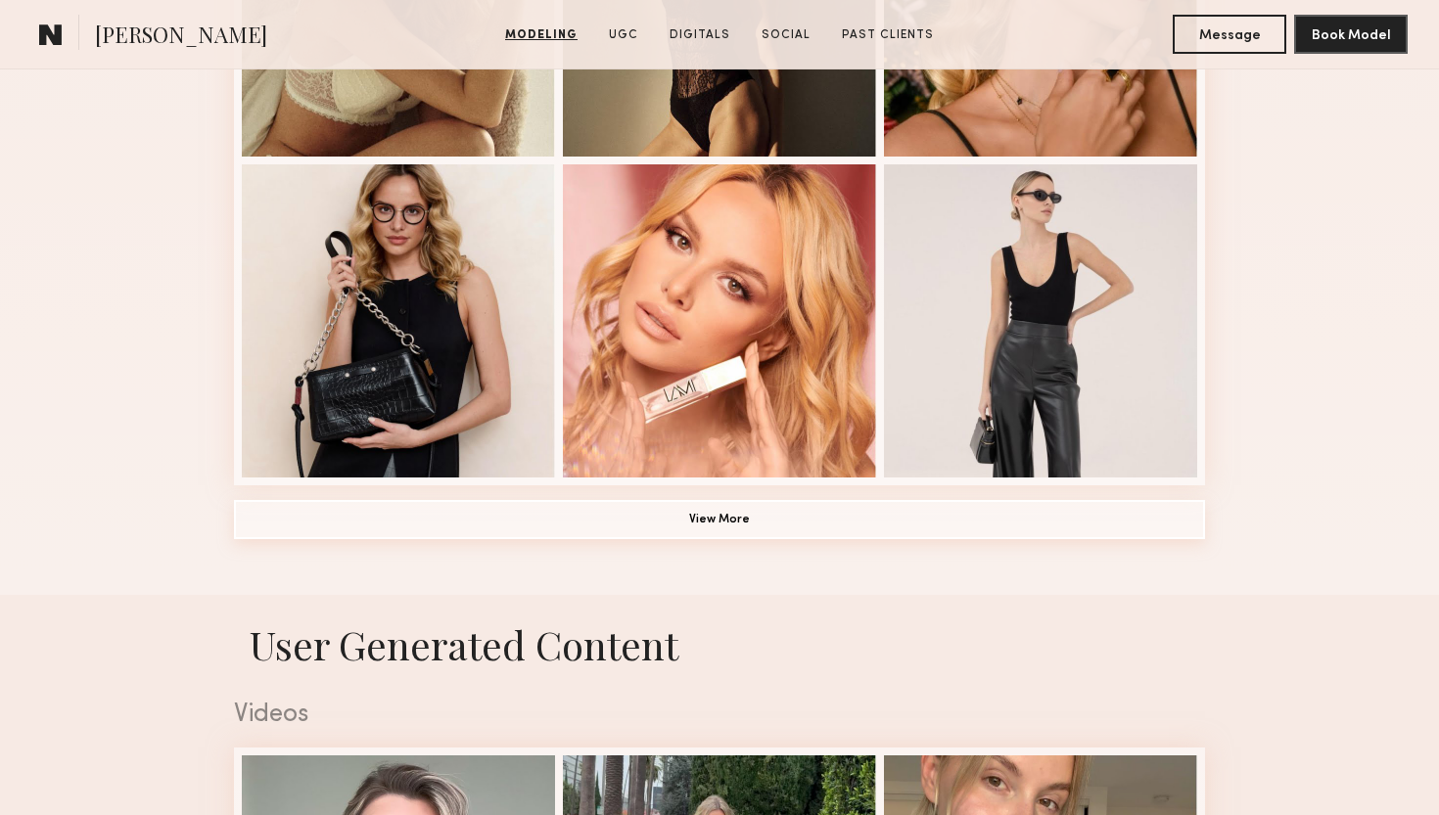
click at [680, 537] on button "View More" at bounding box center [719, 519] width 971 height 39
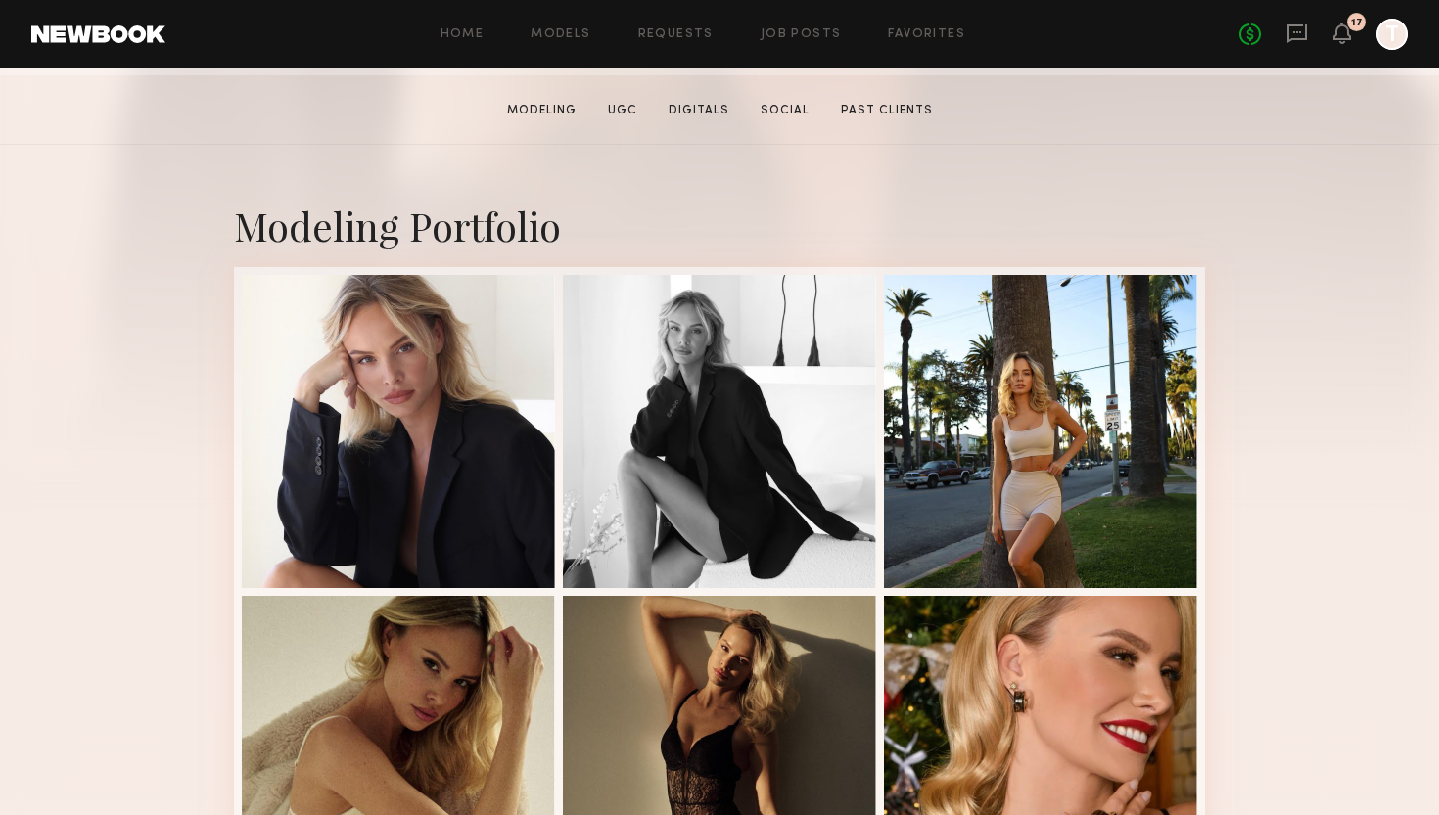
scroll to position [427, 0]
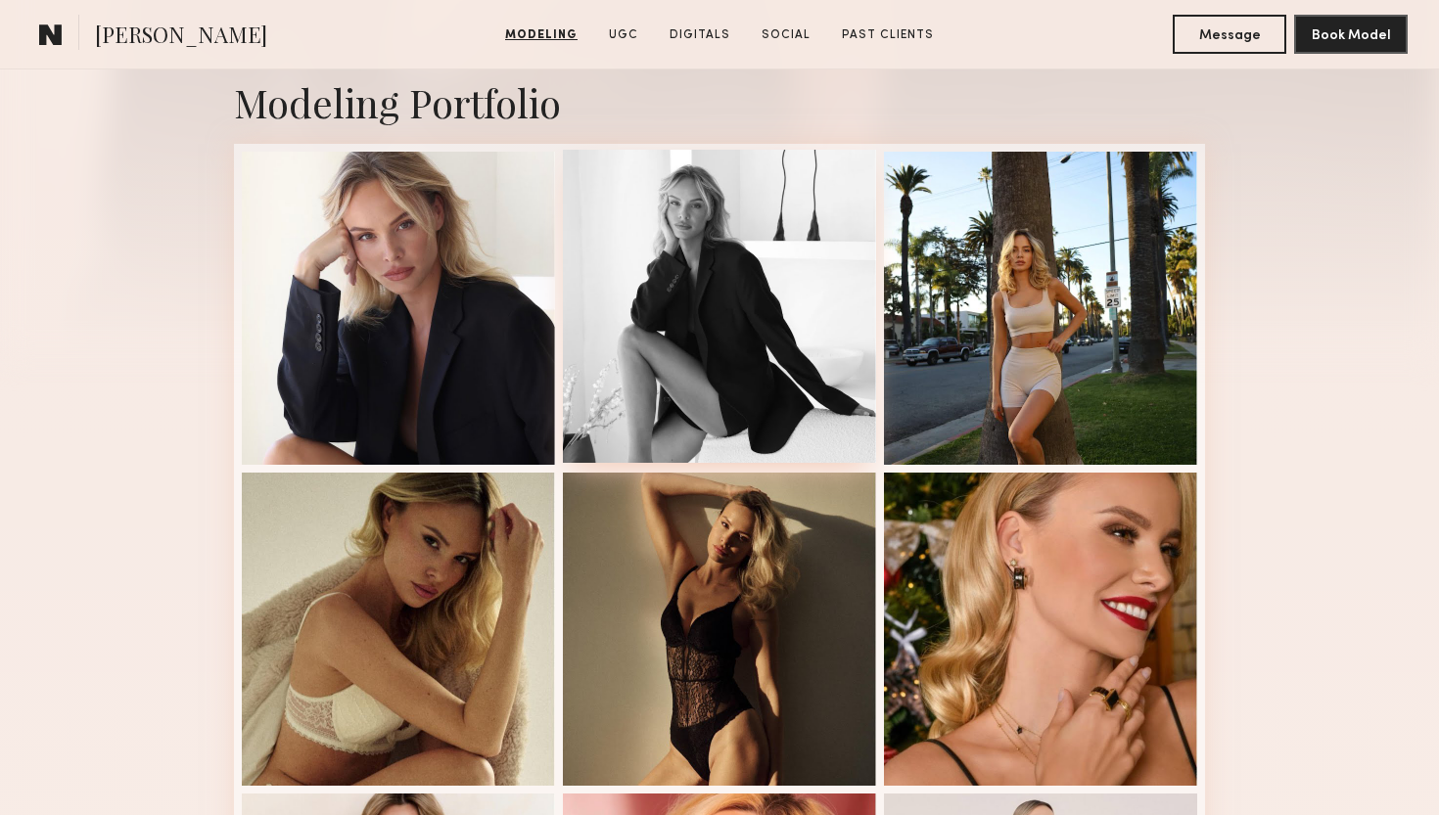
click at [780, 233] on div at bounding box center [719, 306] width 313 height 313
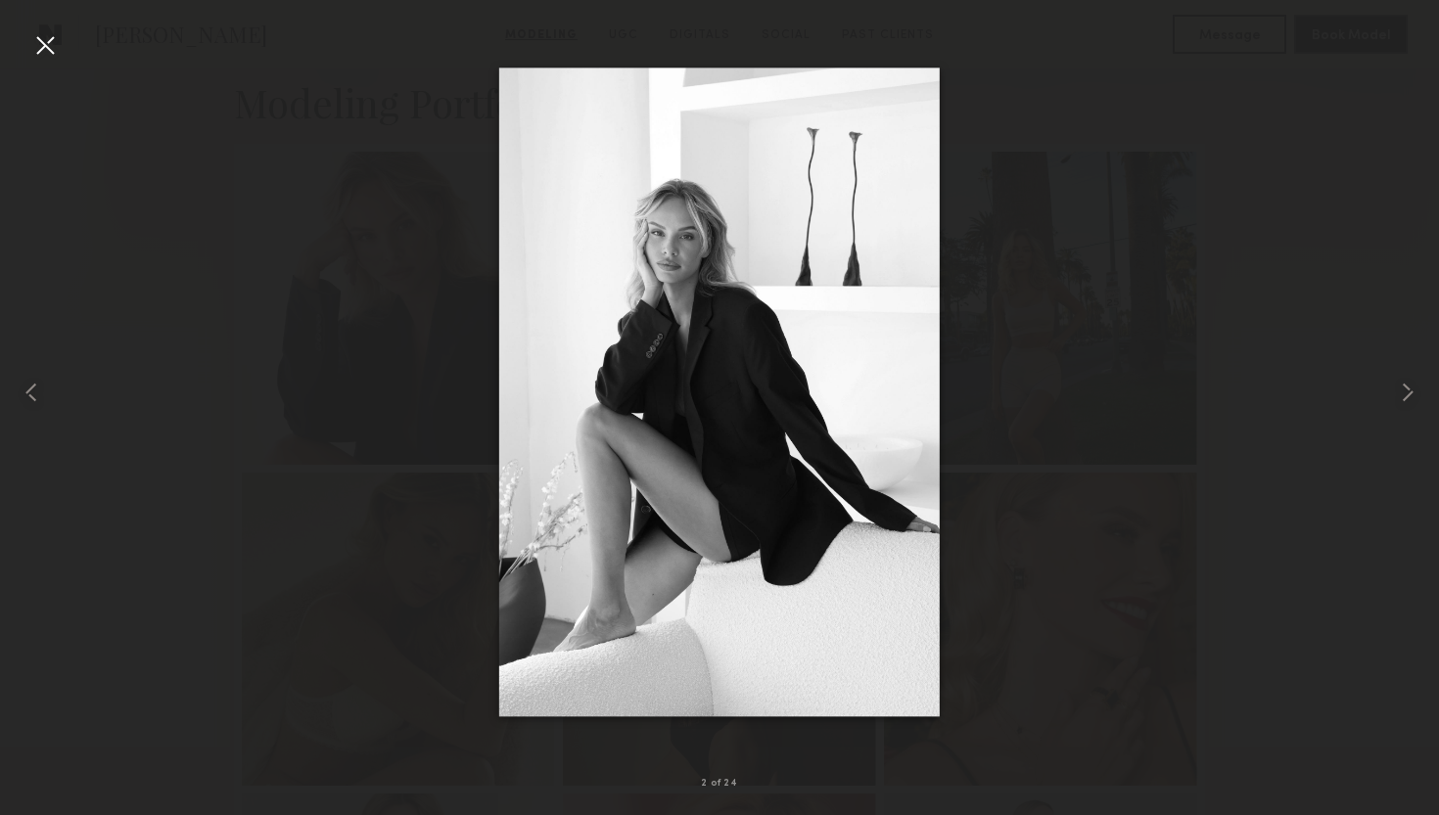
click at [40, 47] on div at bounding box center [44, 44] width 31 height 31
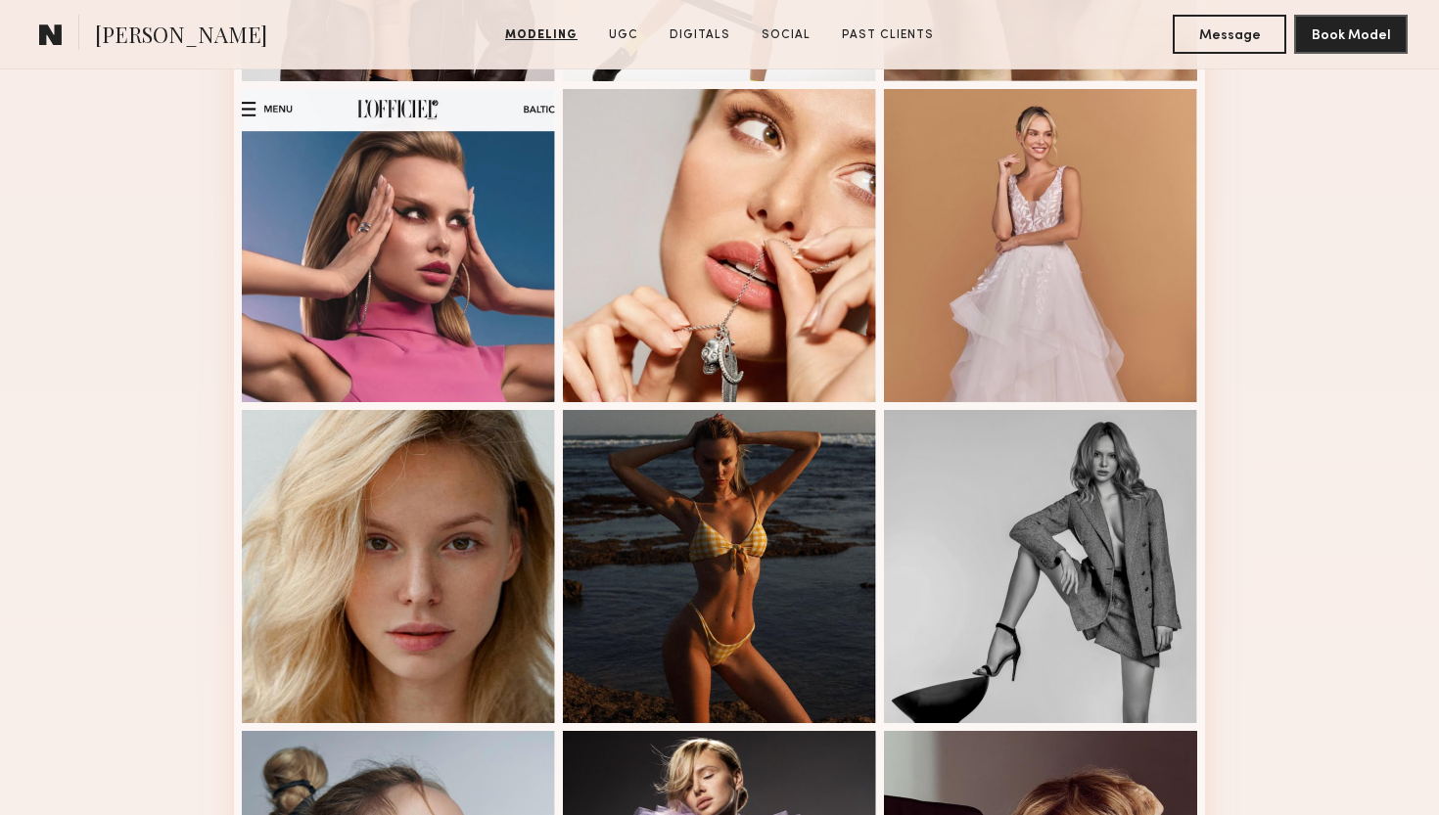
scroll to position [1785, 0]
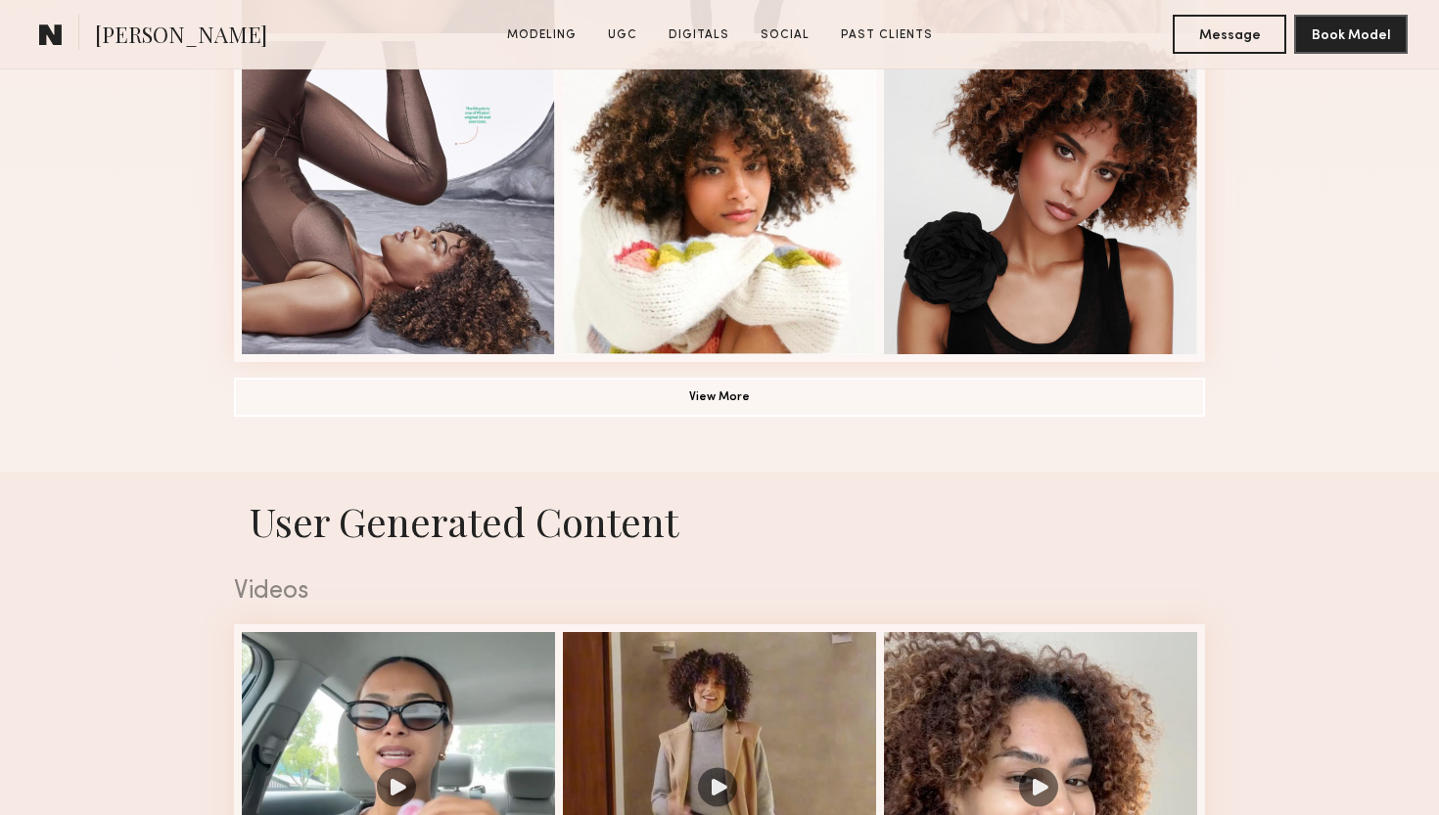
scroll to position [1503, 0]
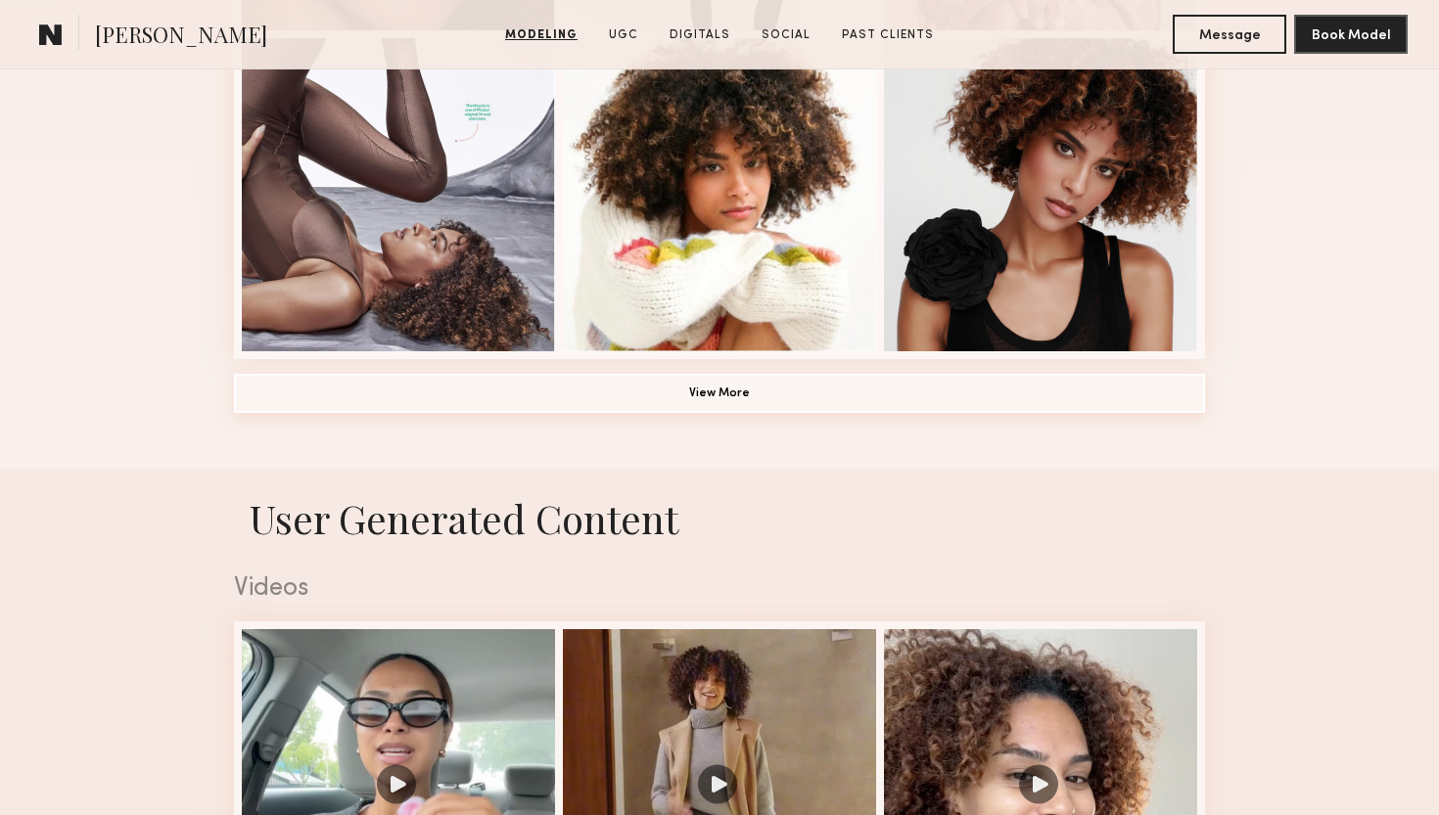
click at [715, 390] on button "View More" at bounding box center [719, 393] width 971 height 39
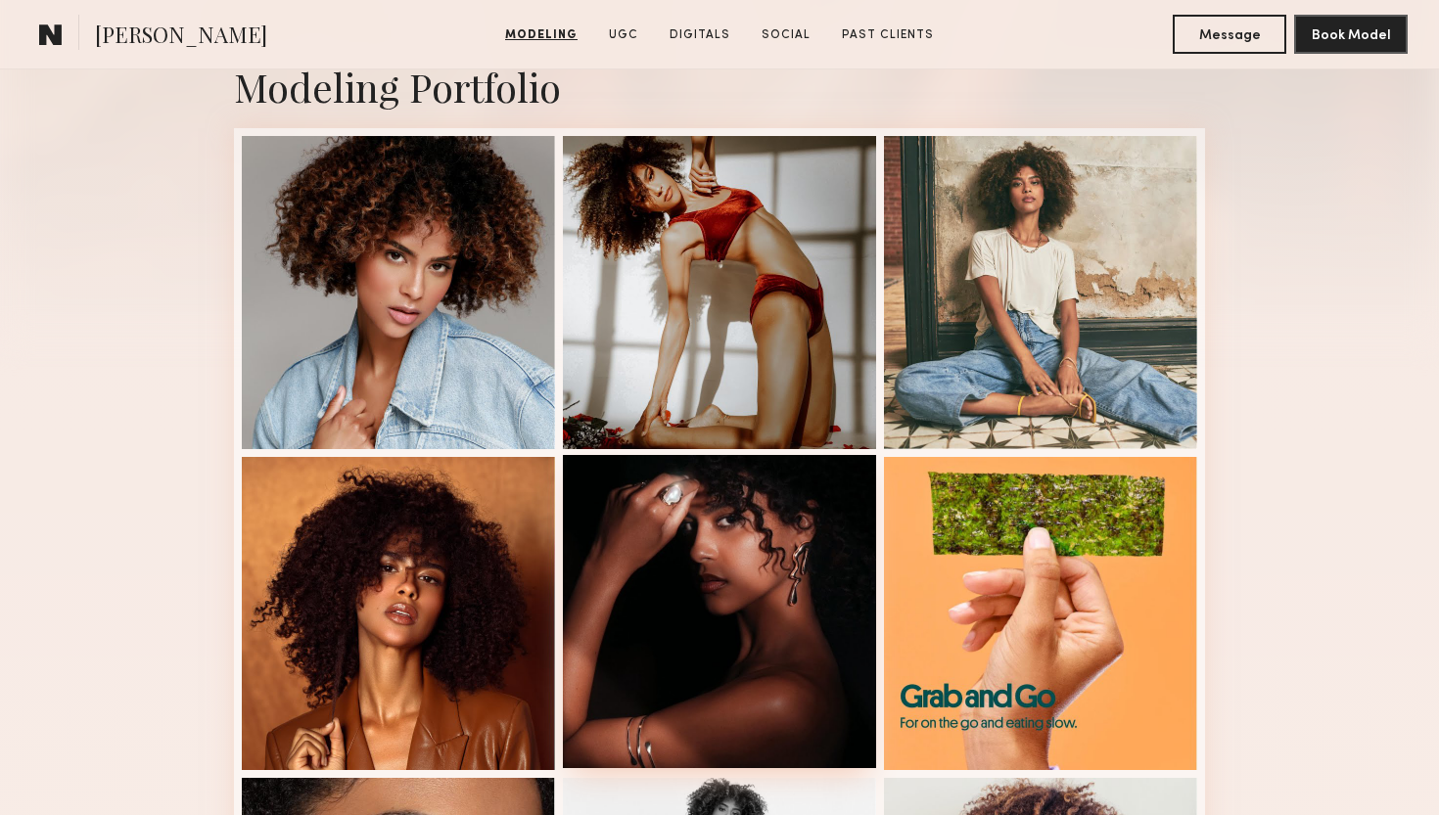
scroll to position [441, 0]
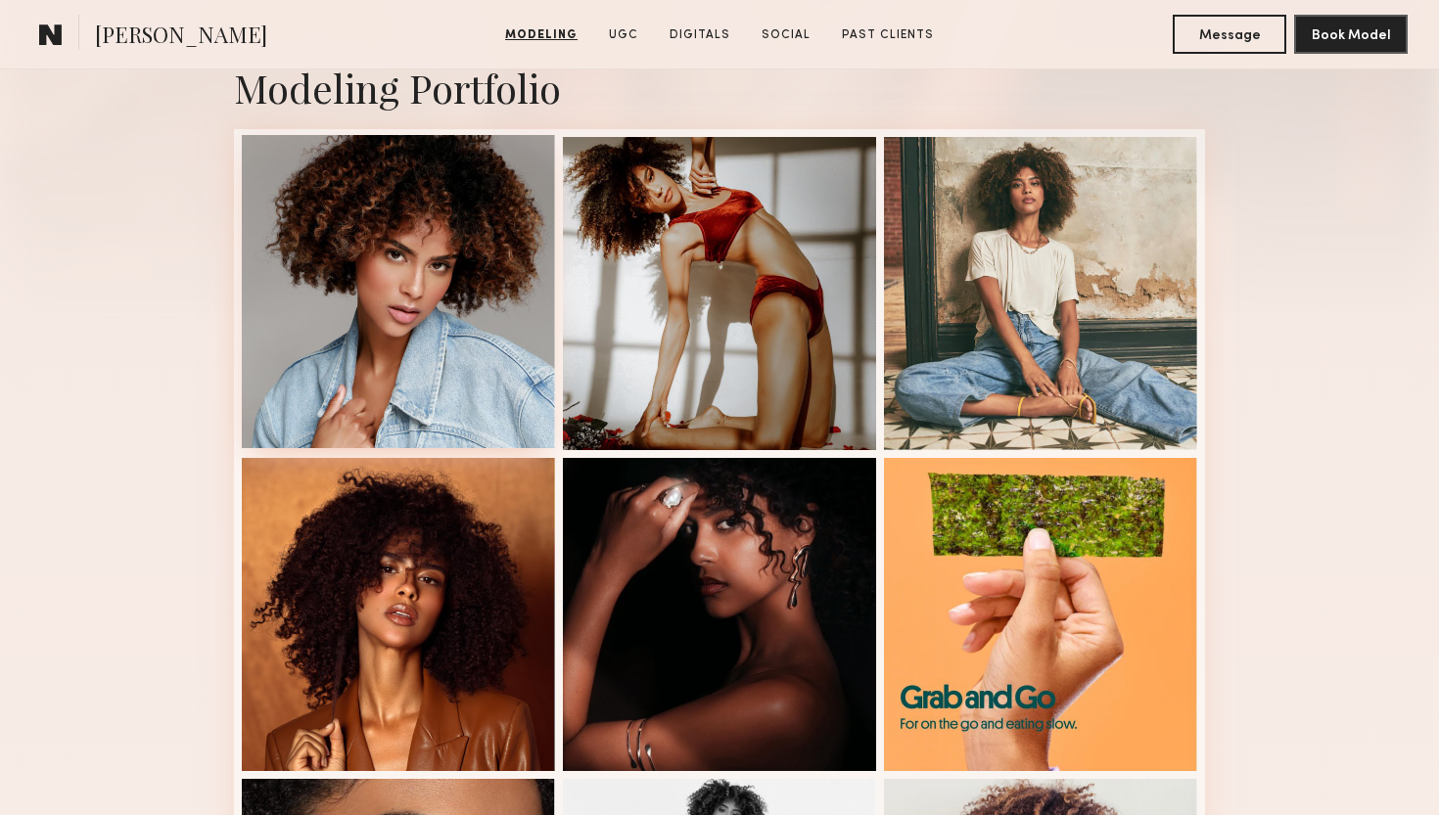
click at [476, 338] on div at bounding box center [398, 291] width 313 height 313
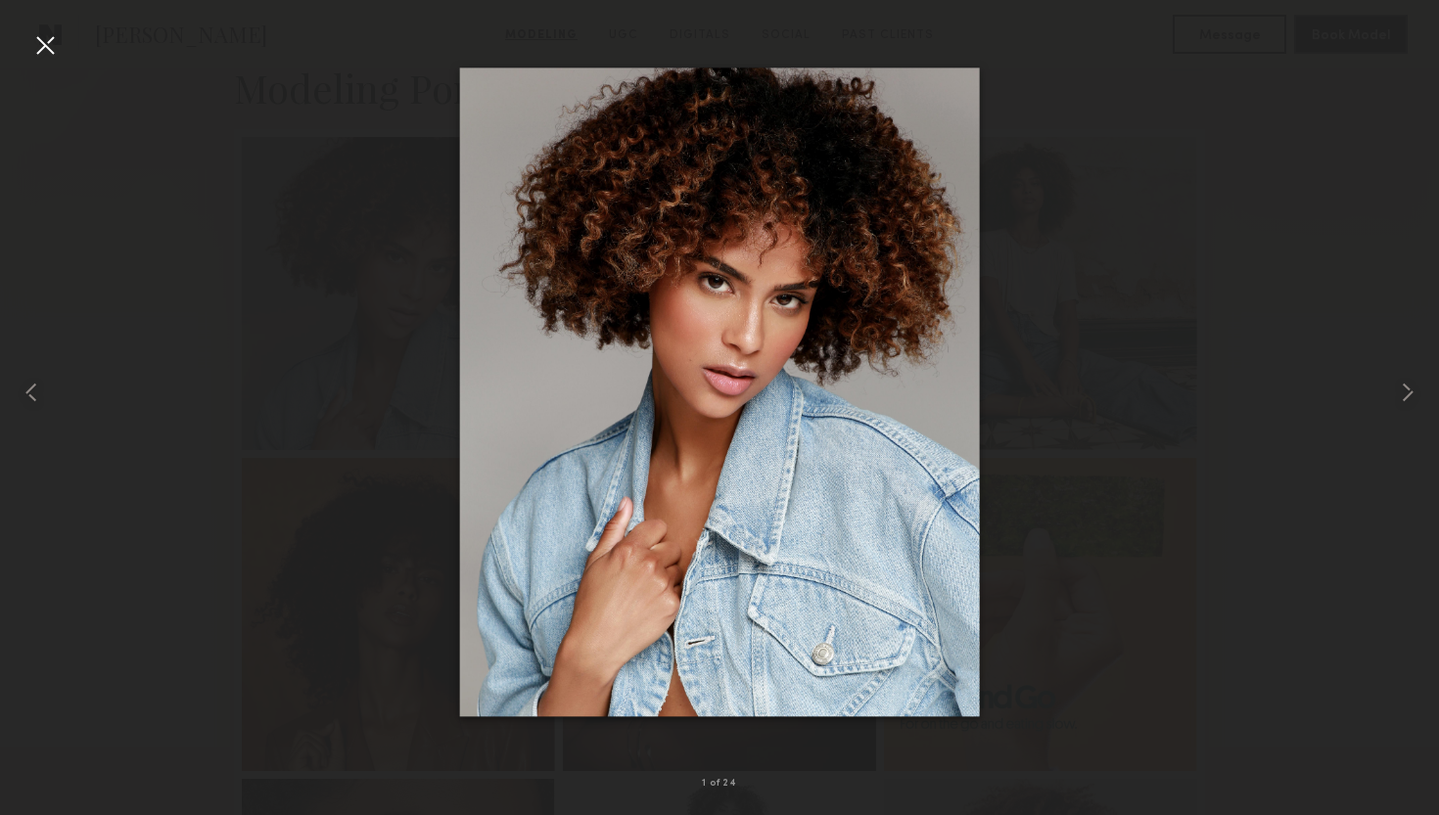
click at [59, 51] on div at bounding box center [44, 44] width 31 height 31
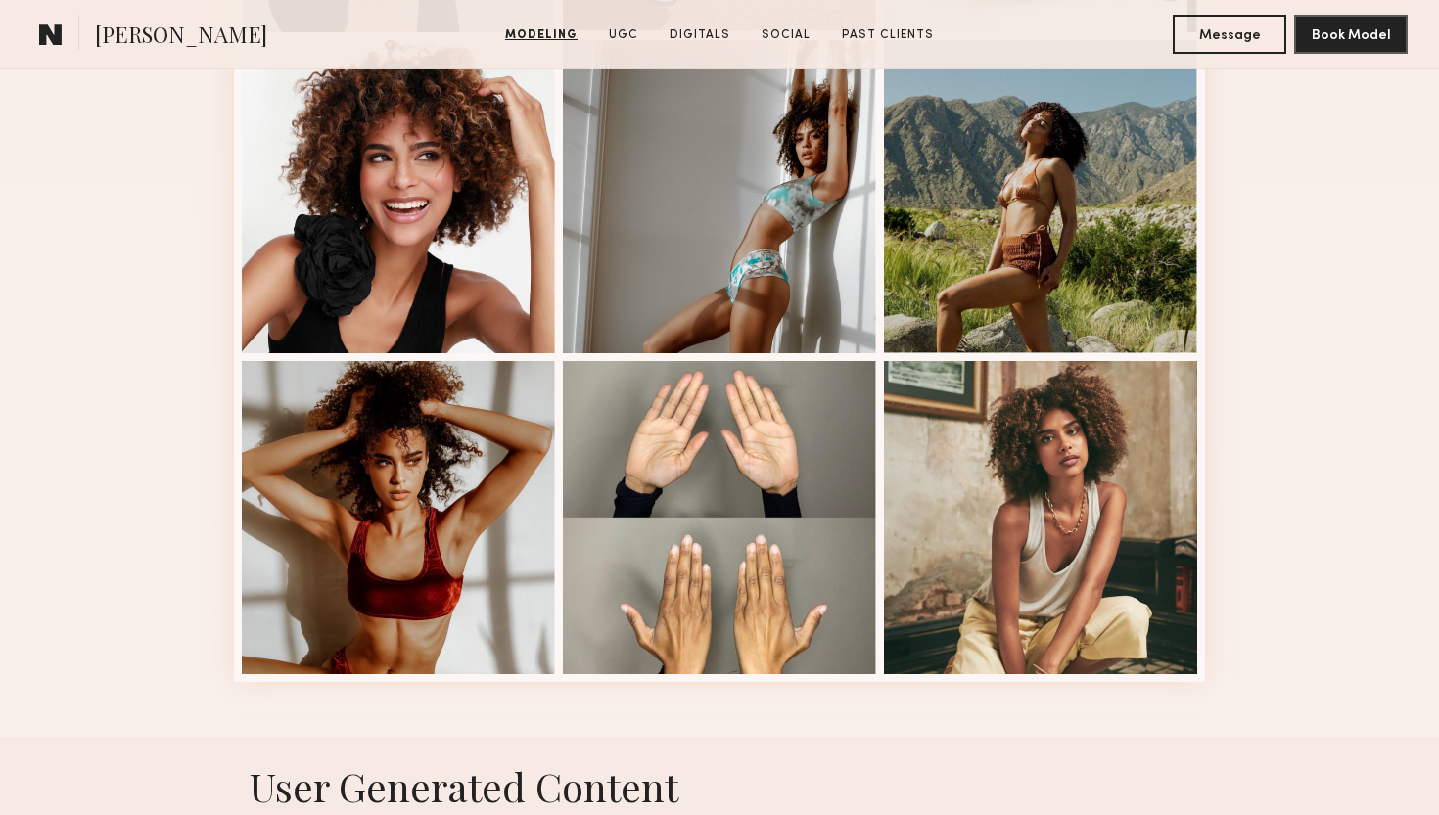
scroll to position [2465, 0]
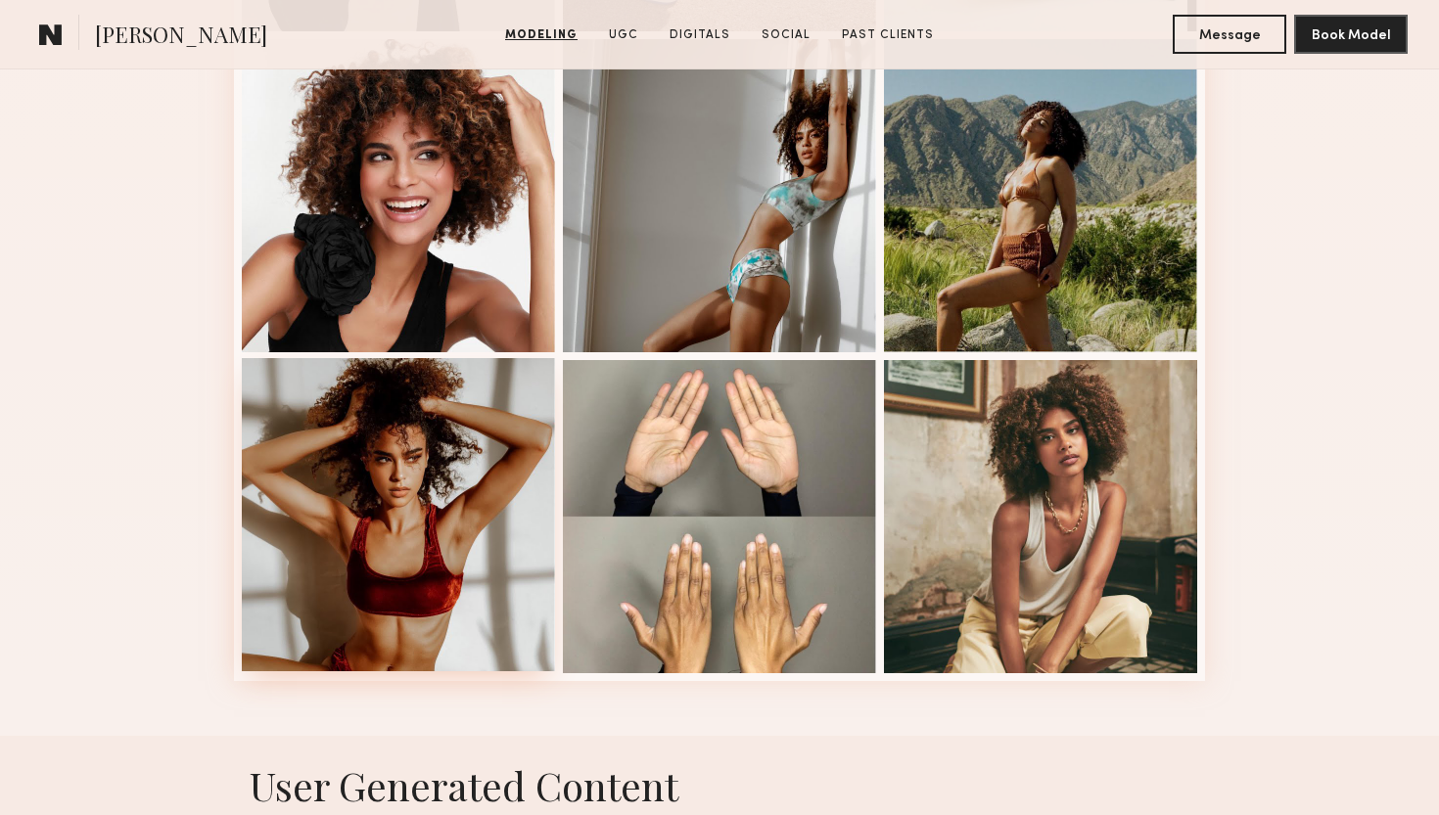
click at [372, 453] on div at bounding box center [398, 514] width 313 height 313
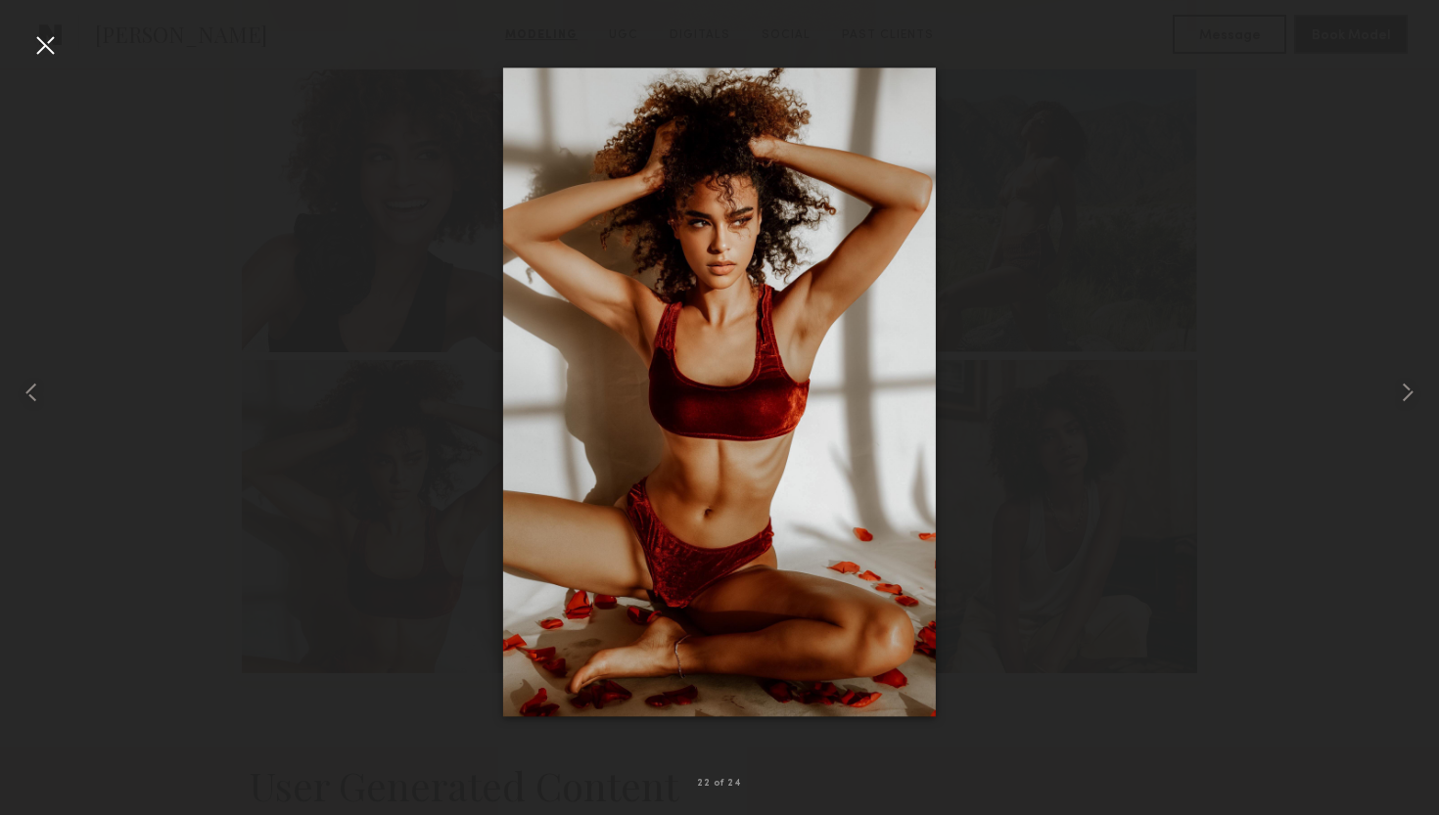
click at [50, 52] on div at bounding box center [44, 44] width 31 height 31
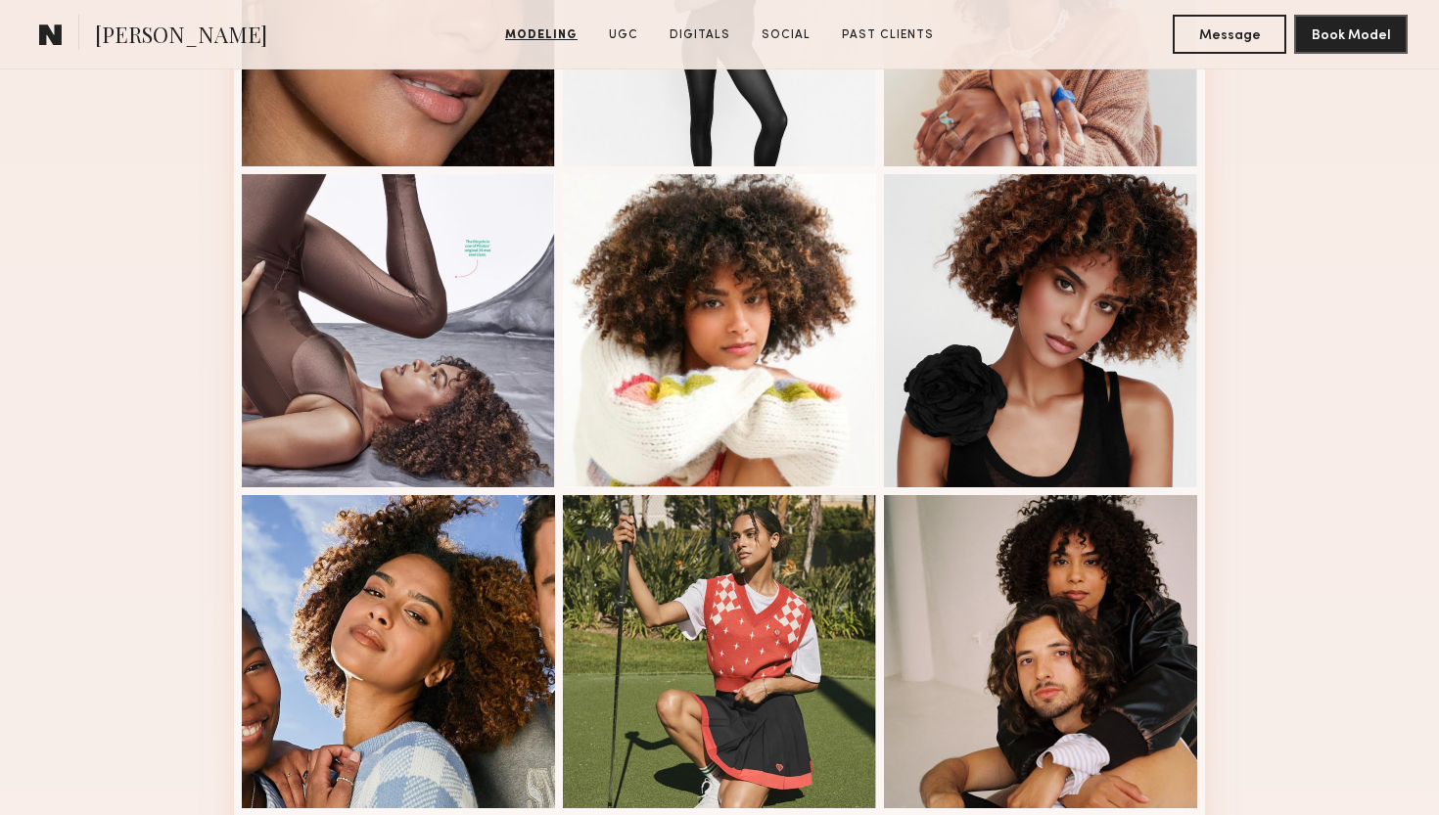
scroll to position [1370, 0]
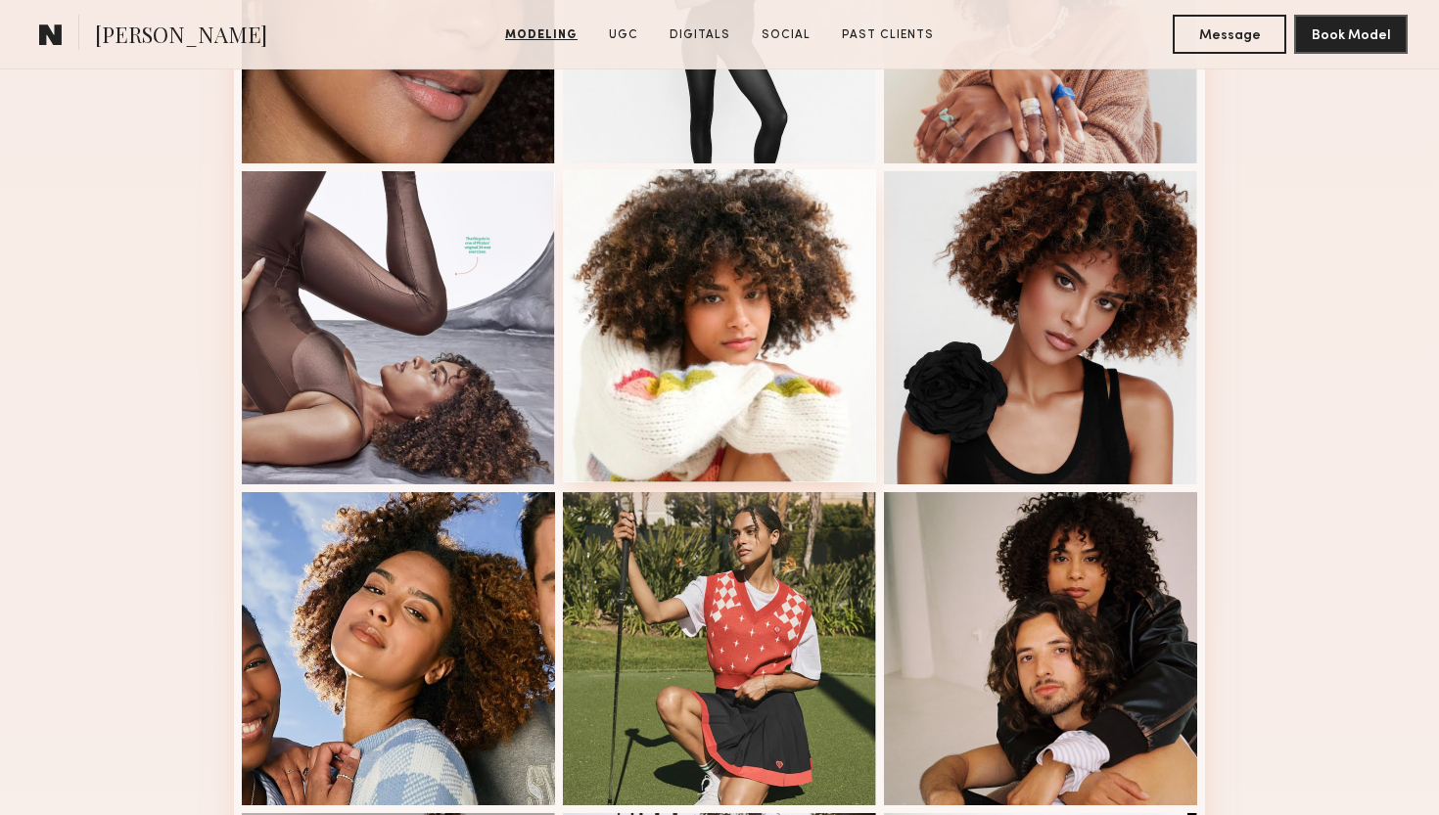
click at [699, 309] on div at bounding box center [719, 325] width 313 height 313
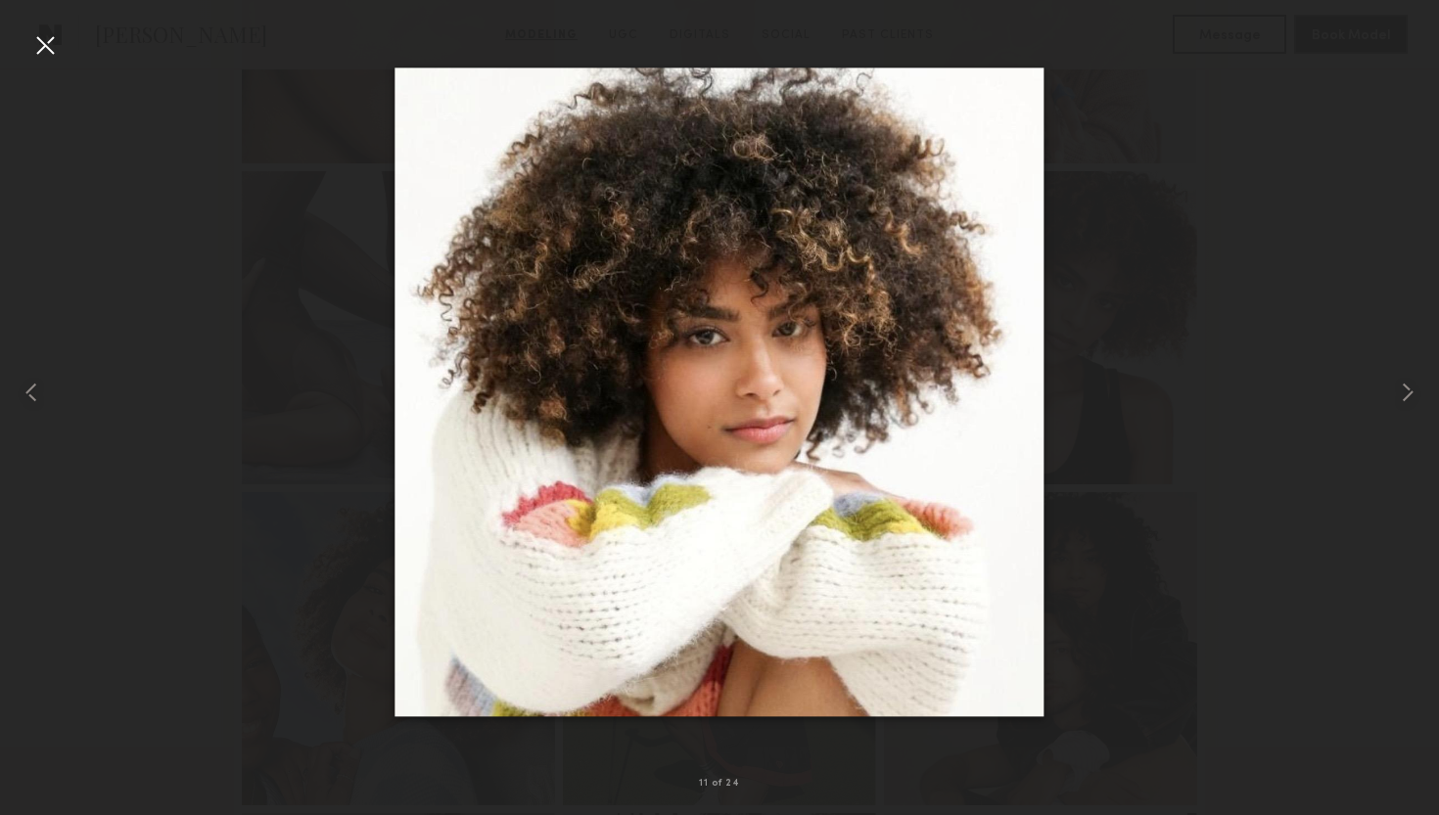
click at [46, 47] on div at bounding box center [44, 44] width 31 height 31
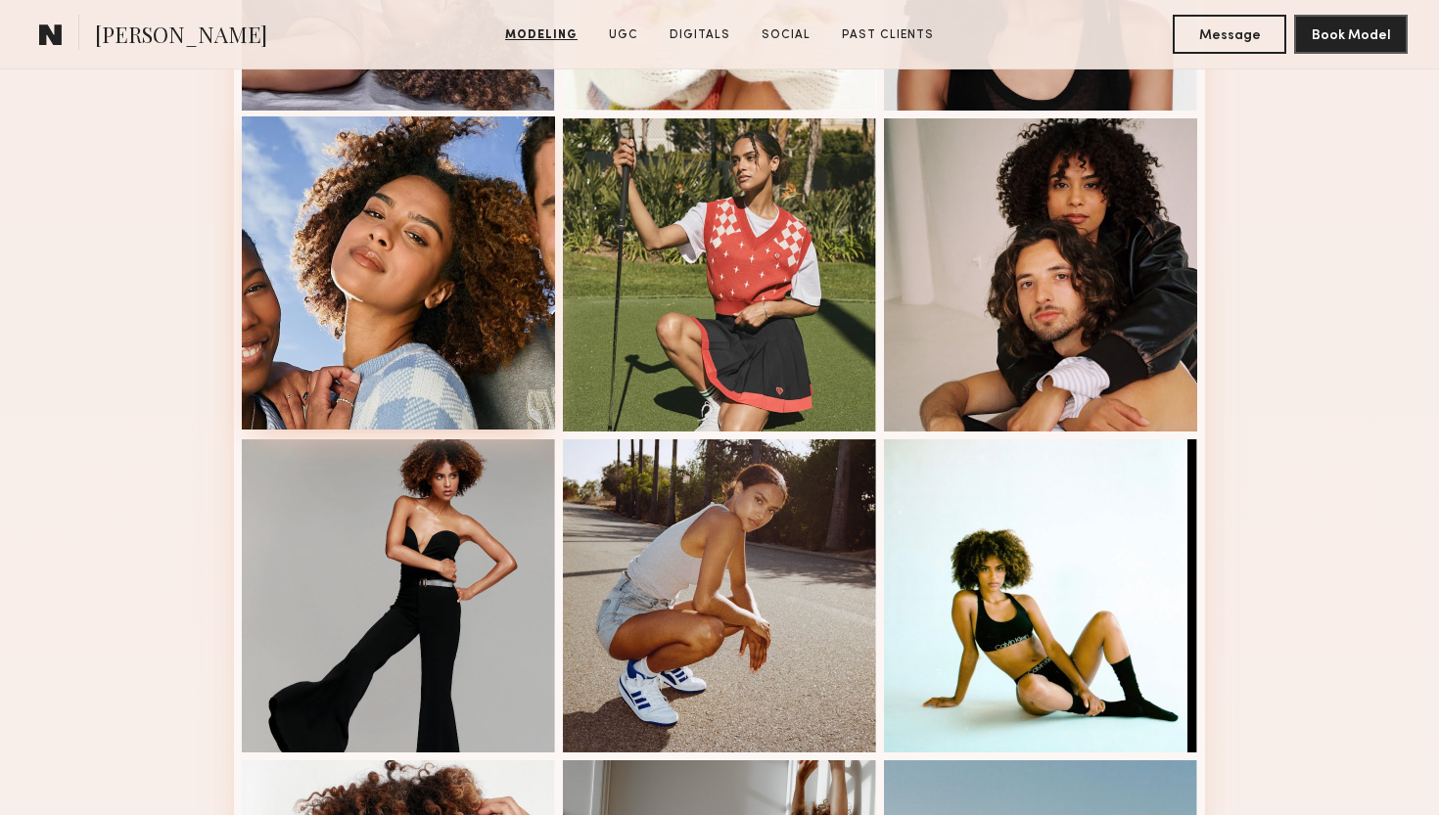
scroll to position [1734, 0]
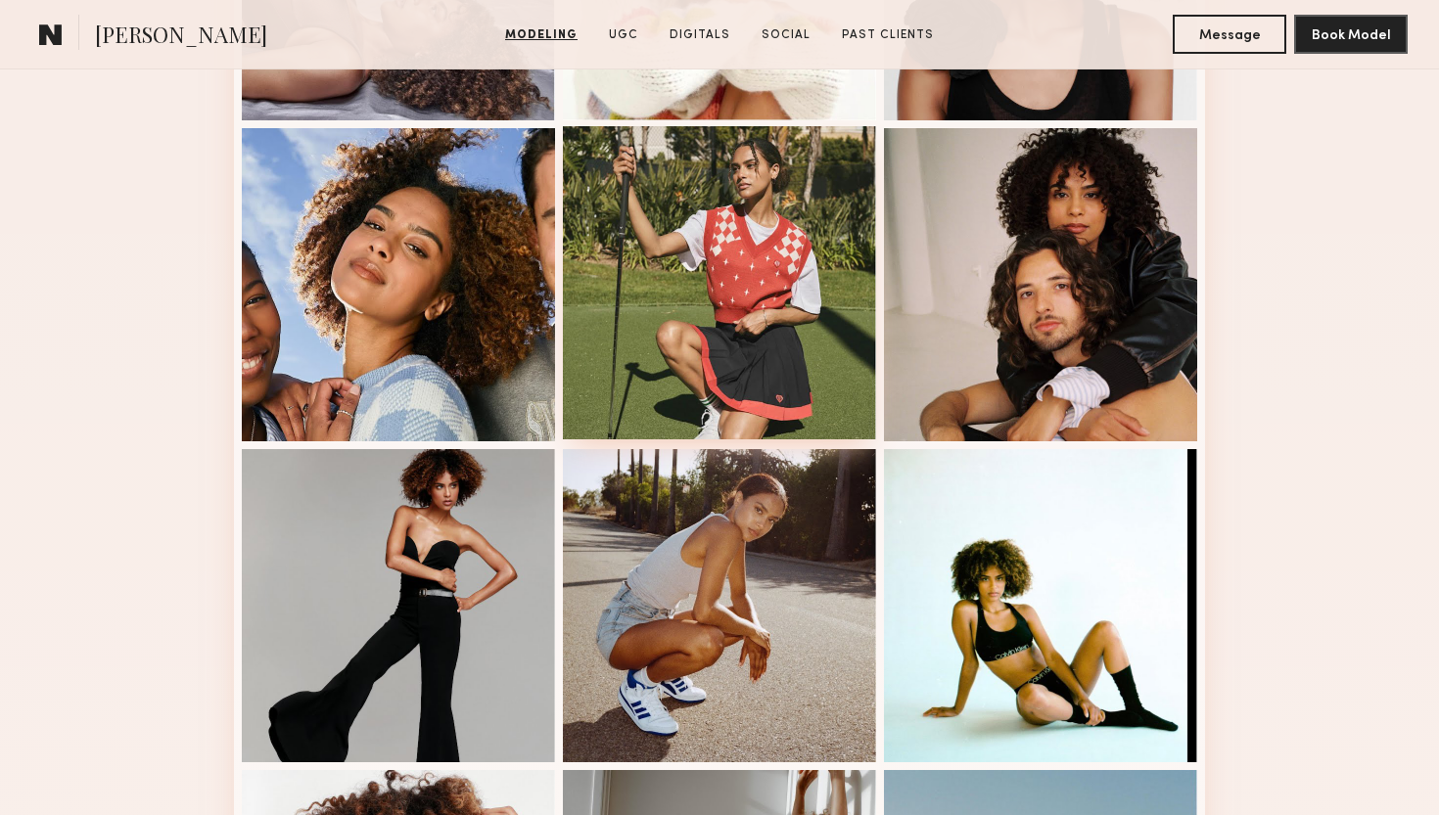
click at [749, 250] on div at bounding box center [719, 282] width 313 height 313
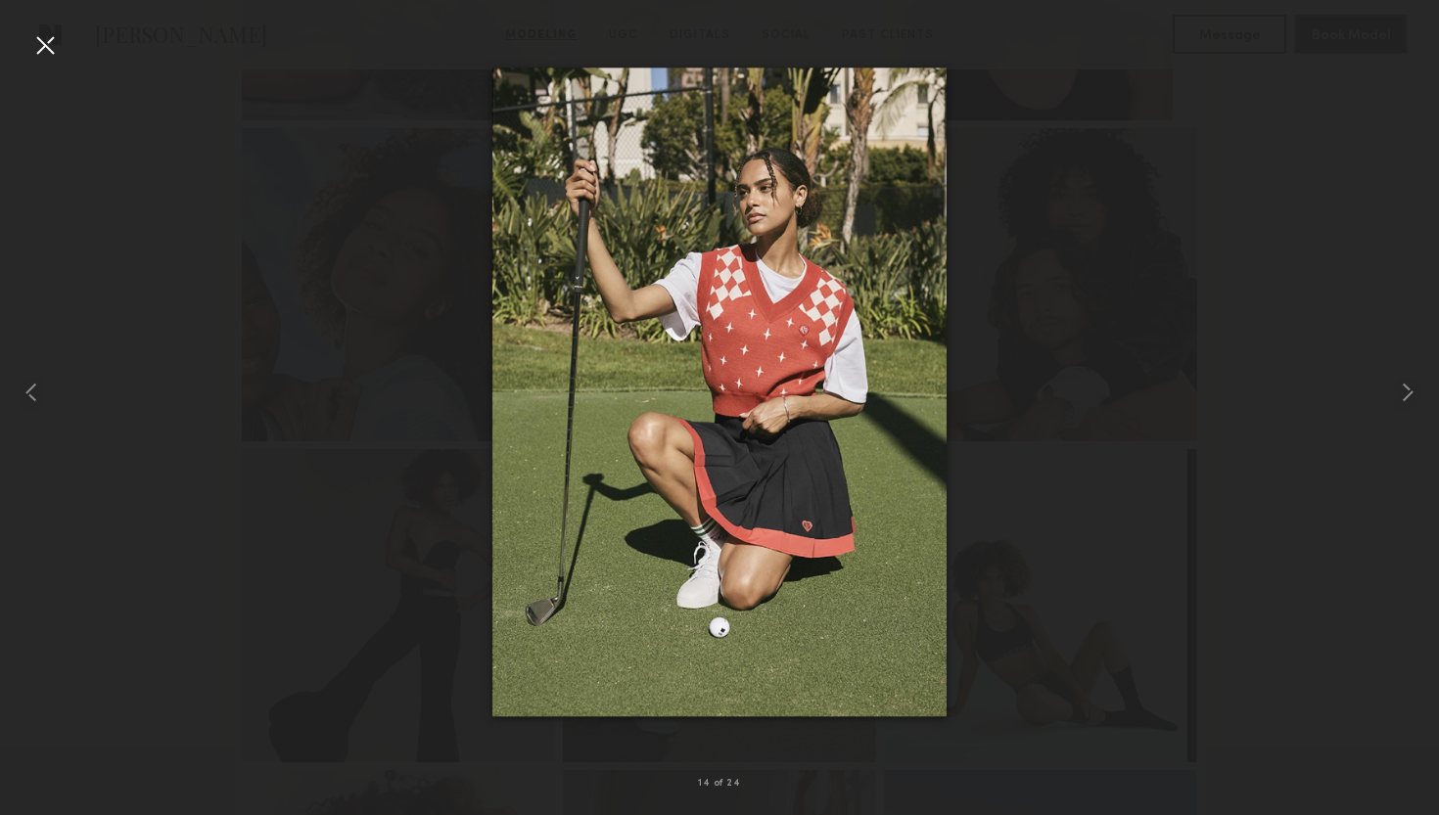
click at [47, 44] on div at bounding box center [44, 44] width 31 height 31
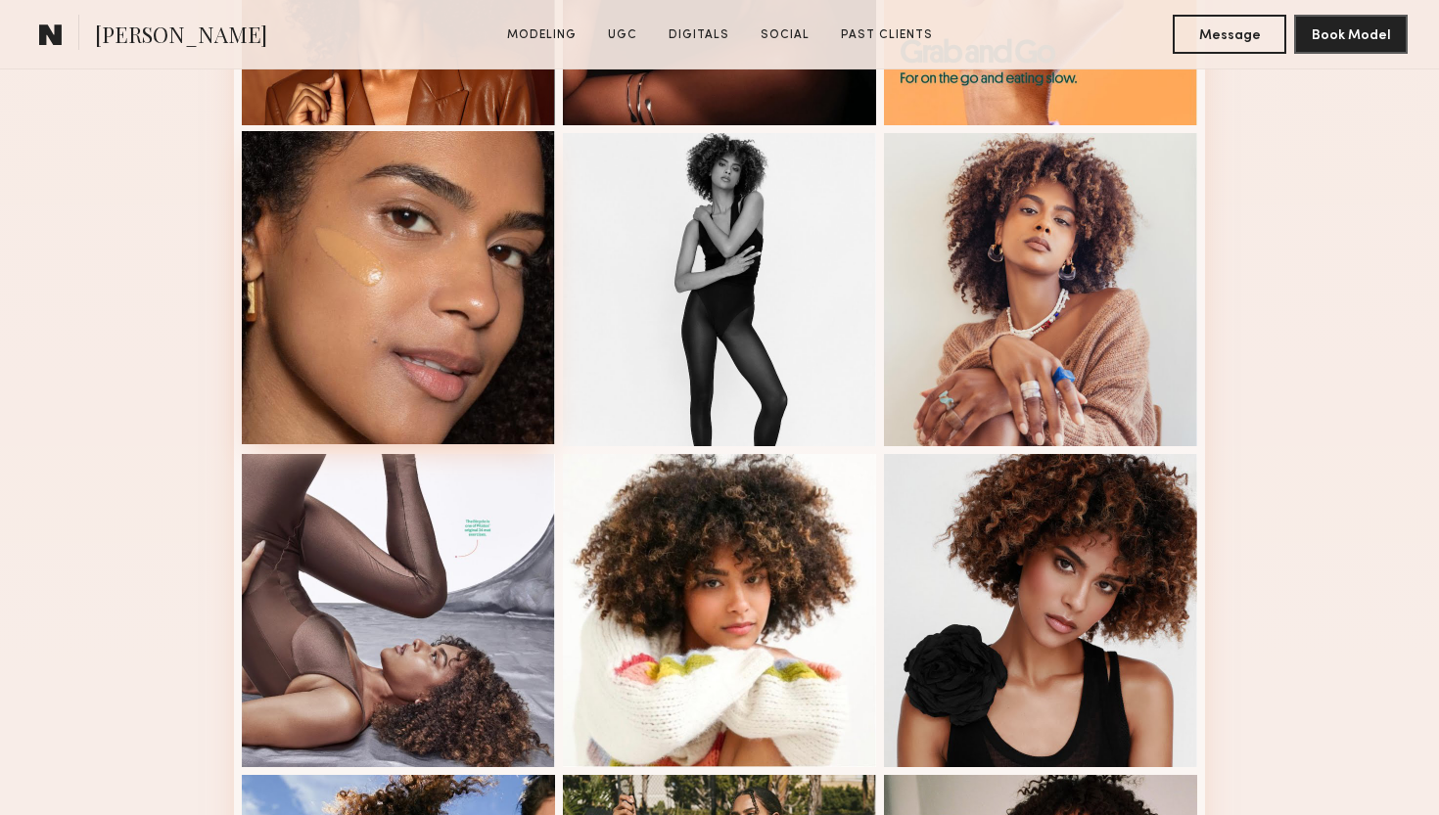
scroll to position [1090, 0]
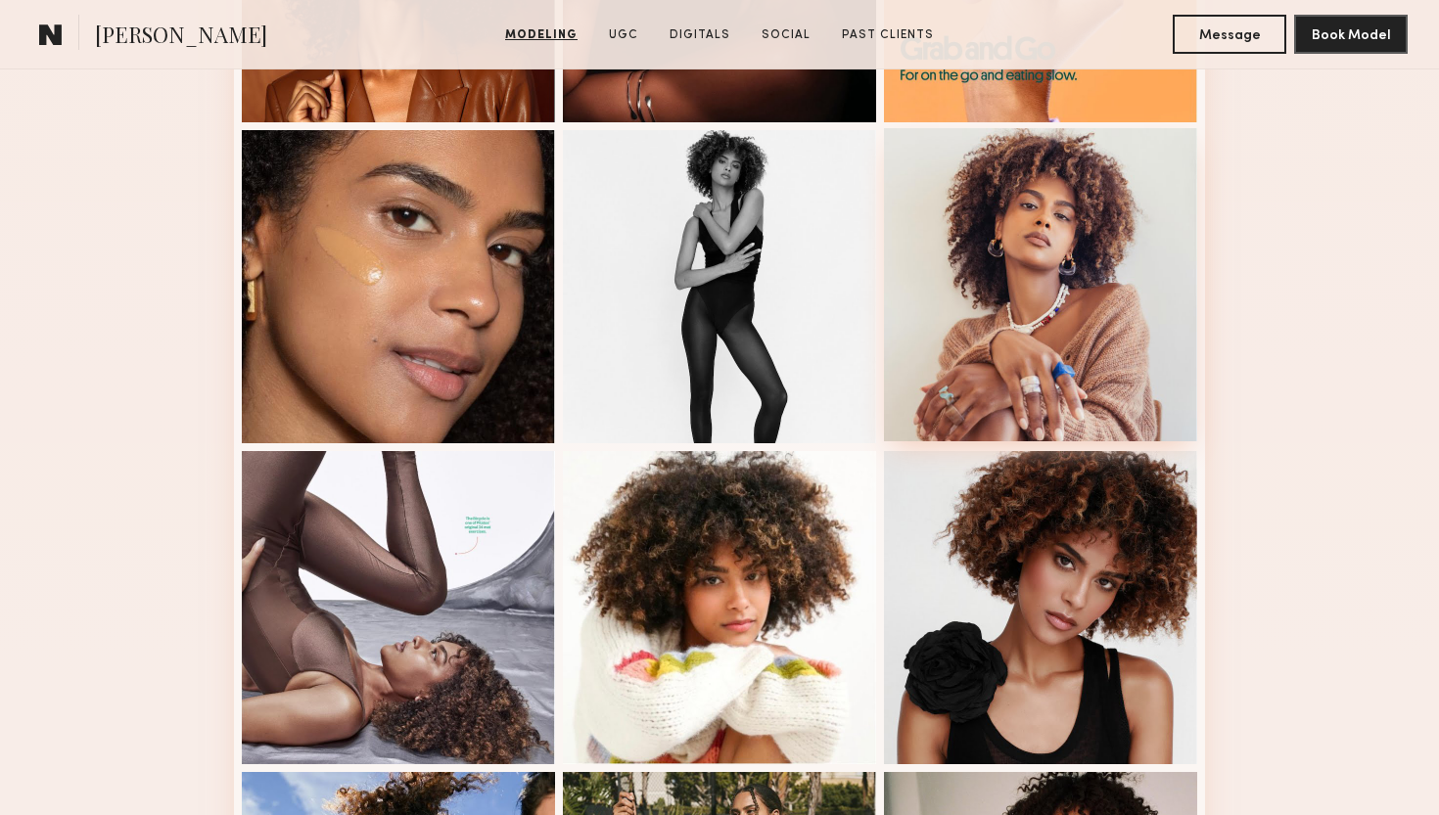
click at [1025, 283] on div at bounding box center [1040, 284] width 313 height 313
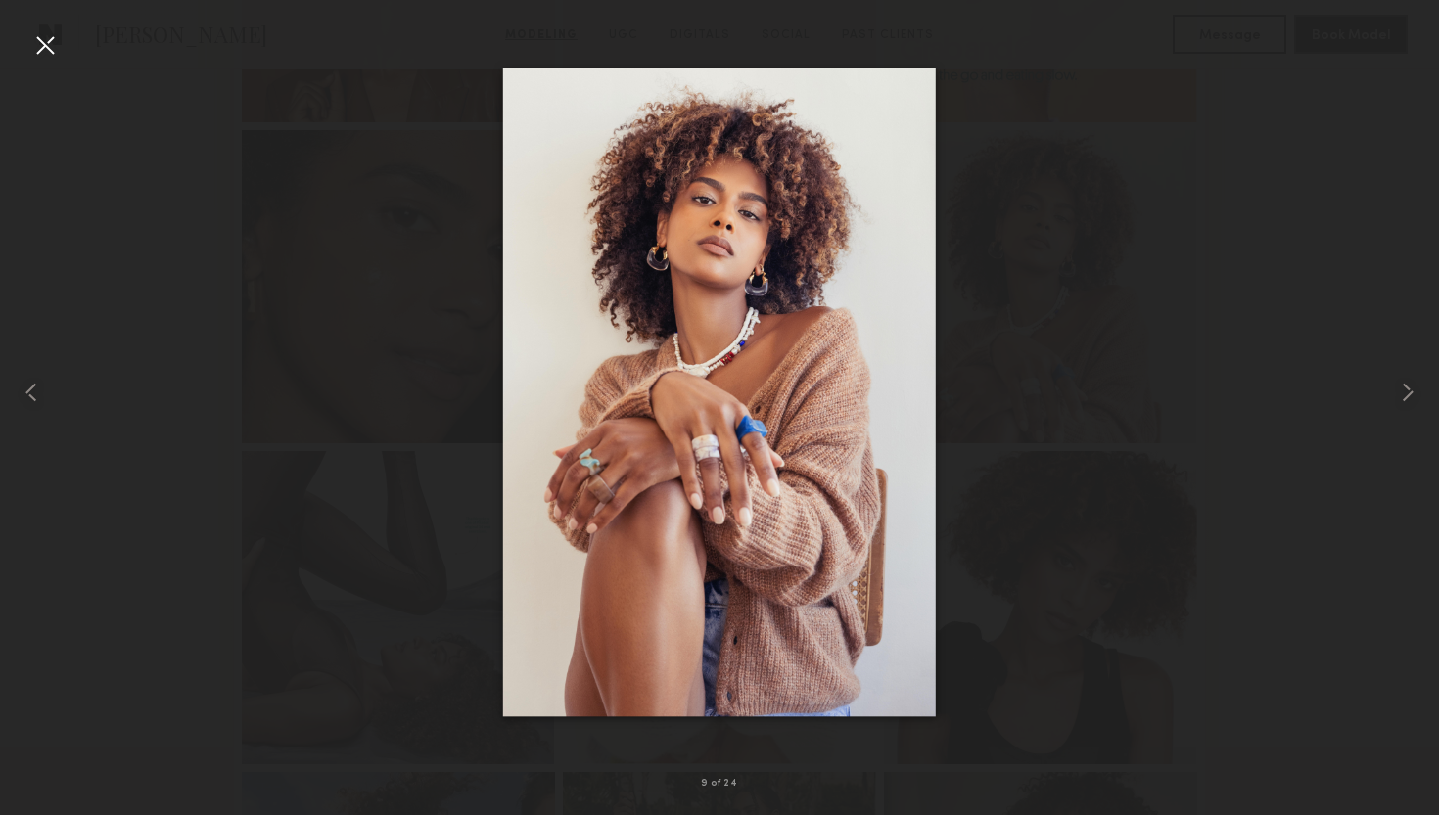
scroll to position [1086, 0]
click at [43, 37] on div at bounding box center [44, 44] width 31 height 31
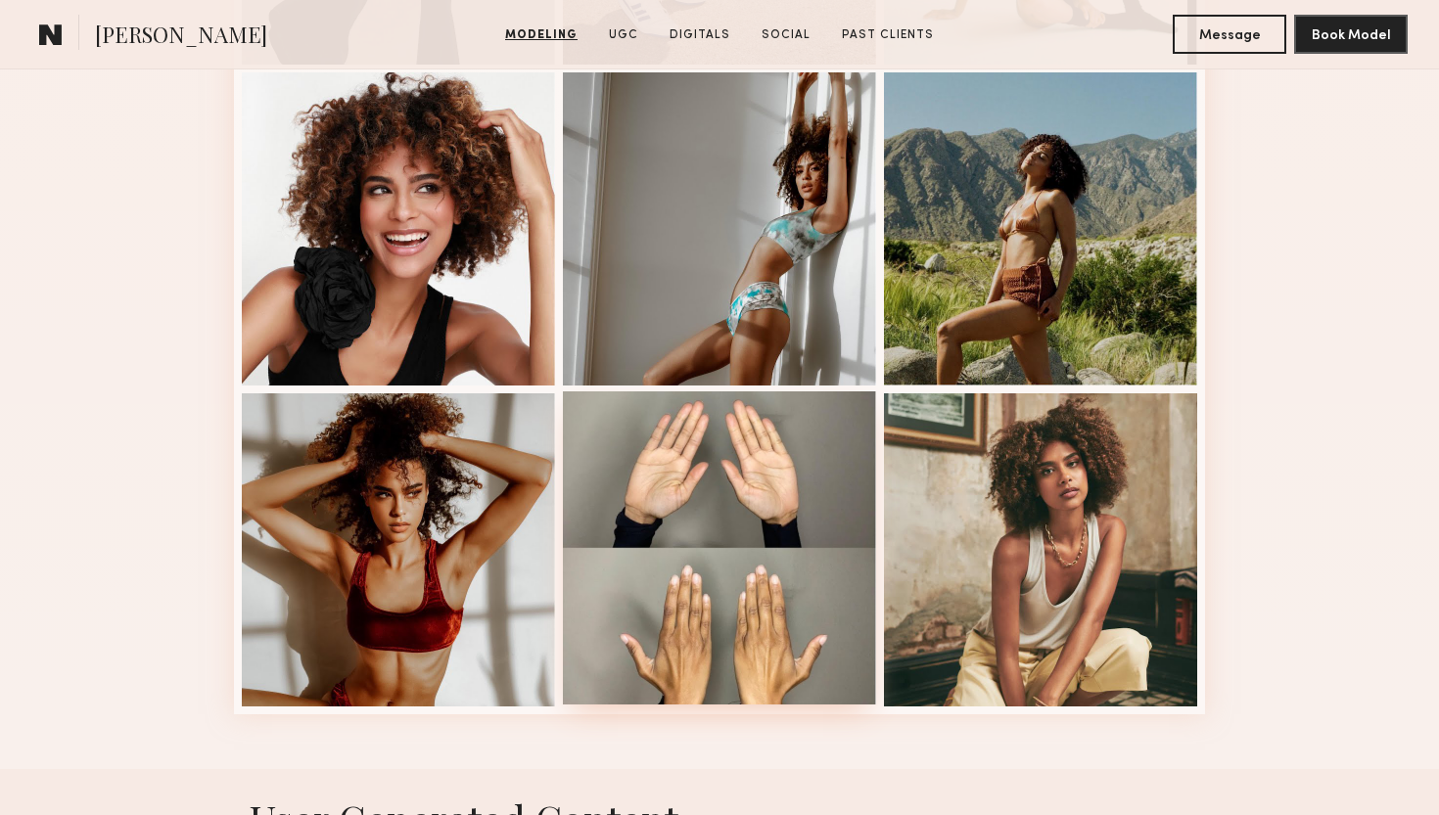
scroll to position [2419, 0]
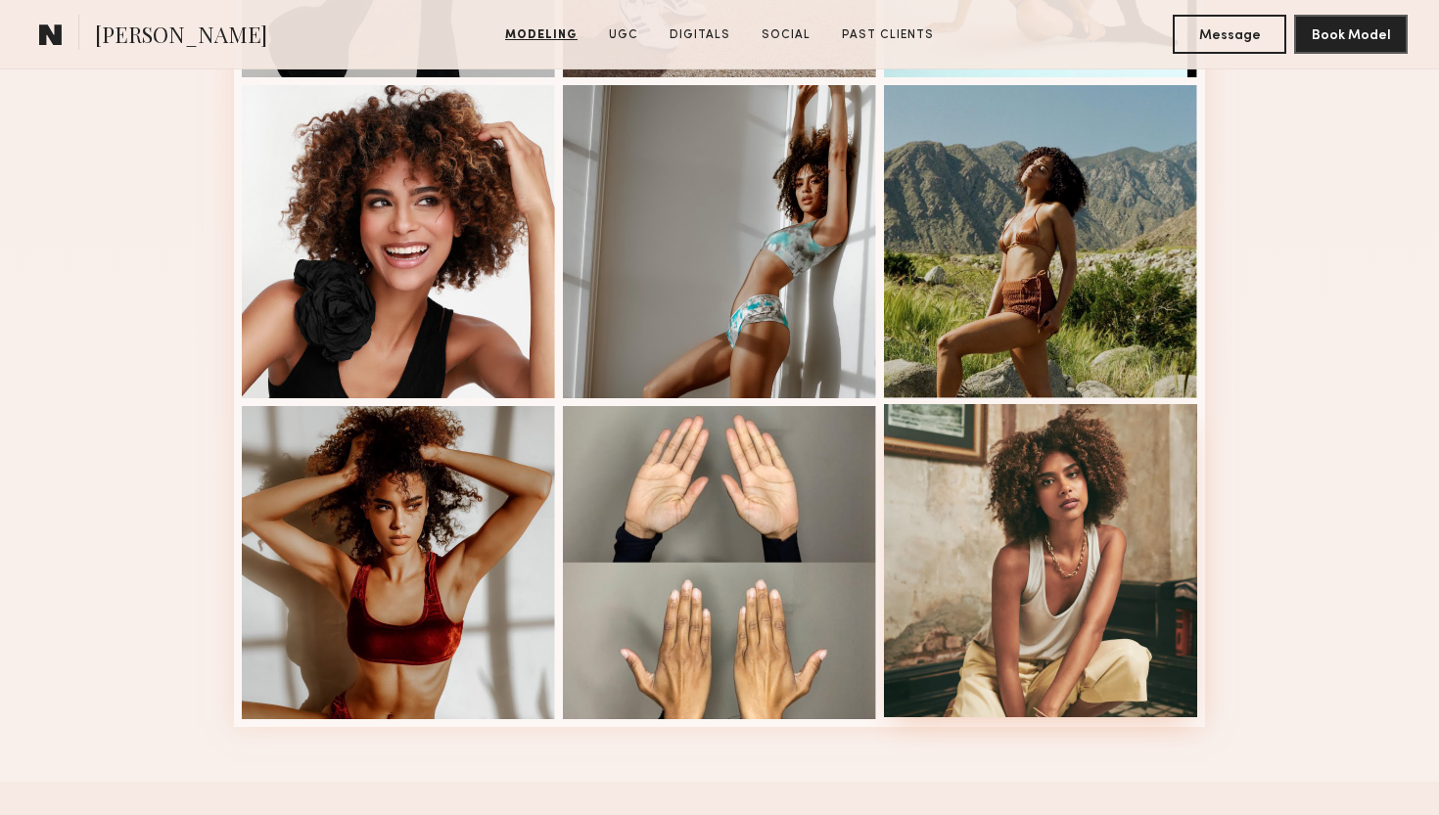
click at [1008, 518] on div at bounding box center [1040, 560] width 313 height 313
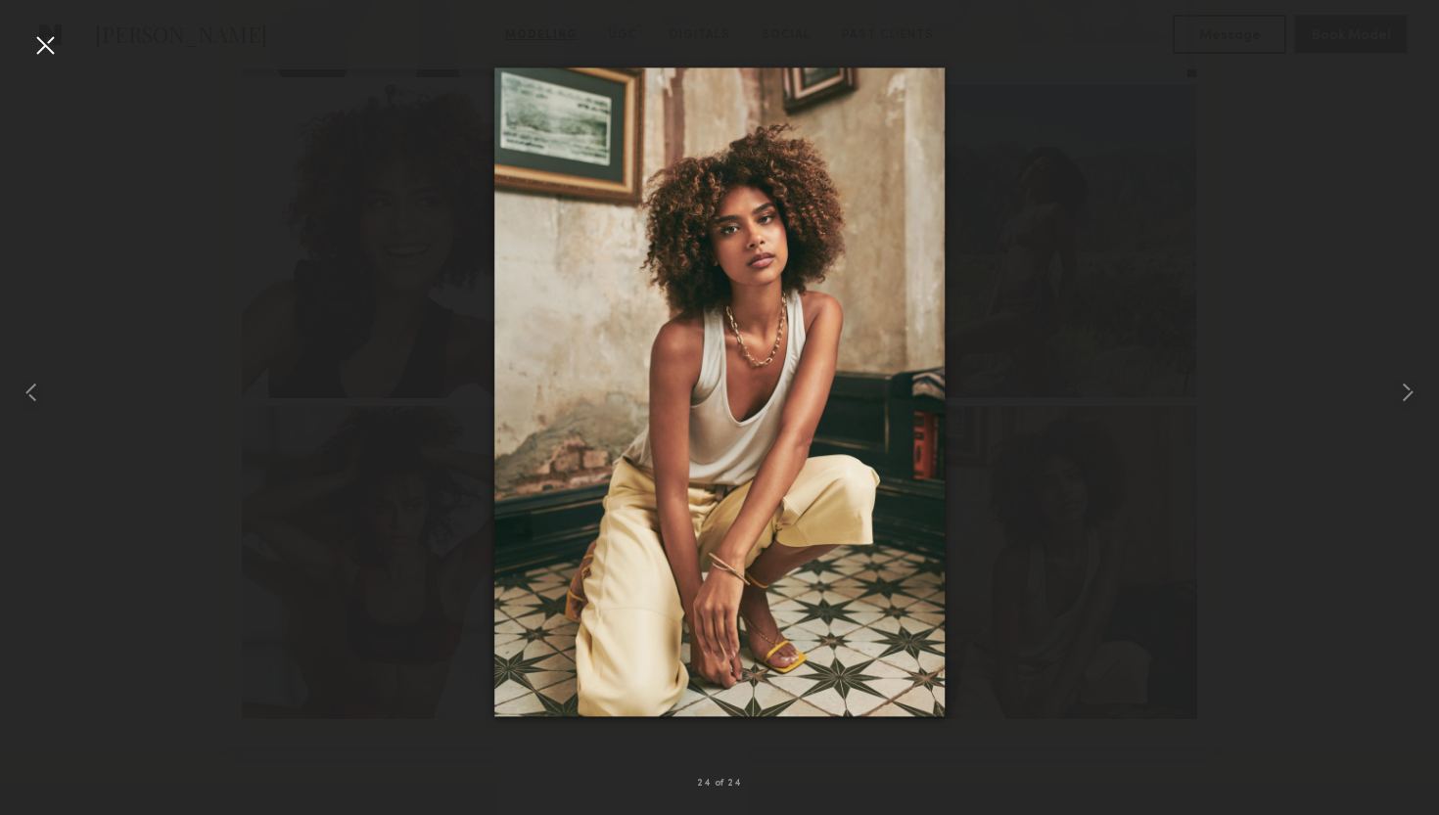
click at [41, 58] on div at bounding box center [44, 44] width 31 height 31
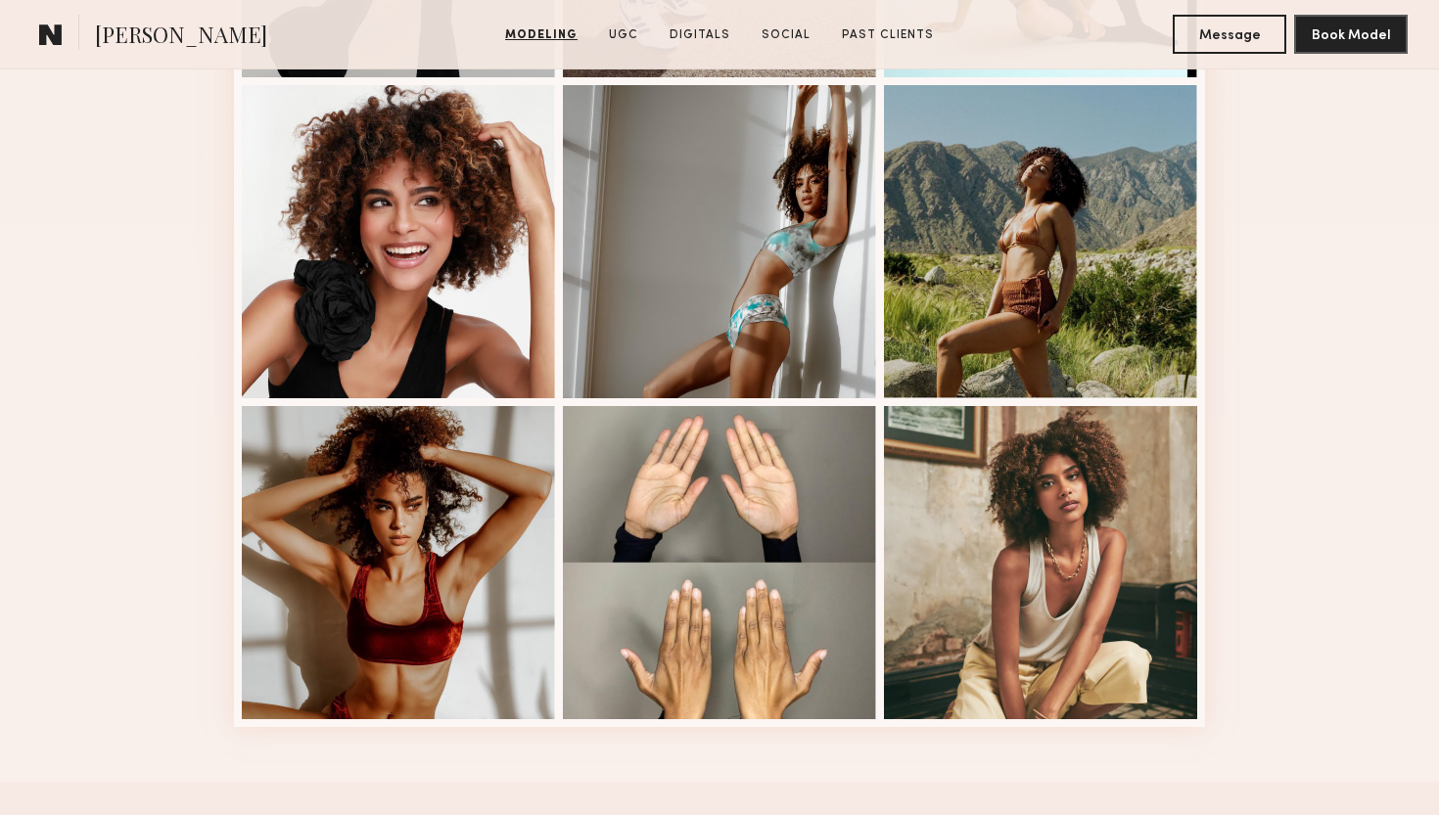
click at [50, 42] on common-icon at bounding box center [50, 34] width 23 height 25
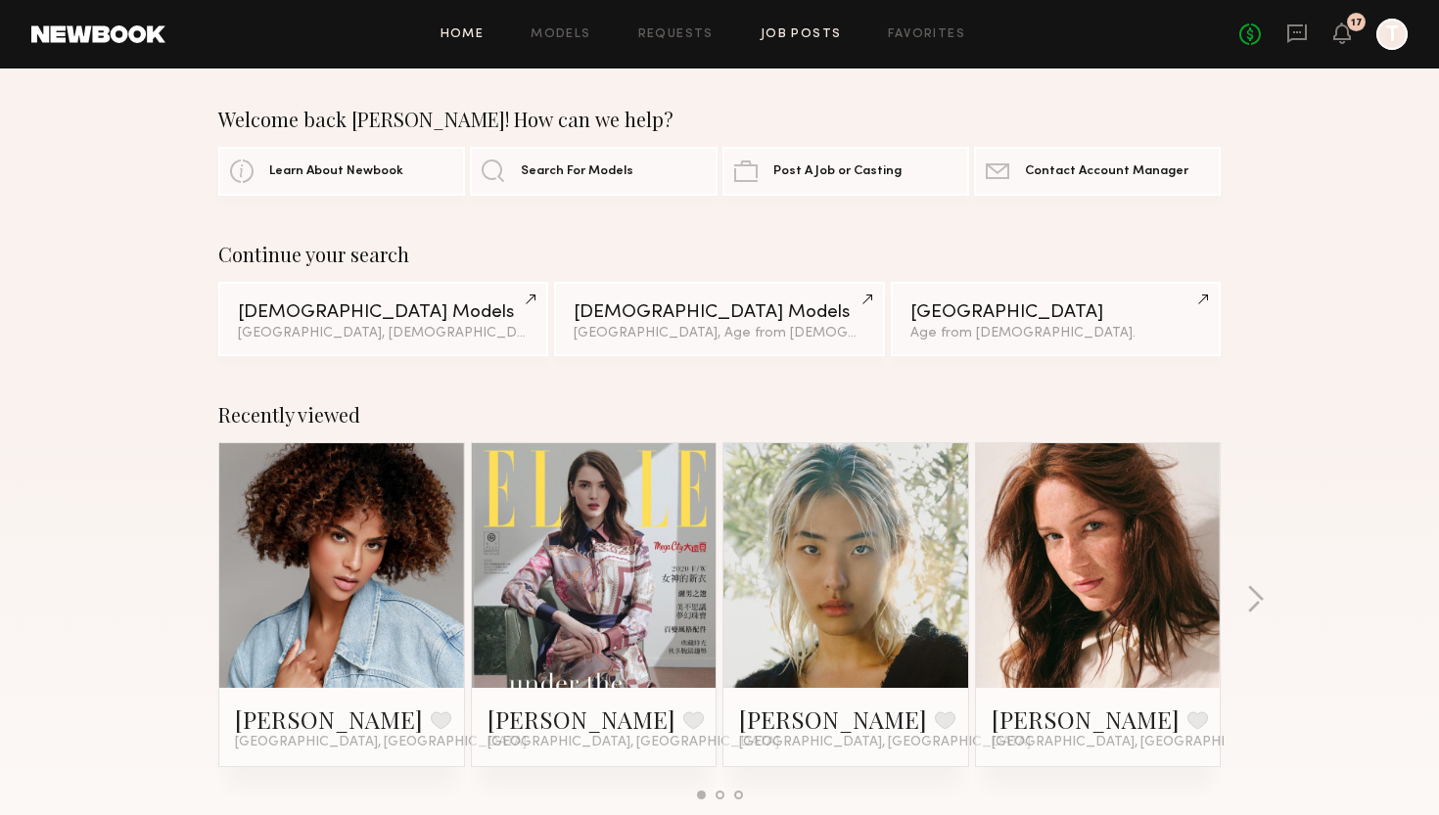
click at [782, 30] on link "Job Posts" at bounding box center [800, 34] width 81 height 13
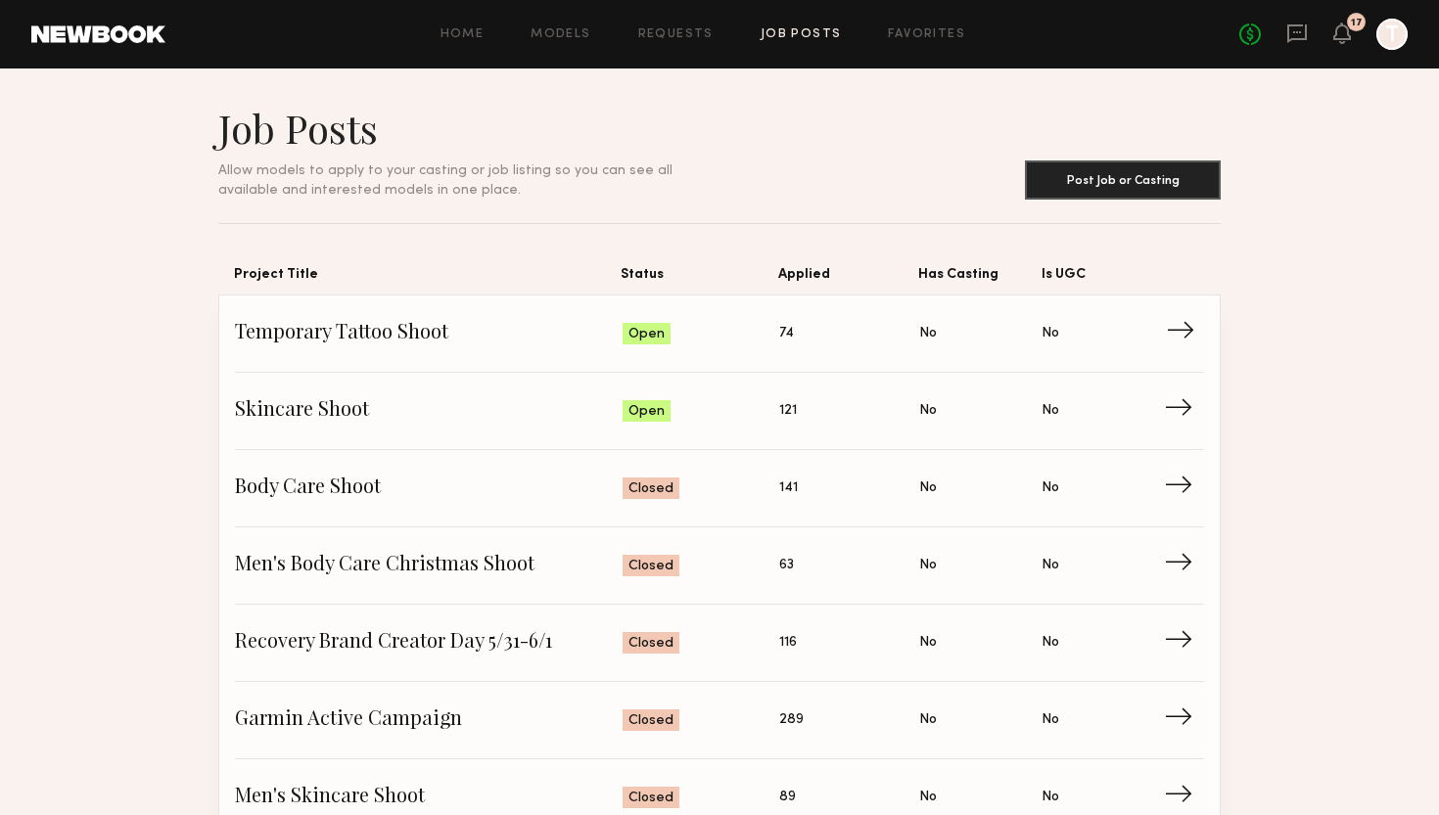
click at [573, 346] on span "Temporary Tattoo Shoot" at bounding box center [429, 333] width 388 height 29
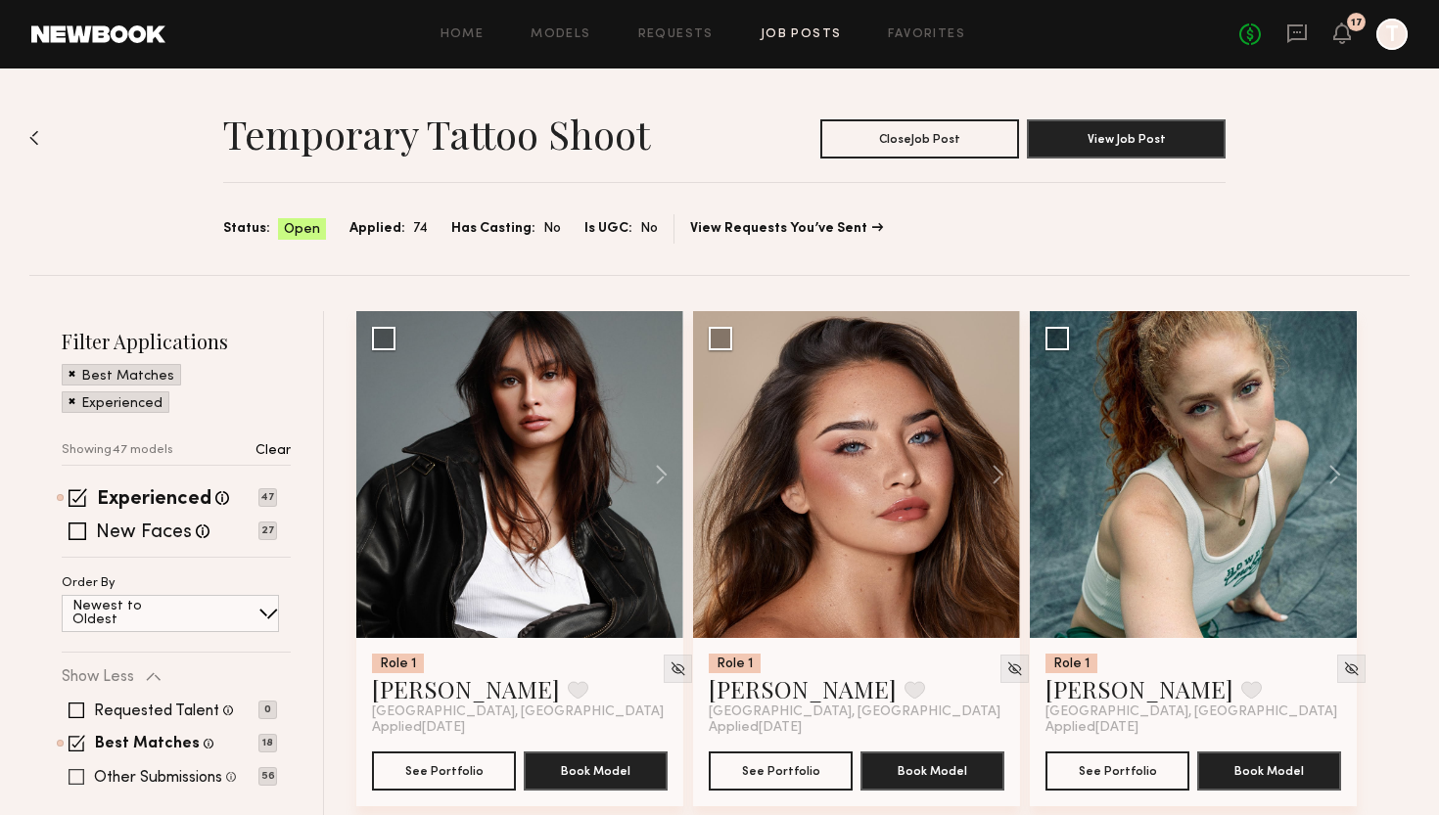
click at [164, 780] on label "Other Submissions" at bounding box center [158, 778] width 128 height 16
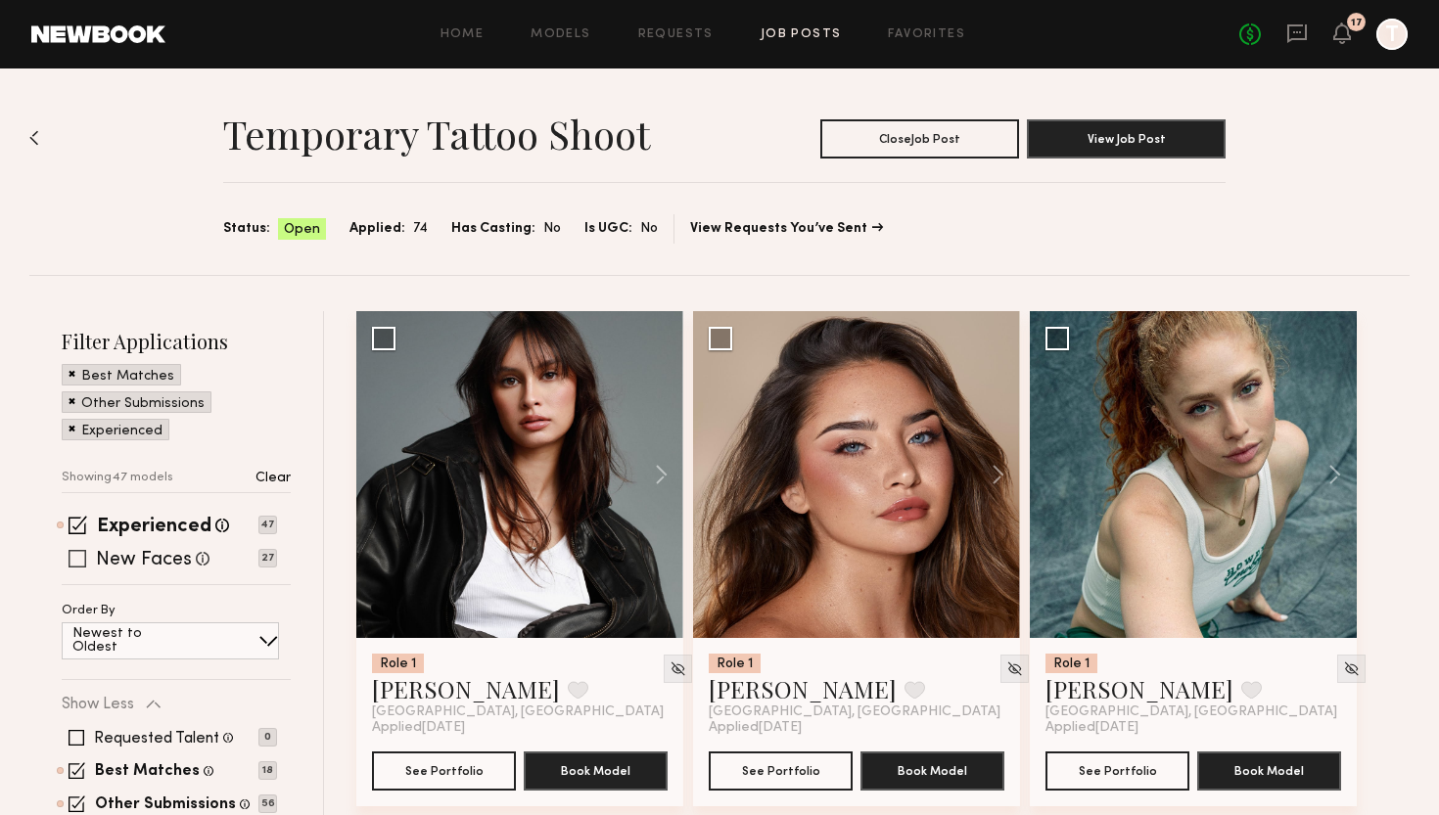
click at [179, 561] on label "New Faces" at bounding box center [144, 561] width 96 height 20
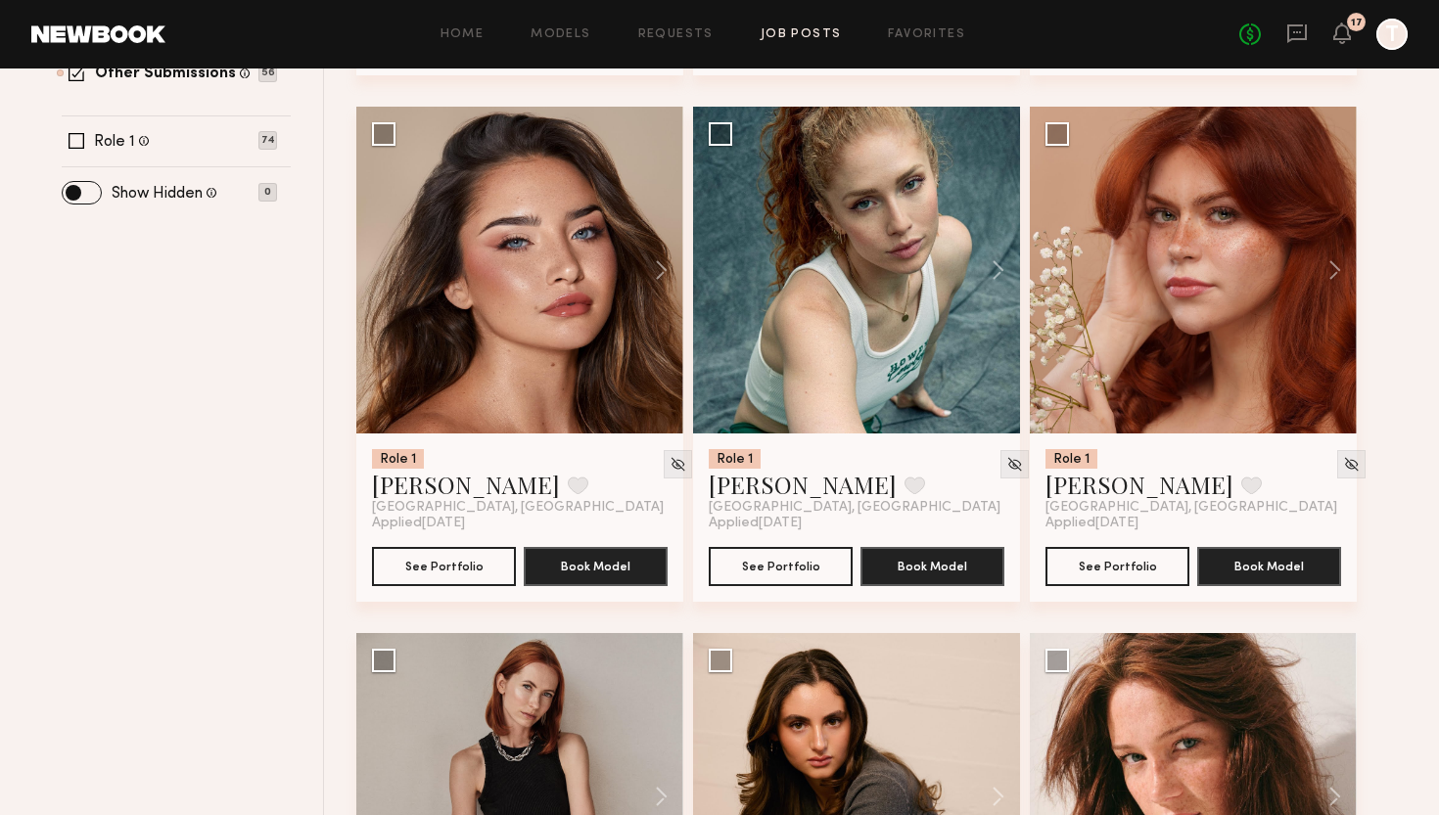
scroll to position [709, 0]
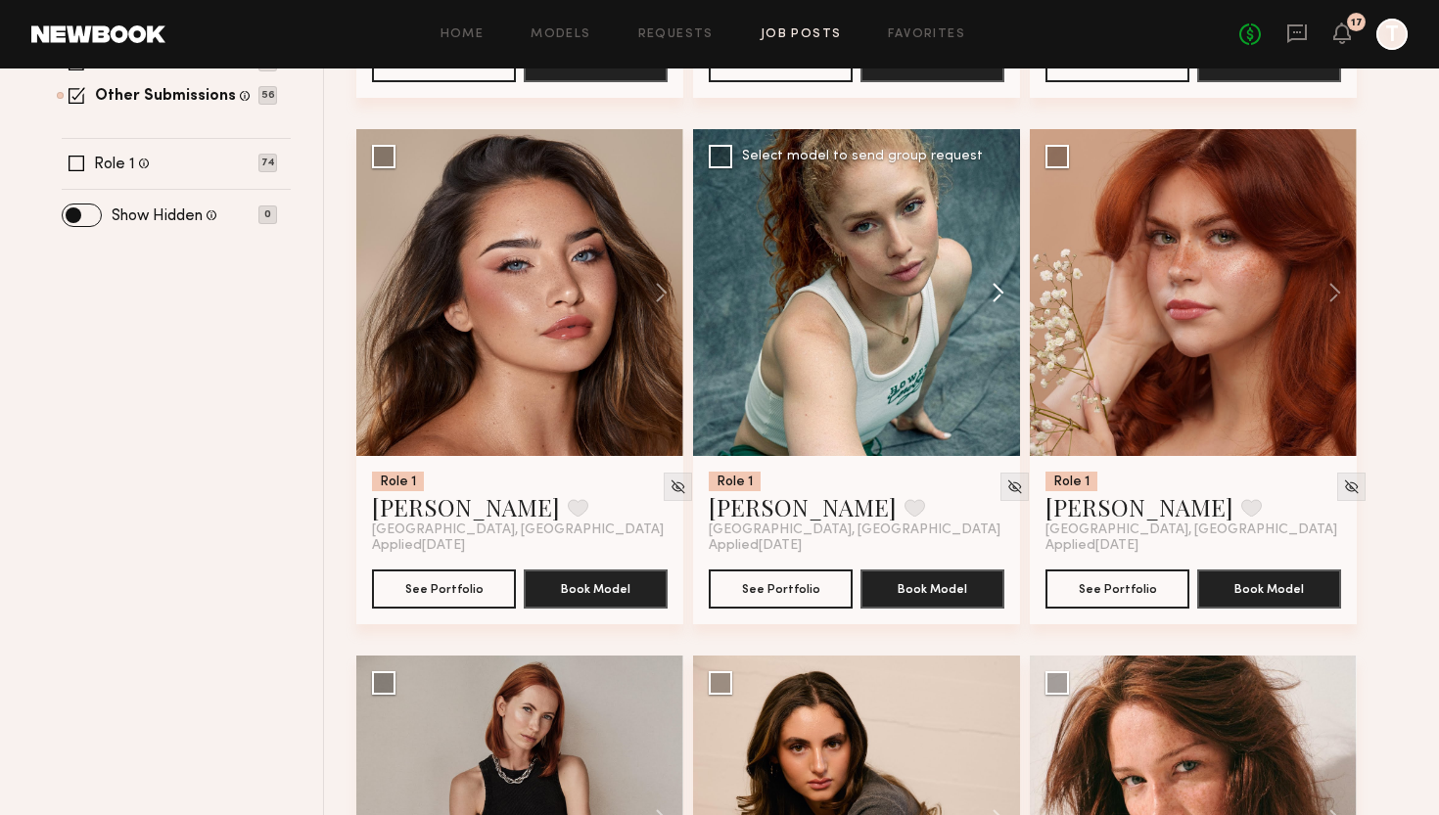
click at [994, 293] on button at bounding box center [988, 292] width 63 height 327
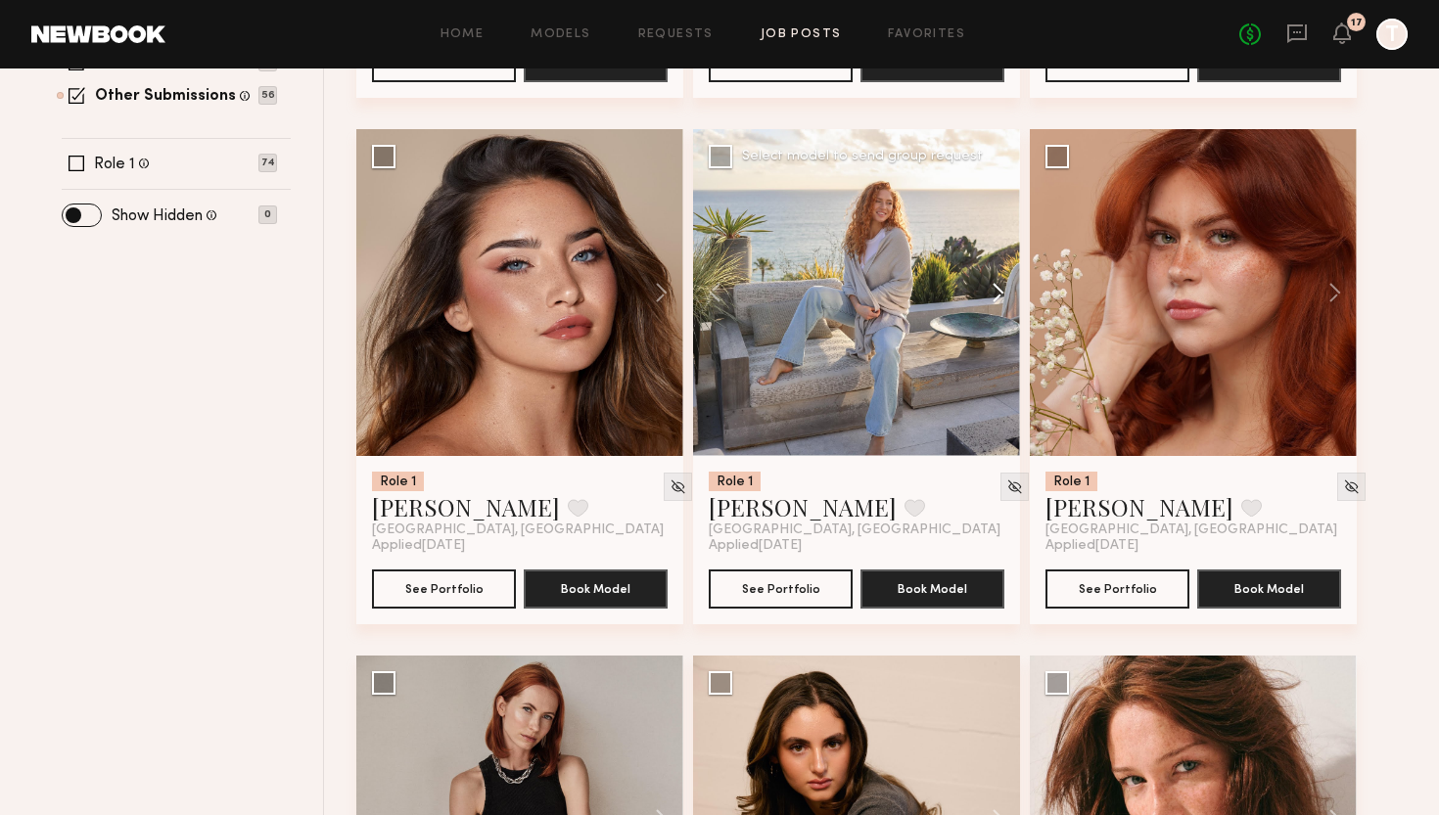
click at [994, 293] on button at bounding box center [988, 292] width 63 height 327
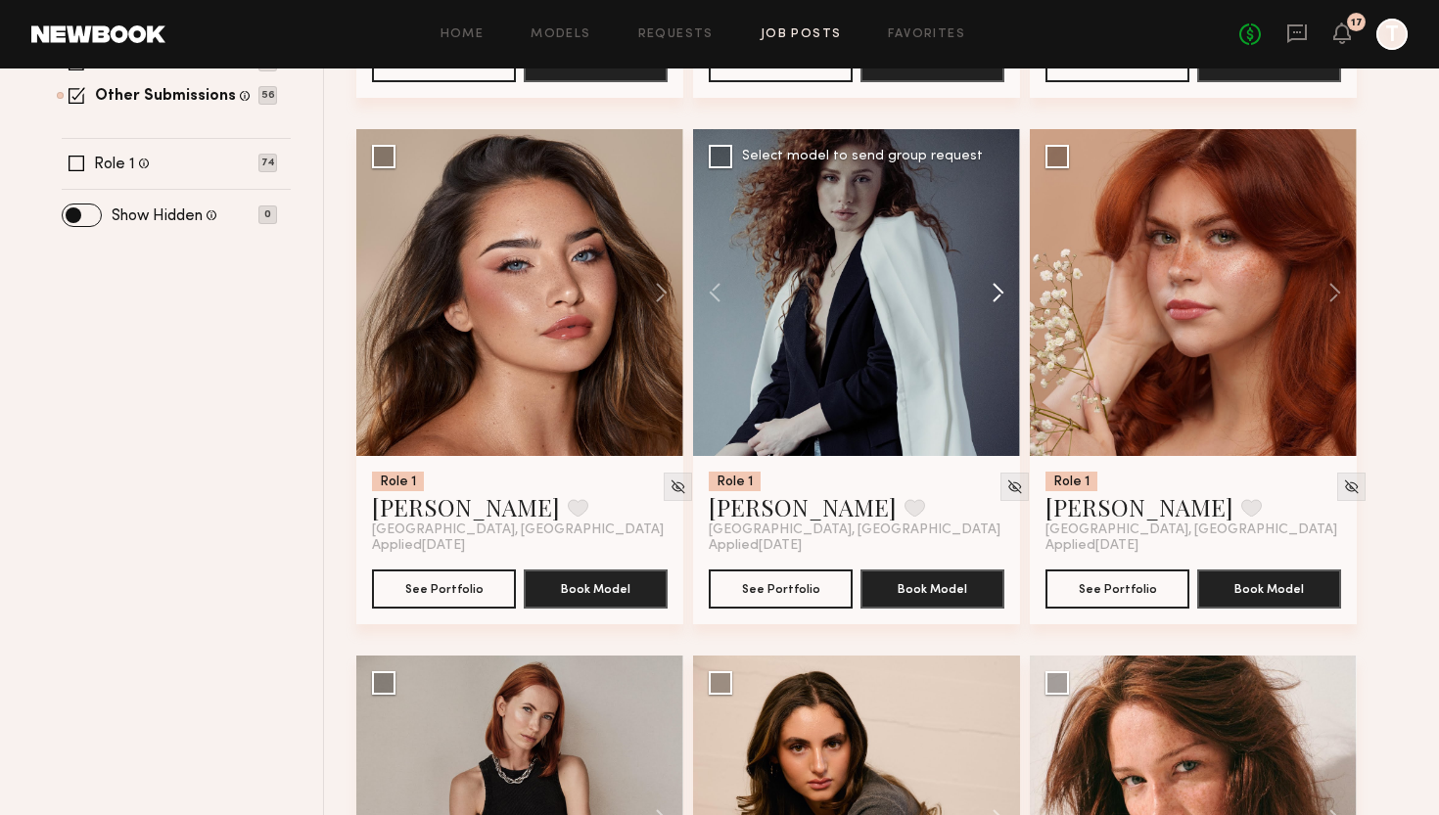
click at [994, 293] on button at bounding box center [988, 292] width 63 height 327
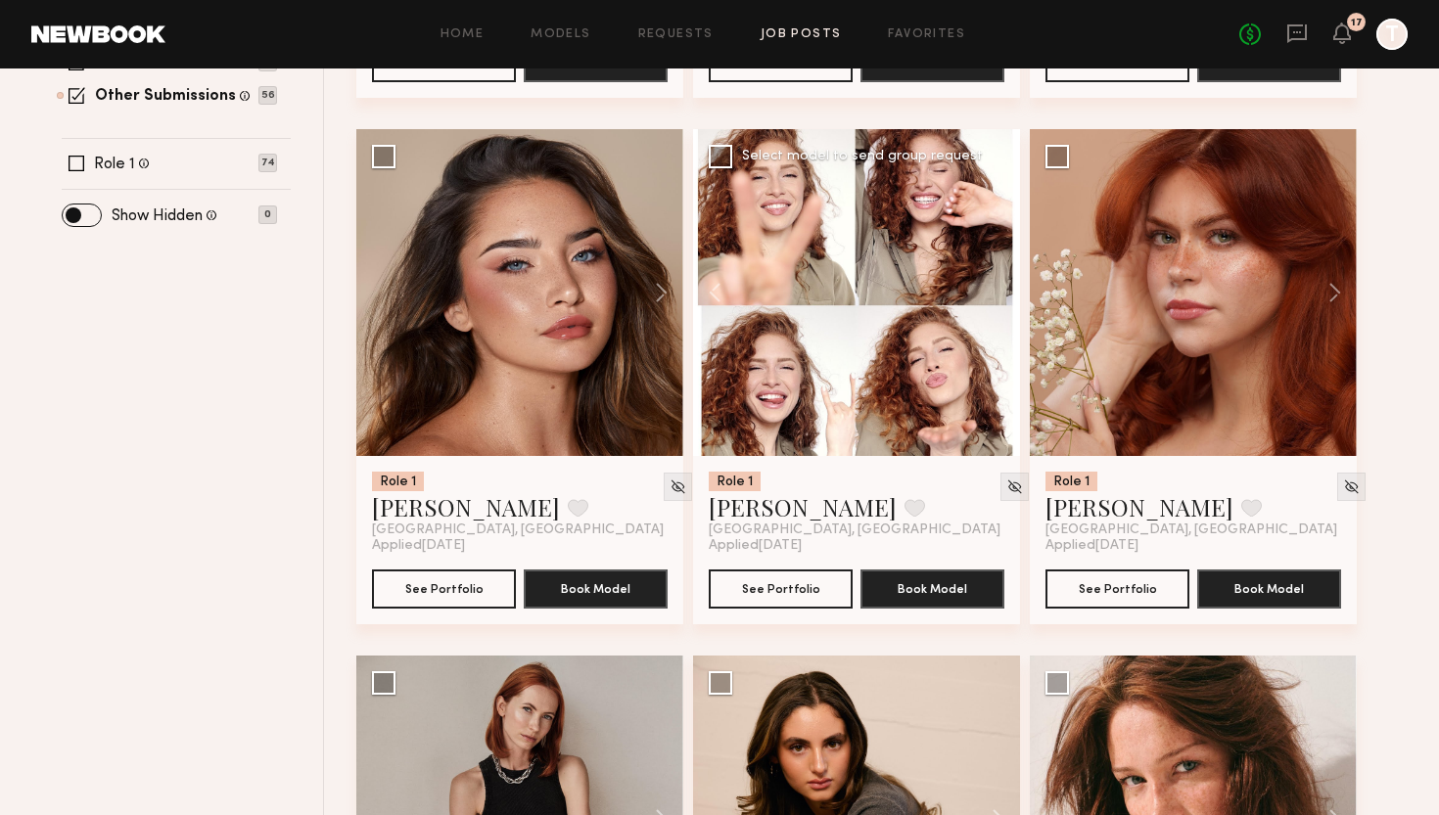
click at [994, 293] on div at bounding box center [856, 292] width 327 height 327
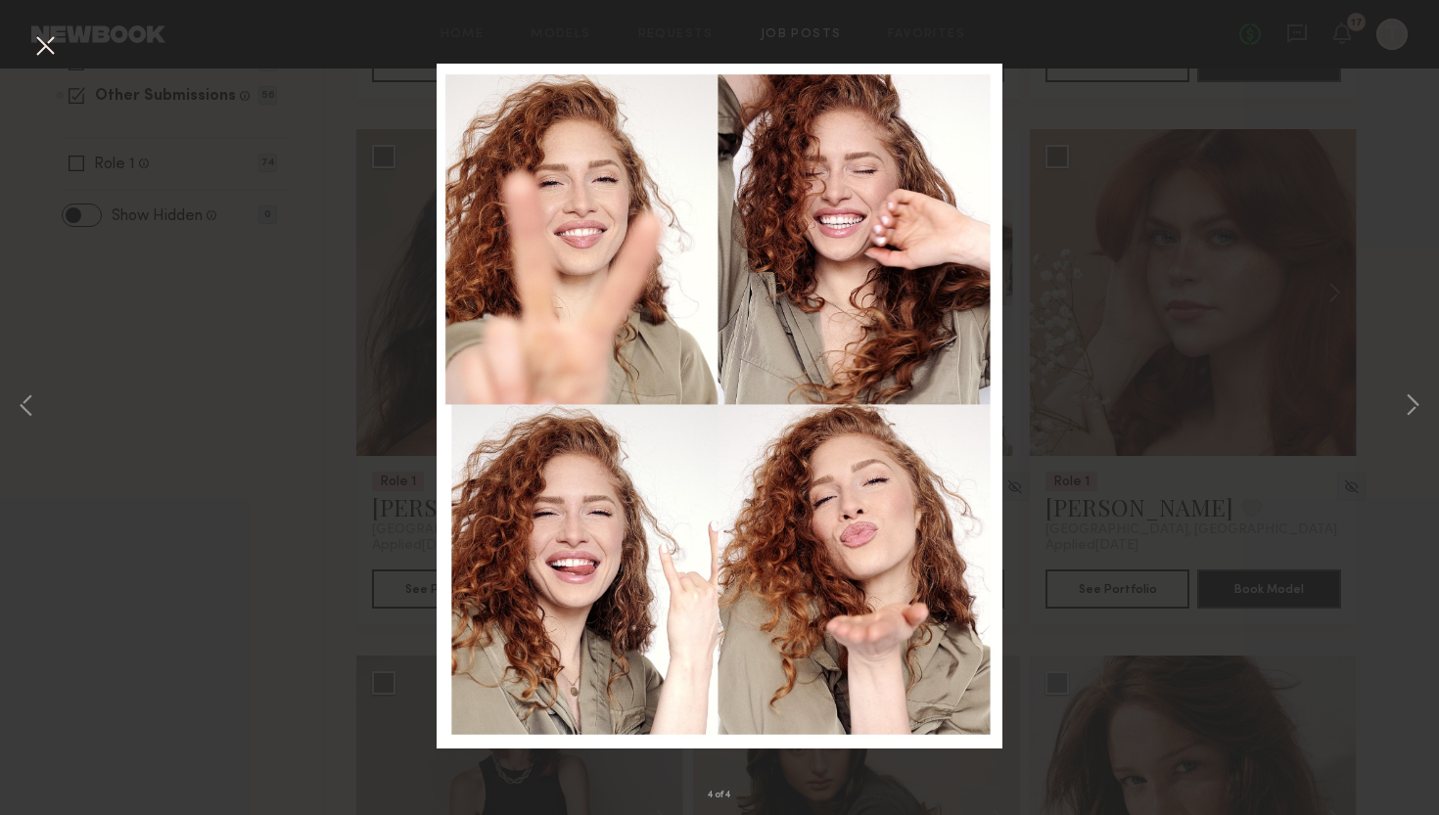
click at [38, 57] on button at bounding box center [44, 46] width 31 height 35
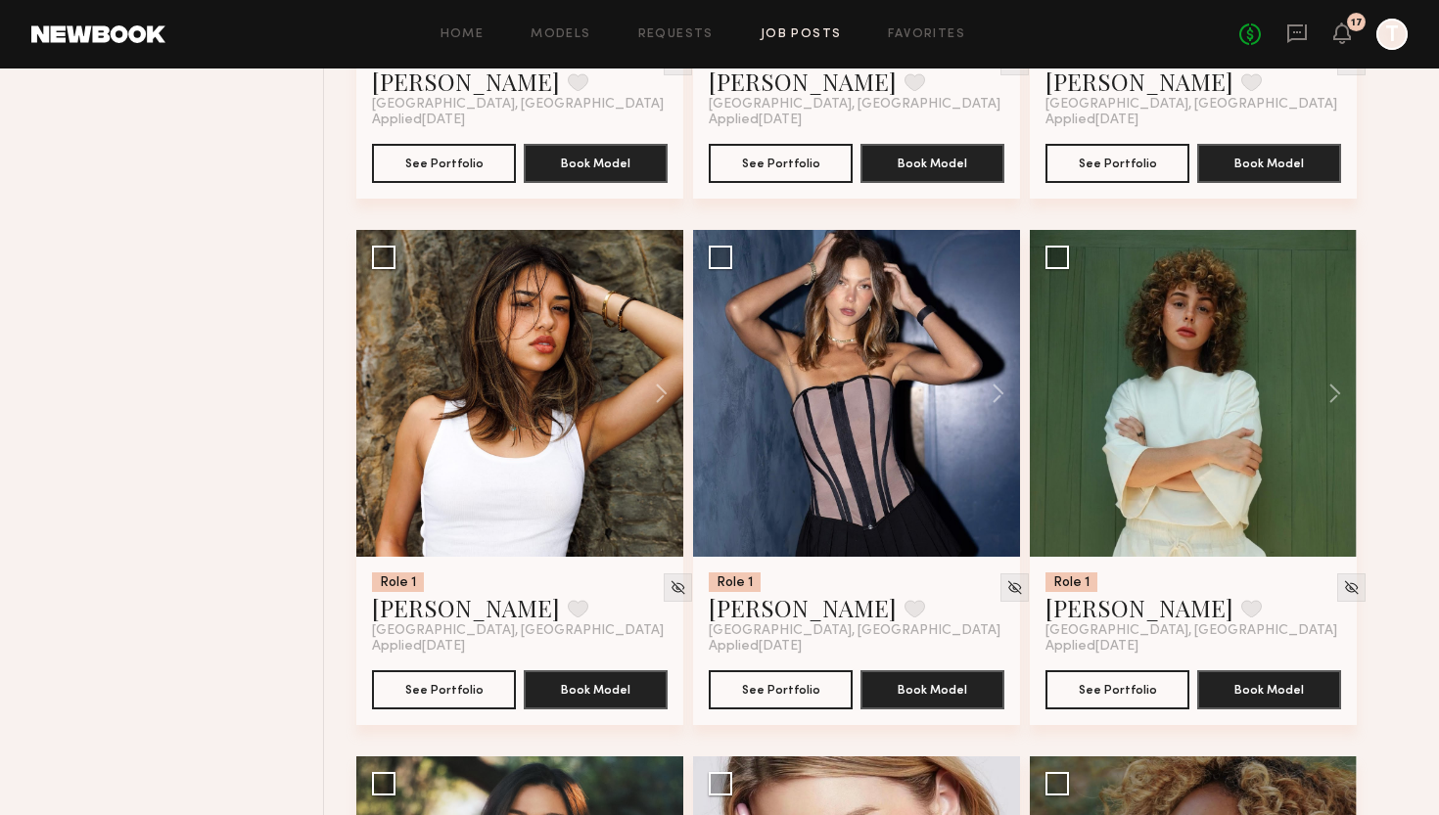
scroll to position [1675, 0]
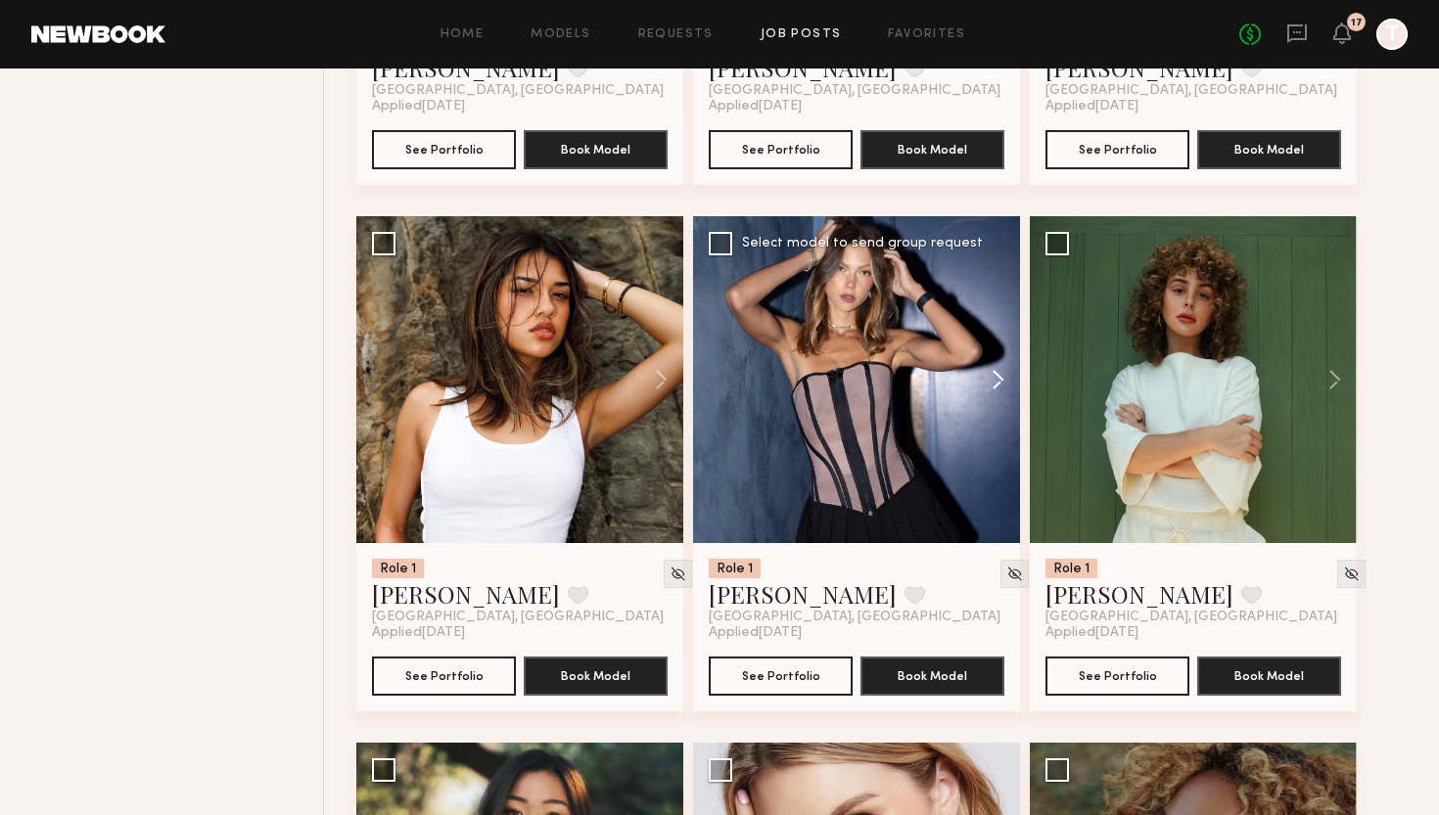
click at [994, 376] on button at bounding box center [988, 379] width 63 height 327
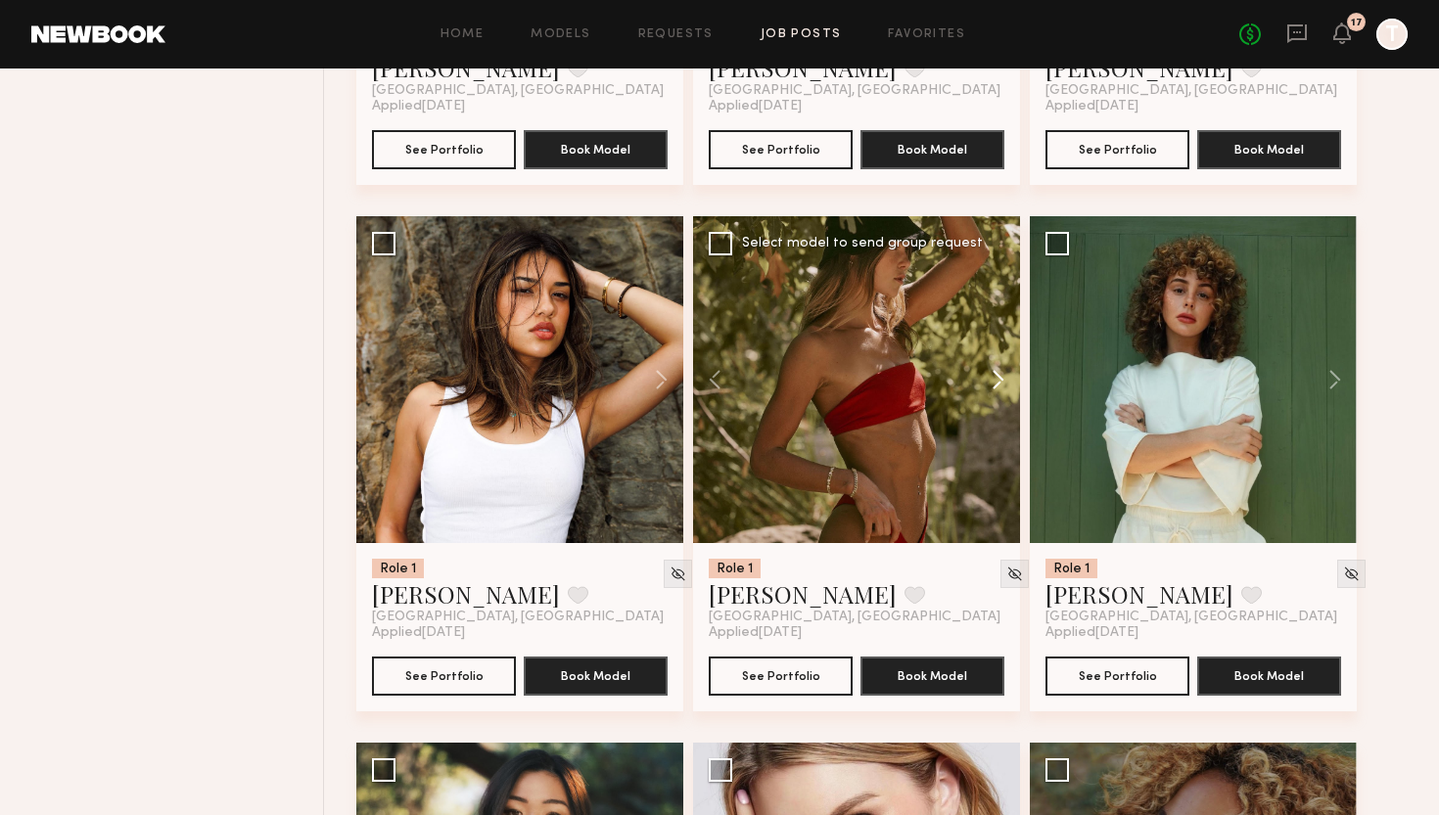
click at [994, 376] on button at bounding box center [988, 379] width 63 height 327
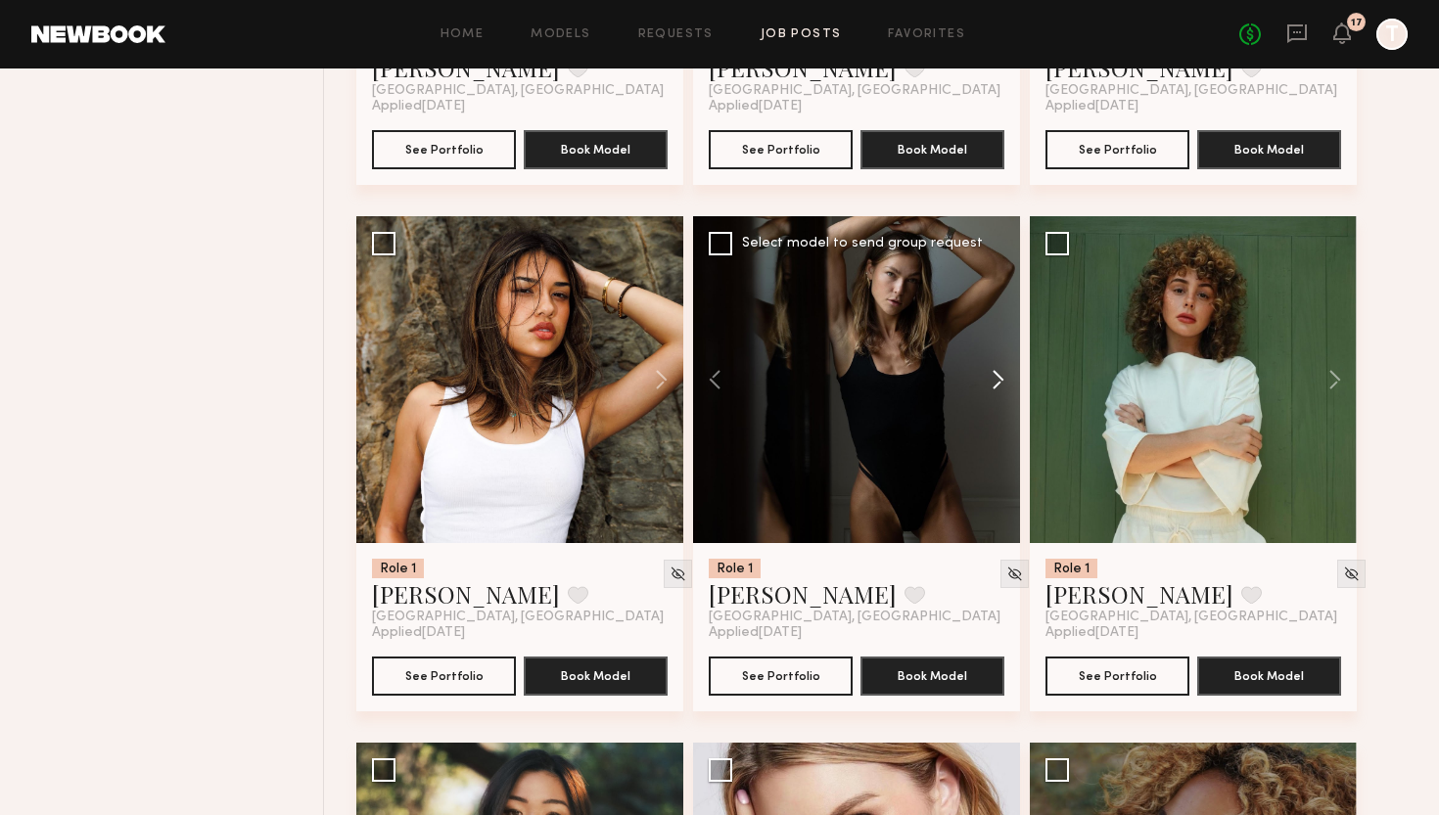
click at [994, 376] on button at bounding box center [988, 379] width 63 height 327
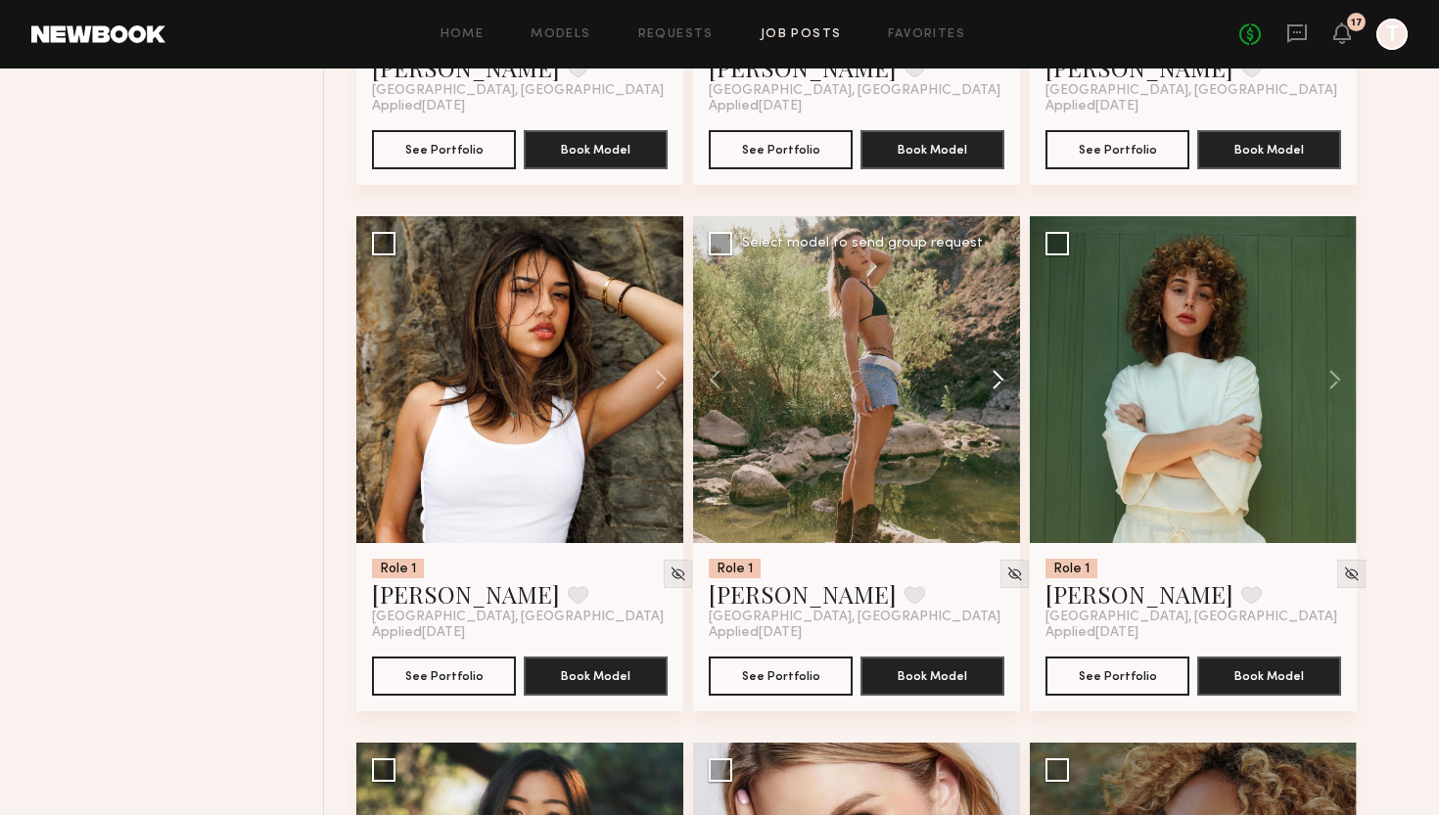
click at [994, 376] on button at bounding box center [988, 379] width 63 height 327
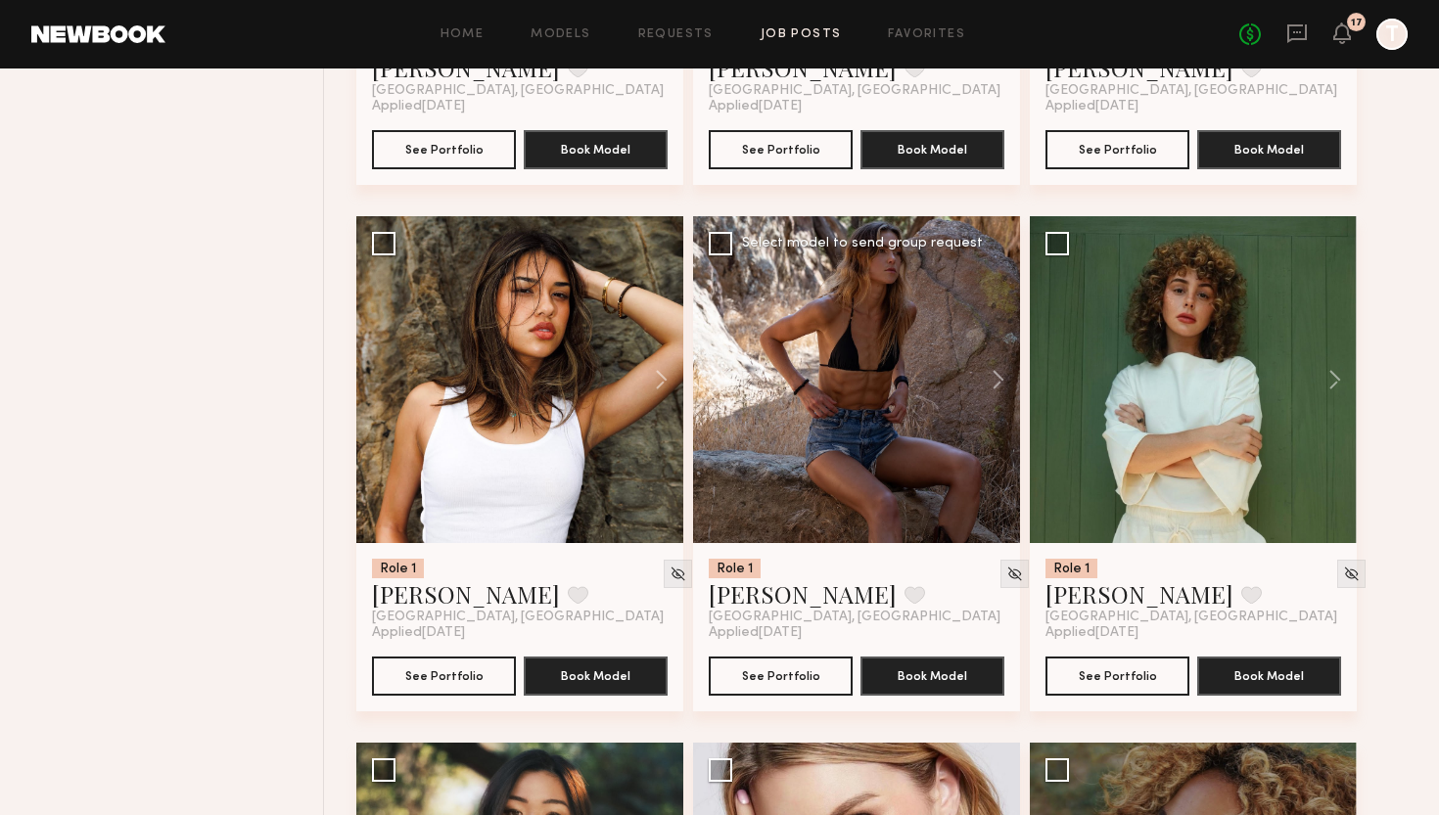
click at [881, 398] on div at bounding box center [856, 379] width 327 height 327
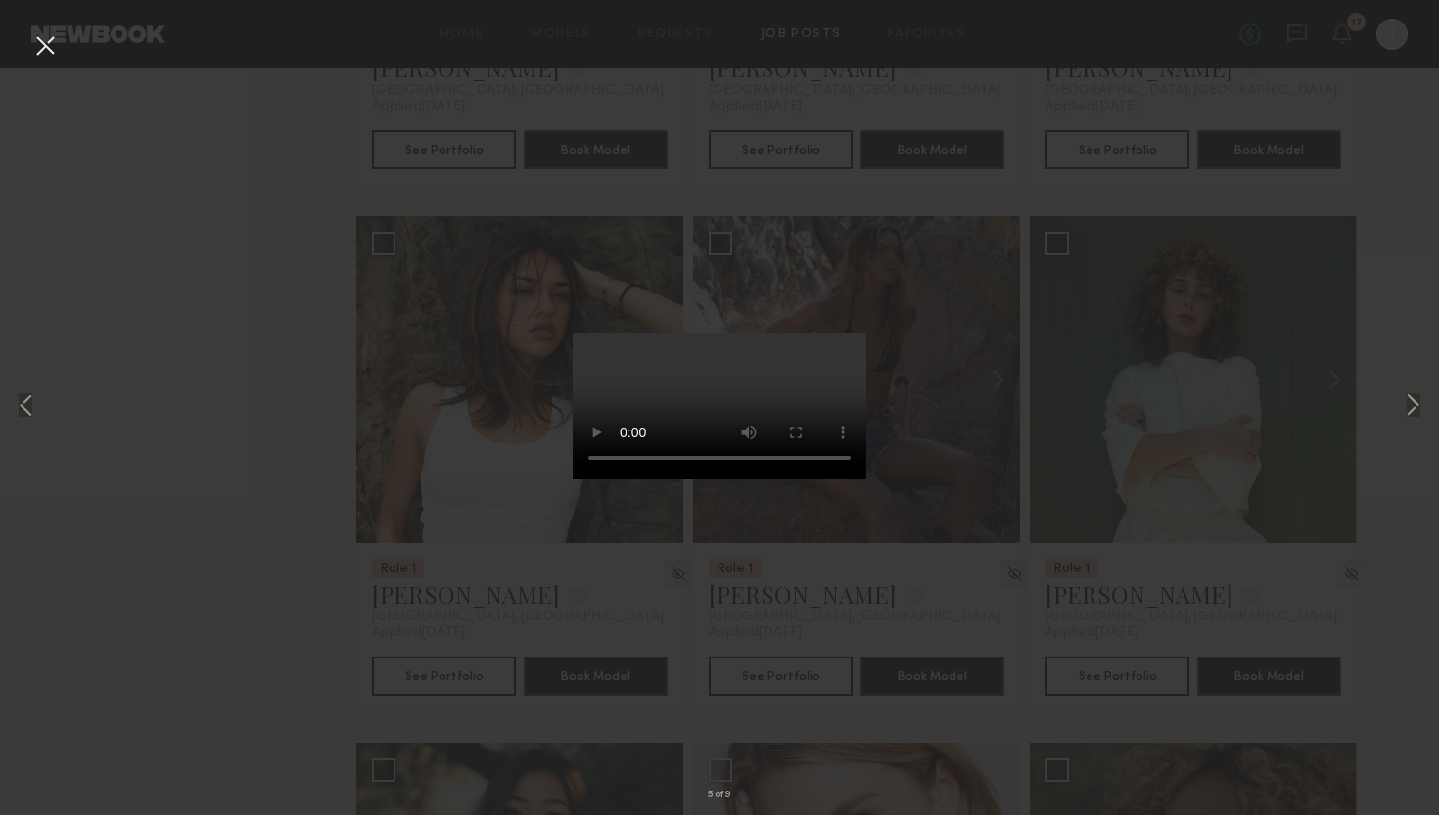
click at [53, 56] on button at bounding box center [44, 46] width 31 height 35
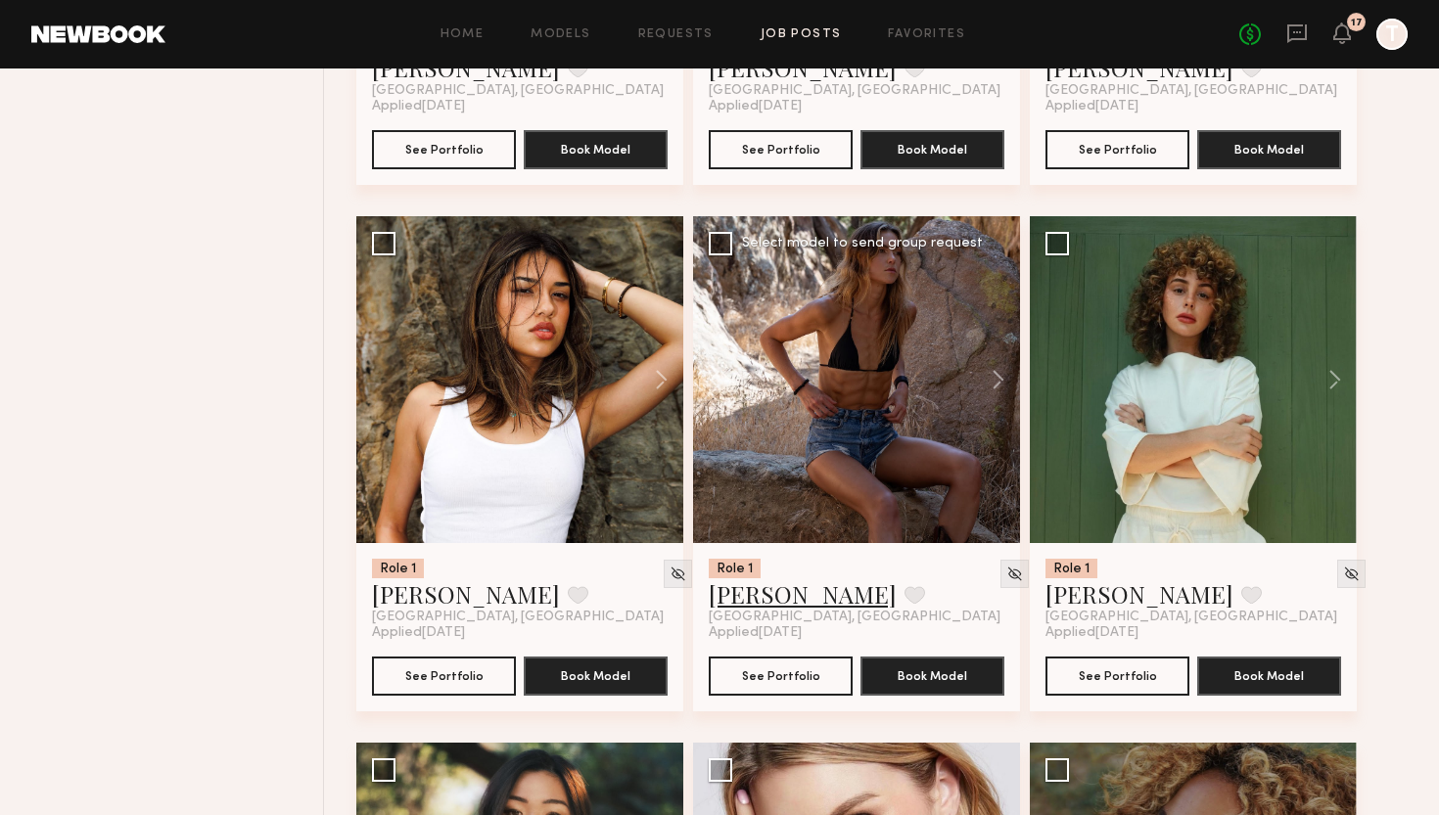
click at [762, 602] on link "zane m." at bounding box center [803, 593] width 188 height 31
